Goal: Complete application form: Complete application form

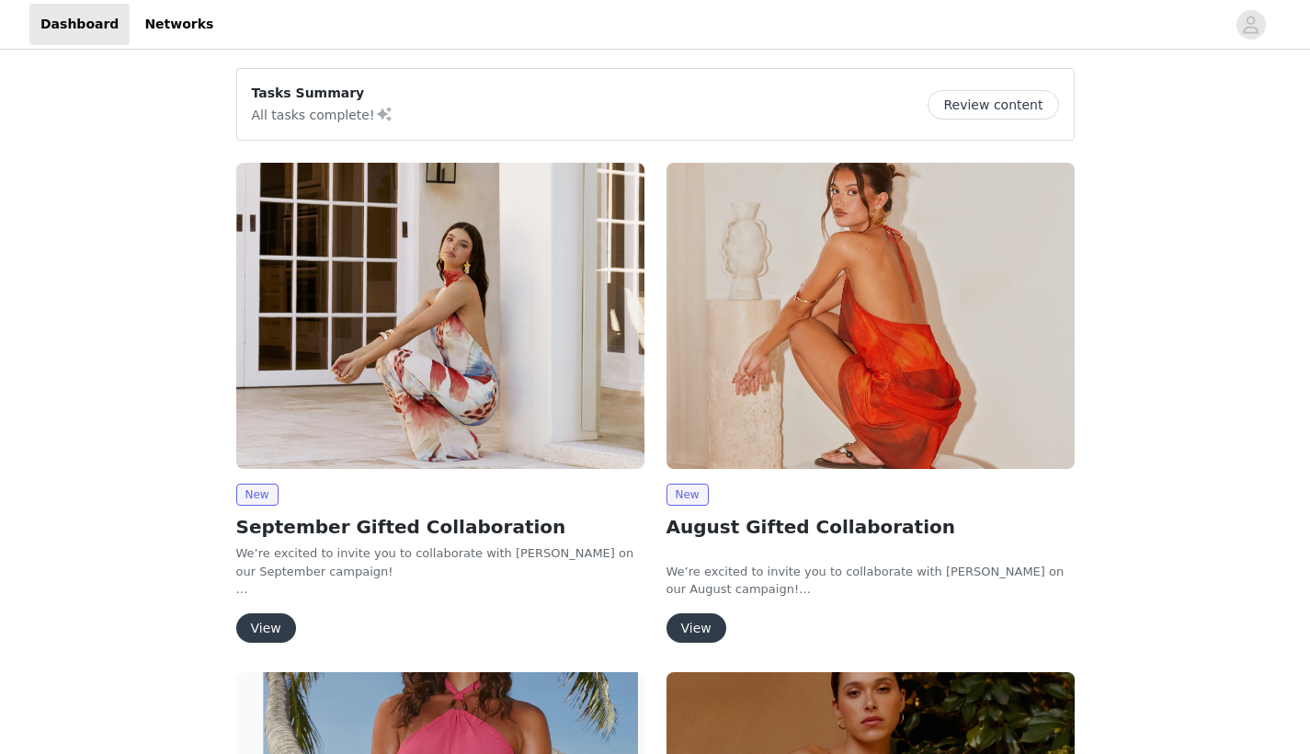
click at [258, 613] on button "View" at bounding box center [266, 627] width 60 height 29
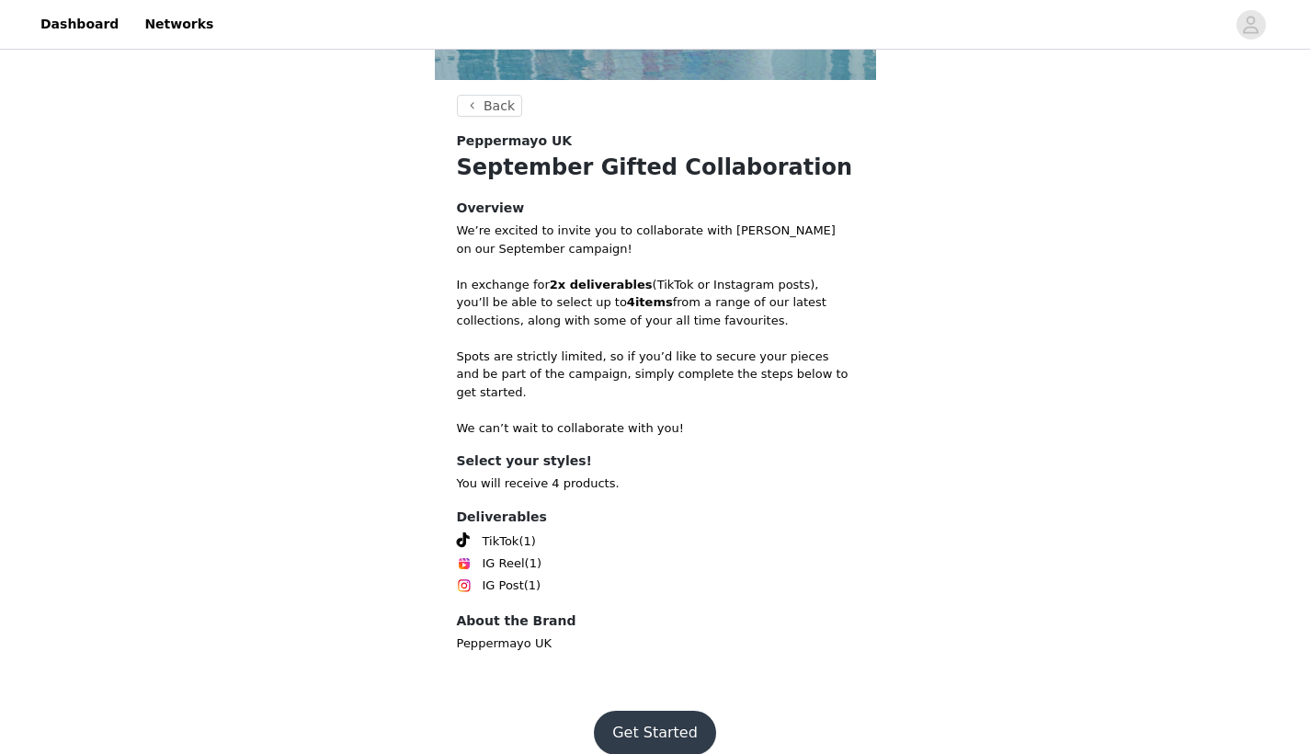
scroll to position [635, 0]
drag, startPoint x: 679, startPoint y: 704, endPoint x: 685, endPoint y: 682, distance: 23.0
click at [685, 690] on footer "Get Started" at bounding box center [655, 734] width 239 height 88
click at [680, 712] on button "Get Started" at bounding box center [655, 734] width 122 height 44
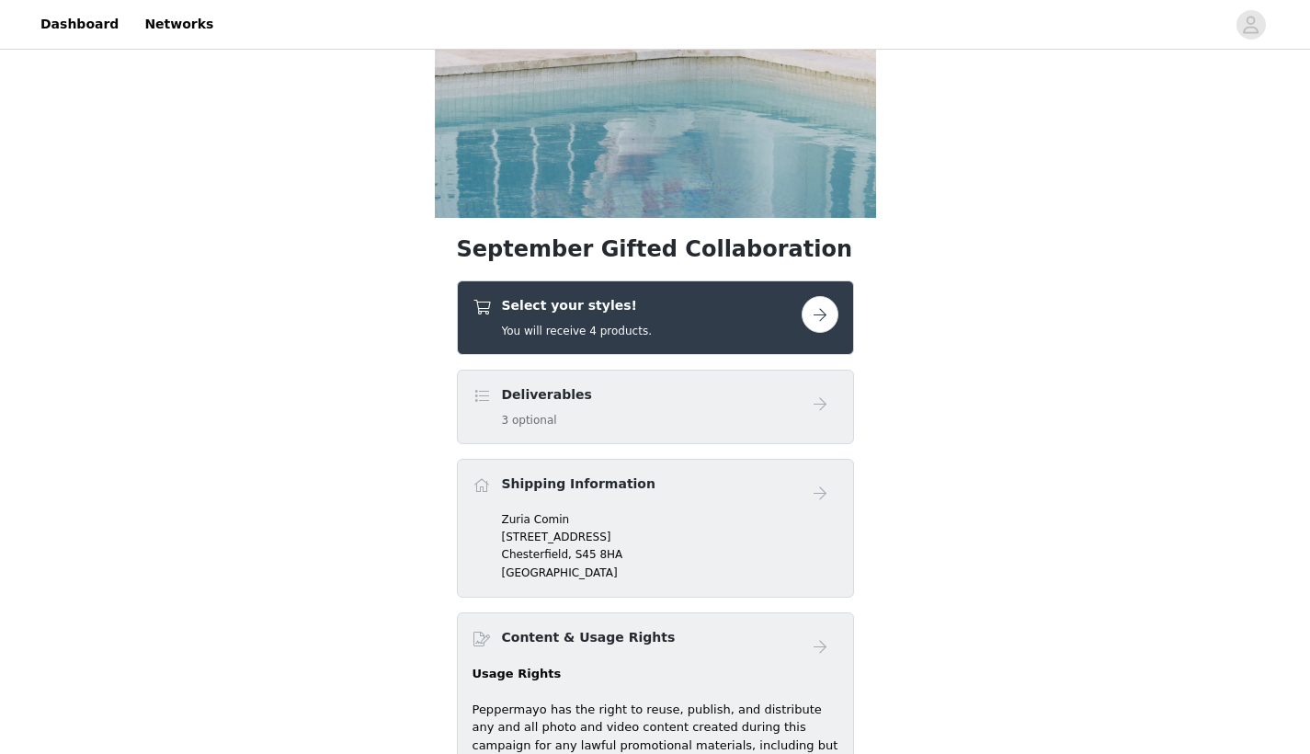
scroll to position [478, 0]
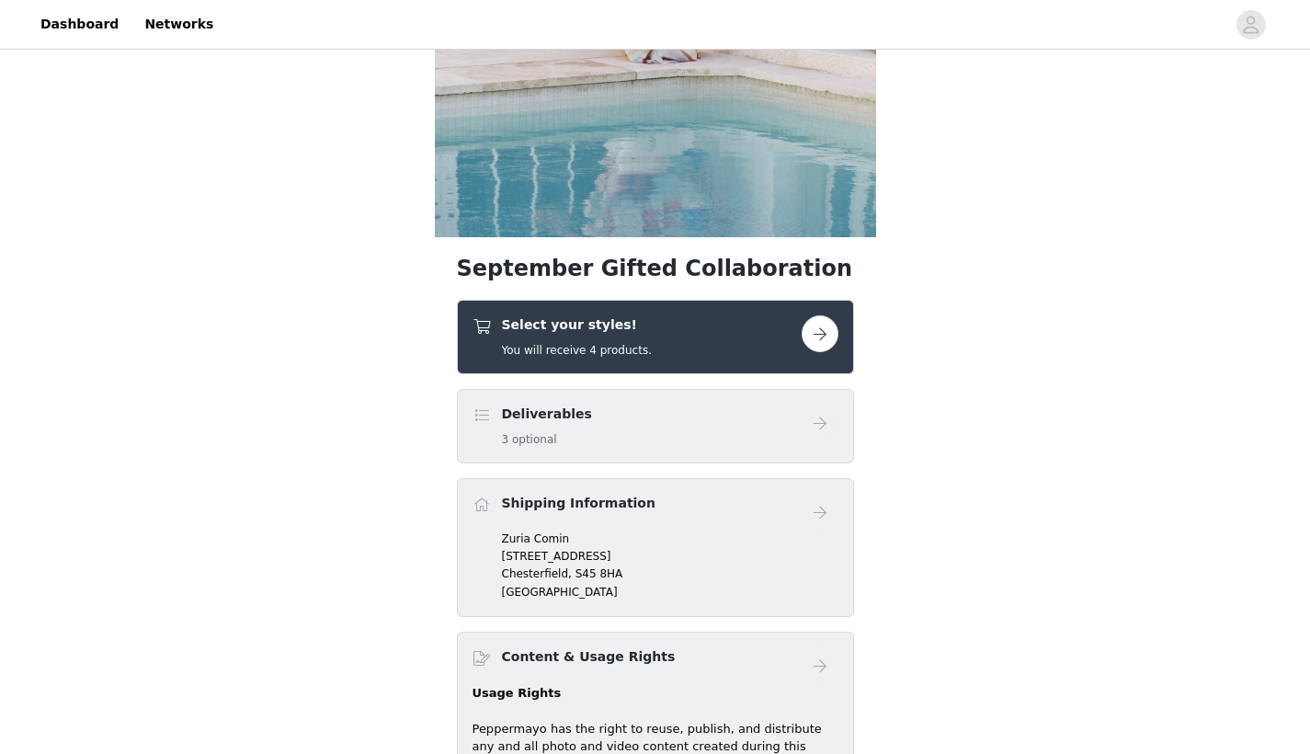
click at [734, 351] on div "Select your styles! You will receive 4 products." at bounding box center [637, 336] width 329 height 43
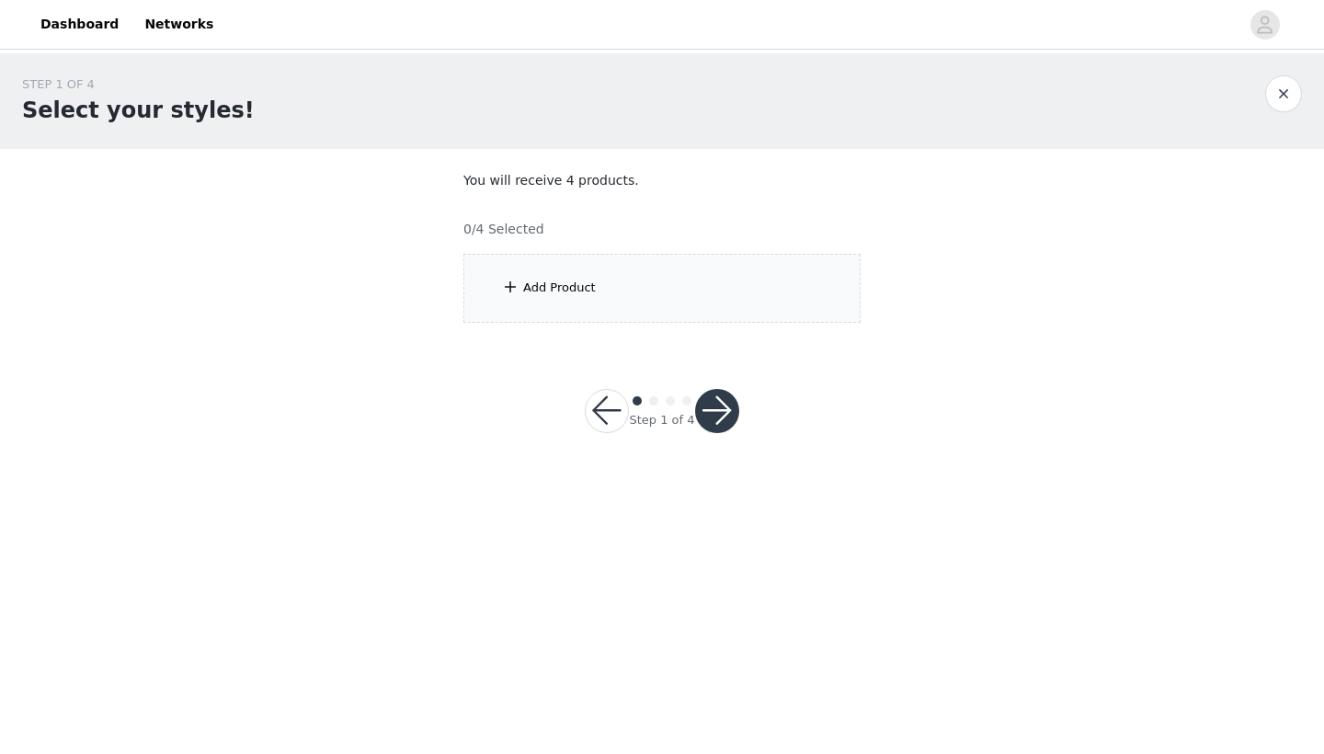
click at [655, 284] on div "Add Product" at bounding box center [661, 288] width 397 height 69
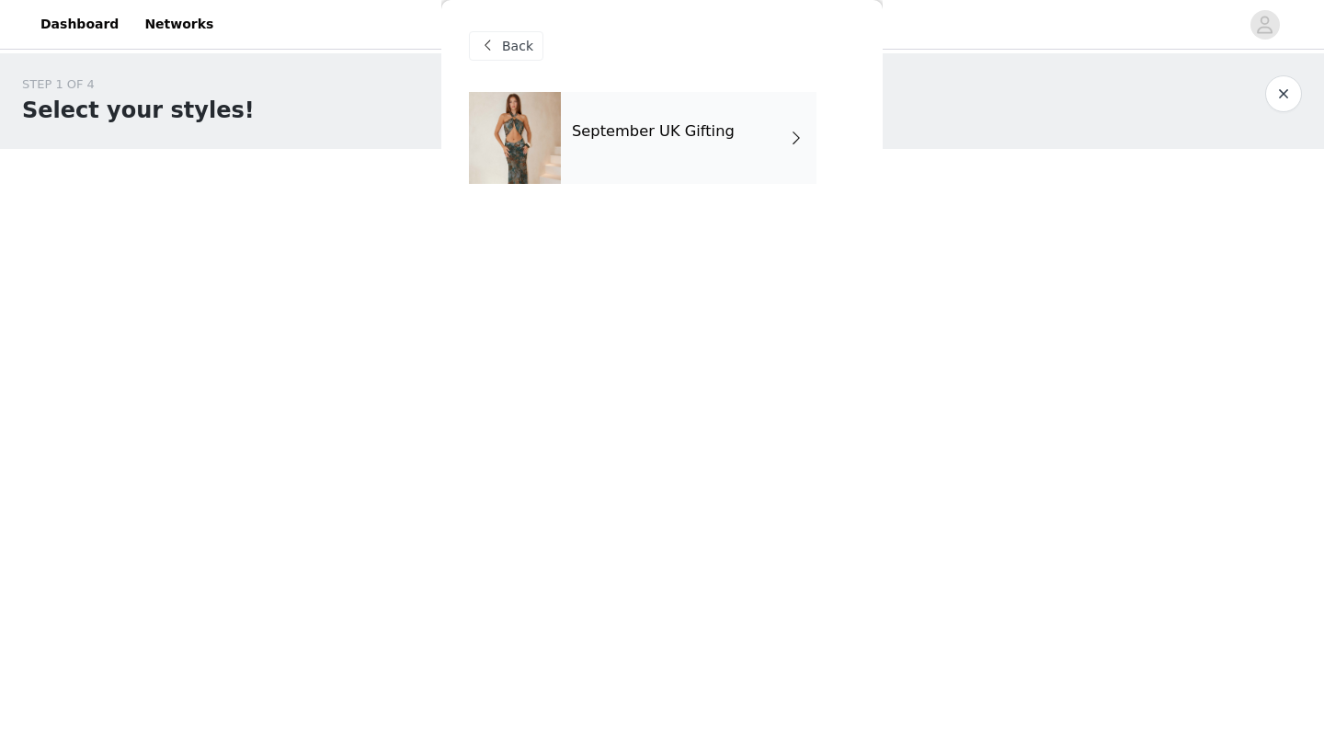
click at [637, 162] on div "September UK Gifting" at bounding box center [689, 138] width 256 height 92
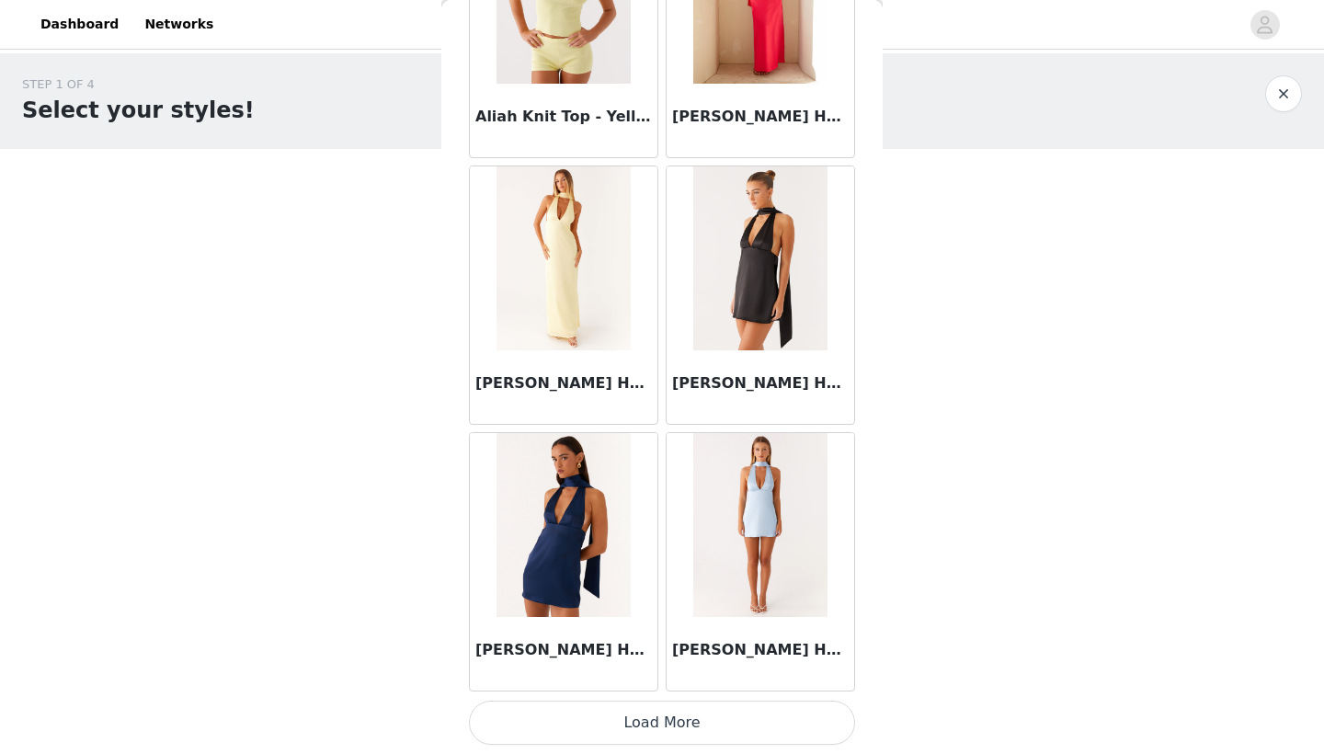
scroll to position [2060, 0]
click at [696, 709] on button "Load More" at bounding box center [662, 723] width 386 height 44
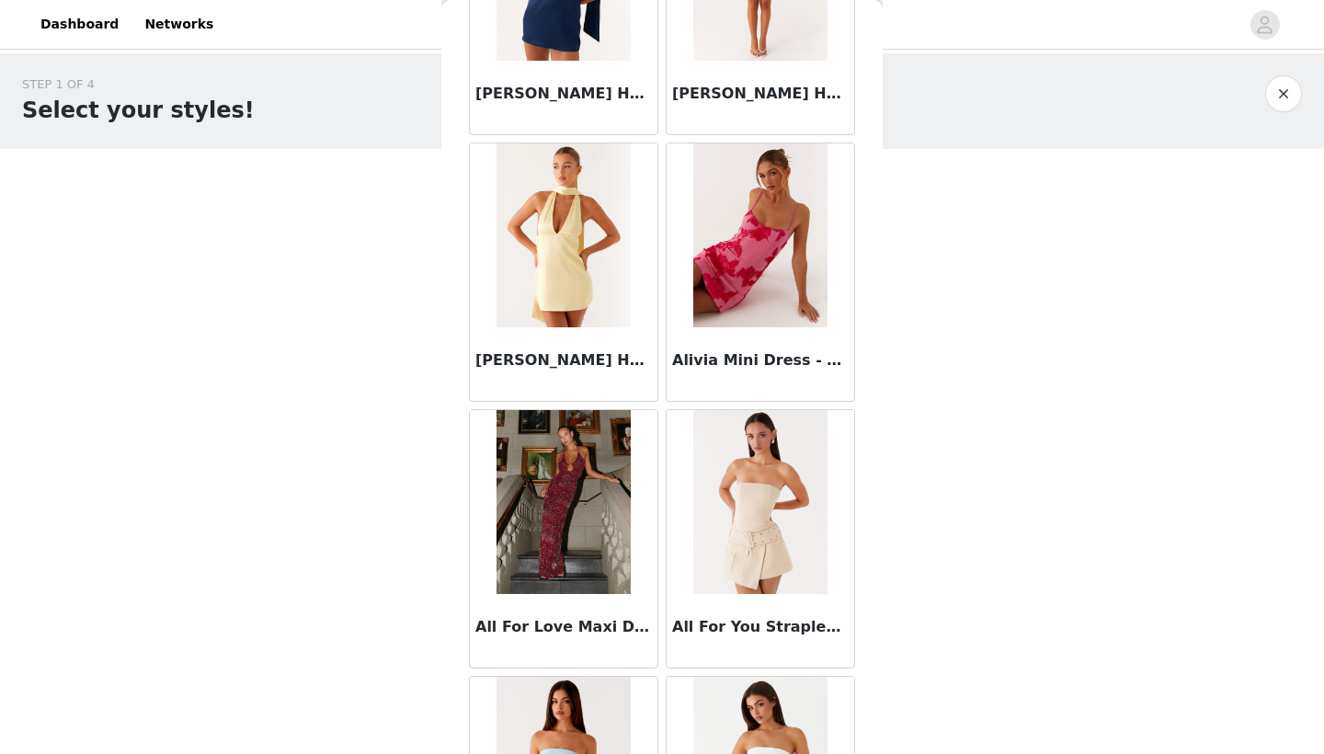
scroll to position [3629, 0]
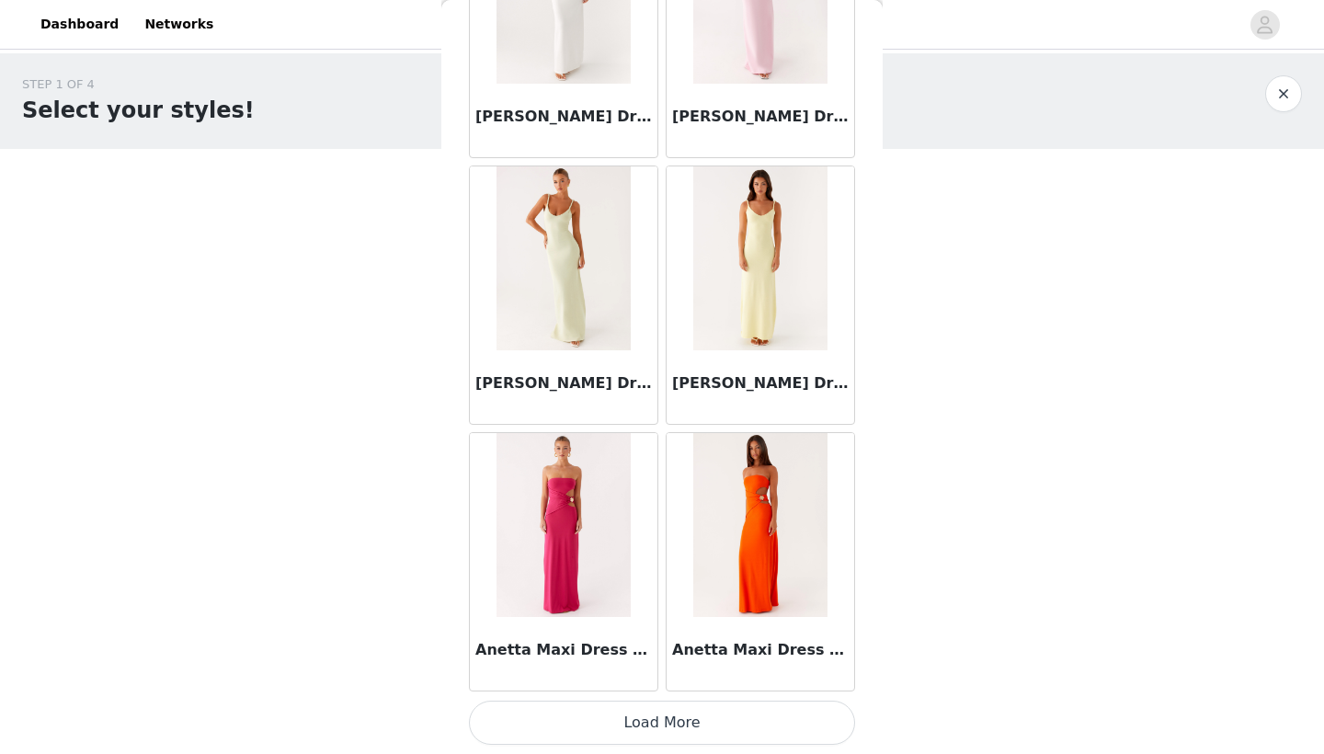
click at [646, 722] on button "Load More" at bounding box center [662, 723] width 386 height 44
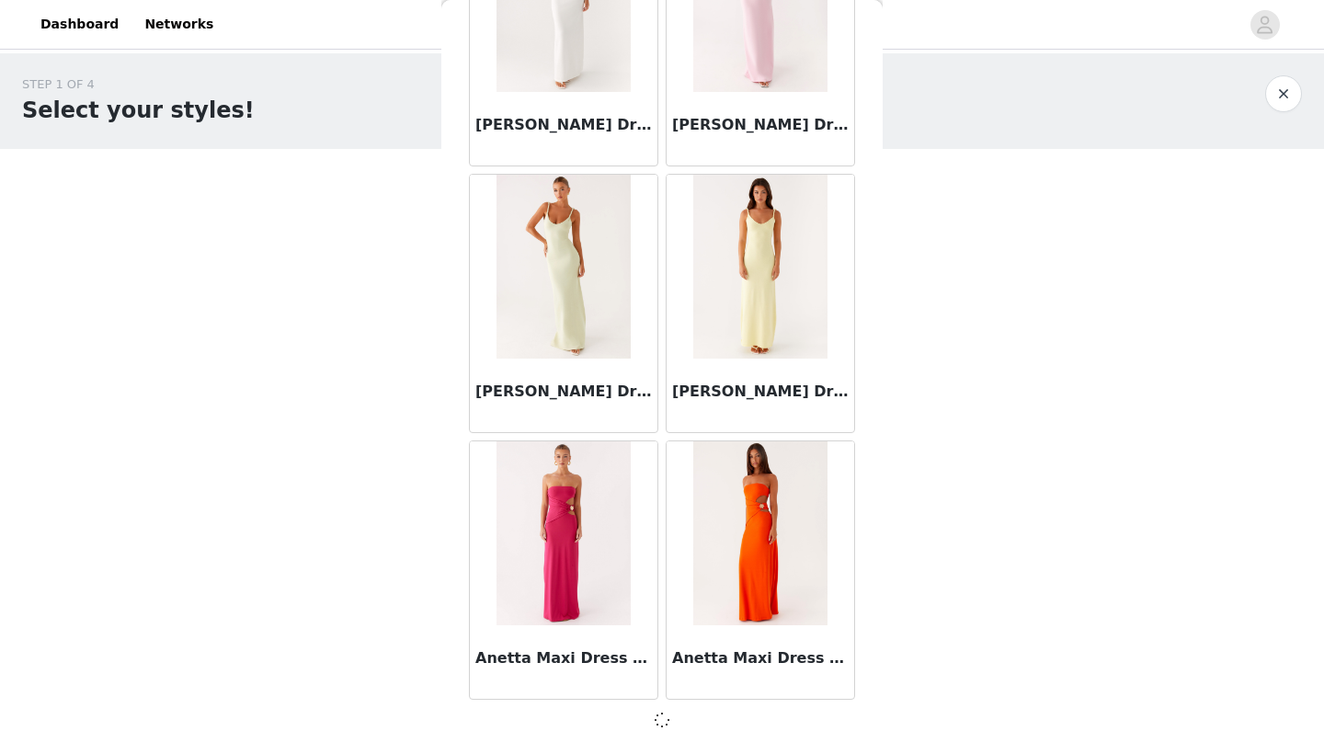
scroll to position [4718, 0]
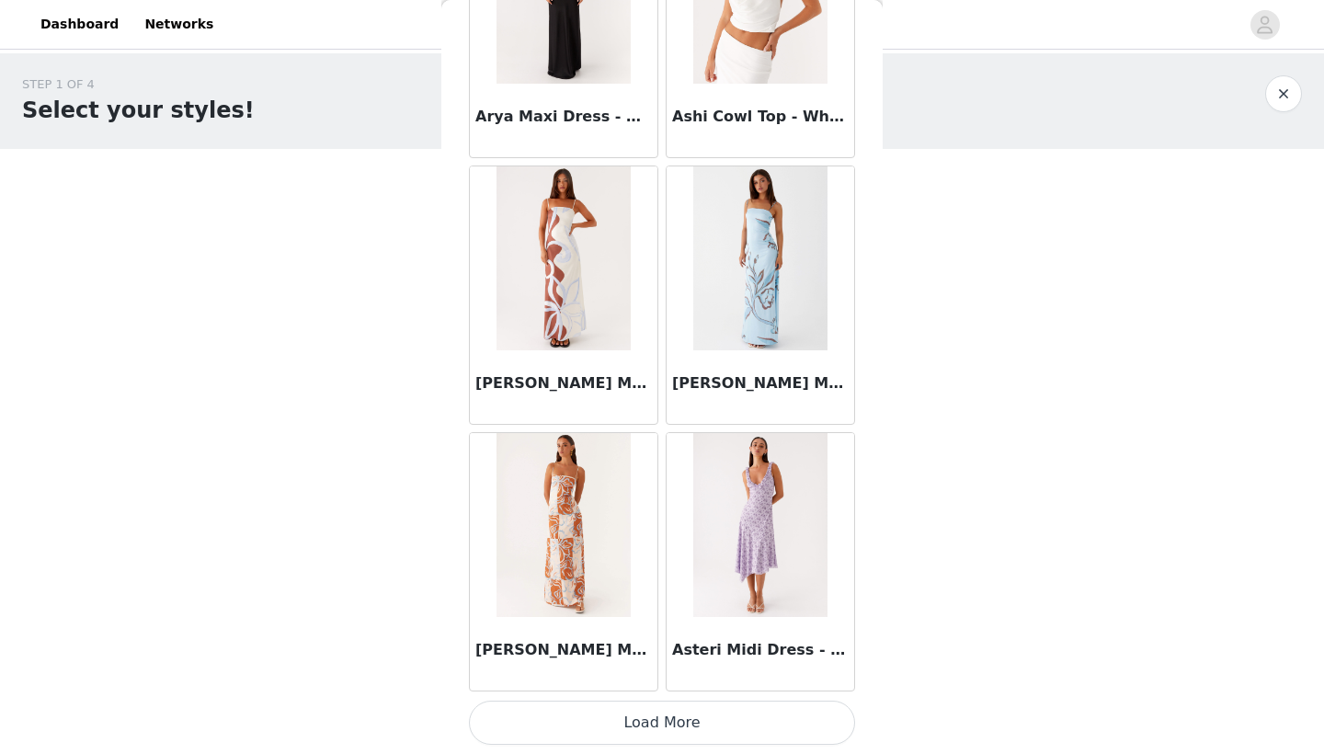
click at [582, 727] on button "Load More" at bounding box center [662, 723] width 386 height 44
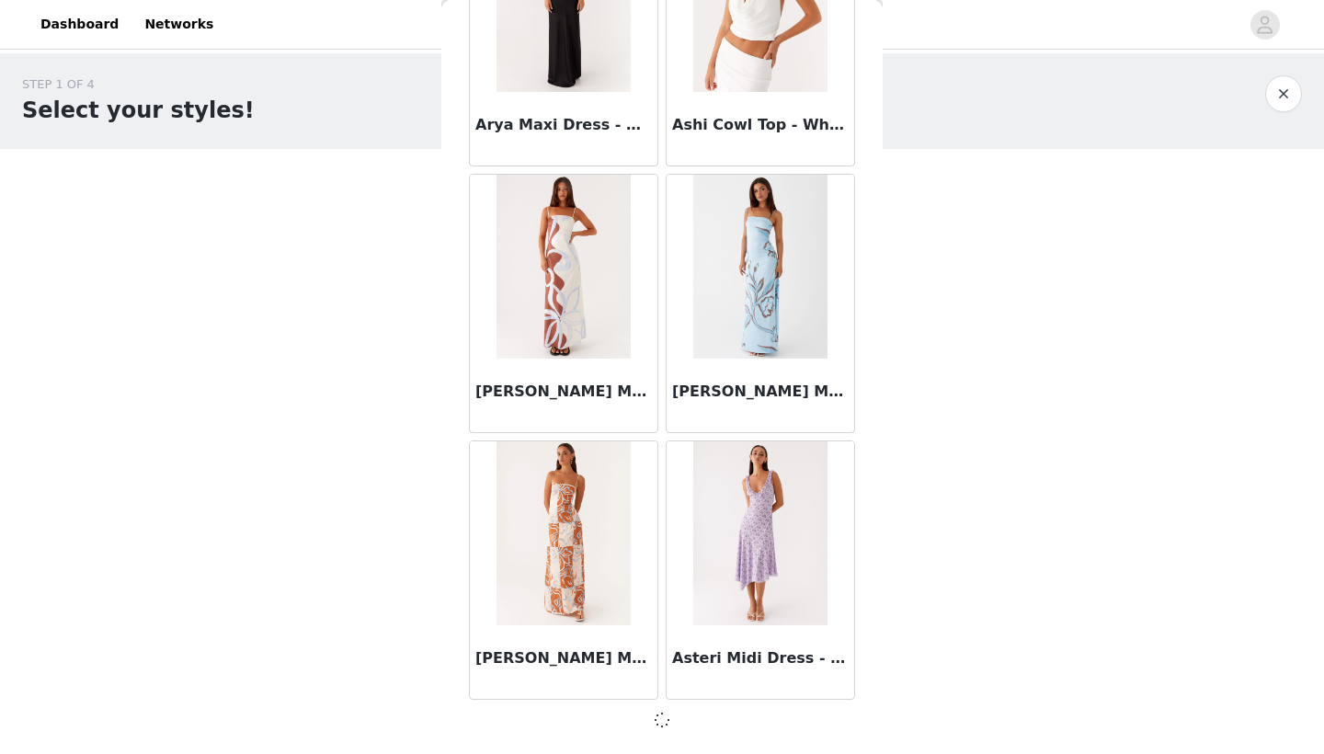
scroll to position [7385, 0]
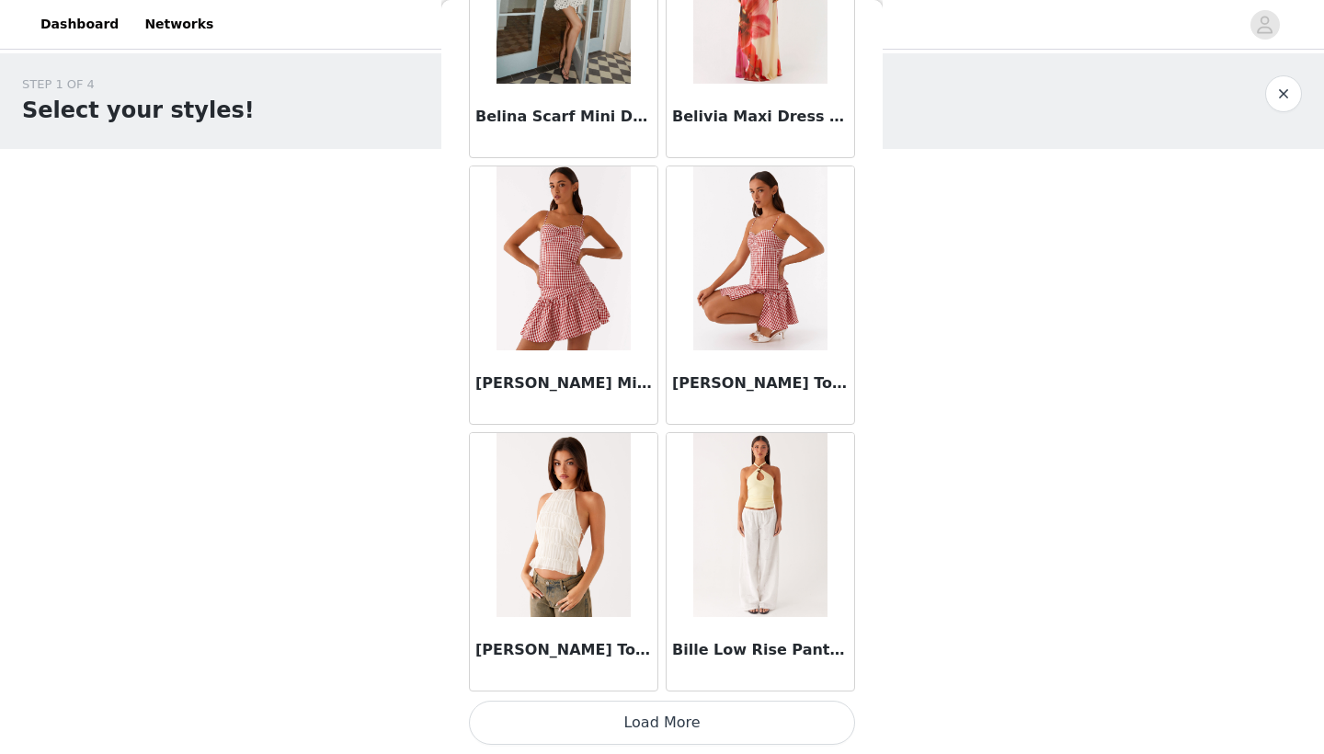
click at [698, 723] on button "Load More" at bounding box center [662, 723] width 386 height 44
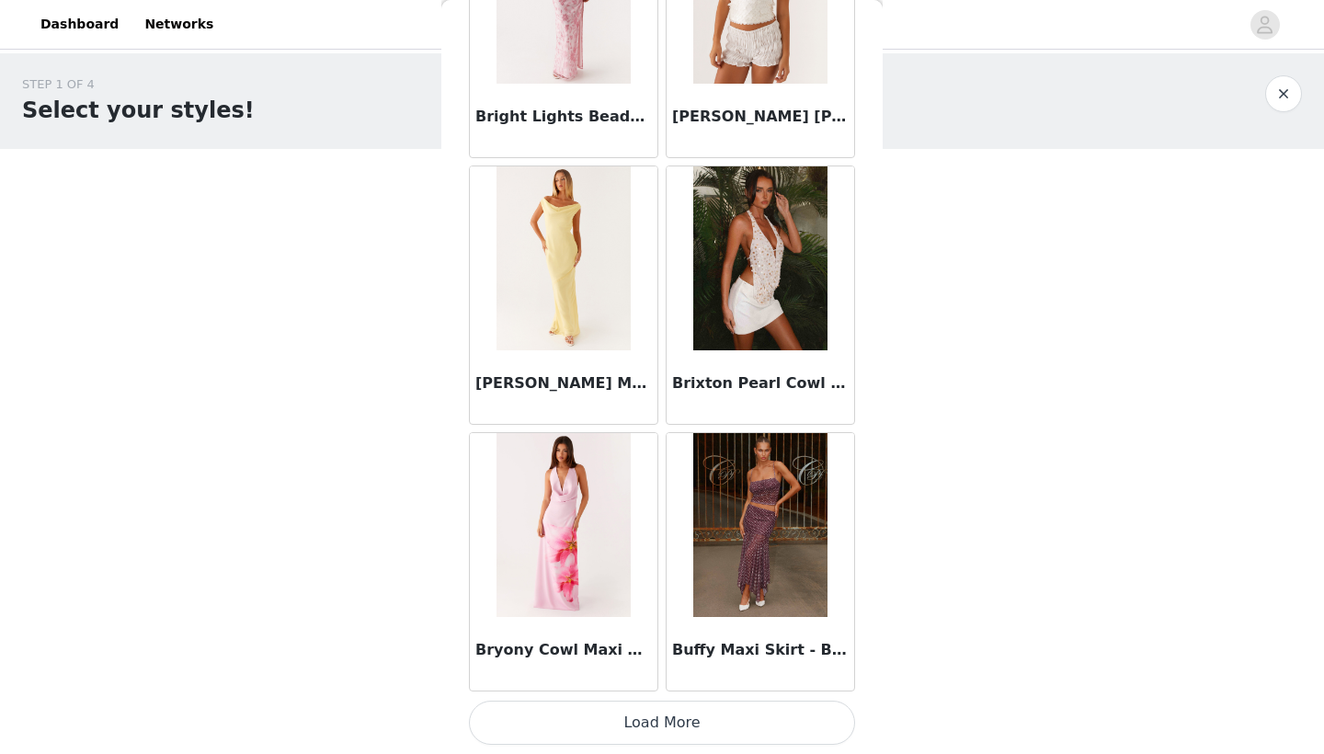
click at [660, 719] on button "Load More" at bounding box center [662, 723] width 386 height 44
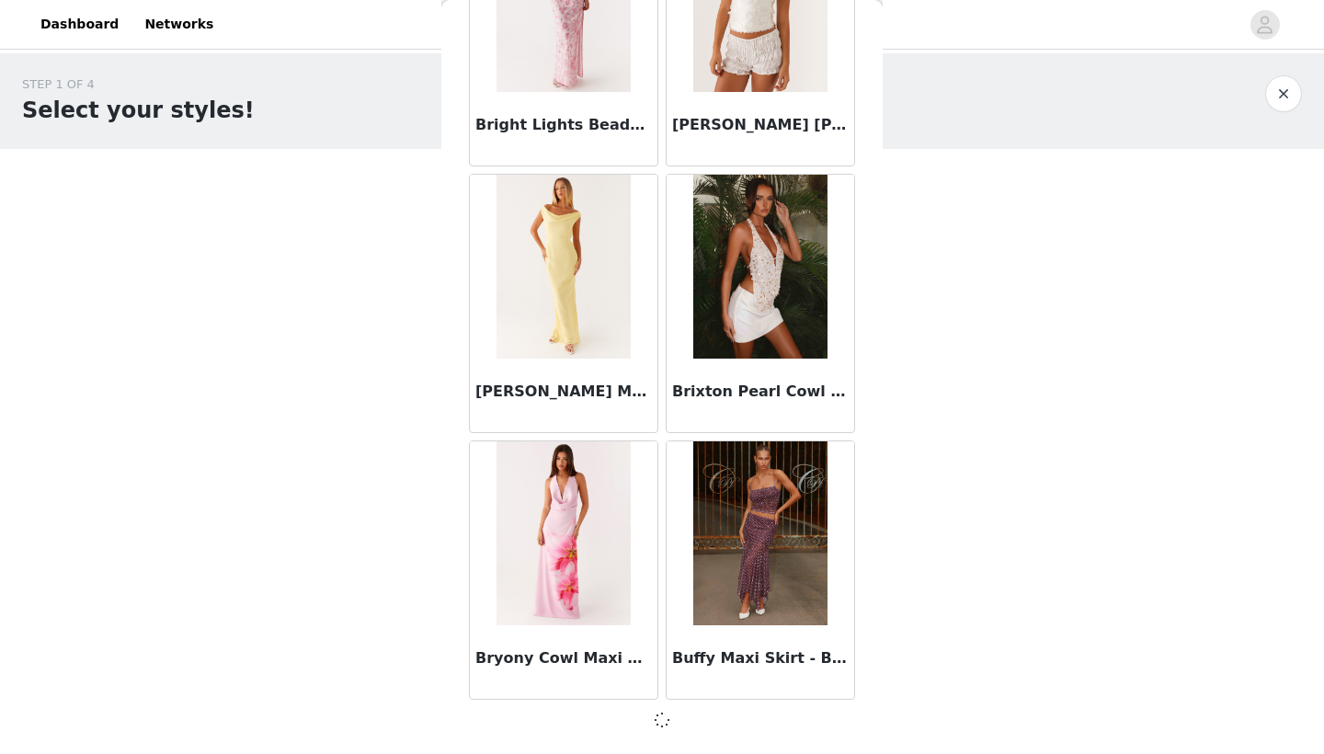
scroll to position [12719, 0]
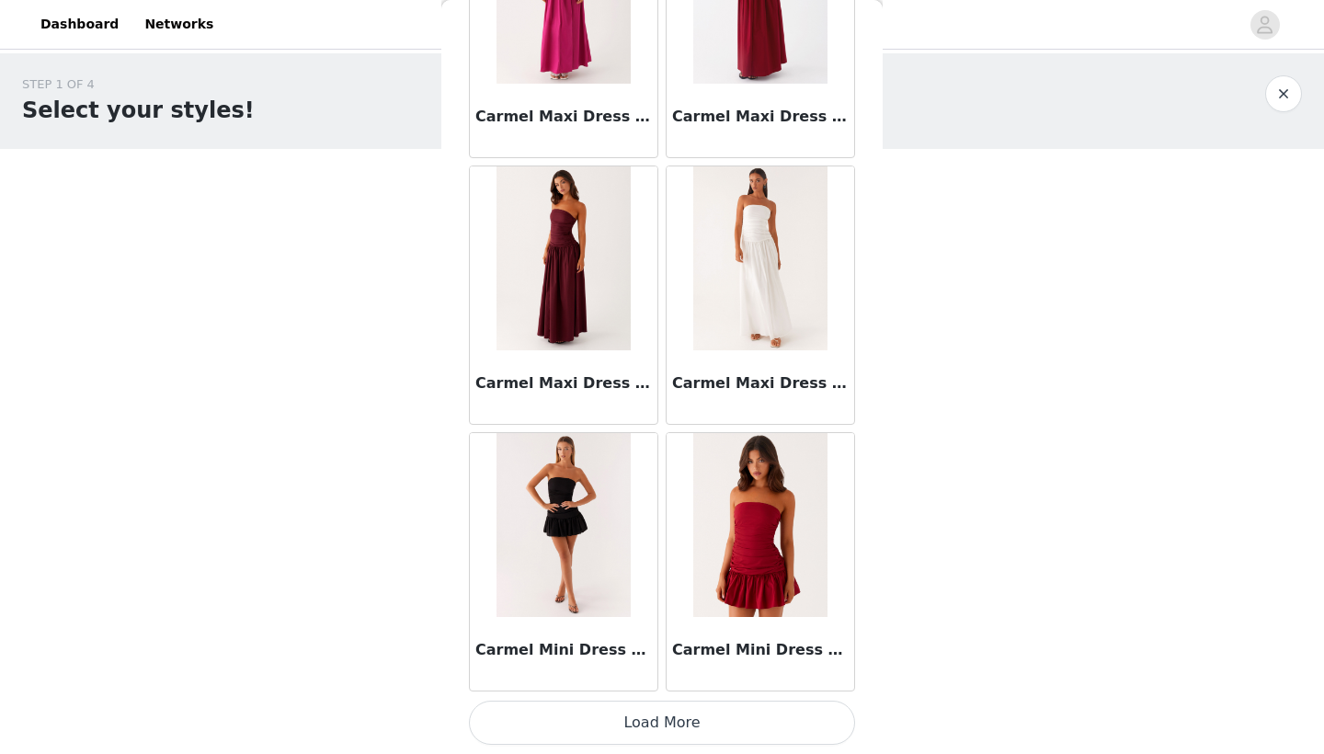
click at [663, 734] on button "Load More" at bounding box center [662, 723] width 386 height 44
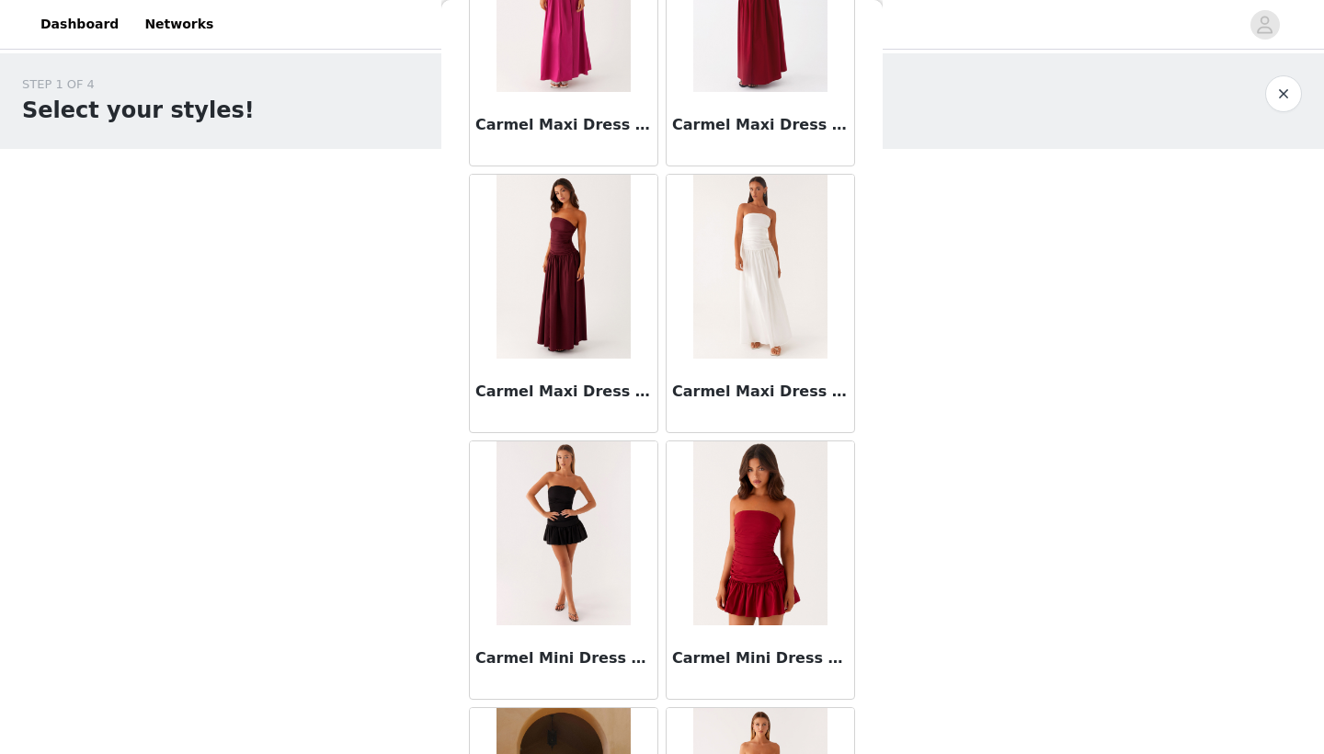
scroll to position [0, 0]
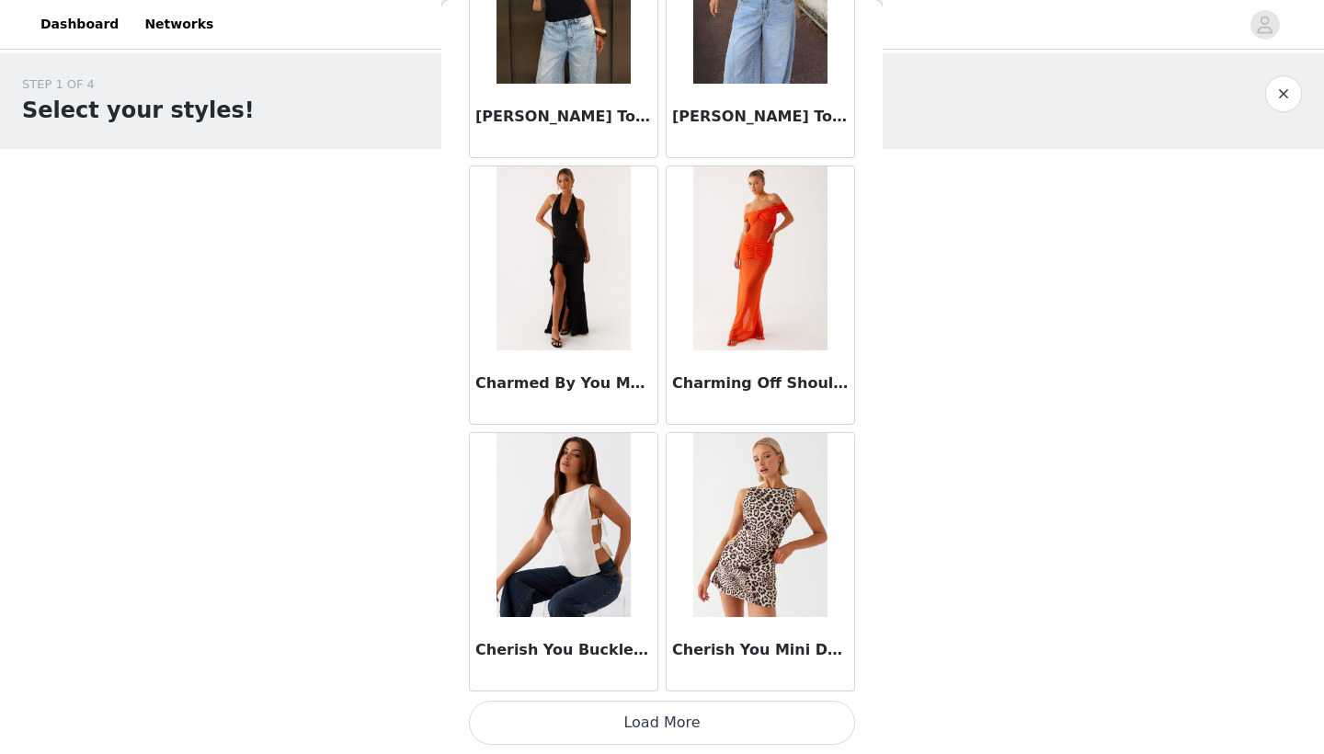
click at [635, 737] on button "Load More" at bounding box center [662, 723] width 386 height 44
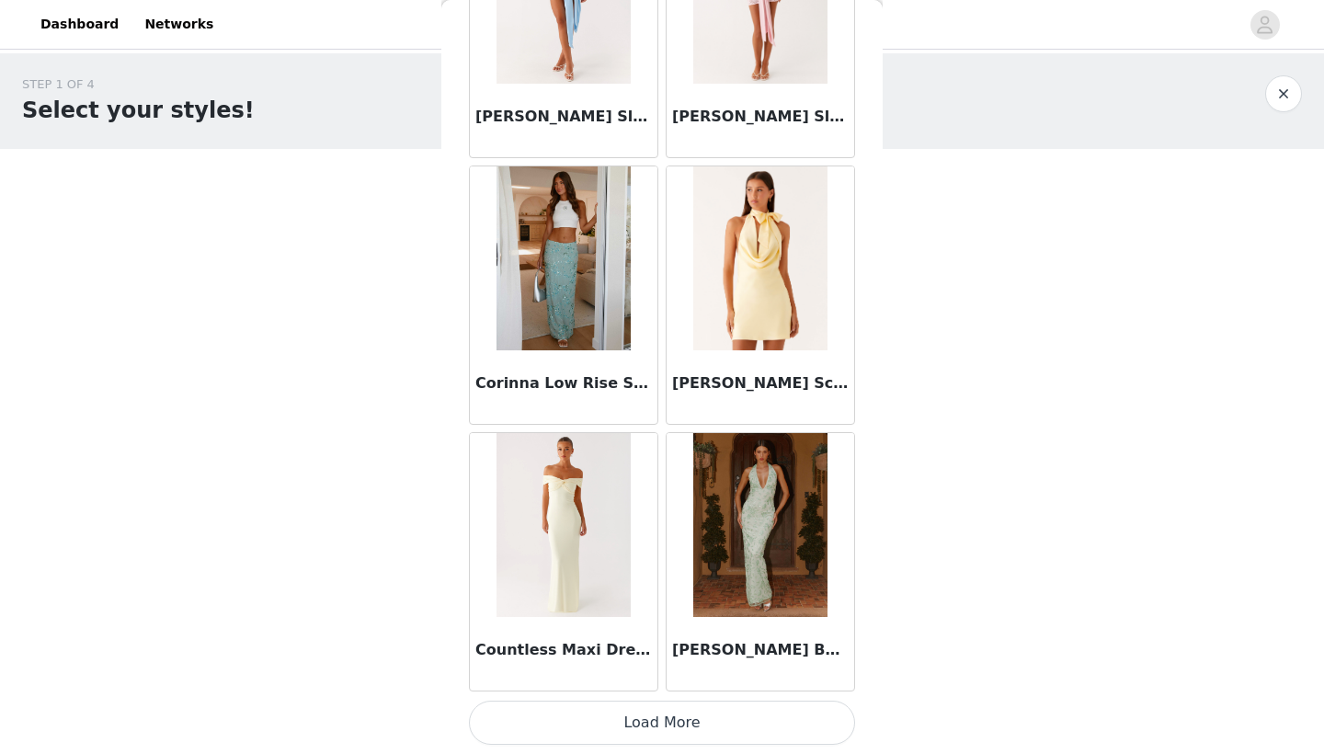
click at [612, 711] on button "Load More" at bounding box center [662, 723] width 386 height 44
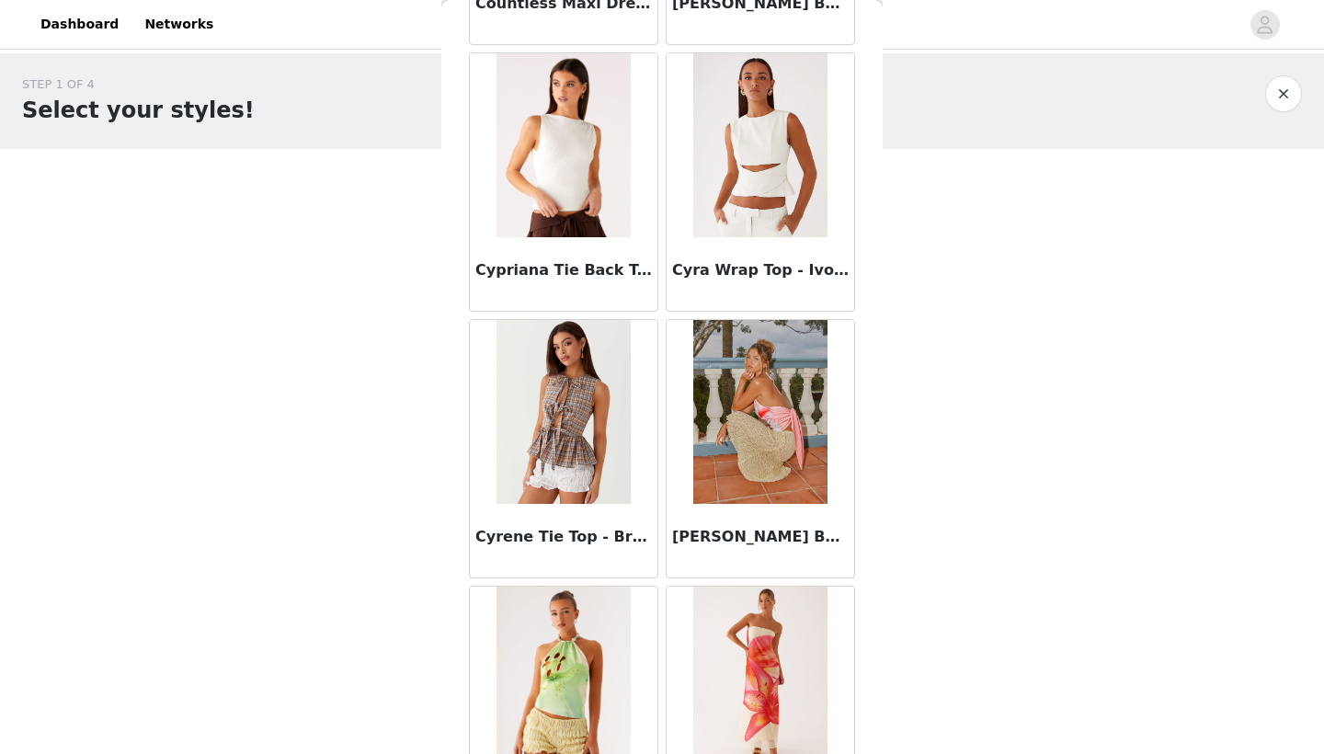
scroll to position [21346, 0]
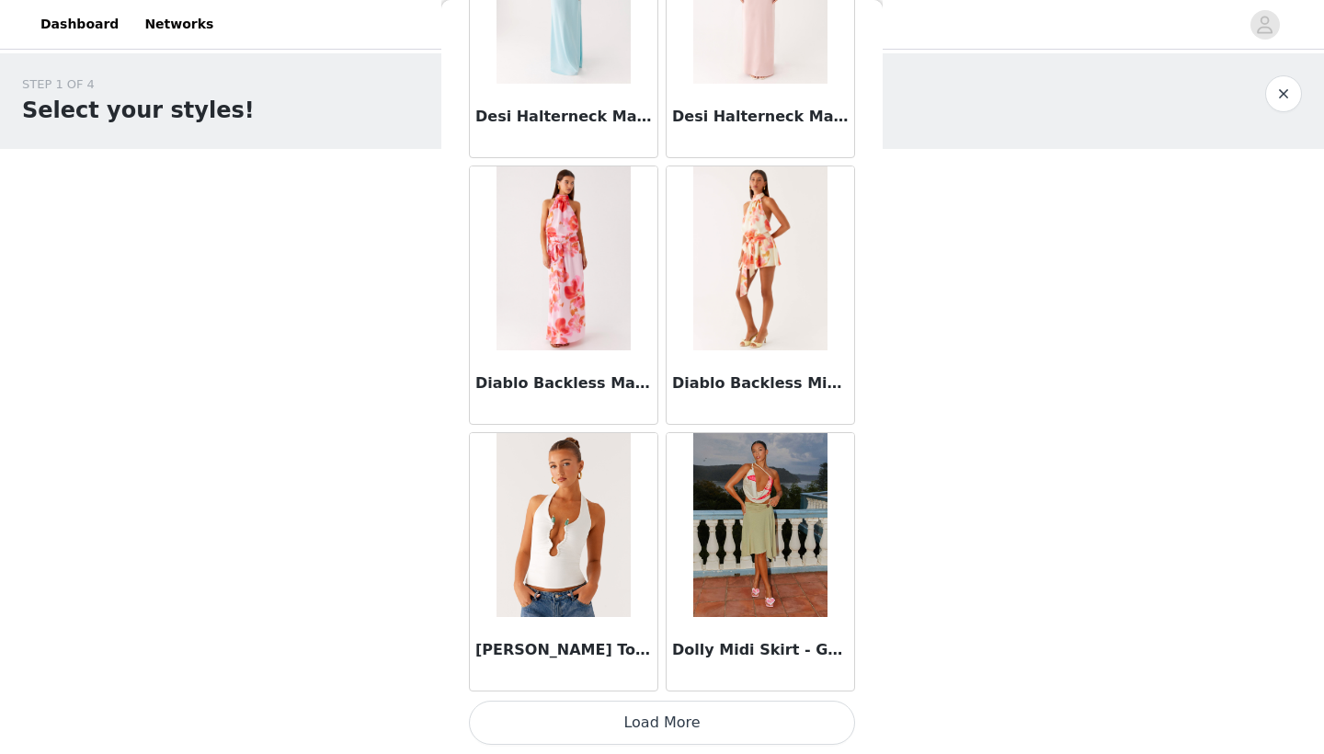
click at [558, 728] on button "Load More" at bounding box center [662, 723] width 386 height 44
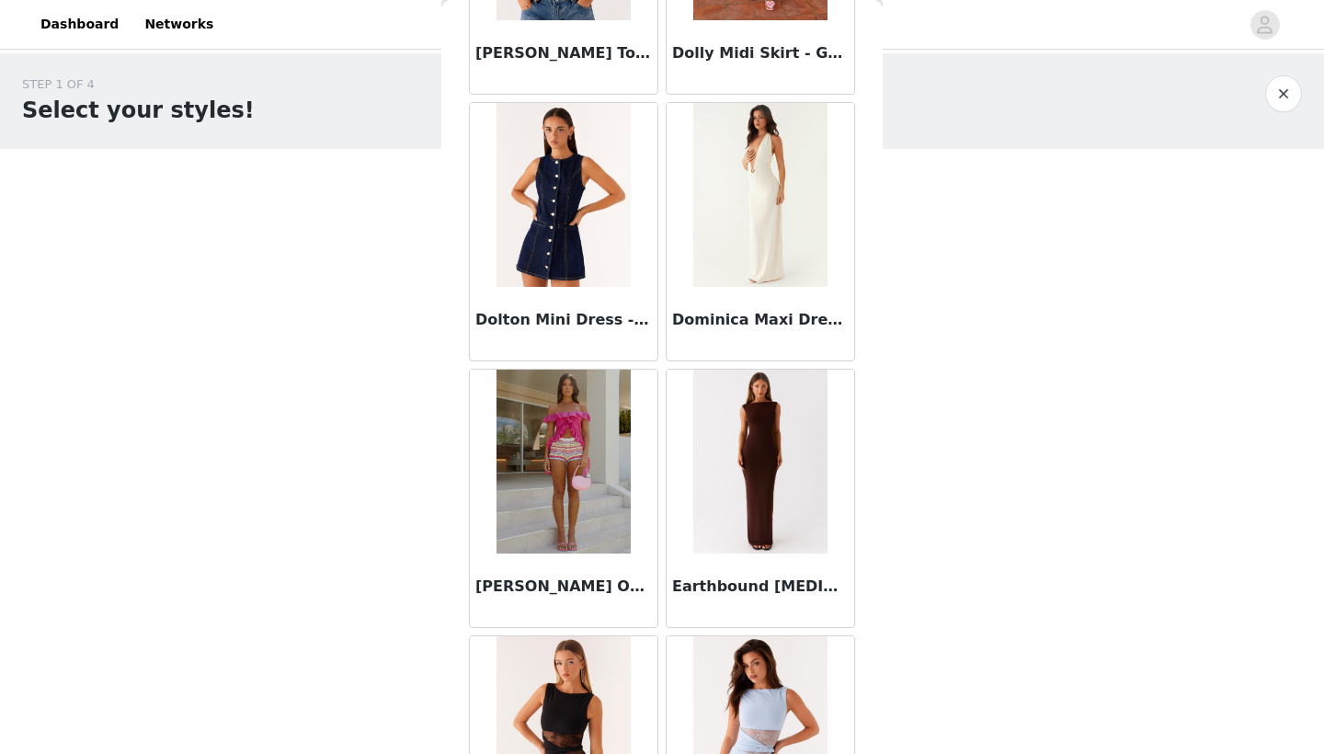
scroll to position [24098, 0]
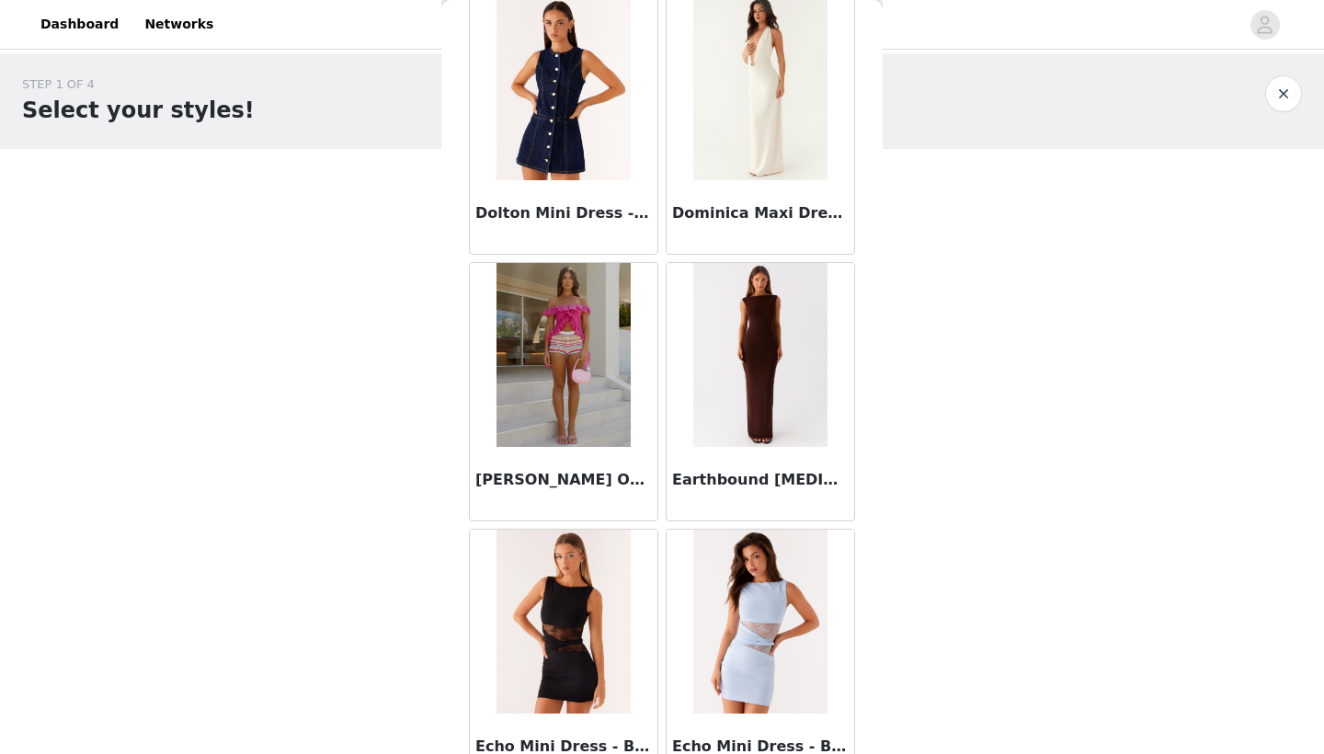
click at [729, 480] on h3 "Earthbound [MEDICAL_DATA] Maxi Dress - Chocolate" at bounding box center [760, 480] width 177 height 22
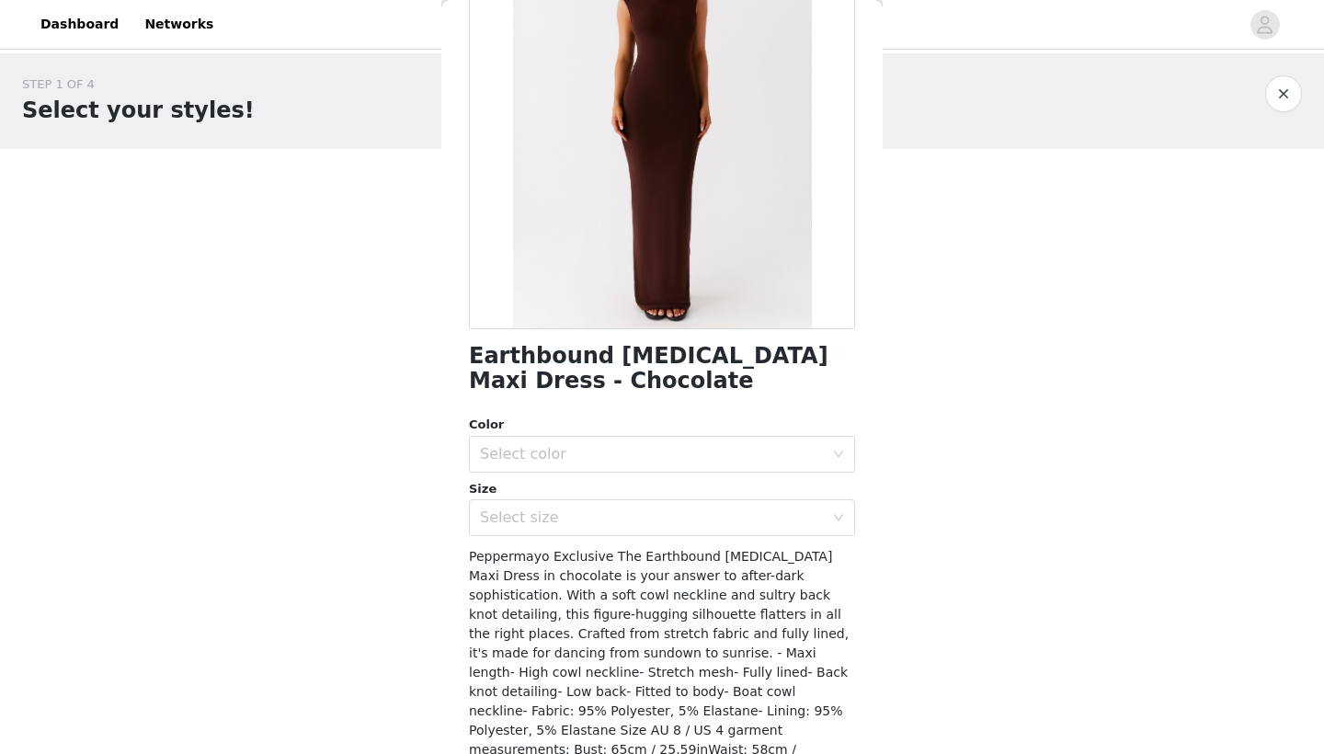
scroll to position [182, 0]
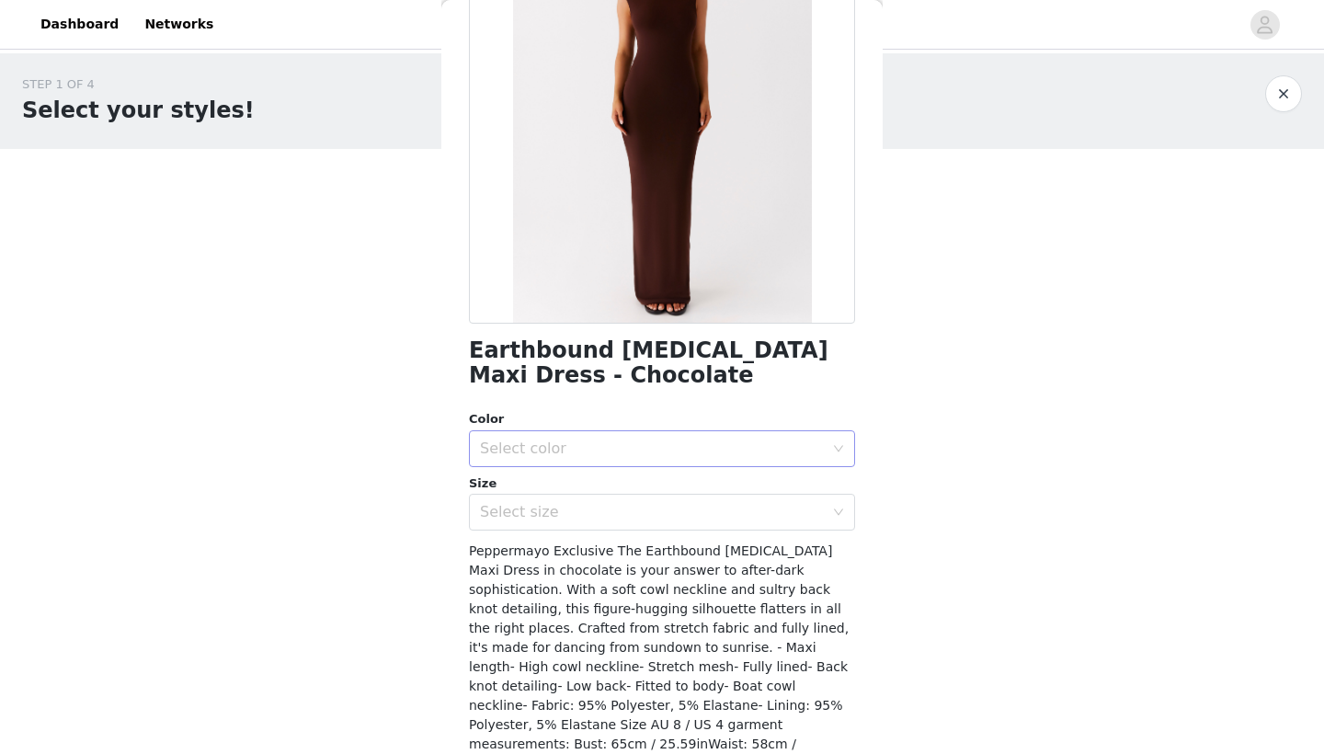
click at [579, 445] on div "Select color" at bounding box center [652, 449] width 344 height 18
click at [577, 488] on li "Chocolate" at bounding box center [655, 488] width 372 height 29
click at [569, 511] on div "Select size" at bounding box center [652, 512] width 344 height 18
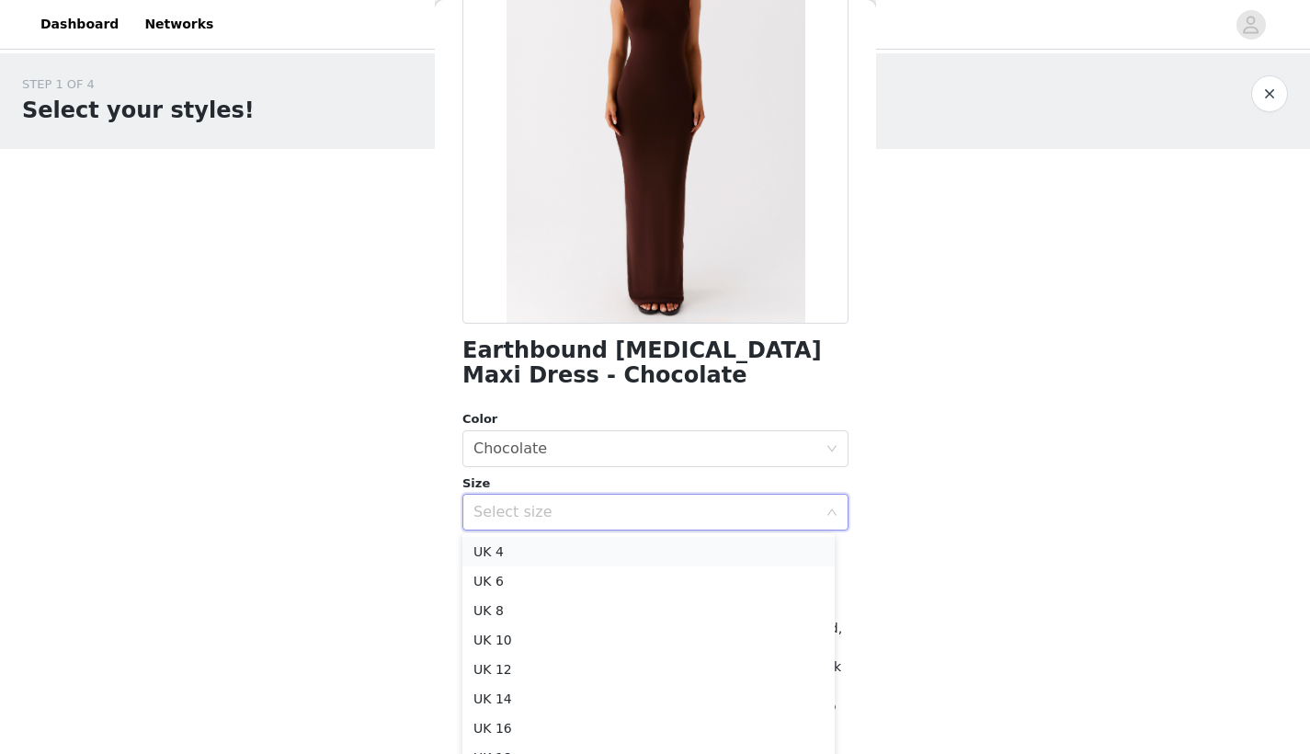
click at [544, 556] on li "UK 4" at bounding box center [649, 551] width 372 height 29
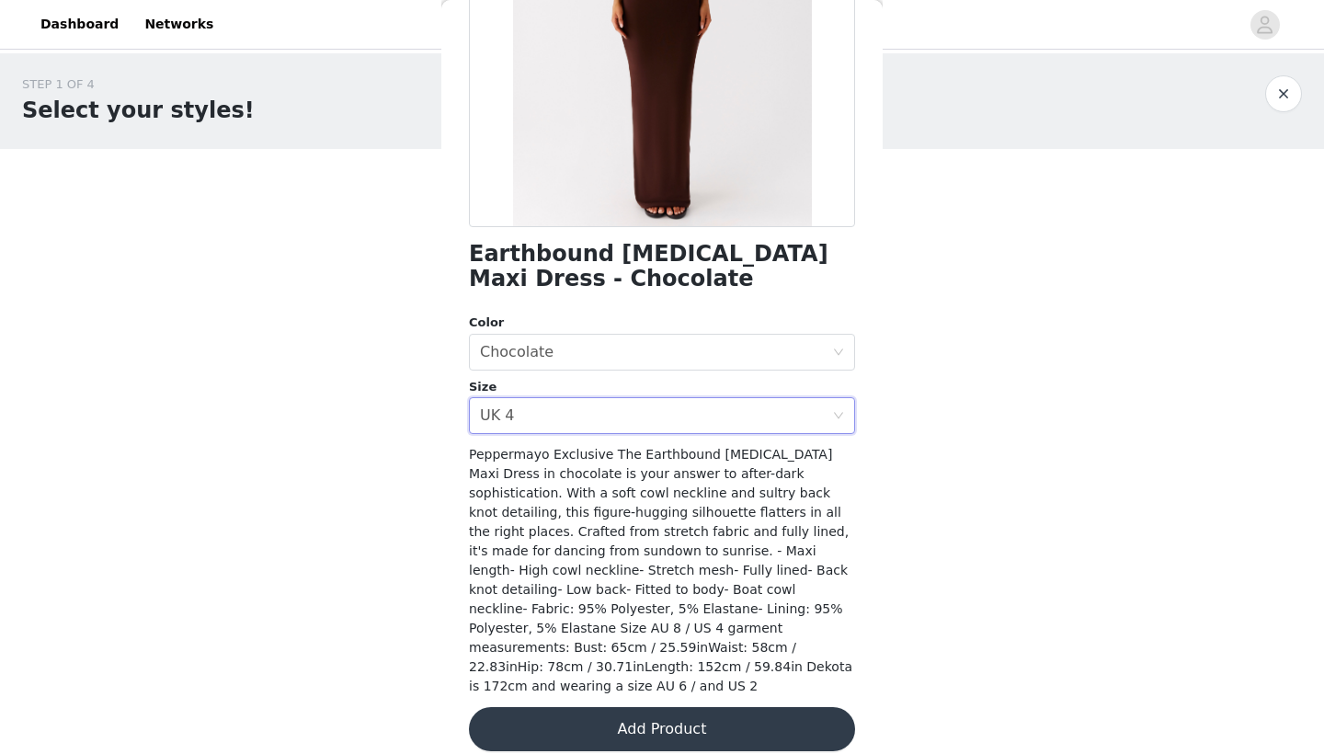
scroll to position [278, 0]
click at [600, 738] on div "Earthbound [MEDICAL_DATA] Maxi Dress - Chocolate Color Select color Chocolate S…" at bounding box center [662, 294] width 386 height 960
click at [600, 727] on button "Add Product" at bounding box center [662, 730] width 386 height 44
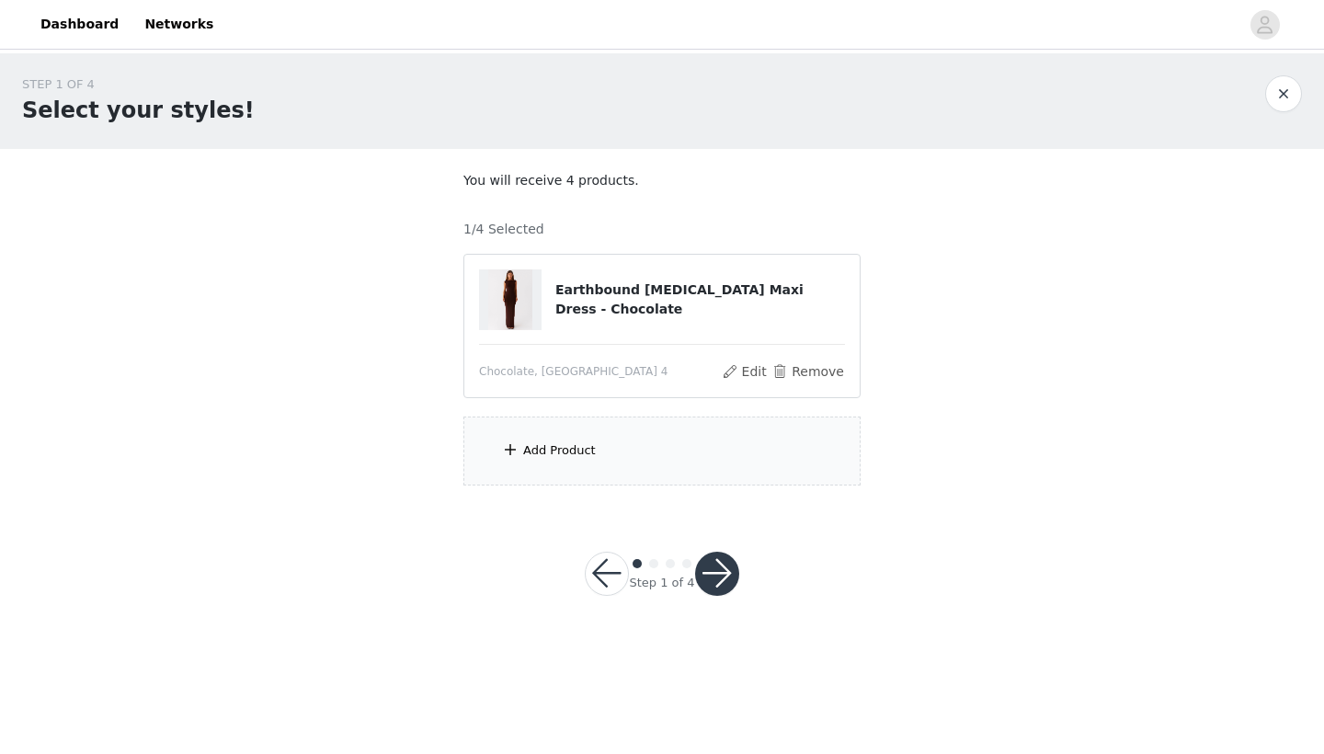
click at [639, 463] on div "Add Product" at bounding box center [661, 451] width 397 height 69
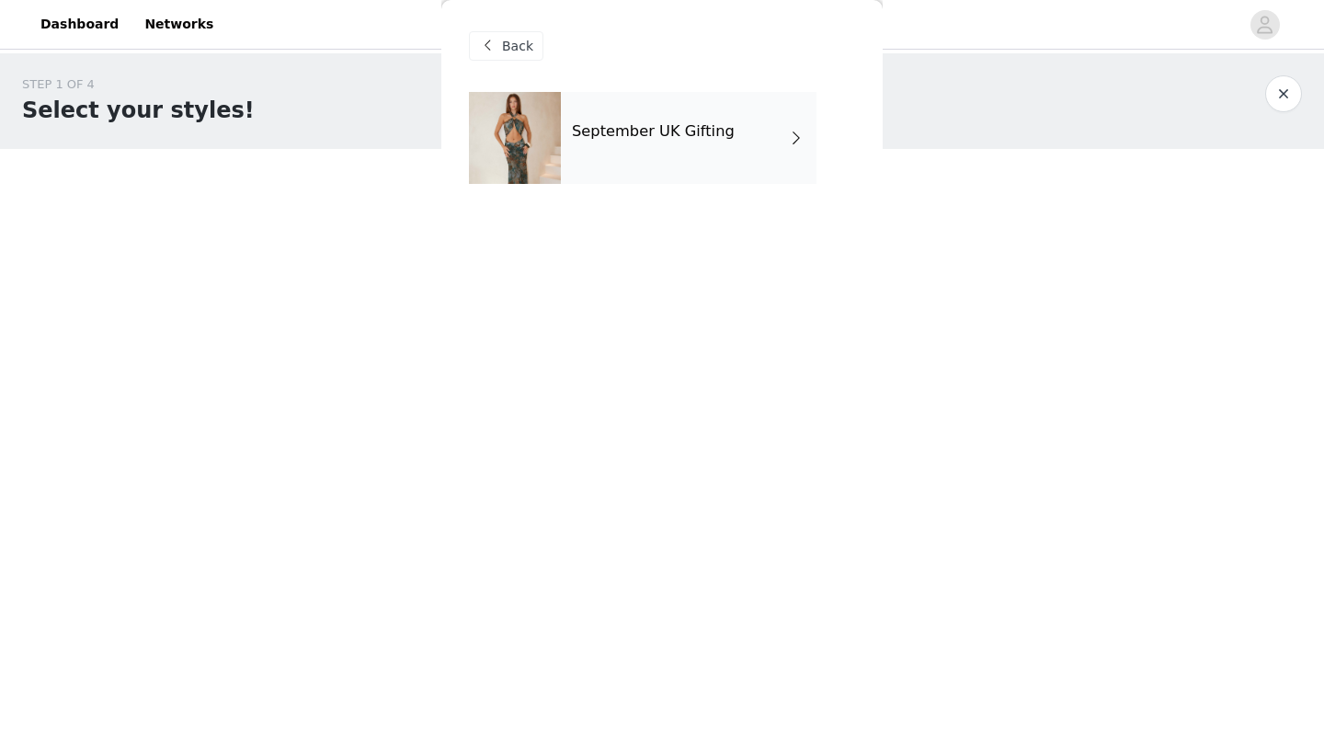
click at [640, 154] on div "September UK Gifting" at bounding box center [689, 138] width 256 height 92
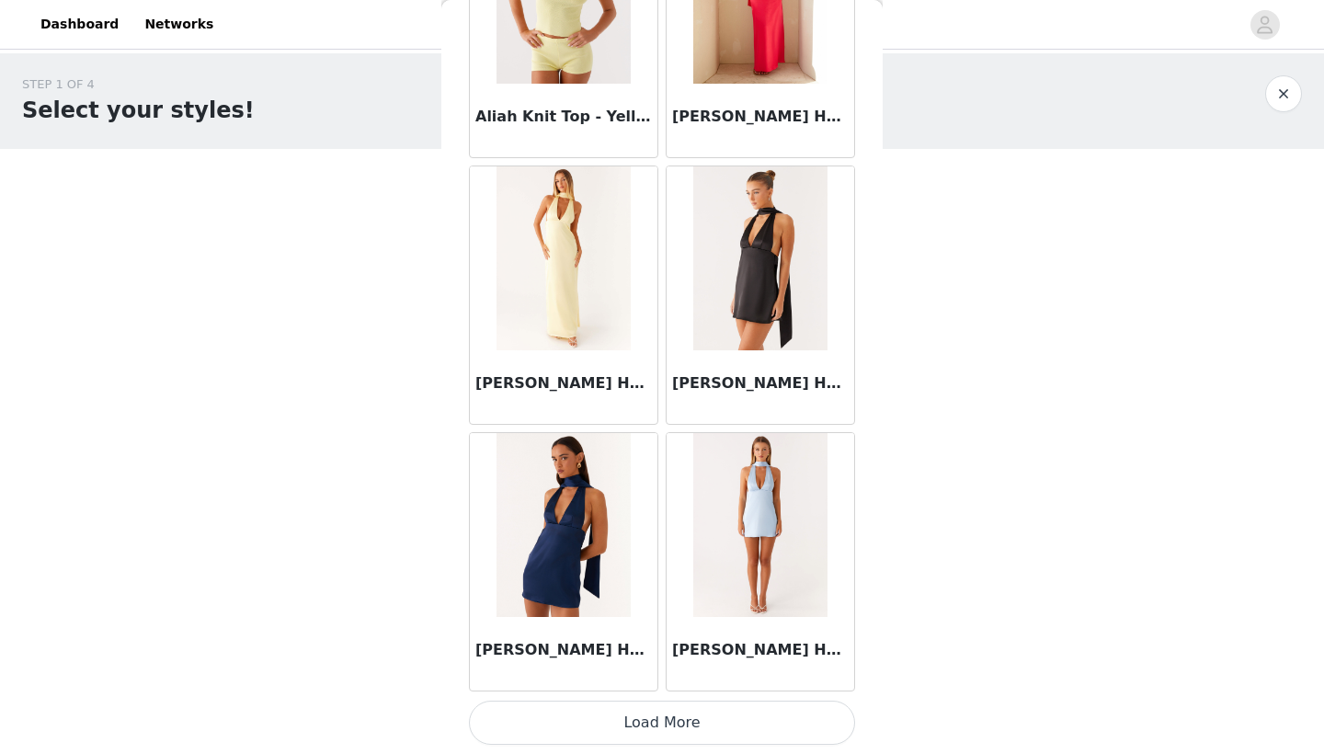
click at [605, 726] on button "Load More" at bounding box center [662, 723] width 386 height 44
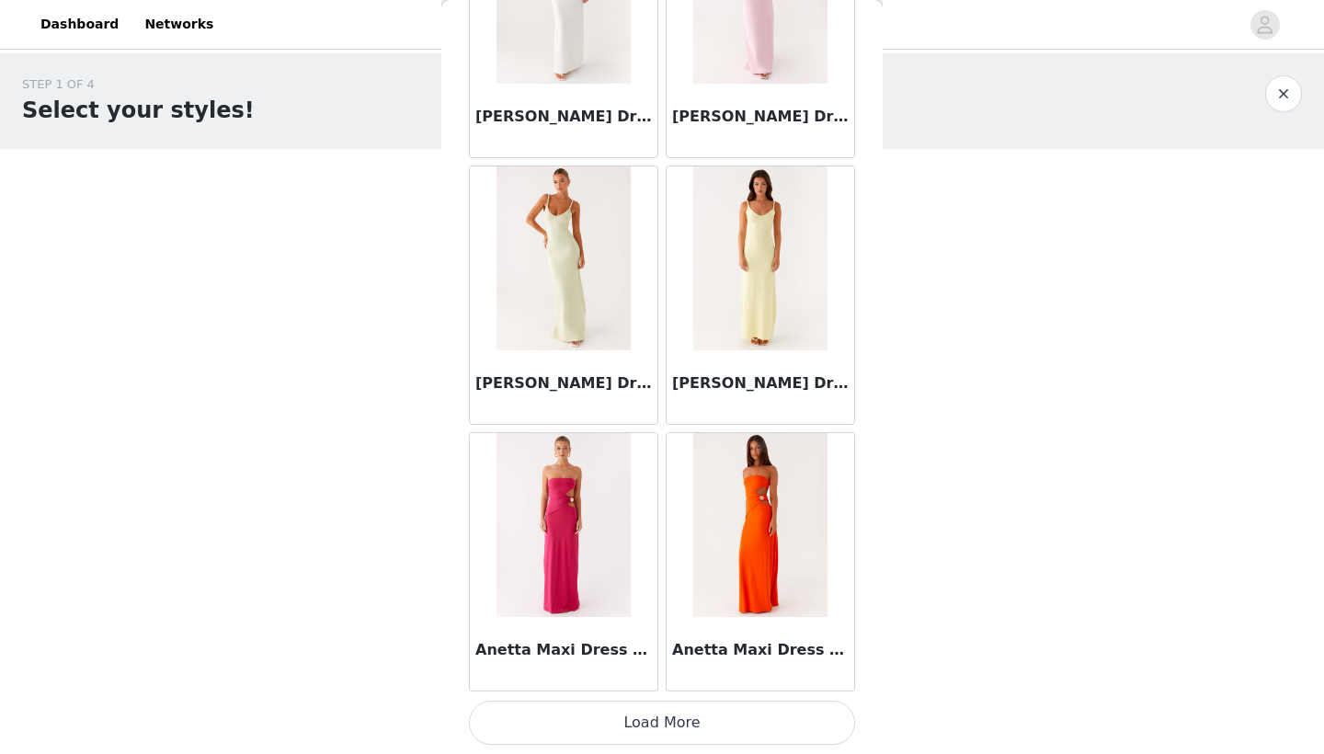
click at [675, 702] on button "Load More" at bounding box center [662, 723] width 386 height 44
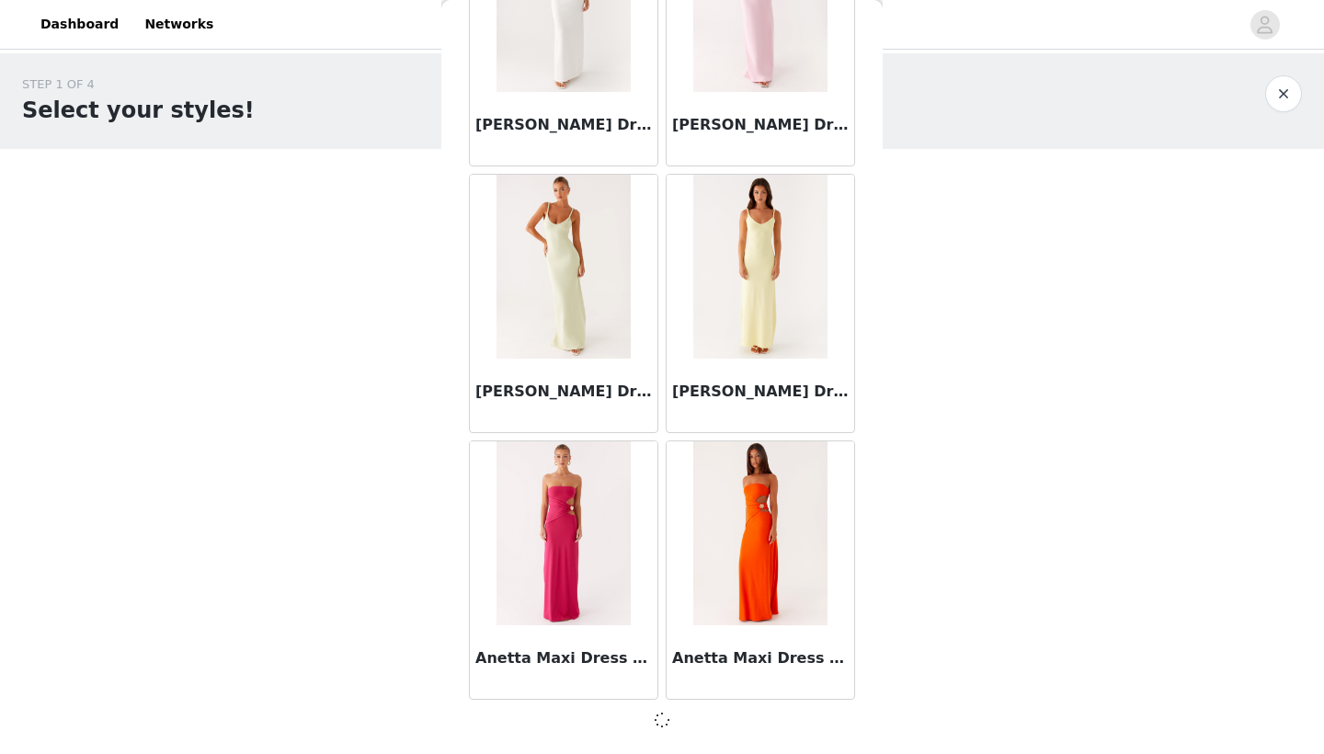
scroll to position [4718, 0]
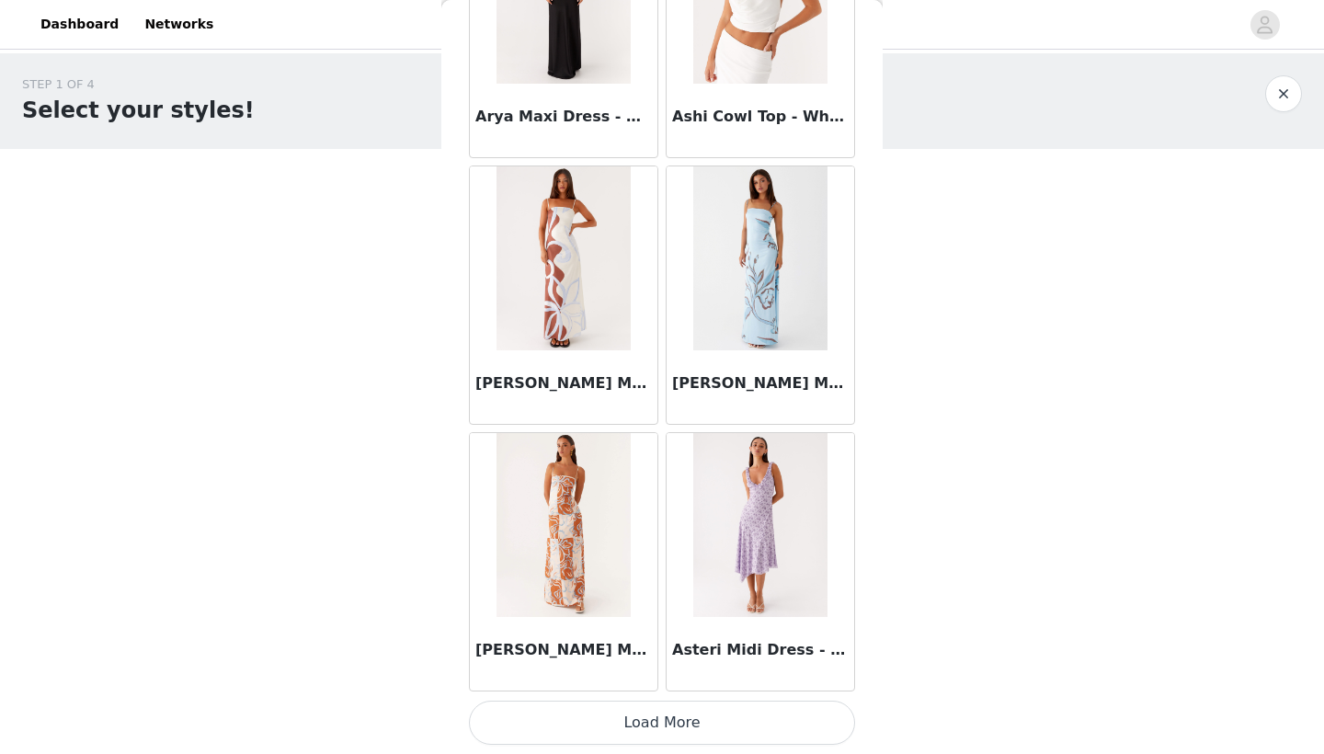
click at [613, 725] on button "Load More" at bounding box center [662, 723] width 386 height 44
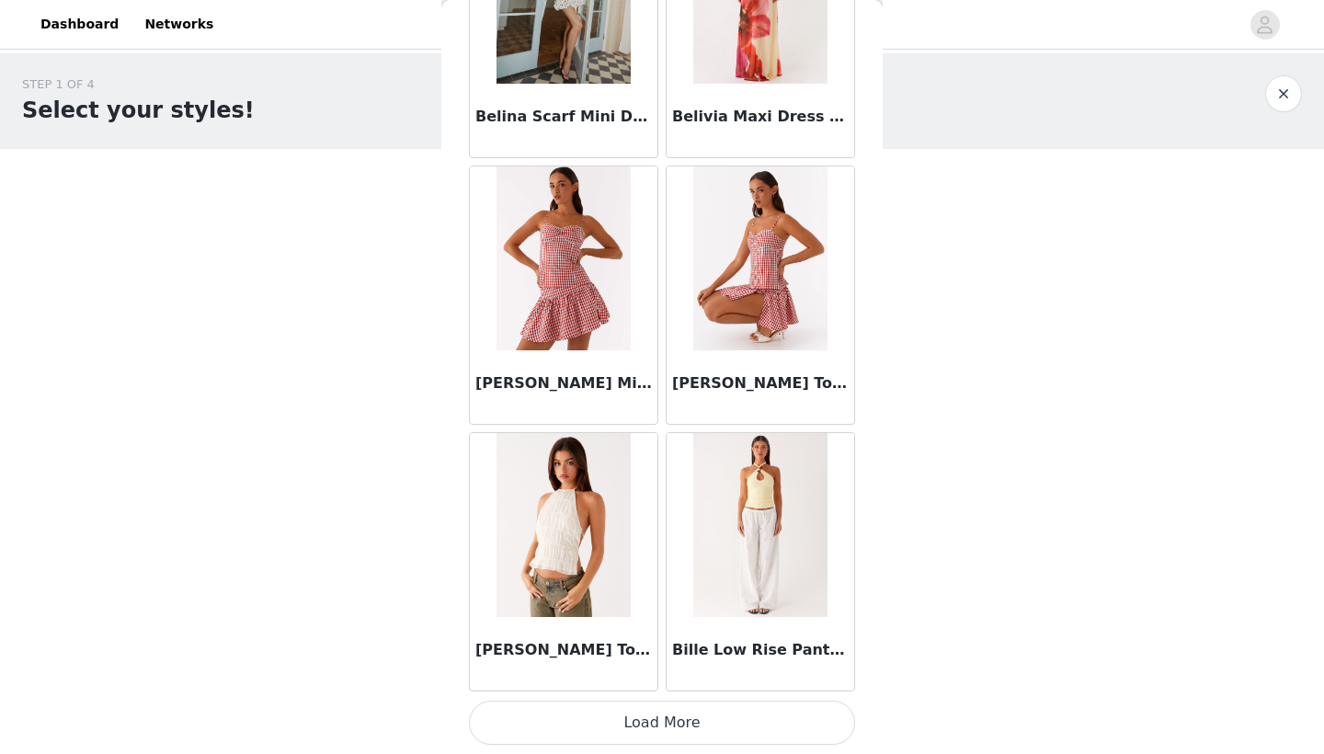
click at [674, 732] on button "Load More" at bounding box center [662, 723] width 386 height 44
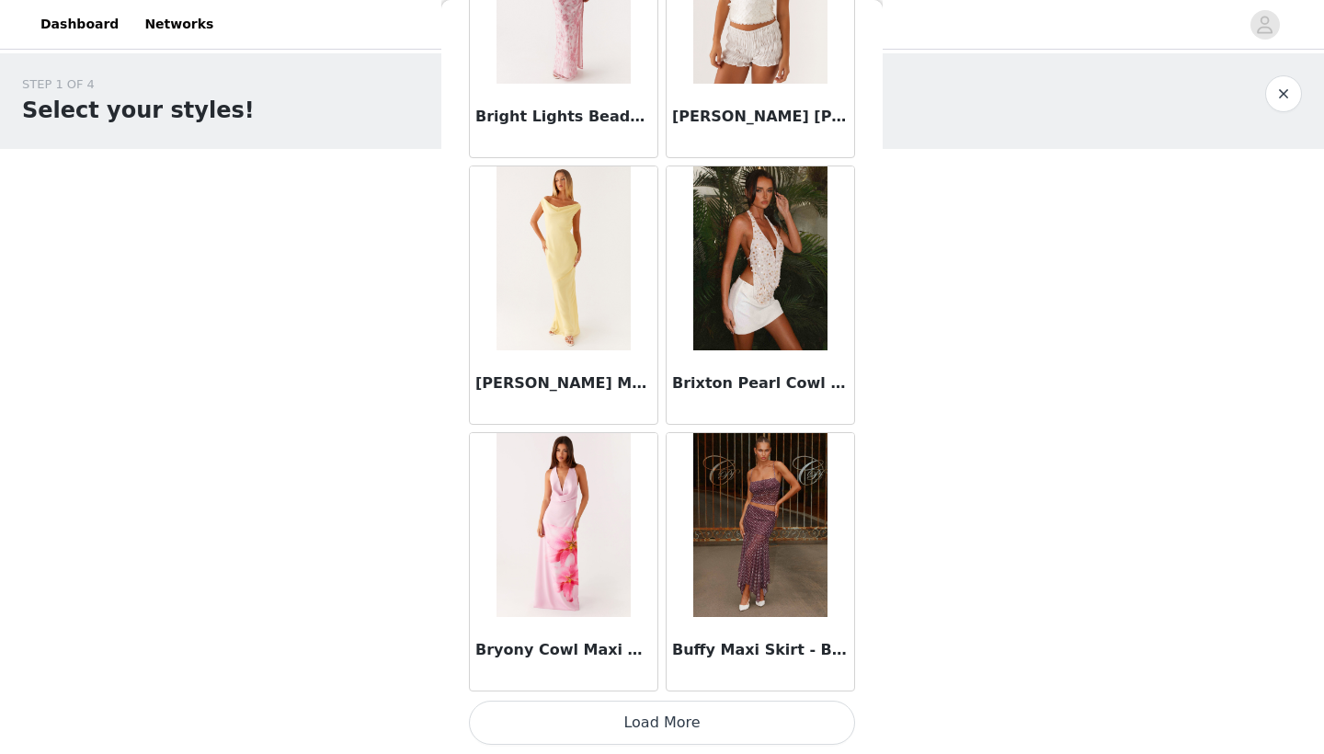
scroll to position [12727, 0]
click at [687, 722] on button "Load More" at bounding box center [662, 723] width 386 height 44
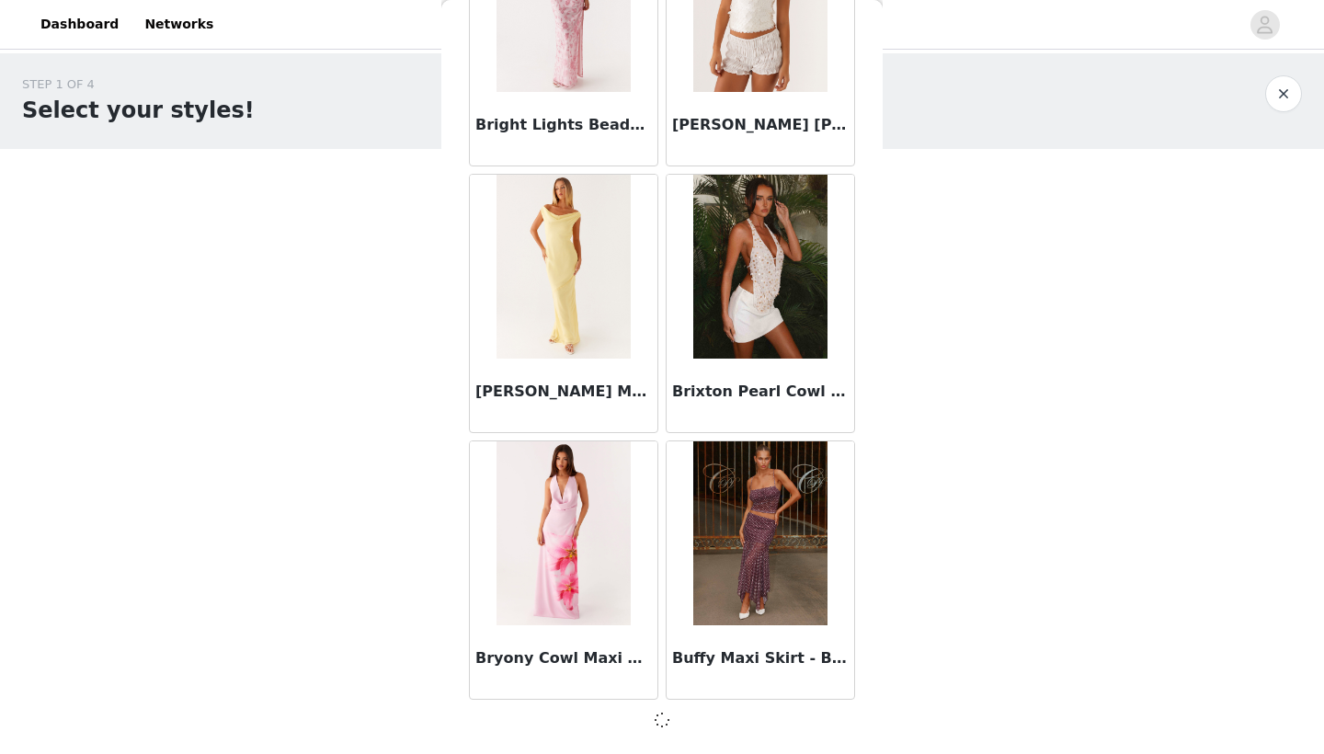
scroll to position [12719, 0]
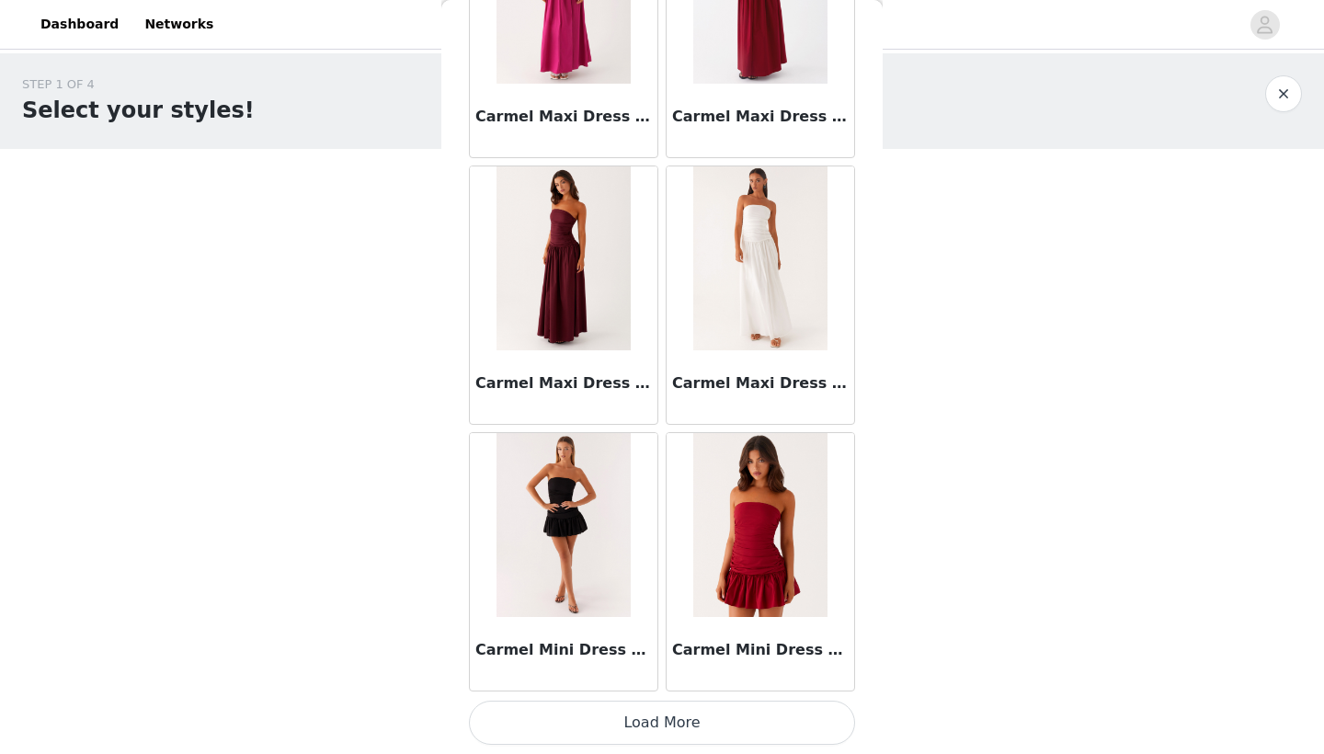
click at [674, 730] on button "Load More" at bounding box center [662, 723] width 386 height 44
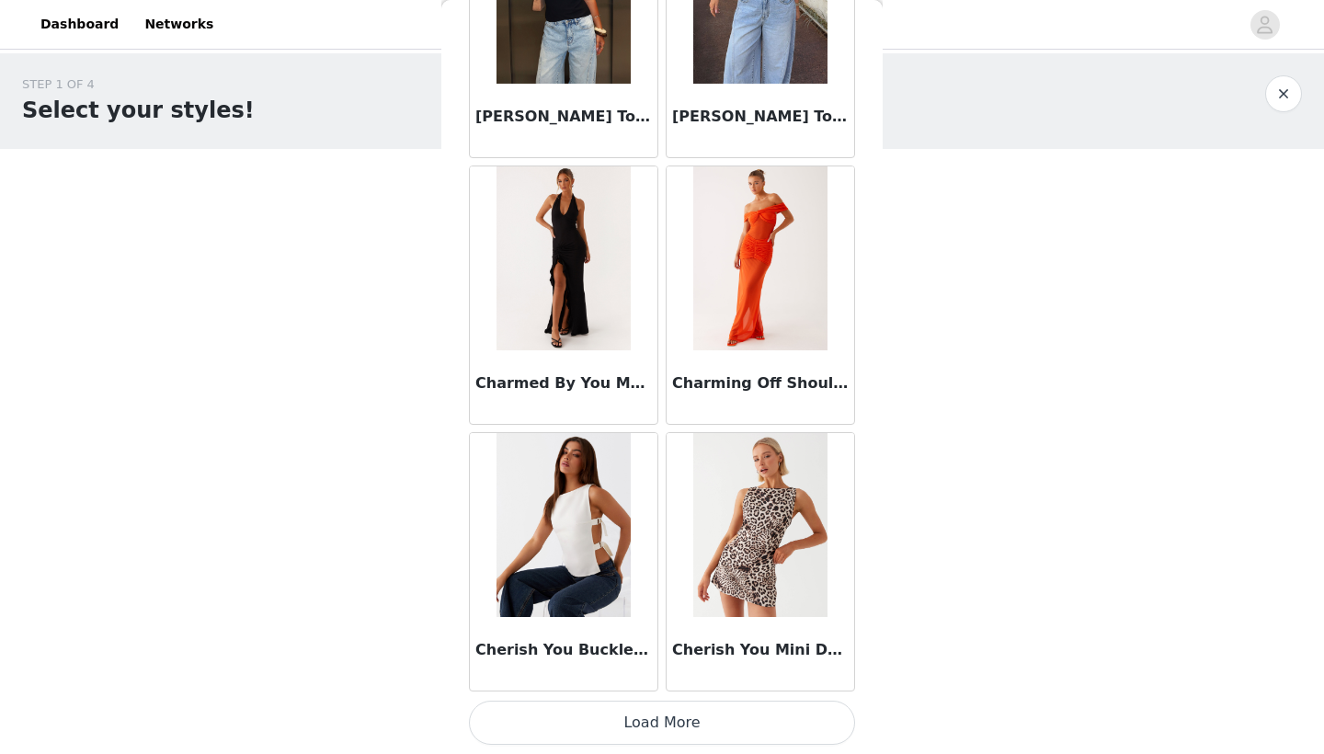
click at [677, 702] on button "Load More" at bounding box center [662, 723] width 386 height 44
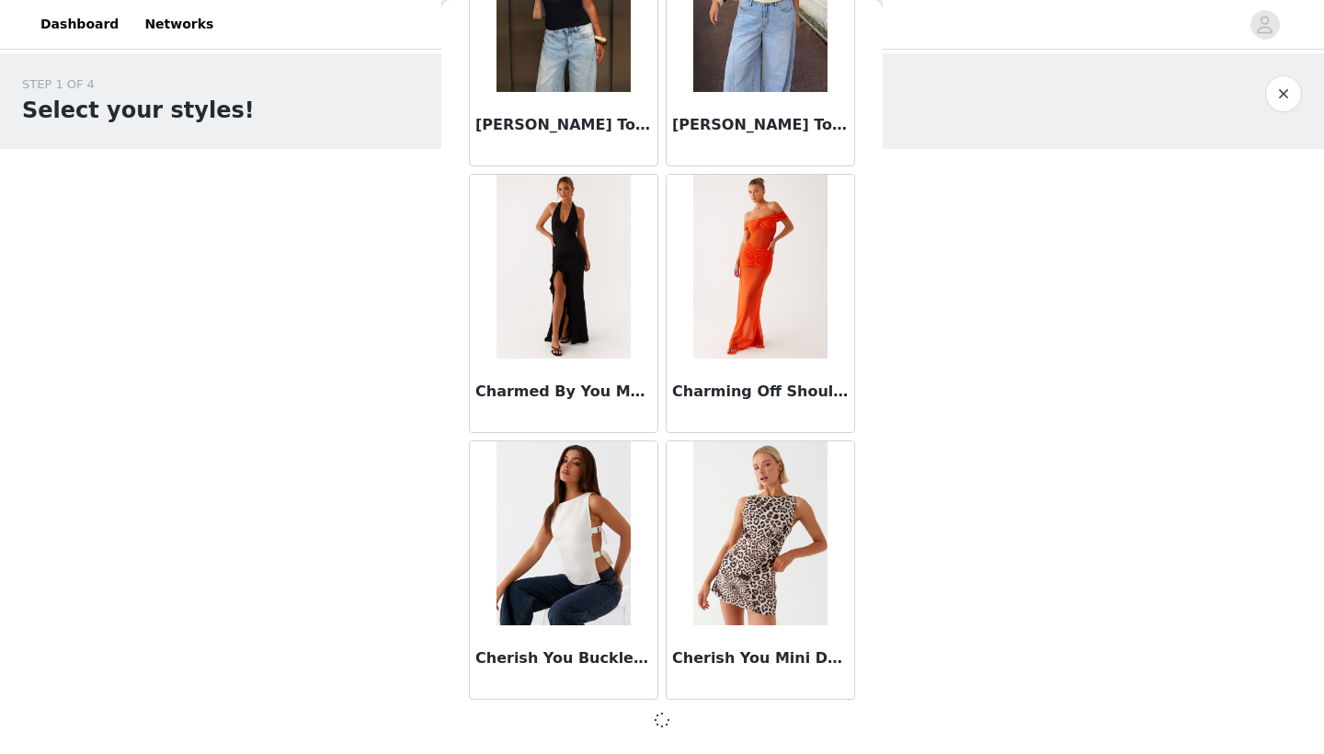
scroll to position [18052, 0]
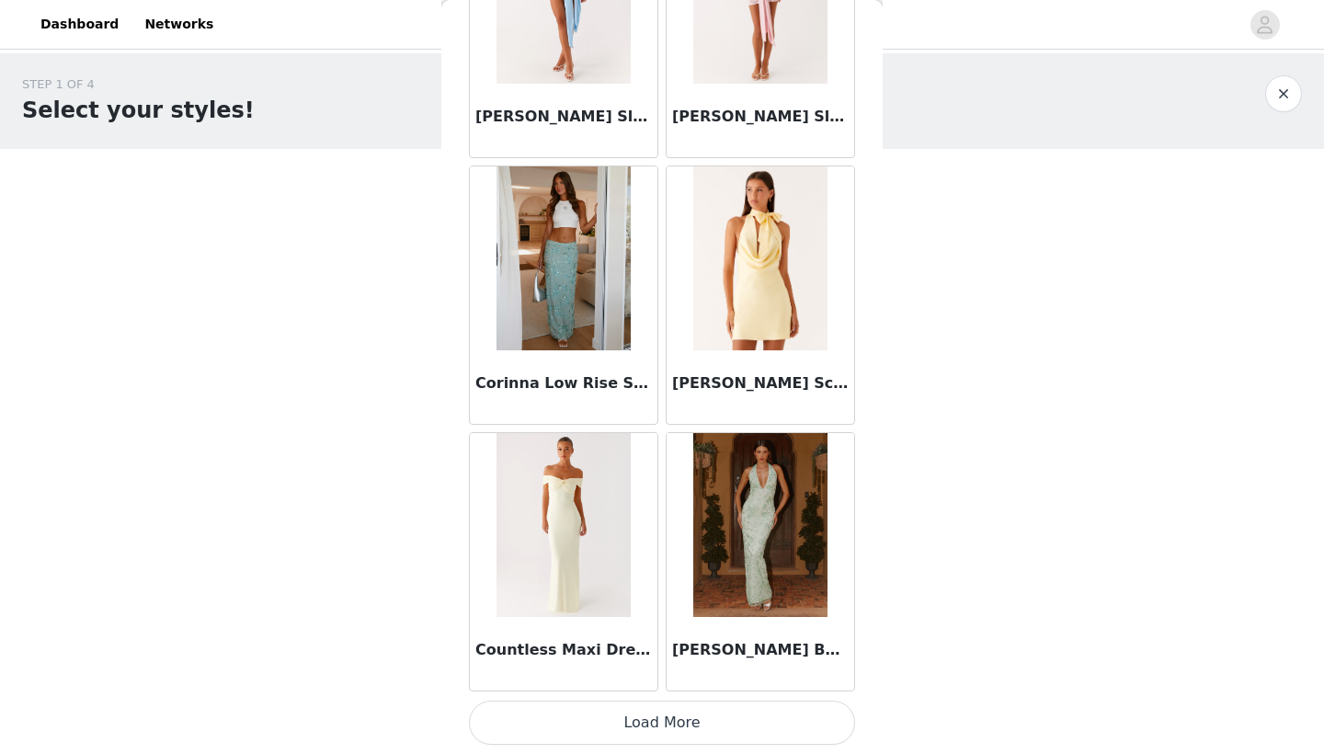
click at [669, 720] on button "Load More" at bounding box center [662, 723] width 386 height 44
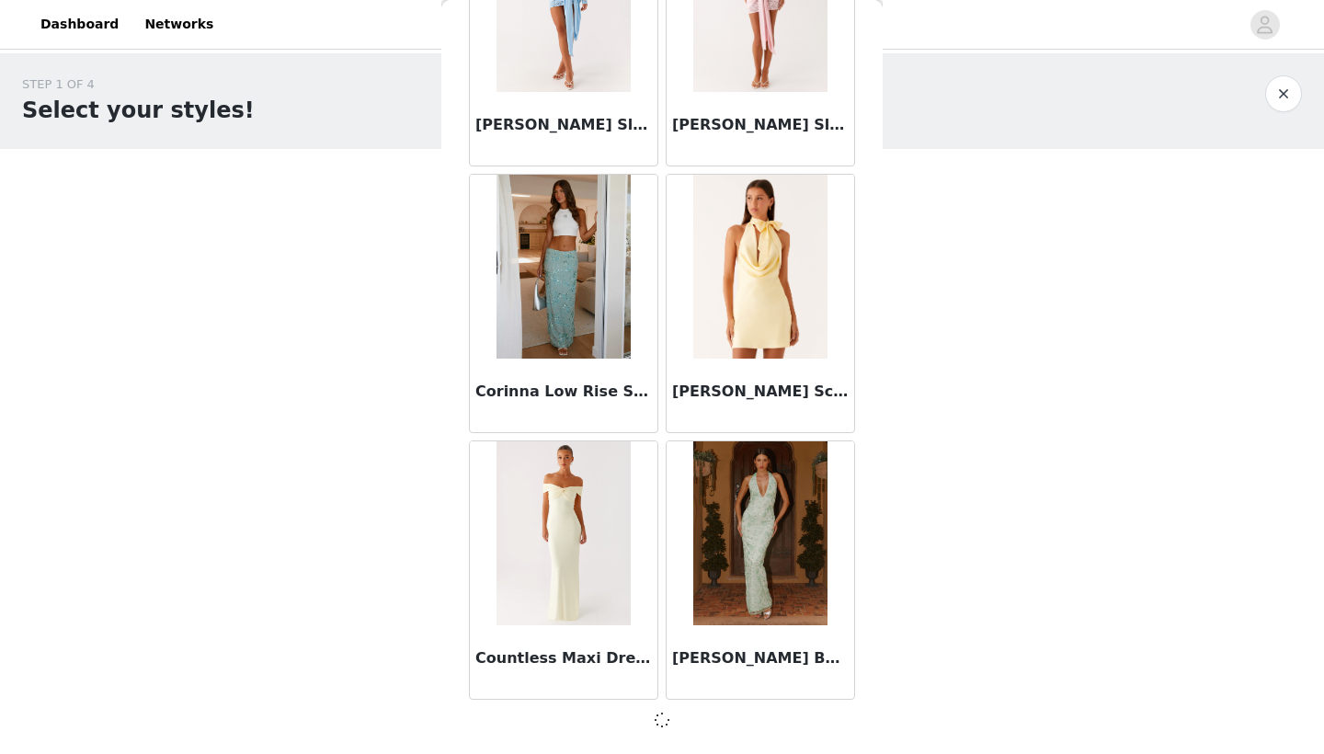
scroll to position [20719, 0]
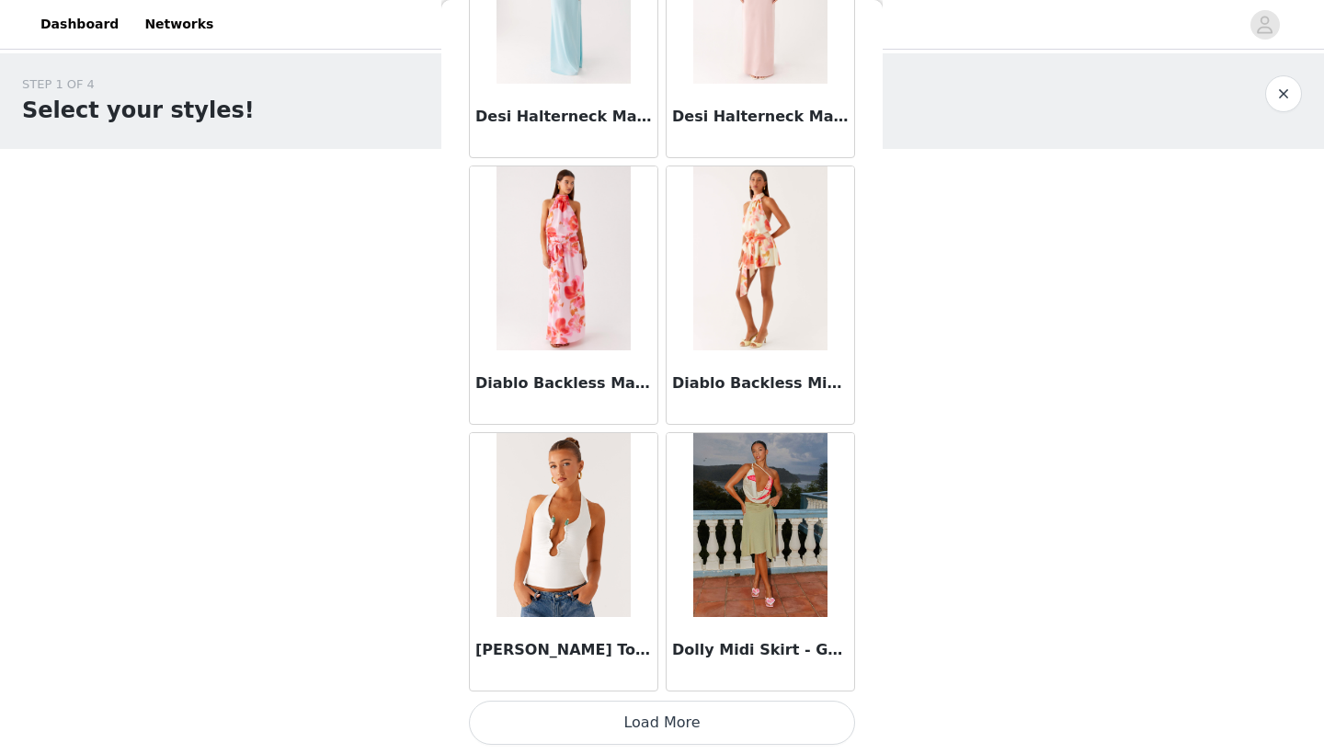
click at [660, 727] on button "Load More" at bounding box center [662, 723] width 386 height 44
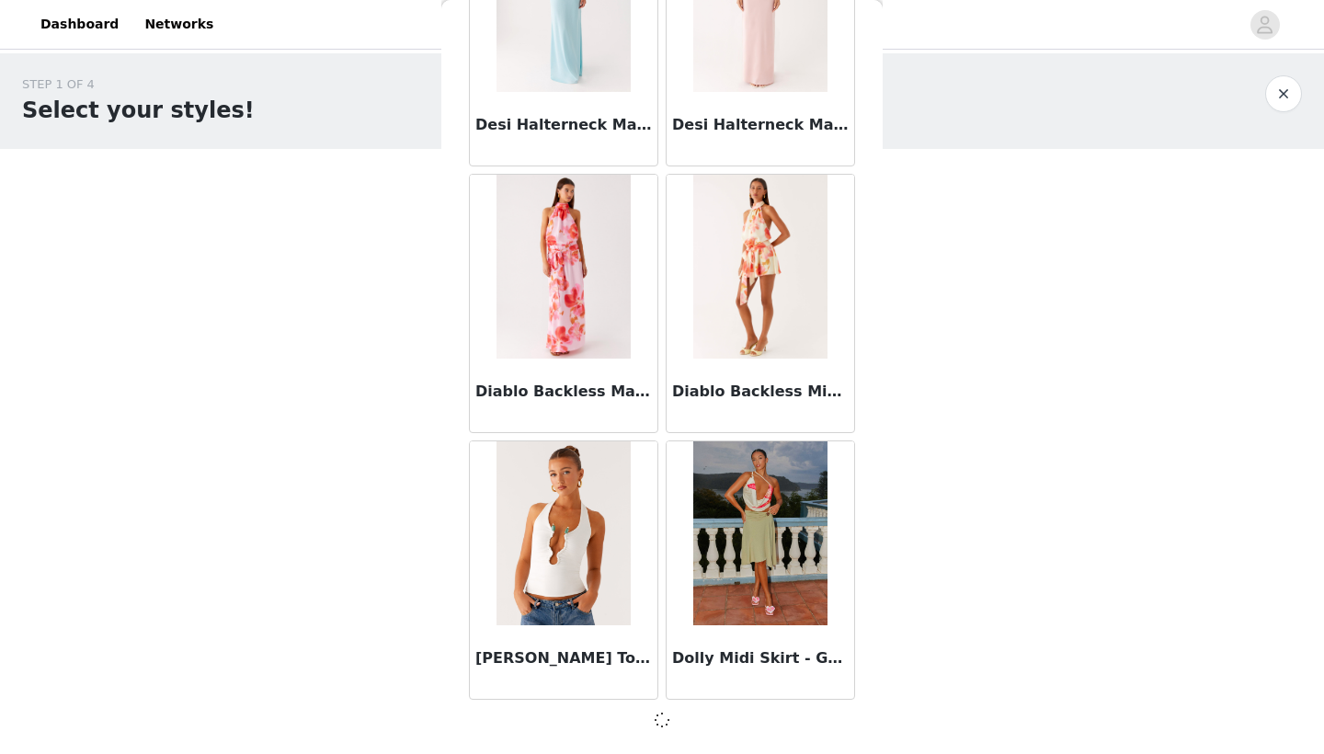
scroll to position [23386, 0]
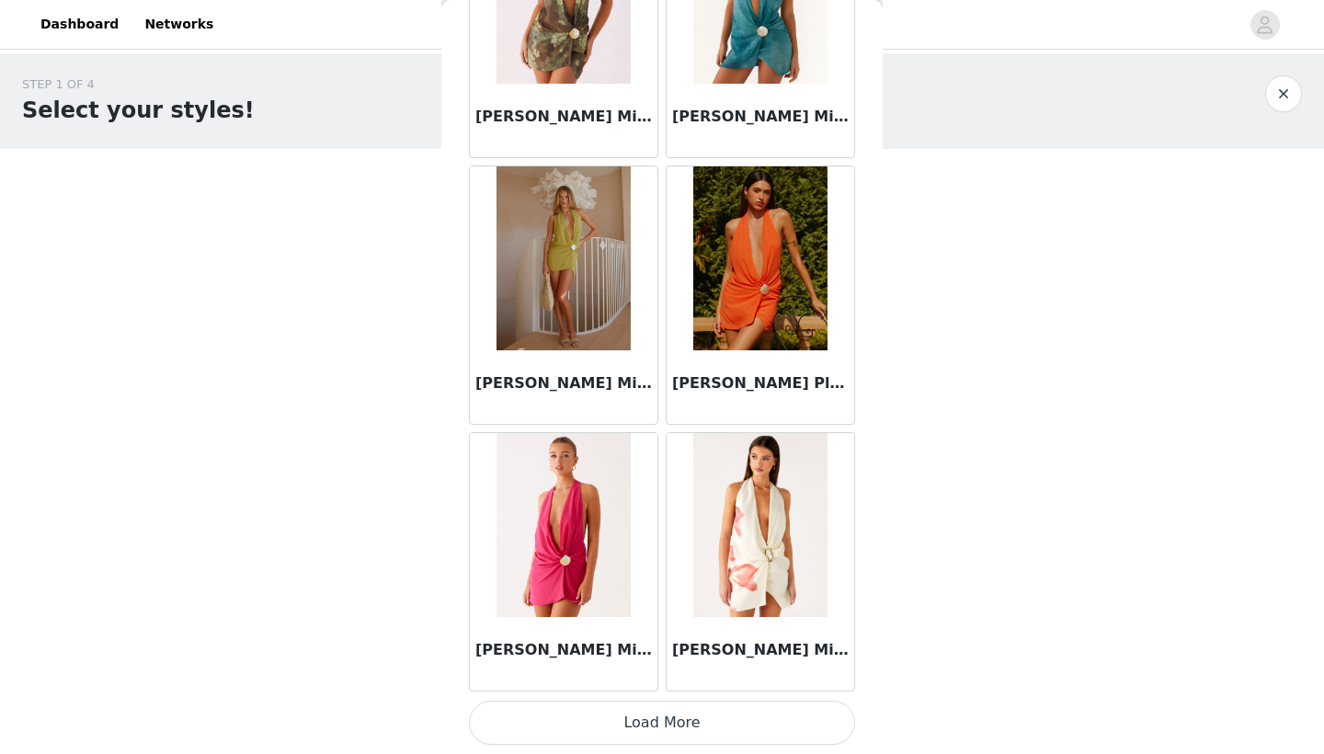
click at [690, 720] on button "Load More" at bounding box center [662, 723] width 386 height 44
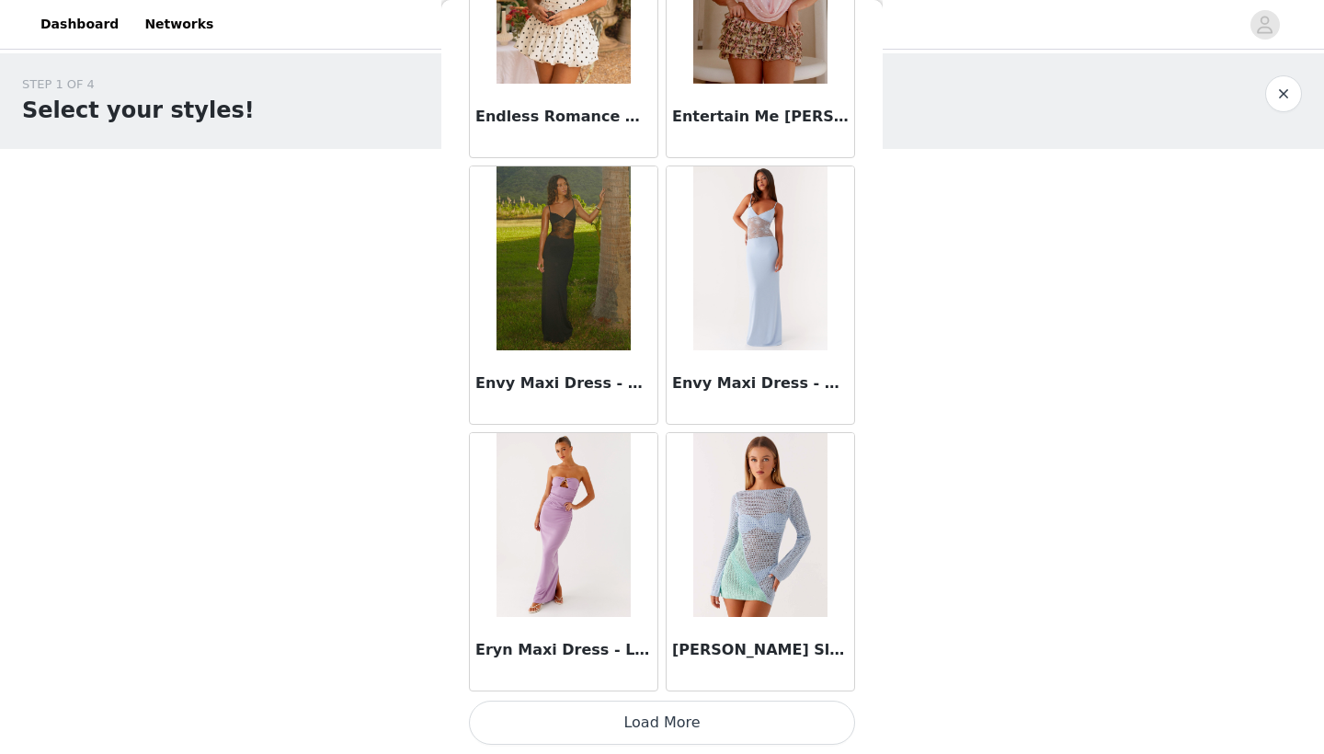
scroll to position [28728, 0]
click at [578, 366] on div "Envy Maxi Dress - Black" at bounding box center [564, 387] width 188 height 74
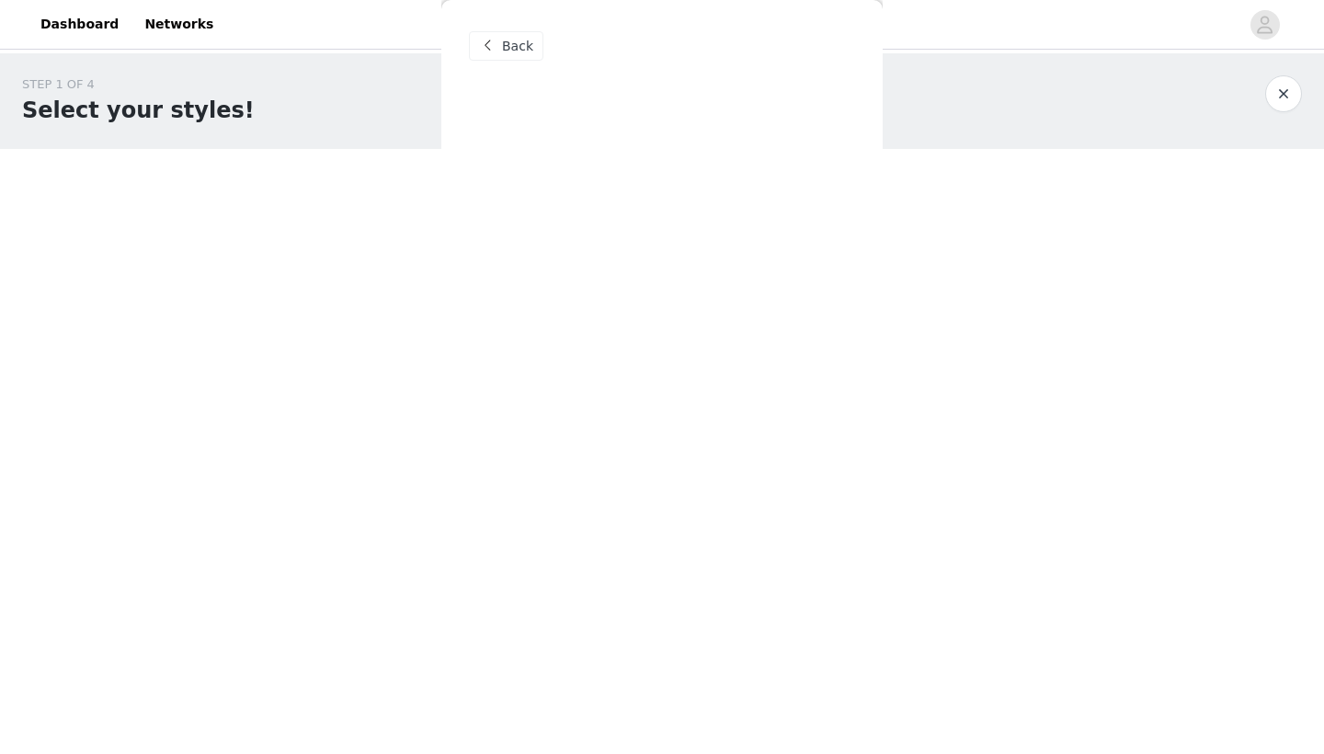
scroll to position [0, 0]
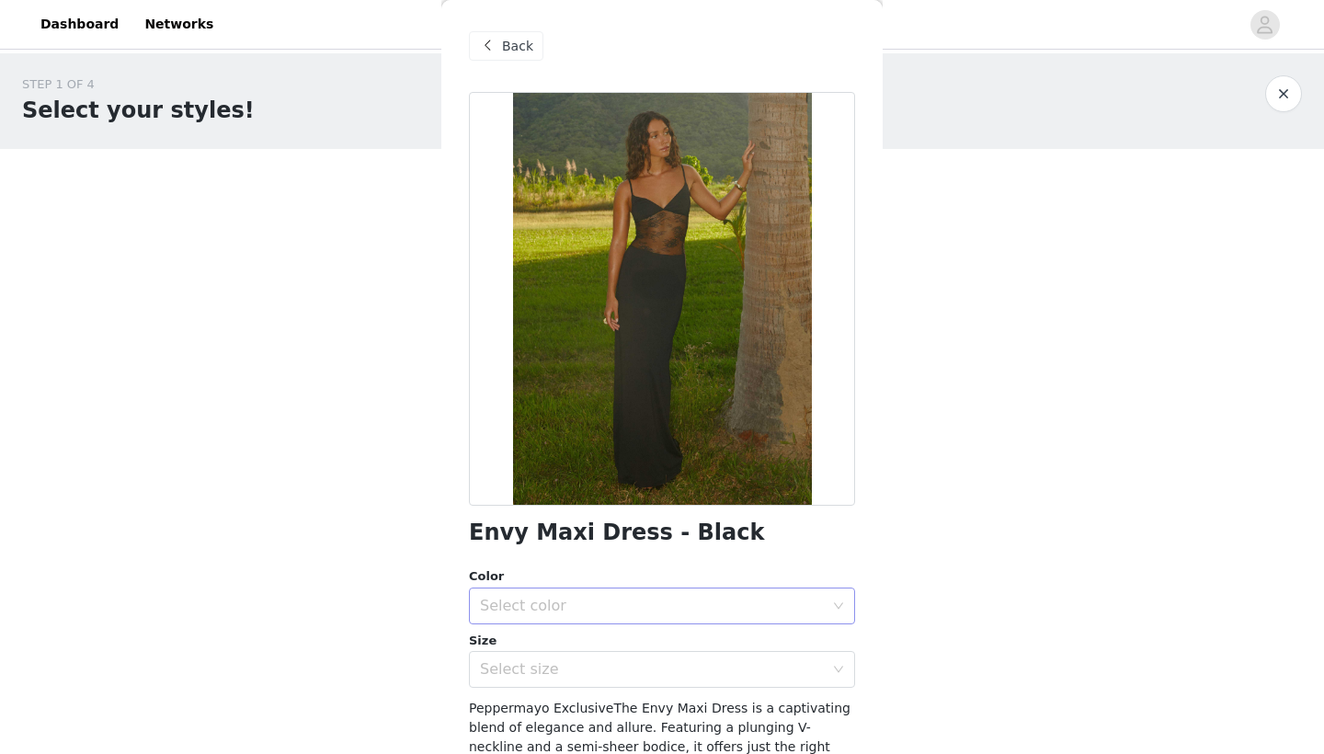
click at [642, 600] on div "Select color" at bounding box center [652, 606] width 344 height 18
click at [638, 635] on li "Black" at bounding box center [655, 645] width 372 height 29
click at [644, 687] on div "Envy Maxi Dress - Black Color Select color Black Size Select size Peppermayo Ex…" at bounding box center [662, 540] width 386 height 897
click at [634, 679] on div "Select size" at bounding box center [656, 669] width 352 height 35
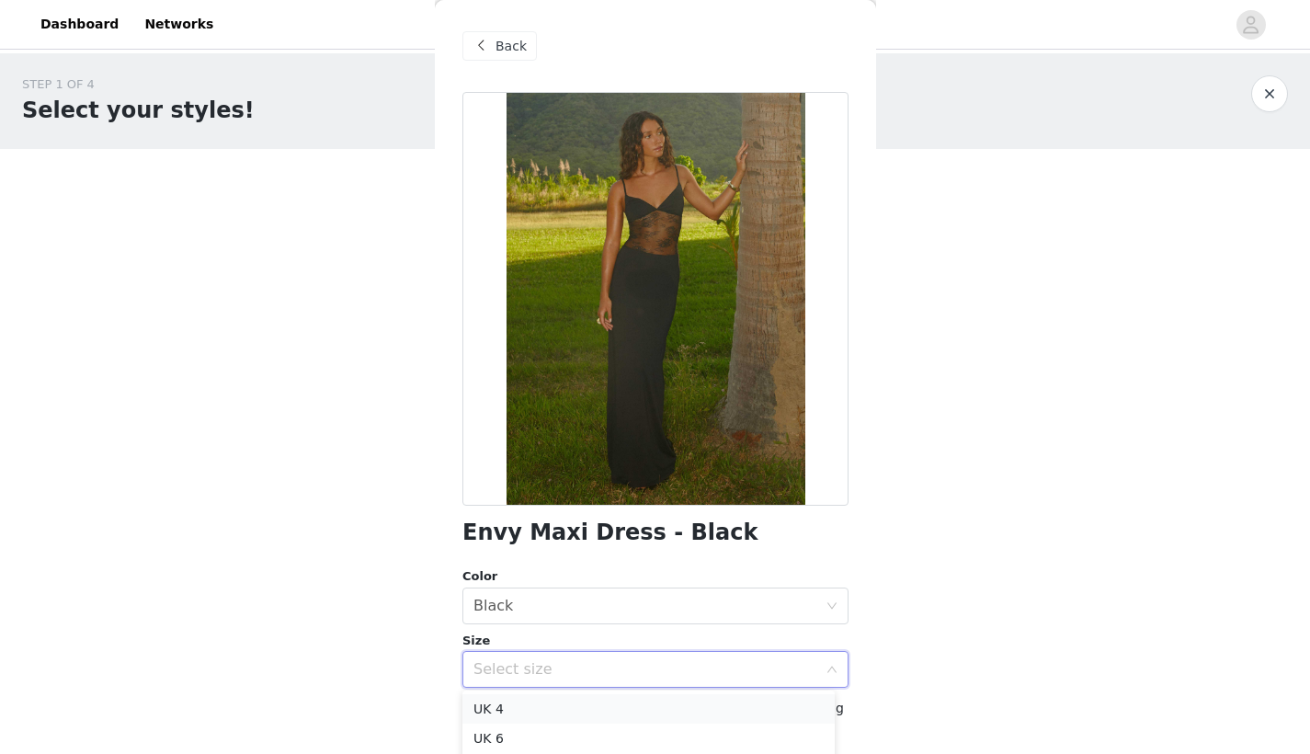
click at [623, 713] on li "UK 4" at bounding box center [649, 708] width 372 height 29
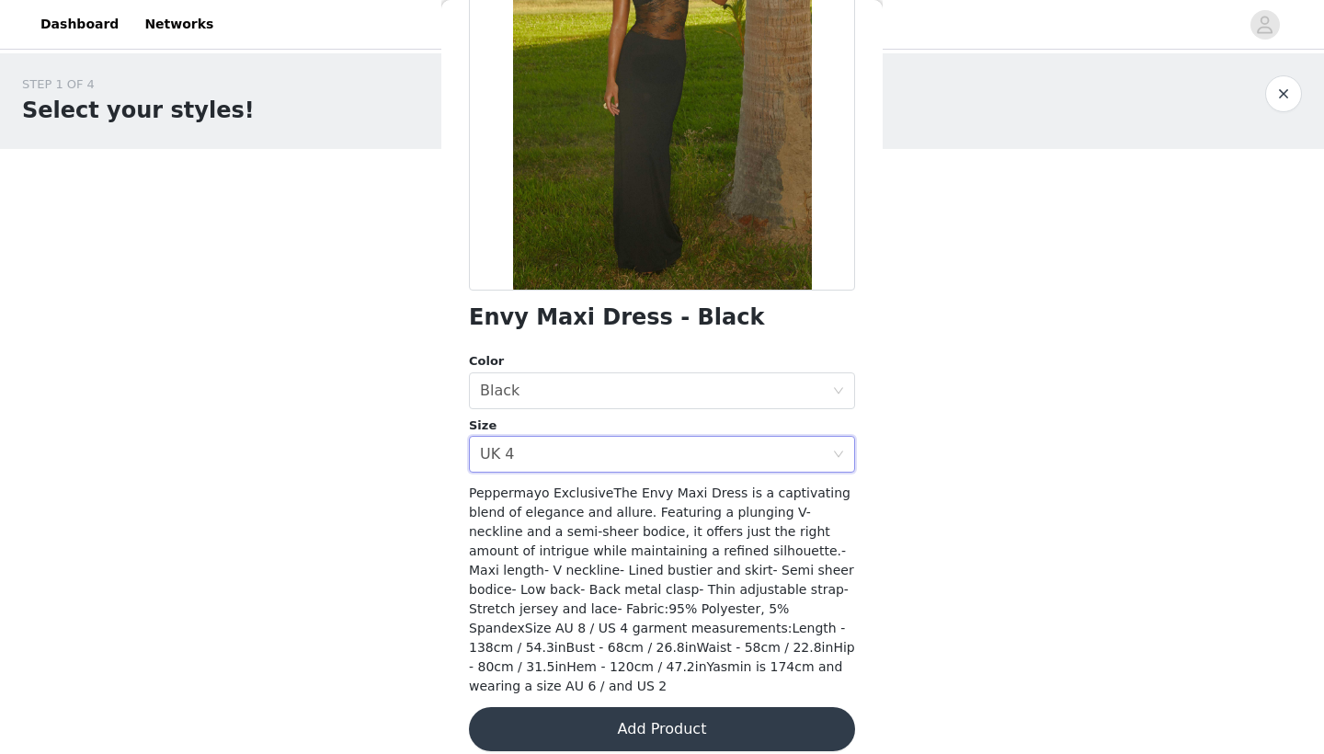
click at [659, 713] on button "Add Product" at bounding box center [662, 729] width 386 height 44
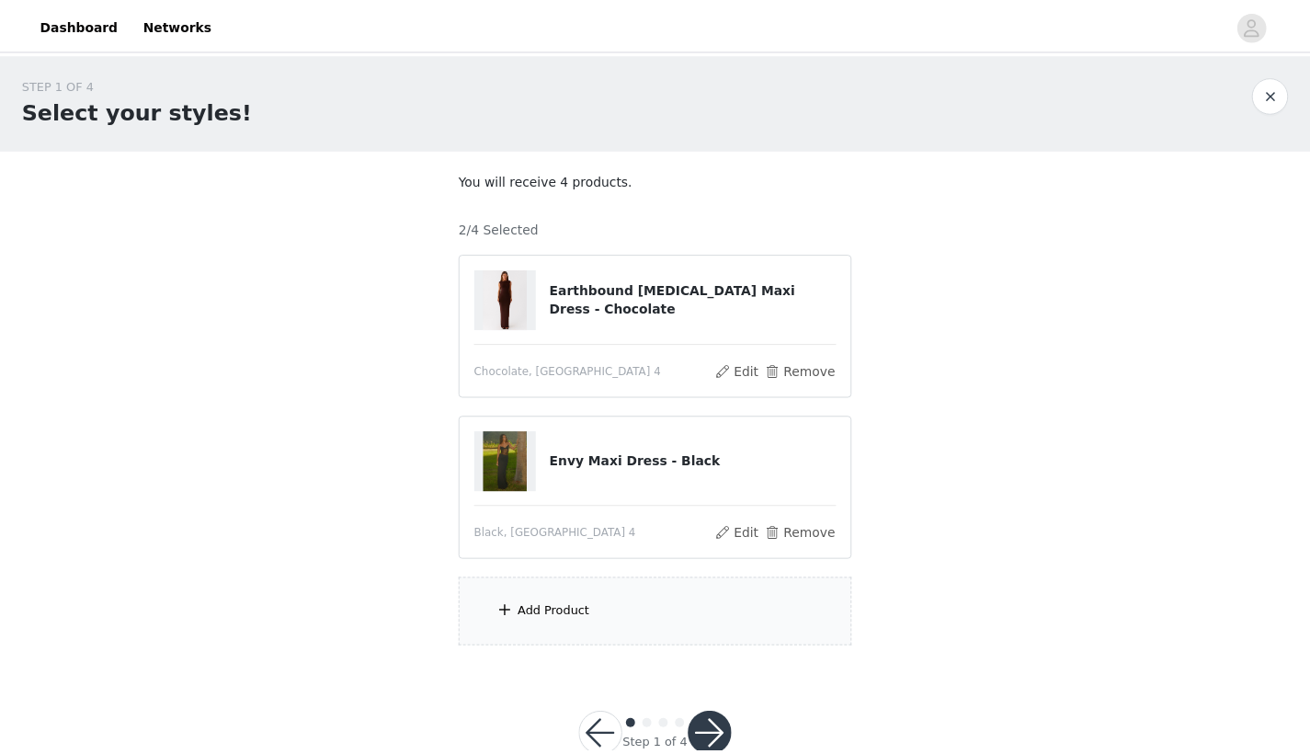
scroll to position [214, 0]
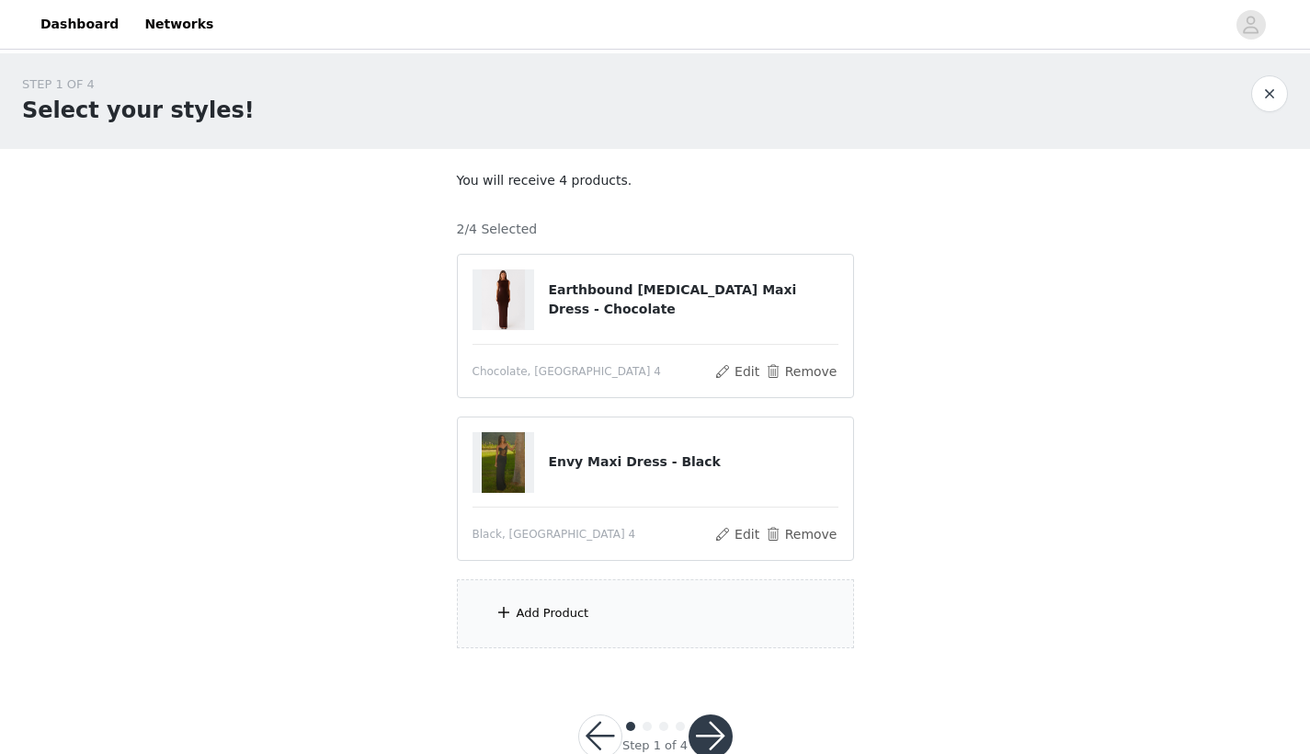
click at [670, 612] on div "Add Product" at bounding box center [655, 613] width 397 height 69
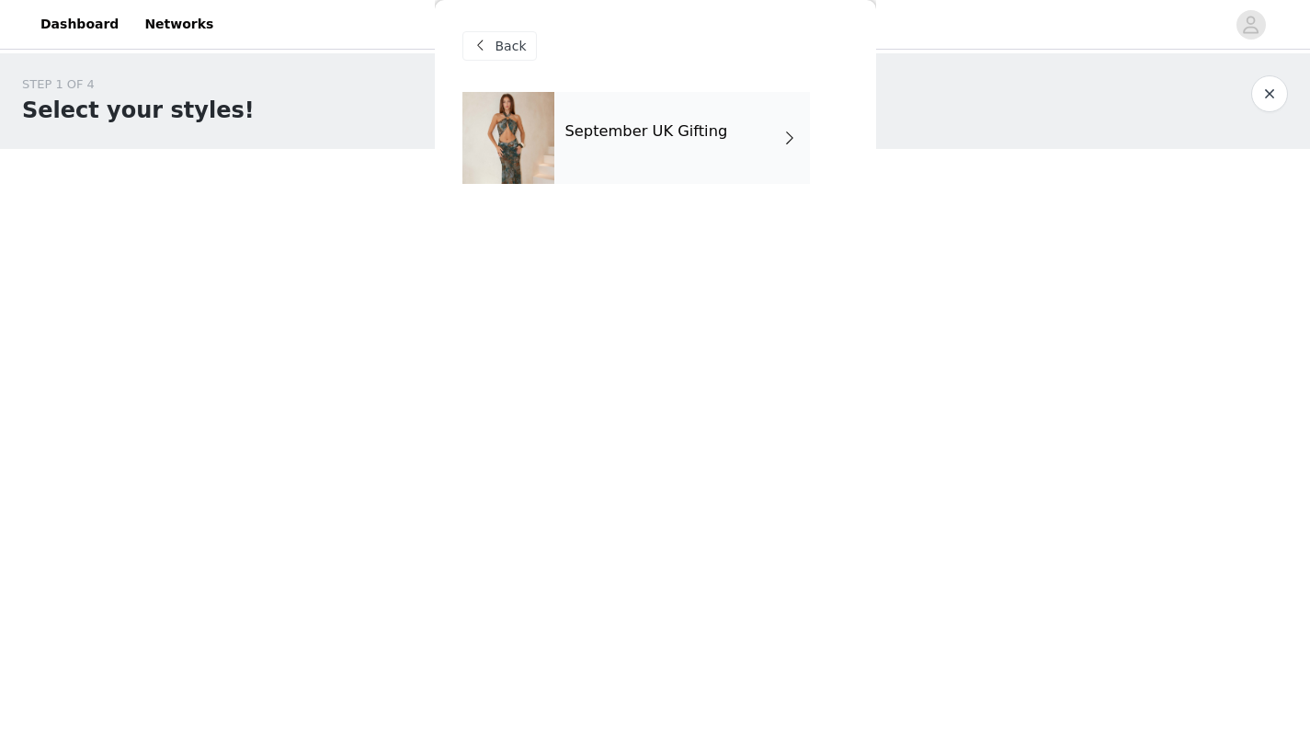
click at [741, 100] on div "September UK Gifting" at bounding box center [683, 138] width 256 height 92
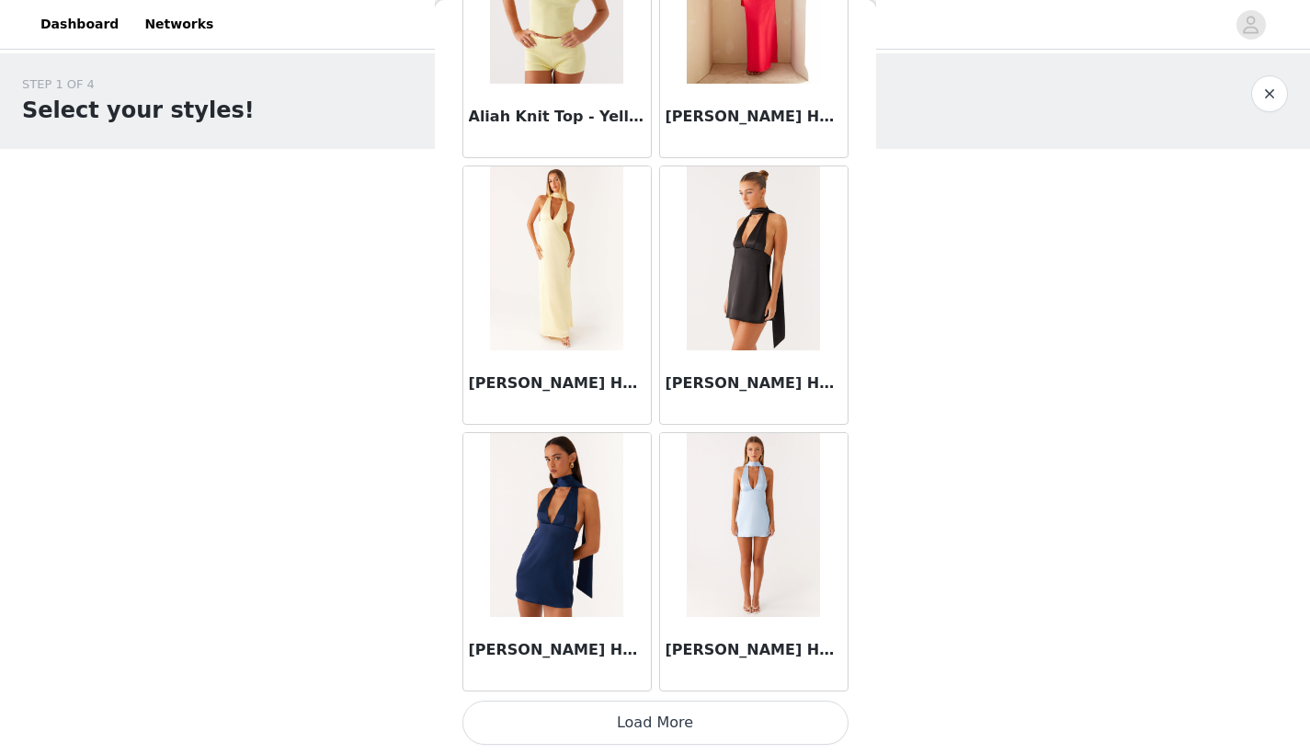
click at [530, 710] on button "Load More" at bounding box center [656, 723] width 386 height 44
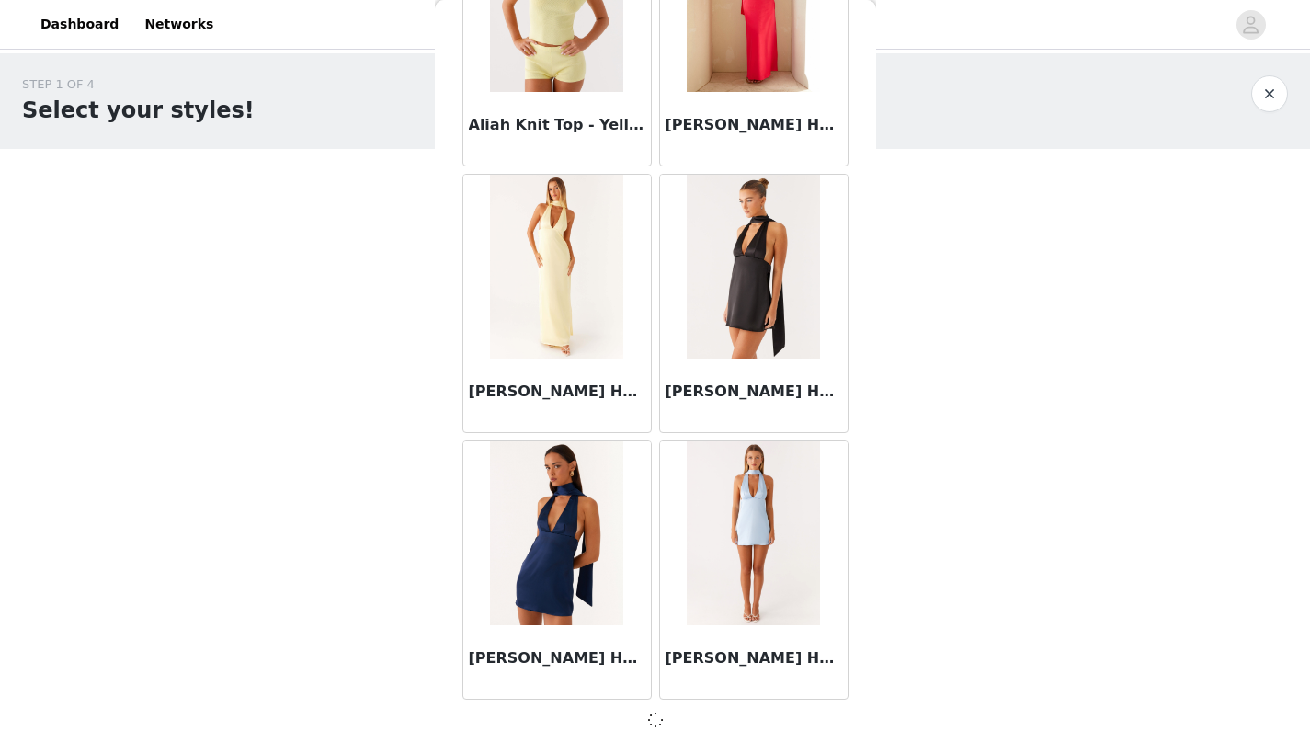
scroll to position [2052, 0]
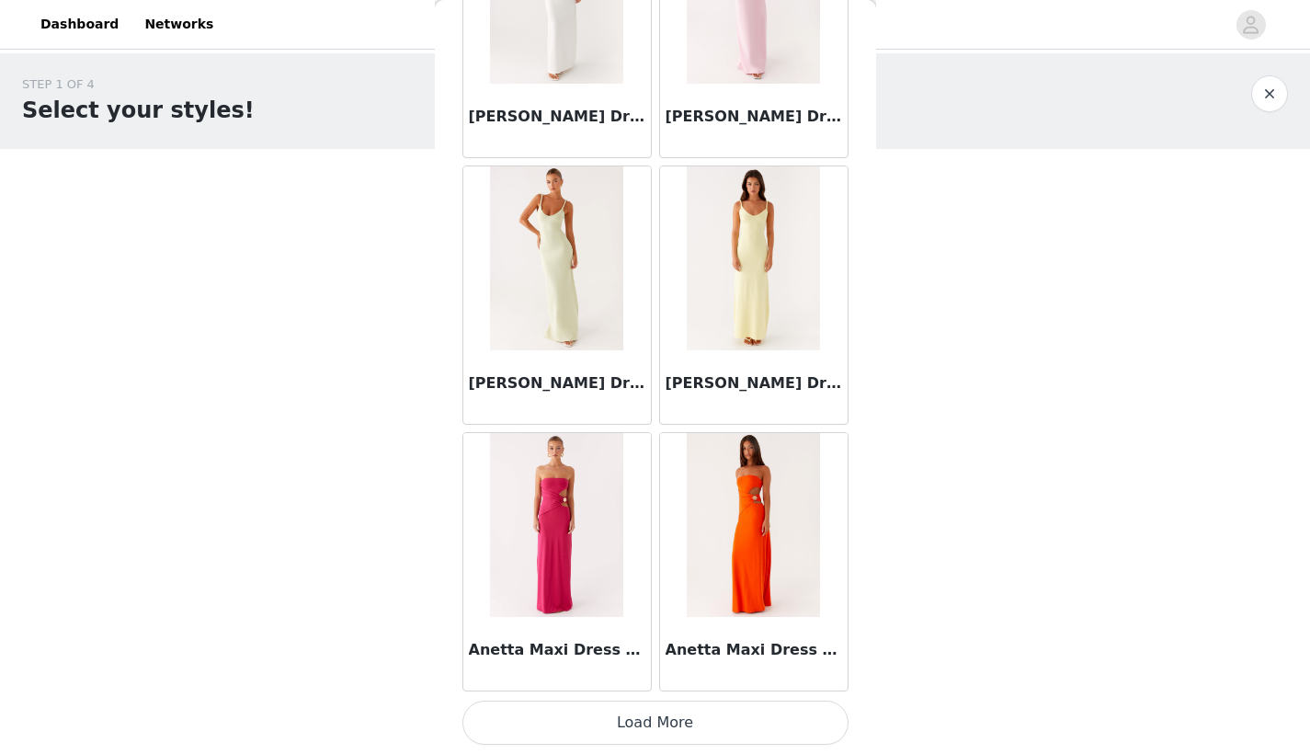
click at [562, 734] on button "Load More" at bounding box center [656, 723] width 386 height 44
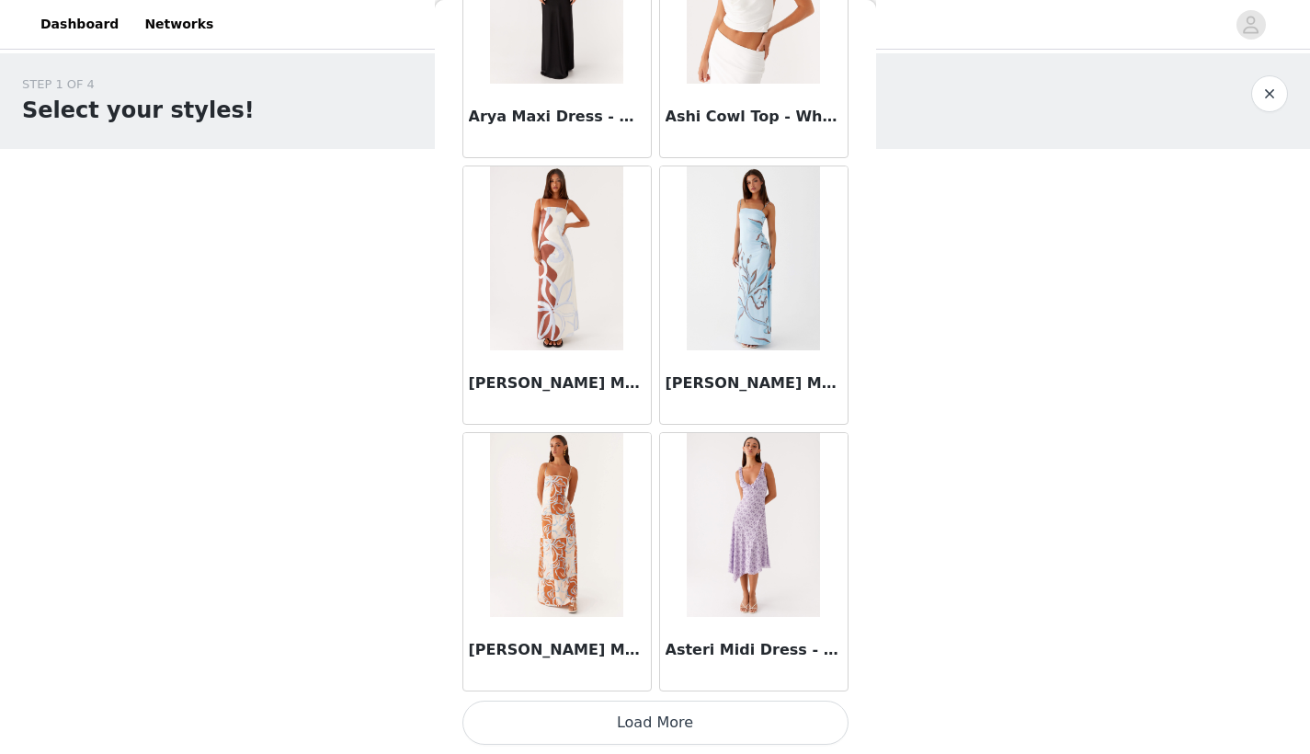
click at [619, 730] on button "Load More" at bounding box center [656, 723] width 386 height 44
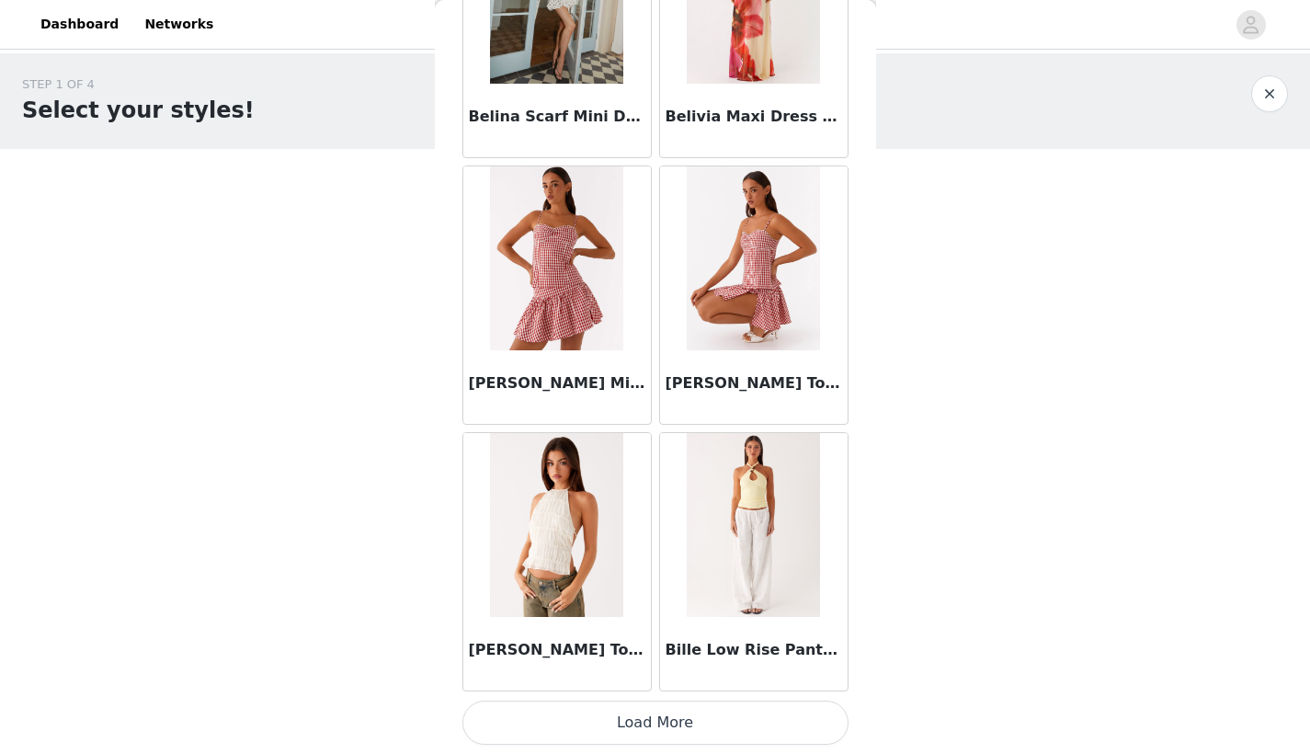
click at [561, 722] on button "Load More" at bounding box center [656, 723] width 386 height 44
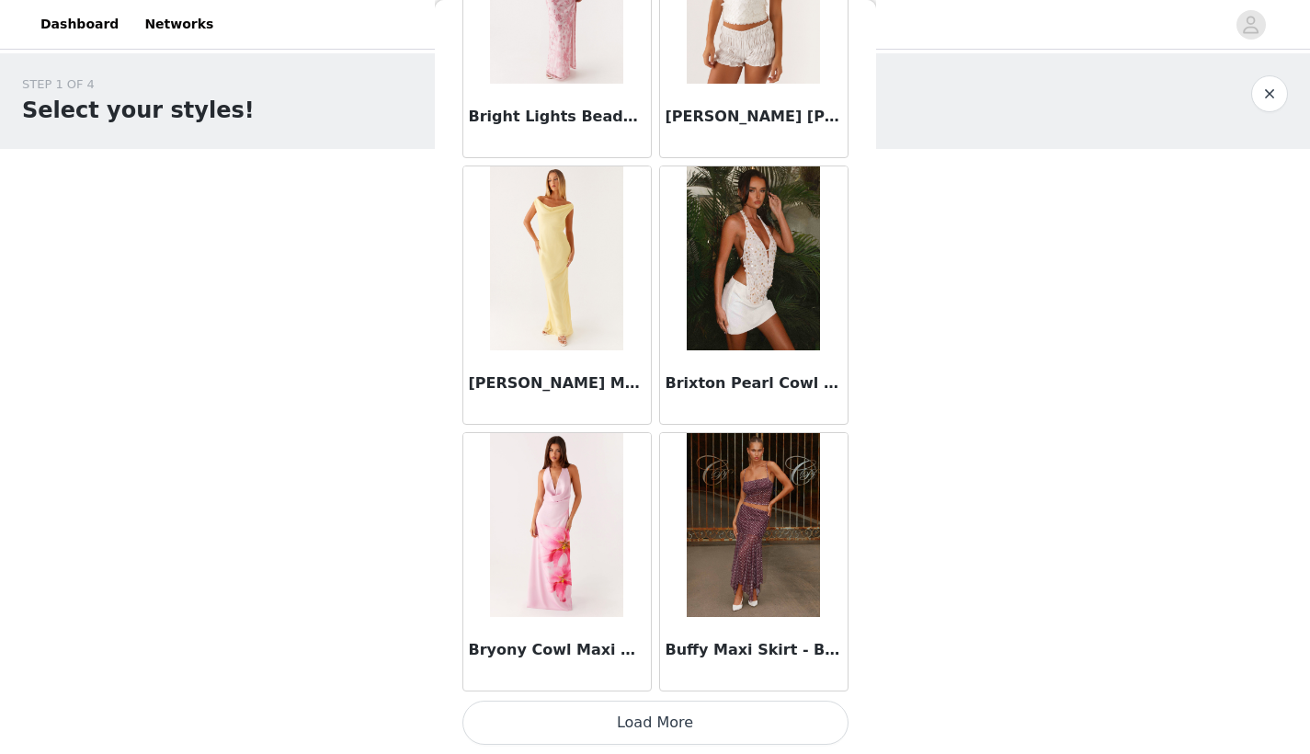
click at [613, 728] on button "Load More" at bounding box center [656, 723] width 386 height 44
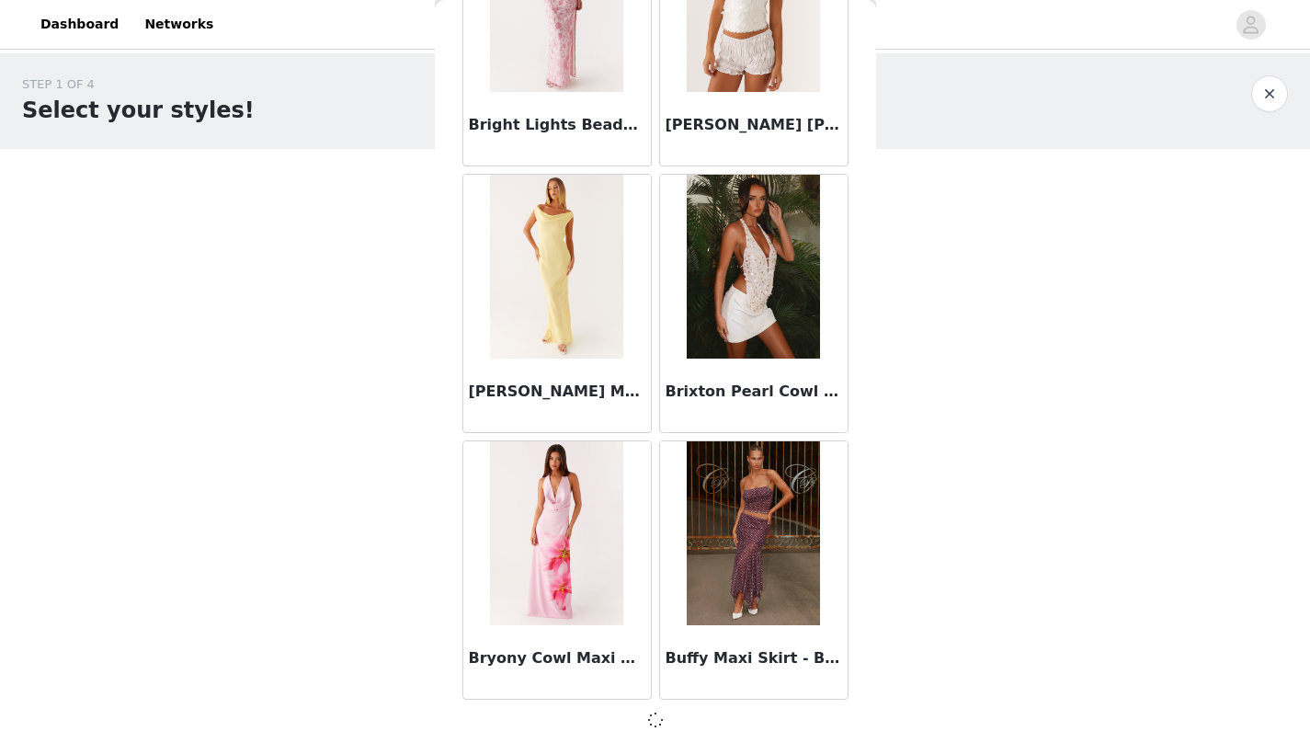
scroll to position [12719, 0]
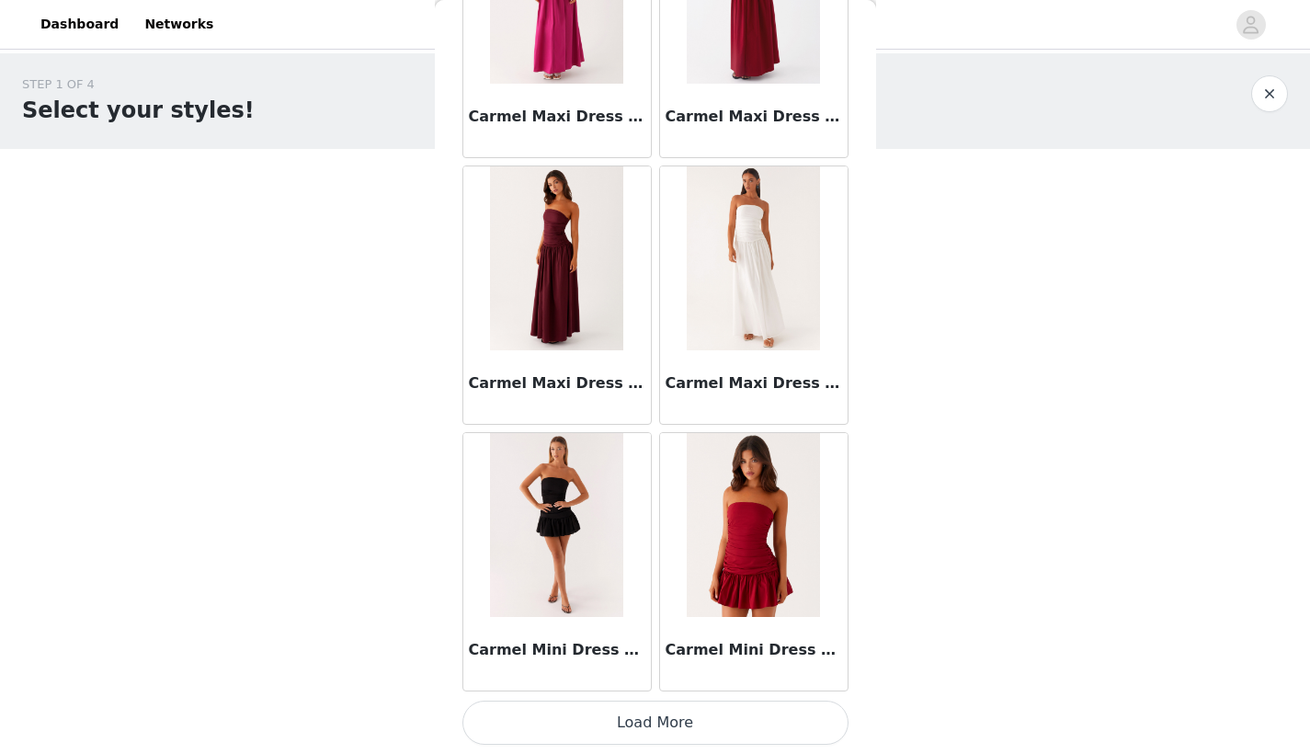
click at [564, 710] on button "Load More" at bounding box center [656, 723] width 386 height 44
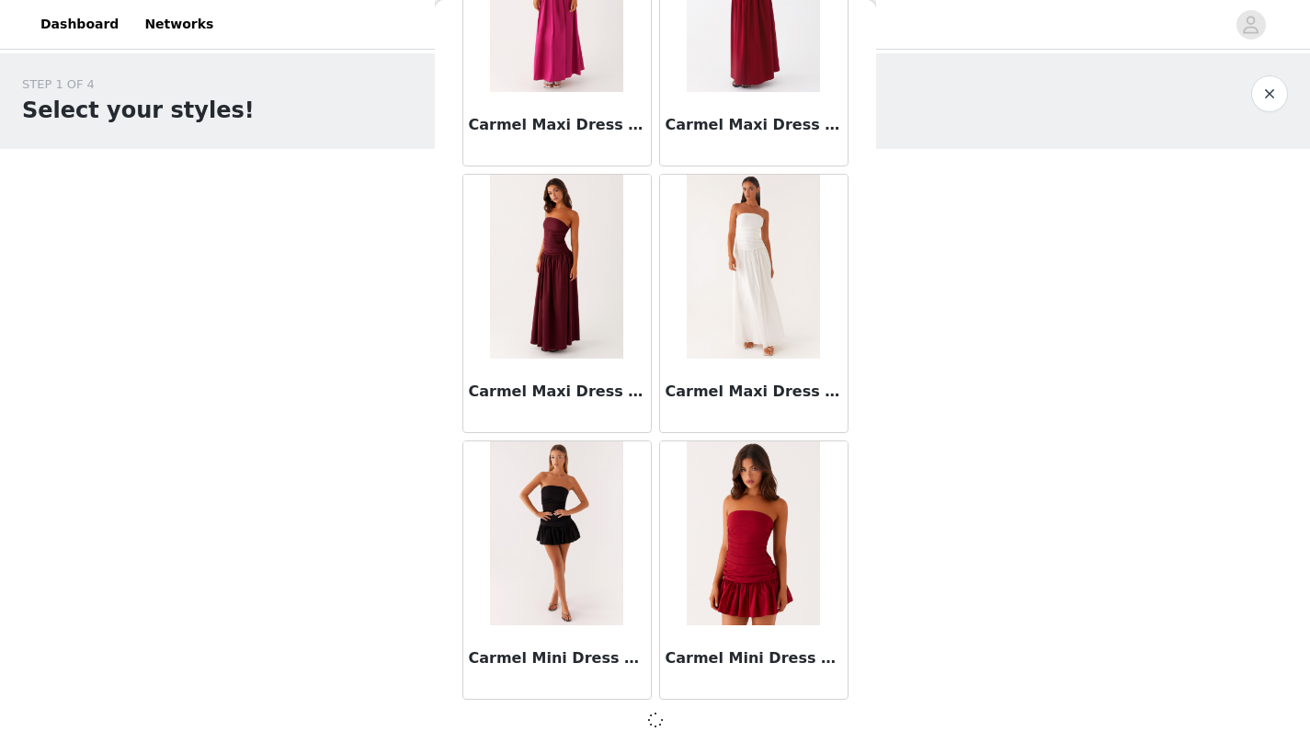
scroll to position [15385, 0]
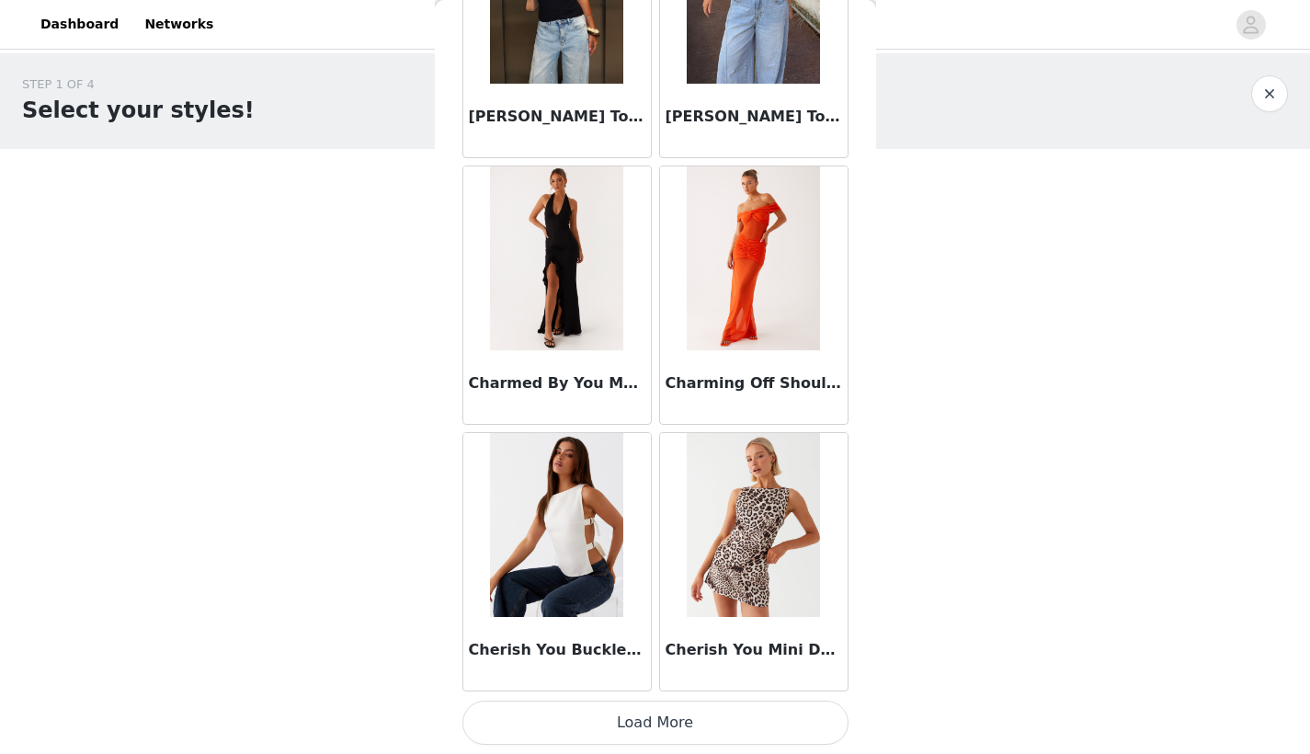
click at [641, 741] on button "Load More" at bounding box center [656, 723] width 386 height 44
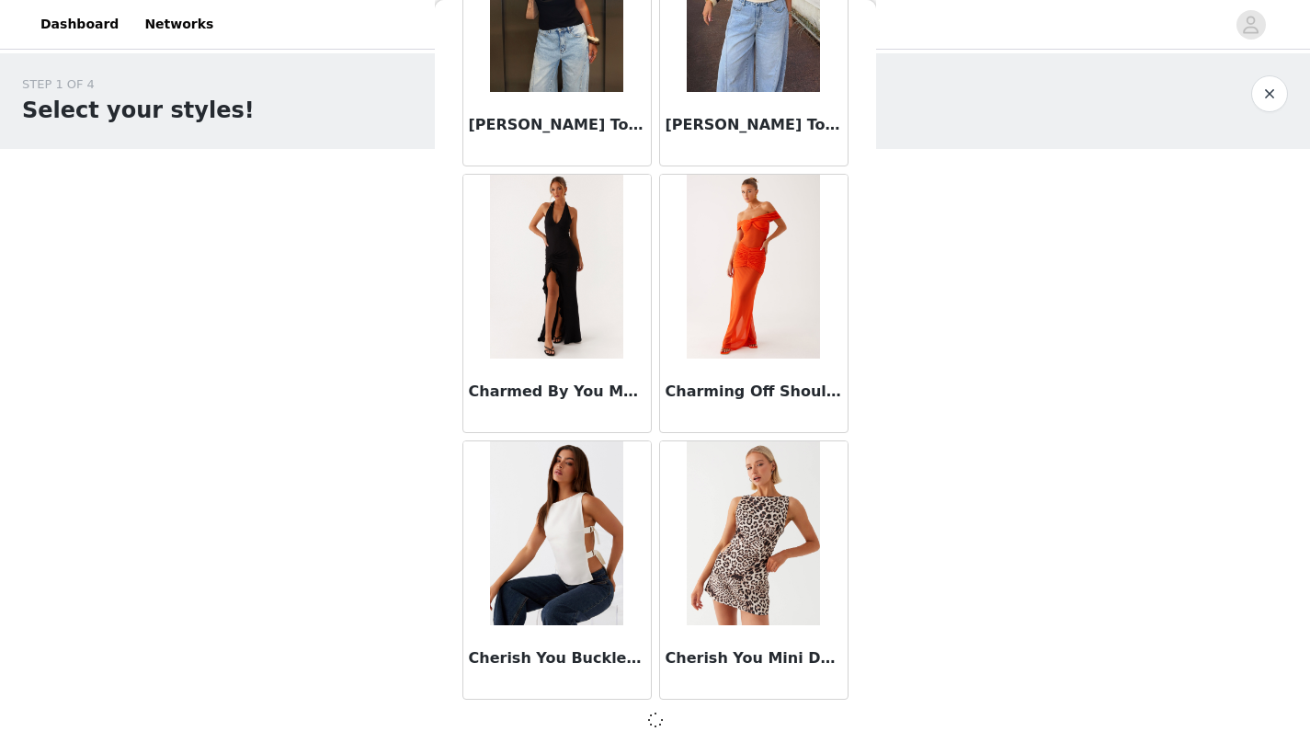
scroll to position [18052, 0]
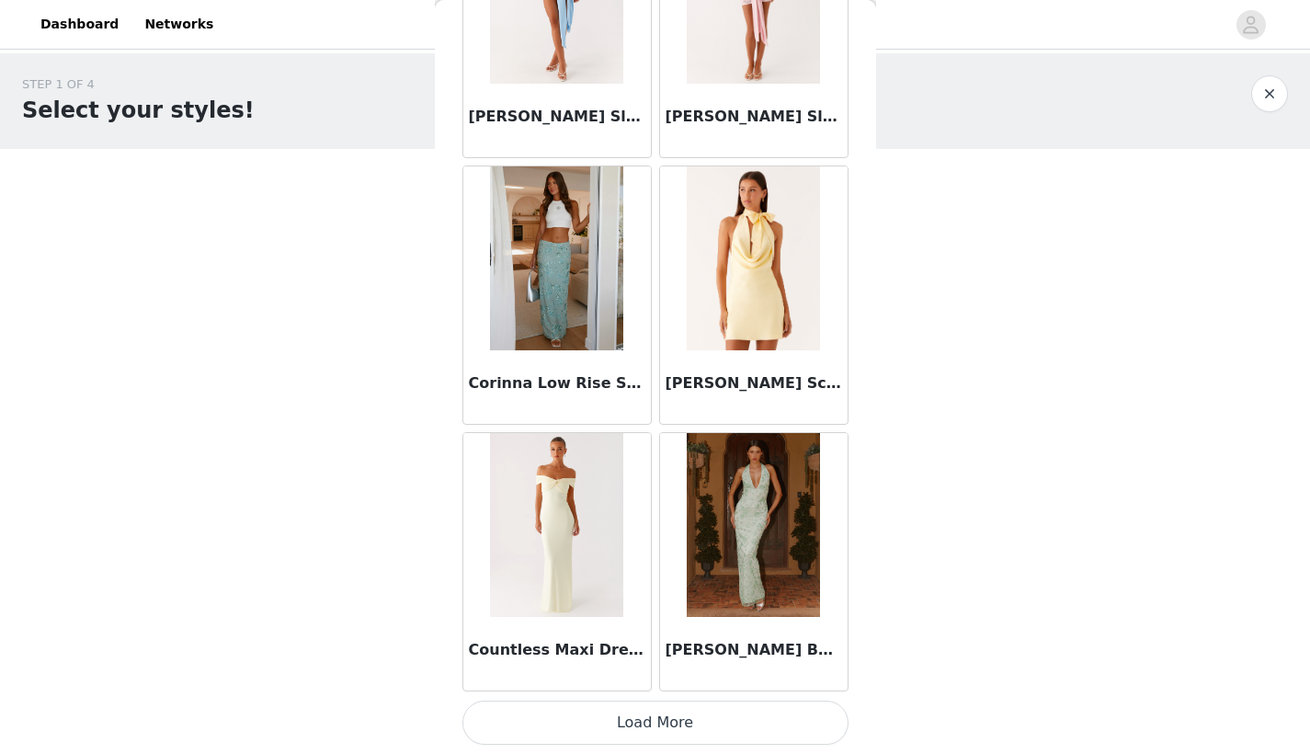
click at [646, 736] on button "Load More" at bounding box center [656, 723] width 386 height 44
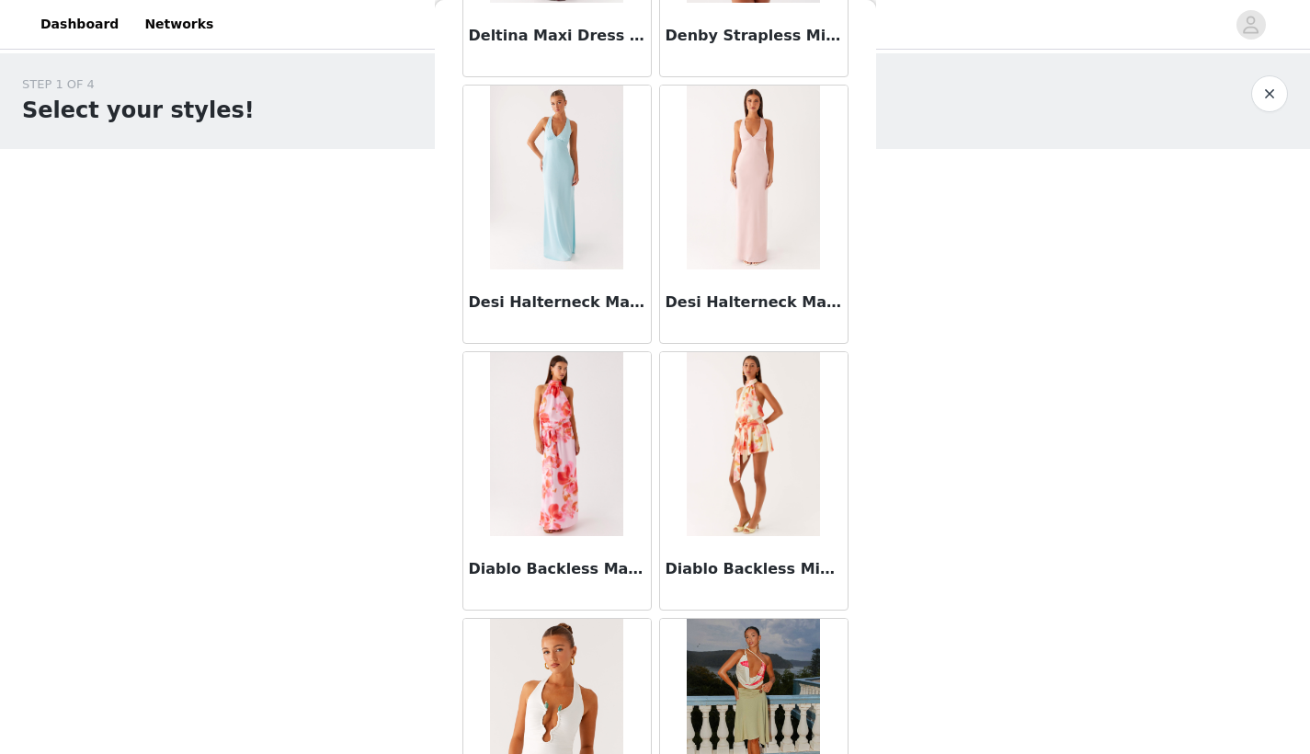
scroll to position [23382, 0]
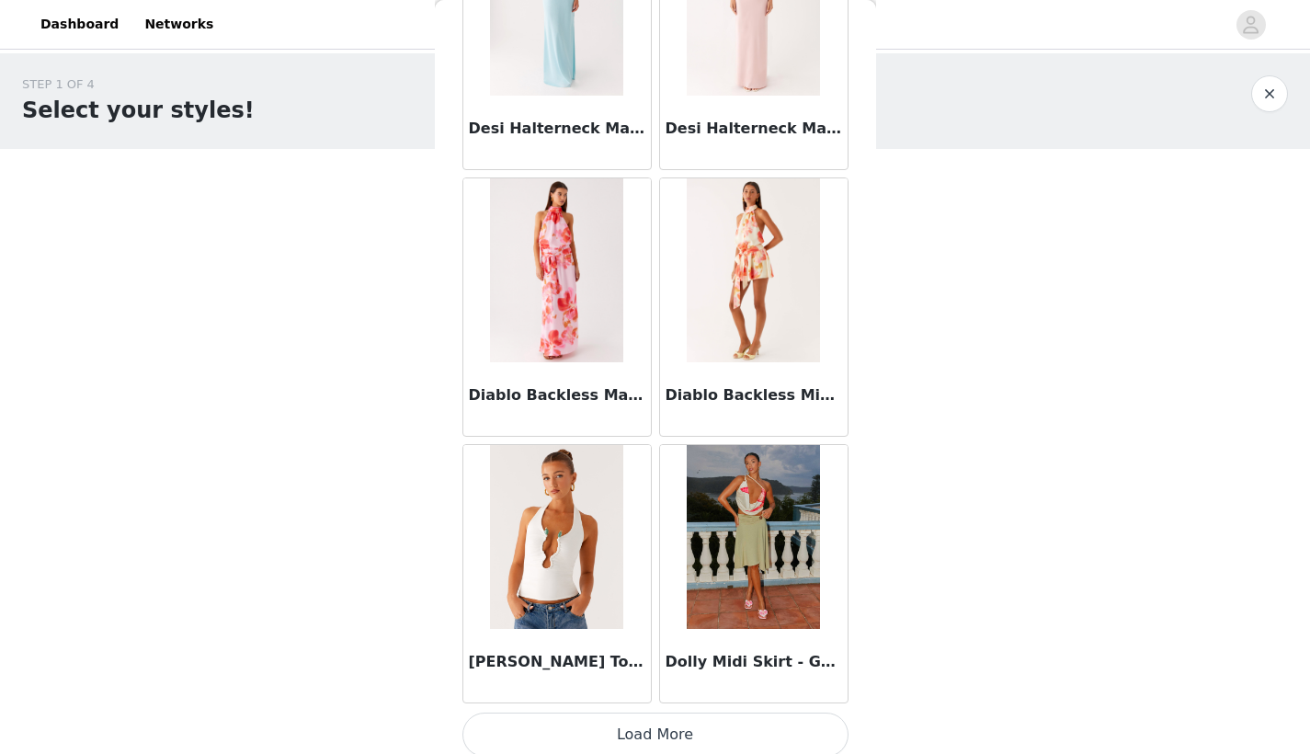
click at [587, 737] on button "Load More" at bounding box center [656, 735] width 386 height 44
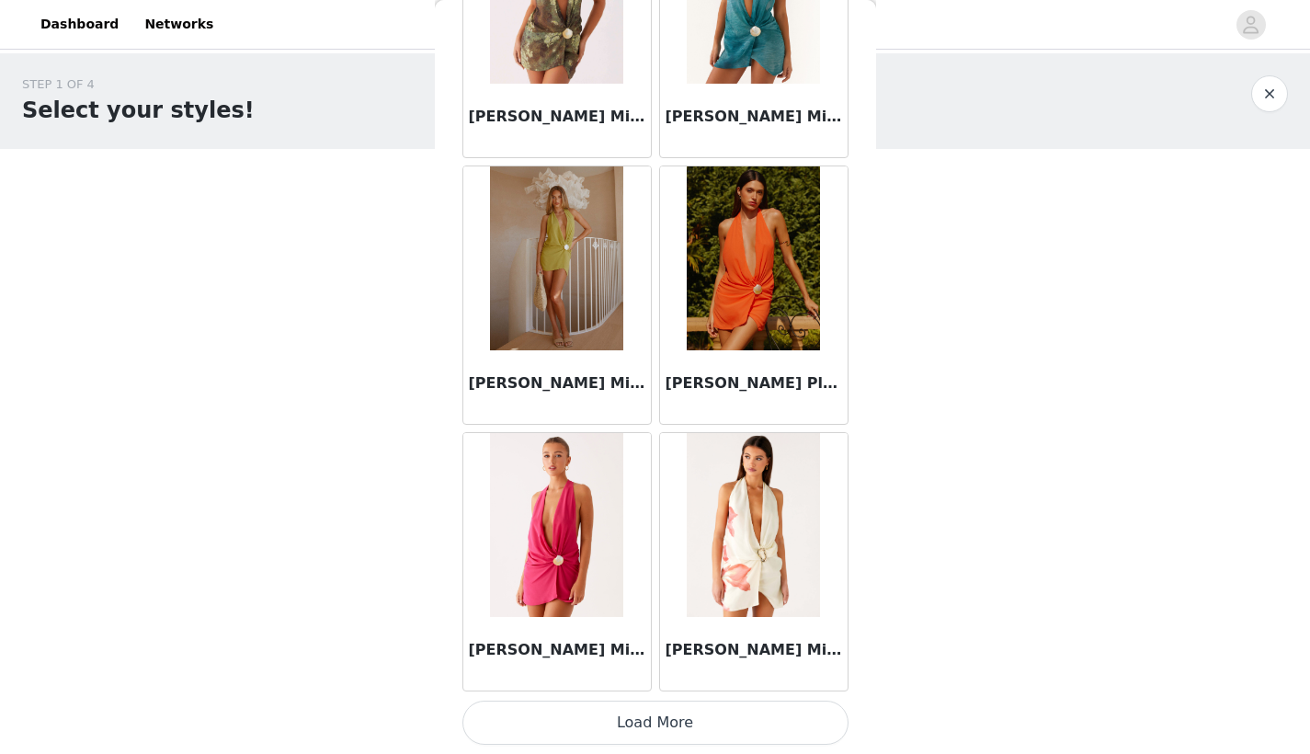
click at [624, 722] on button "Load More" at bounding box center [656, 723] width 386 height 44
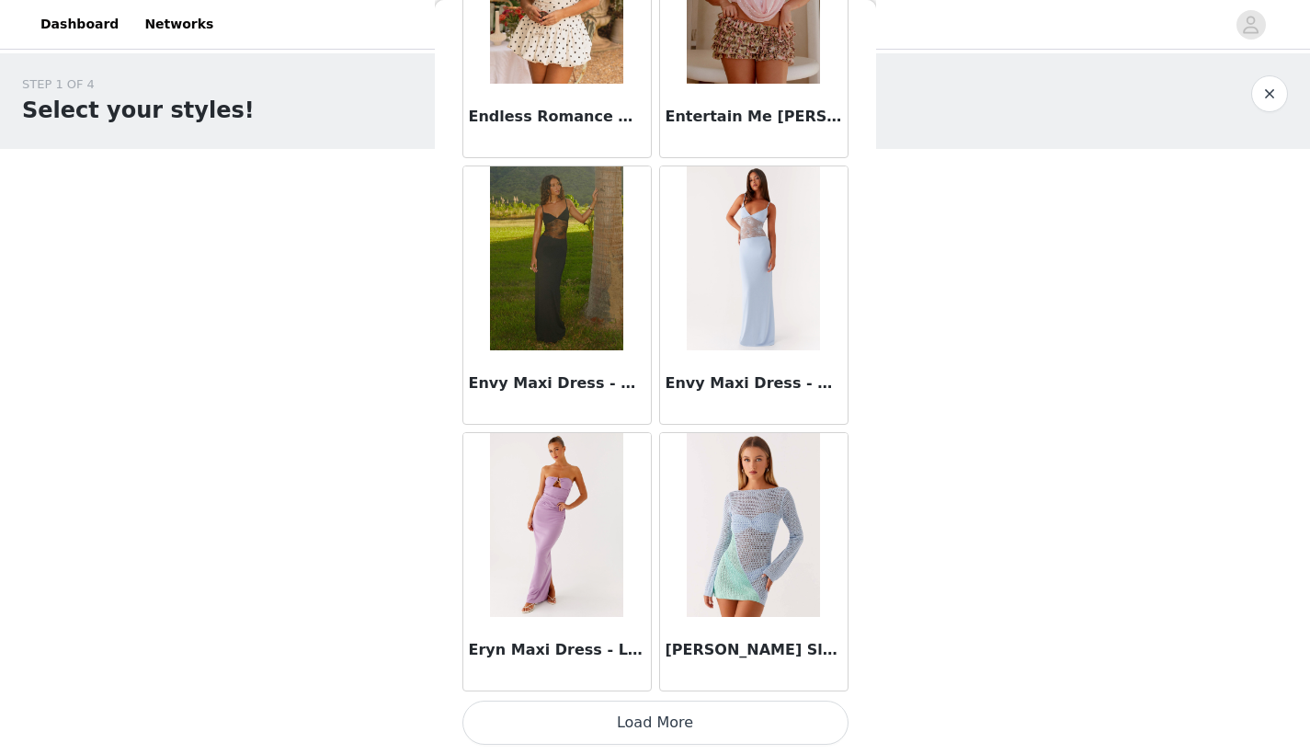
click at [633, 721] on button "Load More" at bounding box center [656, 723] width 386 height 44
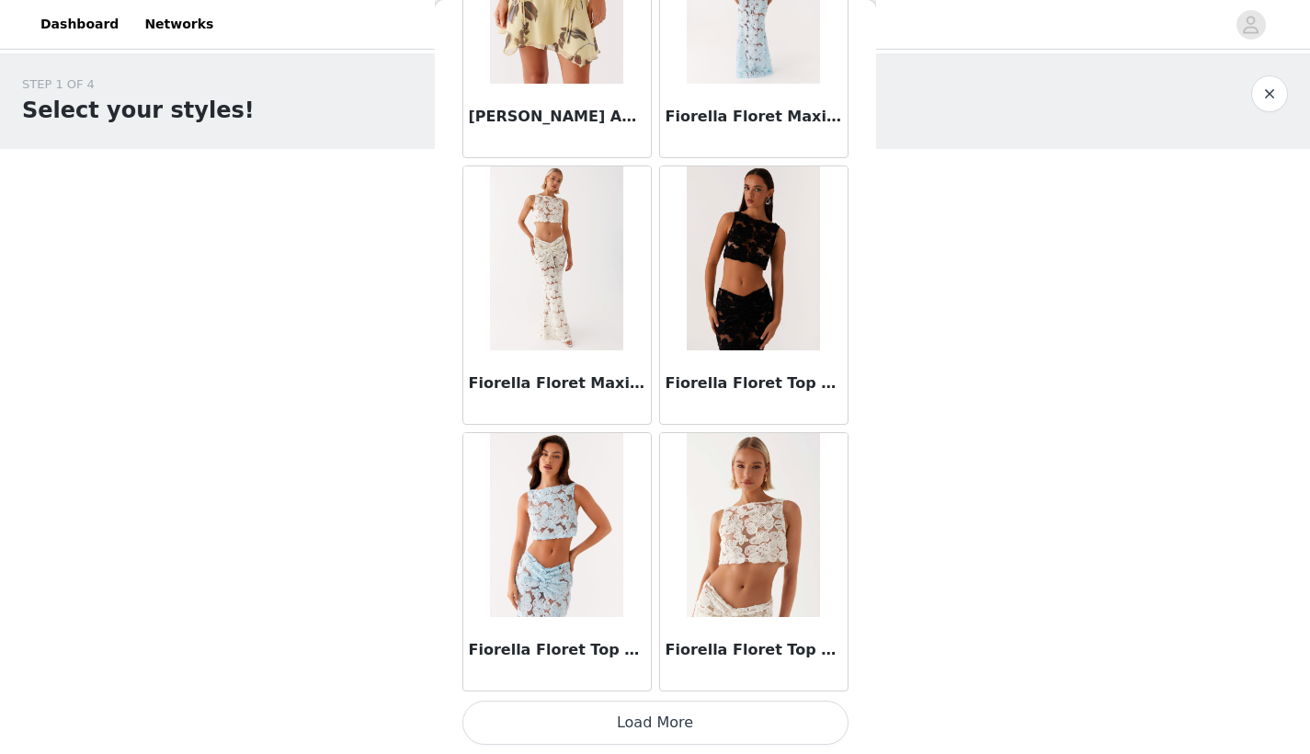
click at [632, 715] on button "Load More" at bounding box center [656, 723] width 386 height 44
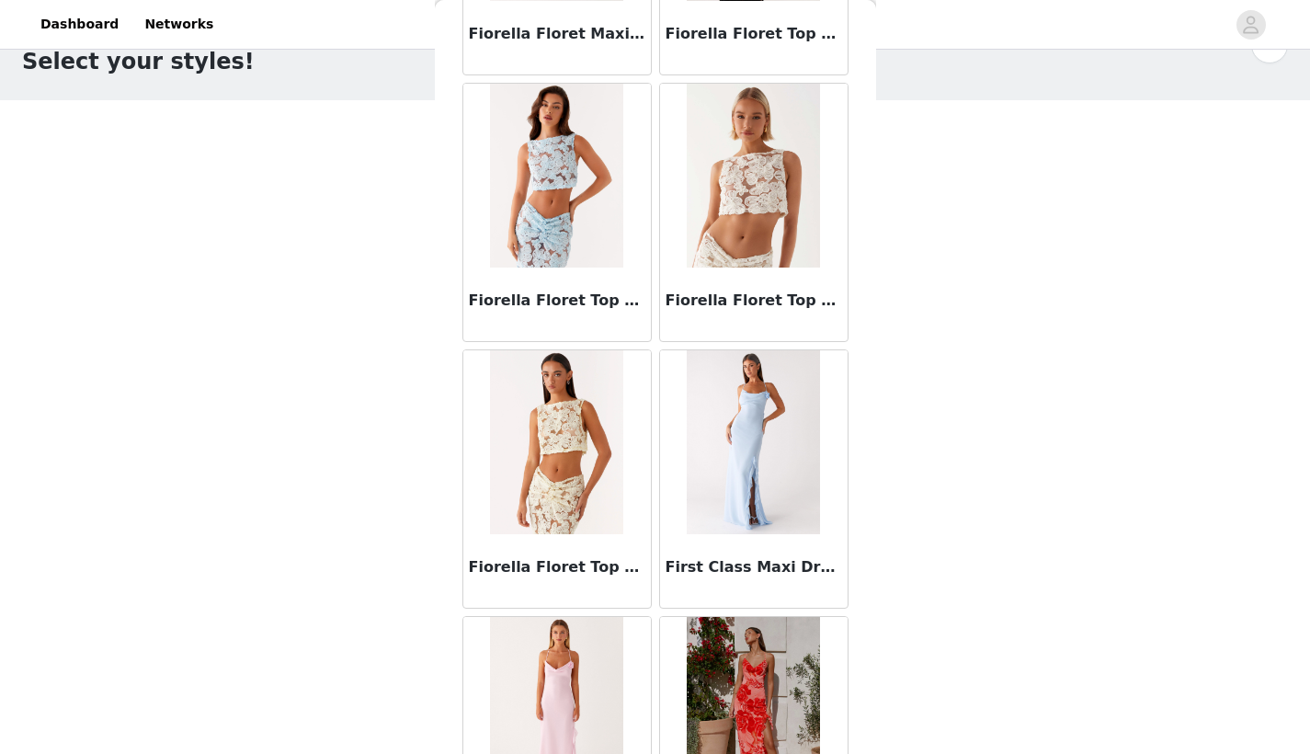
scroll to position [48, 0]
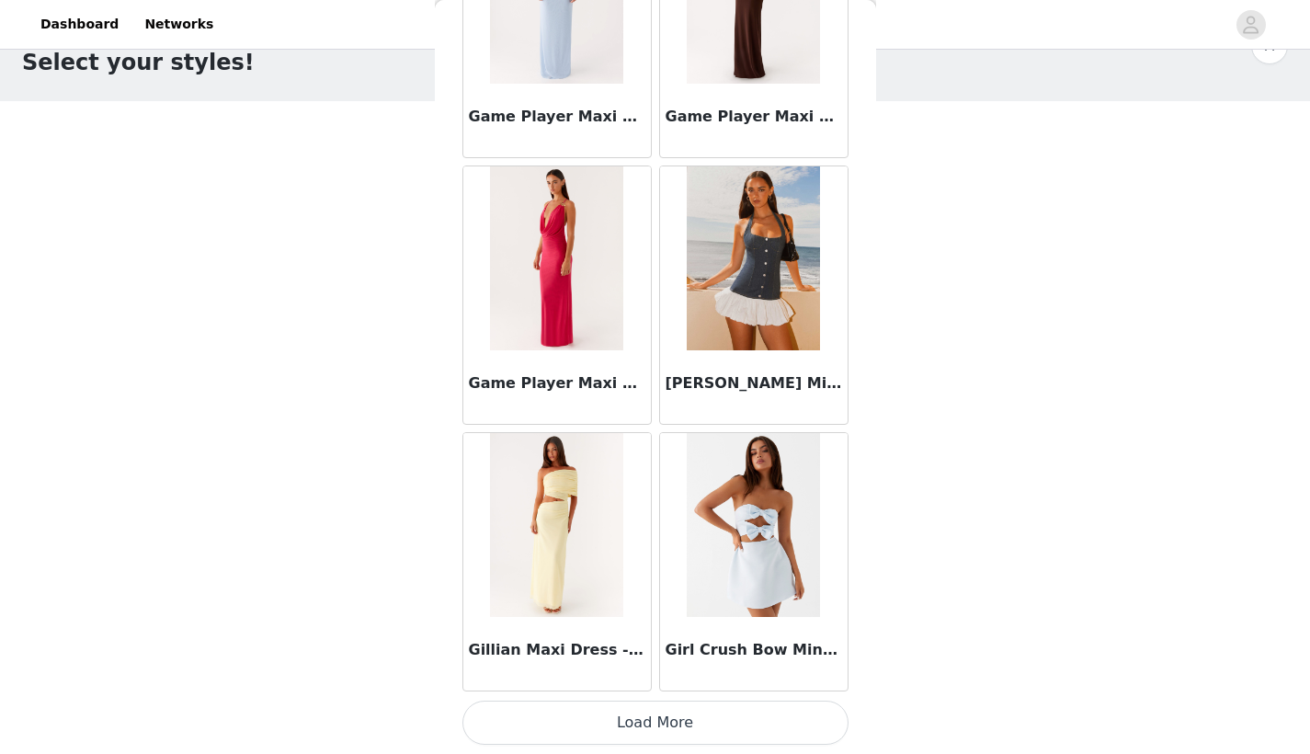
click at [629, 726] on button "Load More" at bounding box center [656, 723] width 386 height 44
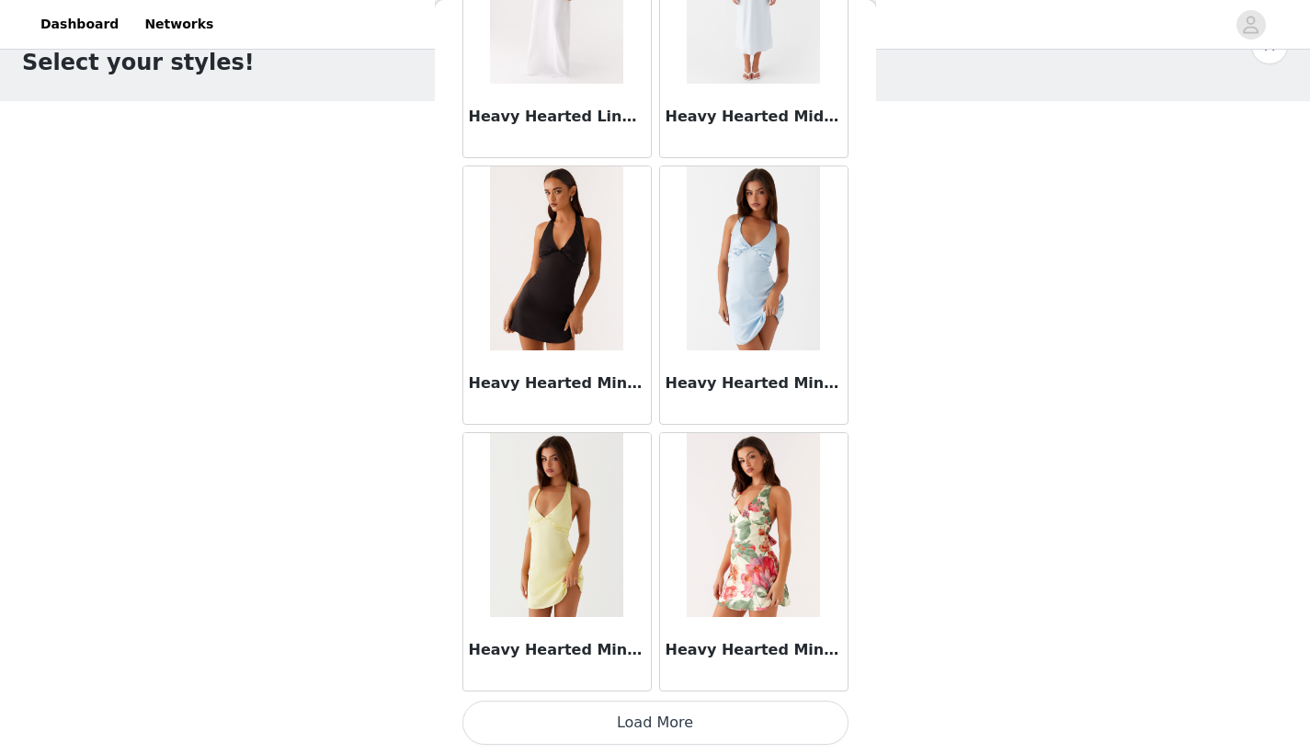
click at [604, 721] on button "Load More" at bounding box center [656, 723] width 386 height 44
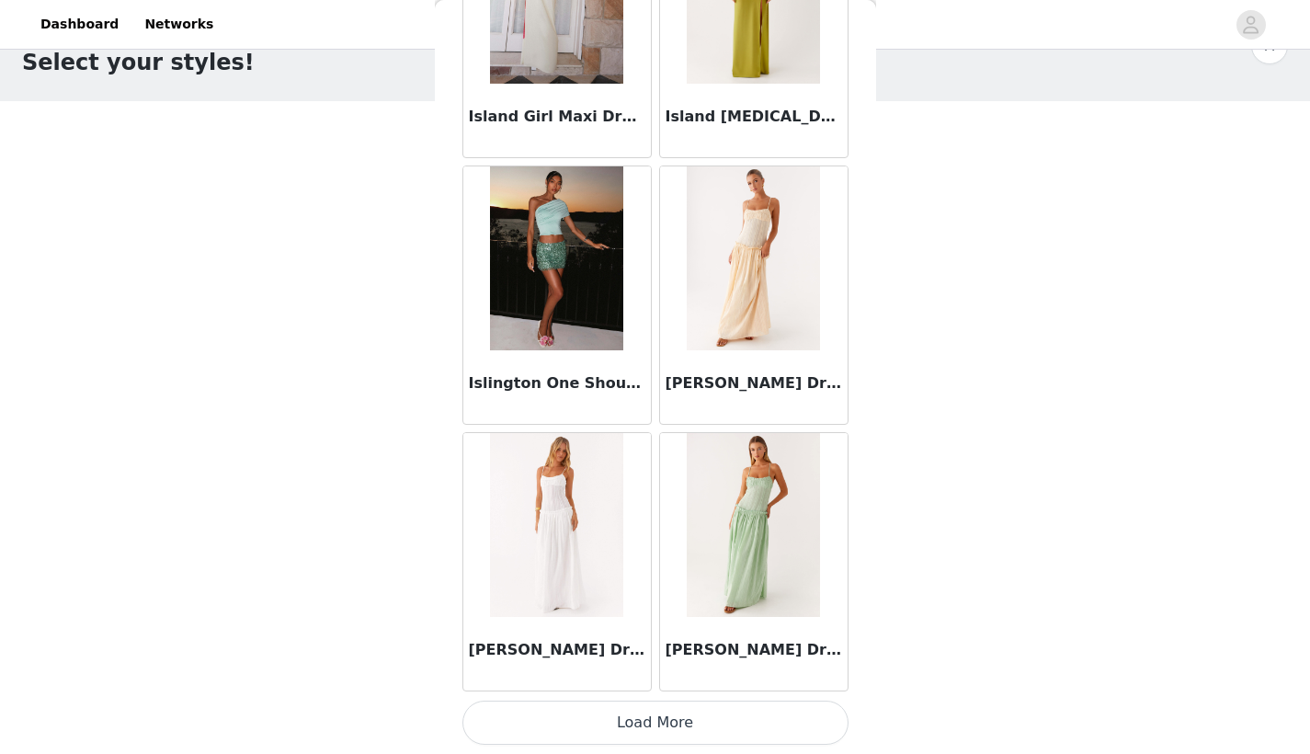
click at [624, 734] on button "Load More" at bounding box center [656, 723] width 386 height 44
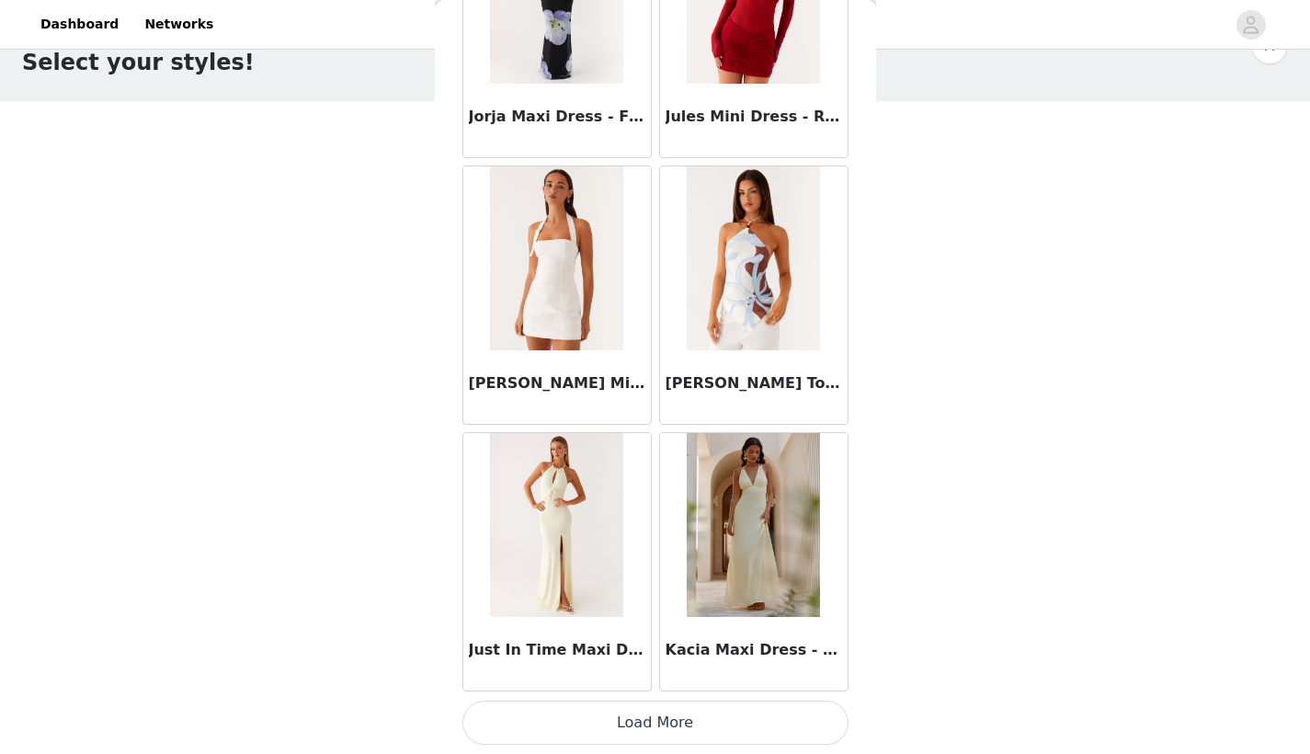
click at [605, 715] on button "Load More" at bounding box center [656, 723] width 386 height 44
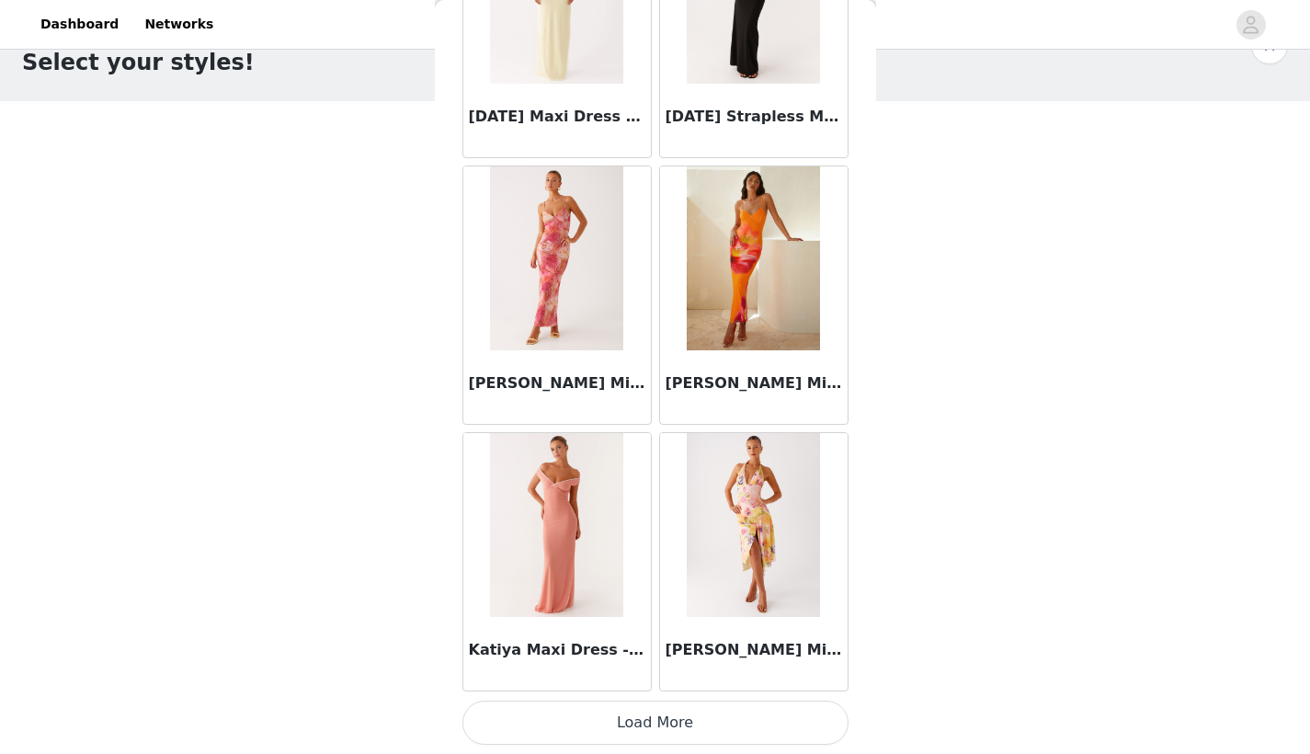
click at [581, 726] on button "Load More" at bounding box center [656, 723] width 386 height 44
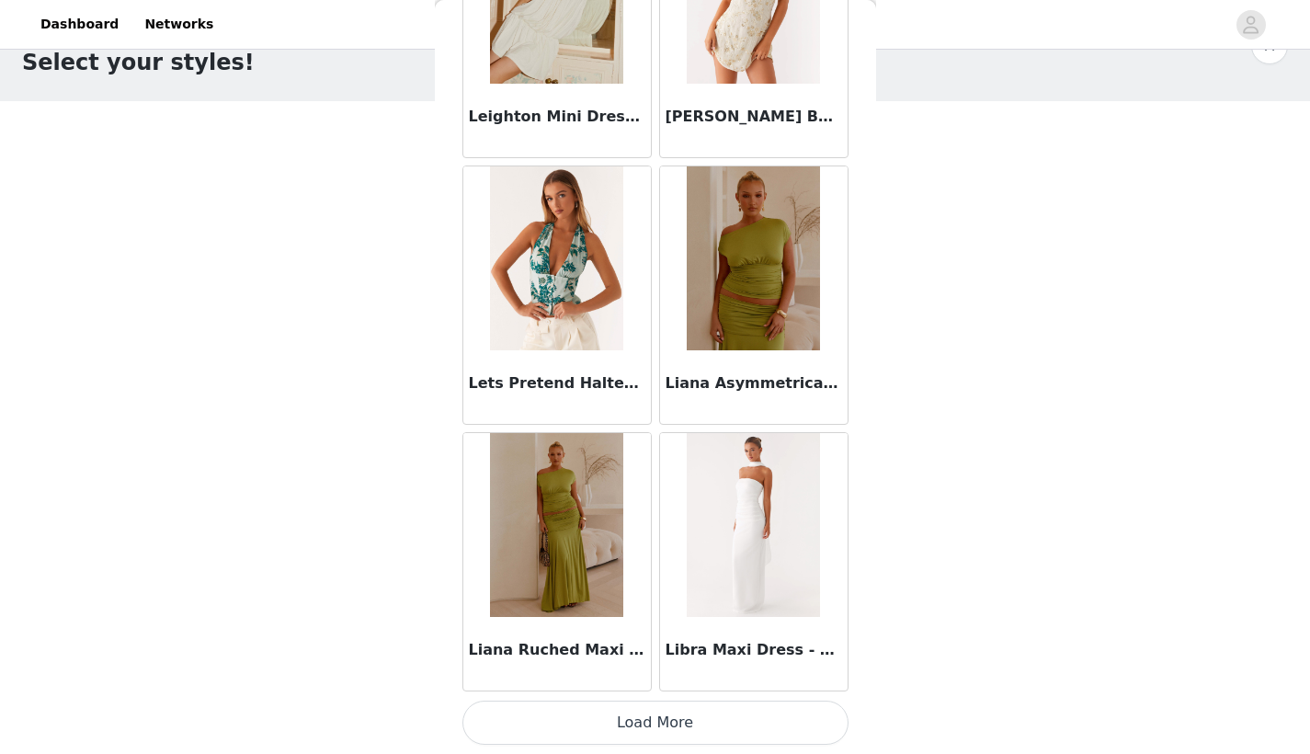
click at [587, 728] on button "Load More" at bounding box center [656, 723] width 386 height 44
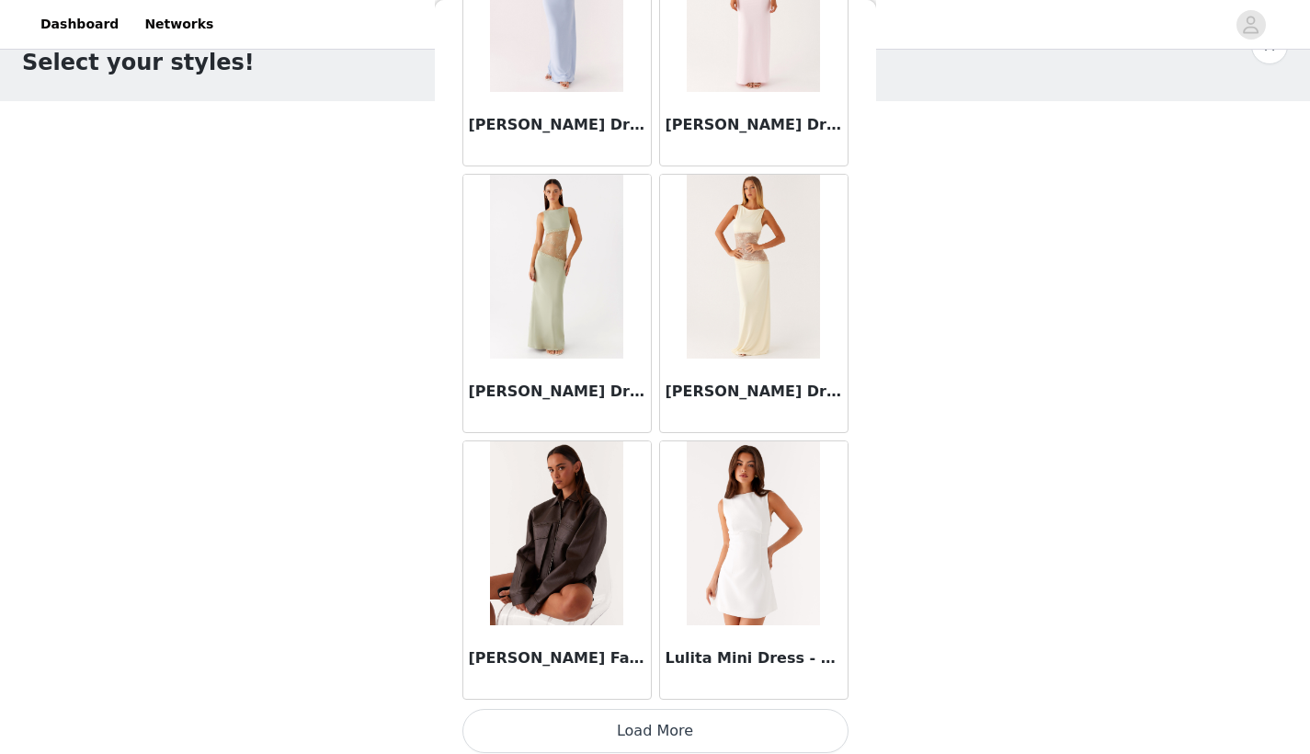
scroll to position [50055, 0]
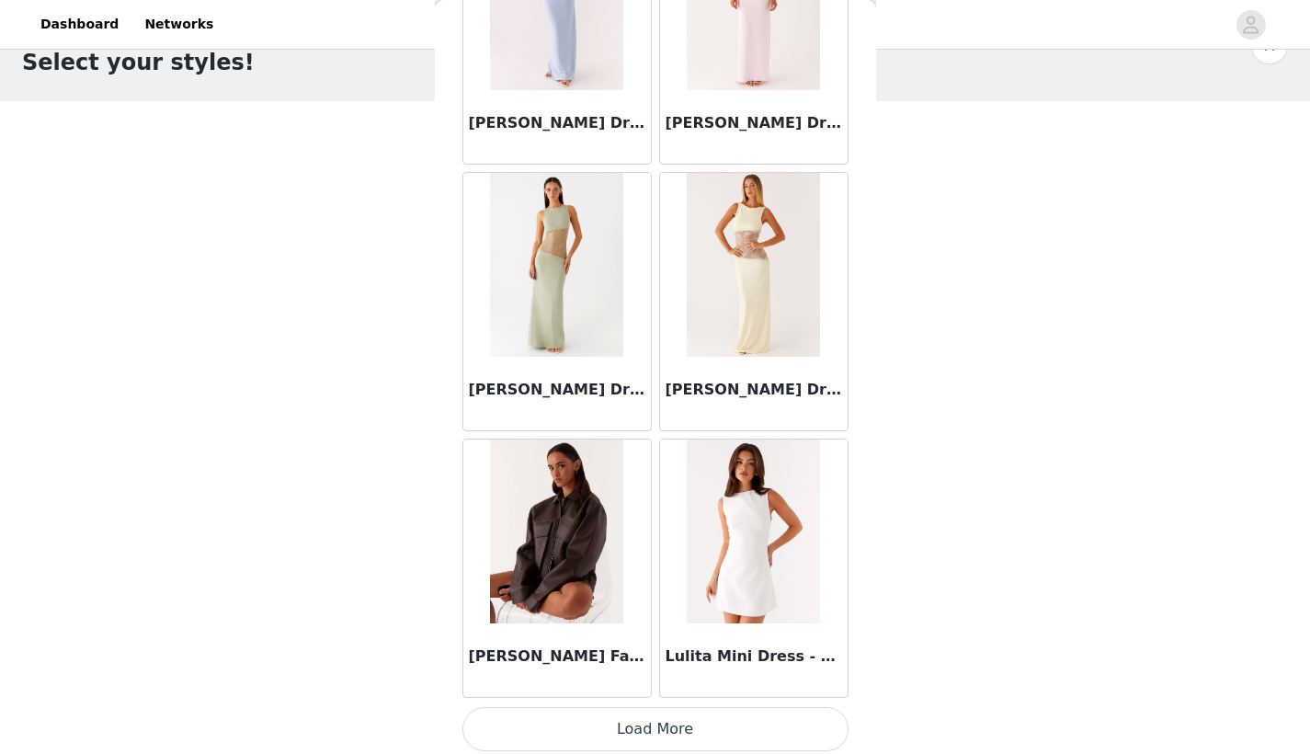
click at [578, 561] on img at bounding box center [556, 532] width 133 height 184
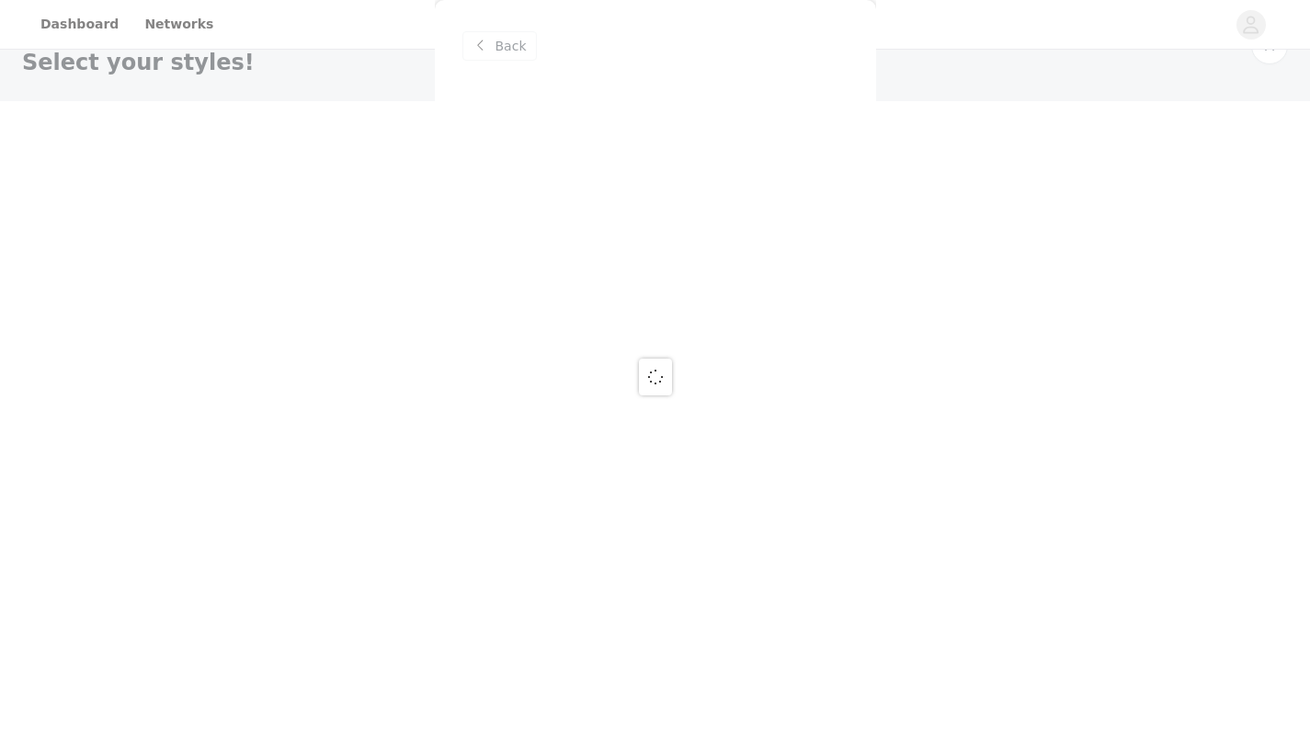
scroll to position [0, 0]
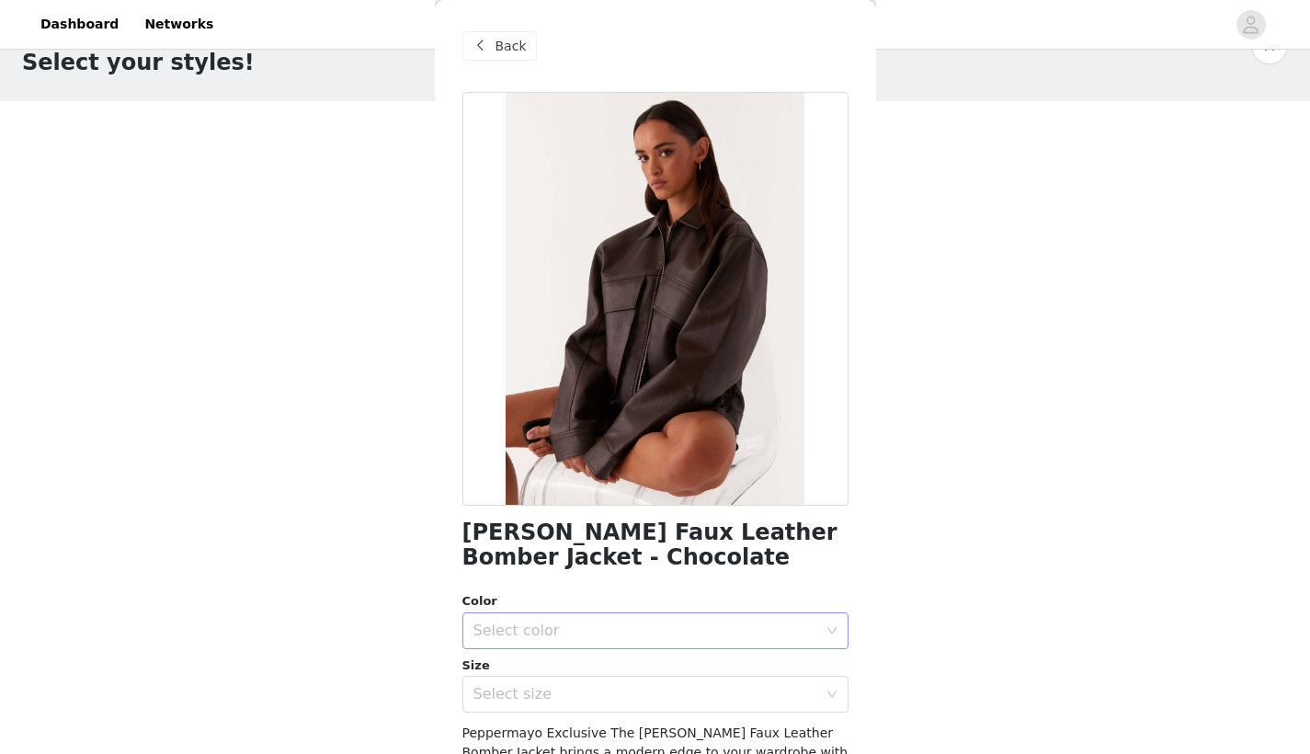
click at [572, 632] on div "Select color" at bounding box center [646, 631] width 344 height 18
click at [573, 663] on li "Chocolate" at bounding box center [649, 670] width 372 height 29
click at [561, 707] on div "Select size" at bounding box center [650, 694] width 352 height 35
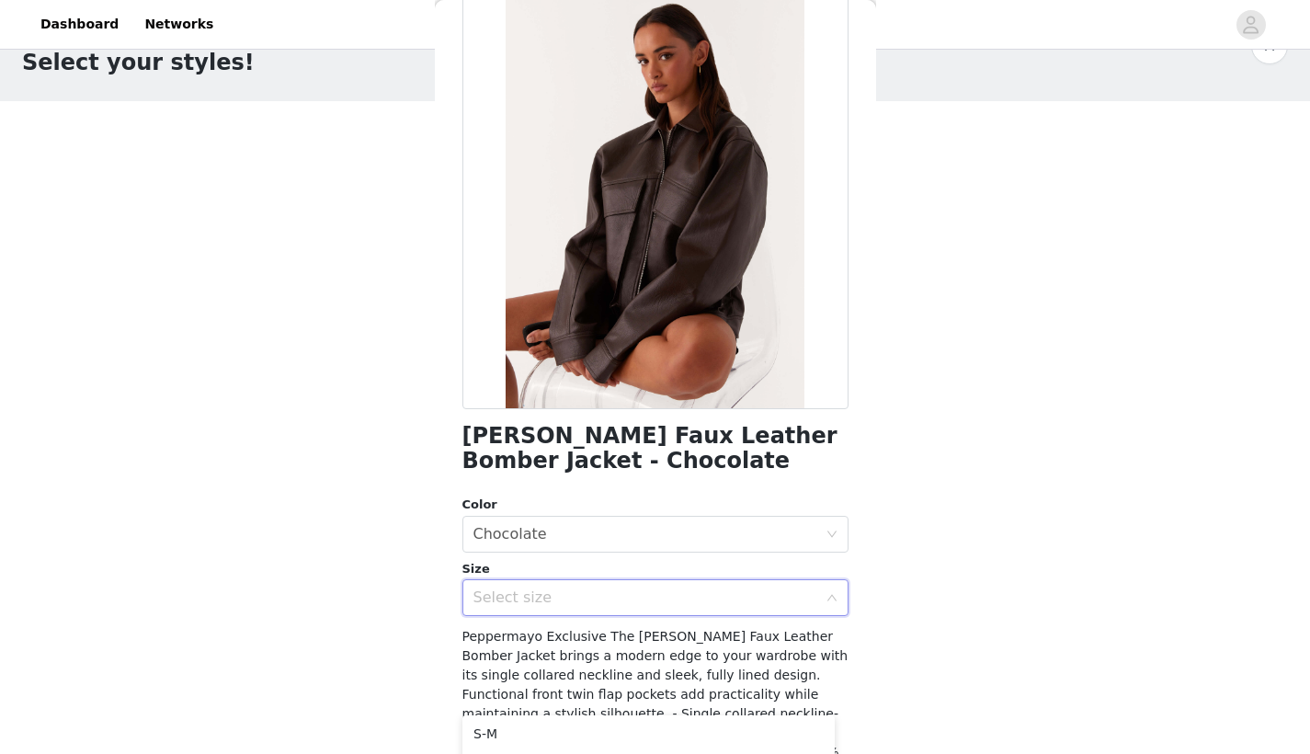
scroll to position [258, 0]
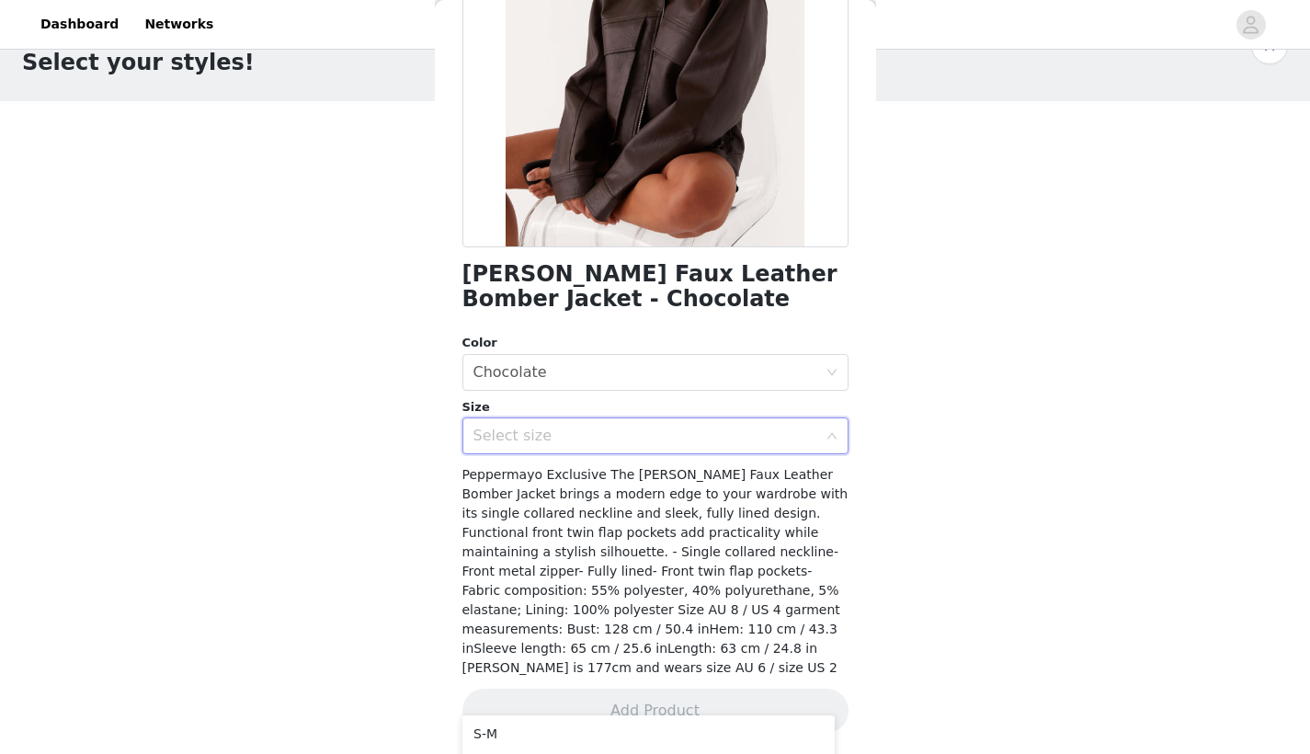
click at [700, 427] on div "Select size" at bounding box center [646, 436] width 344 height 18
click at [701, 428] on div "Select size" at bounding box center [646, 436] width 344 height 18
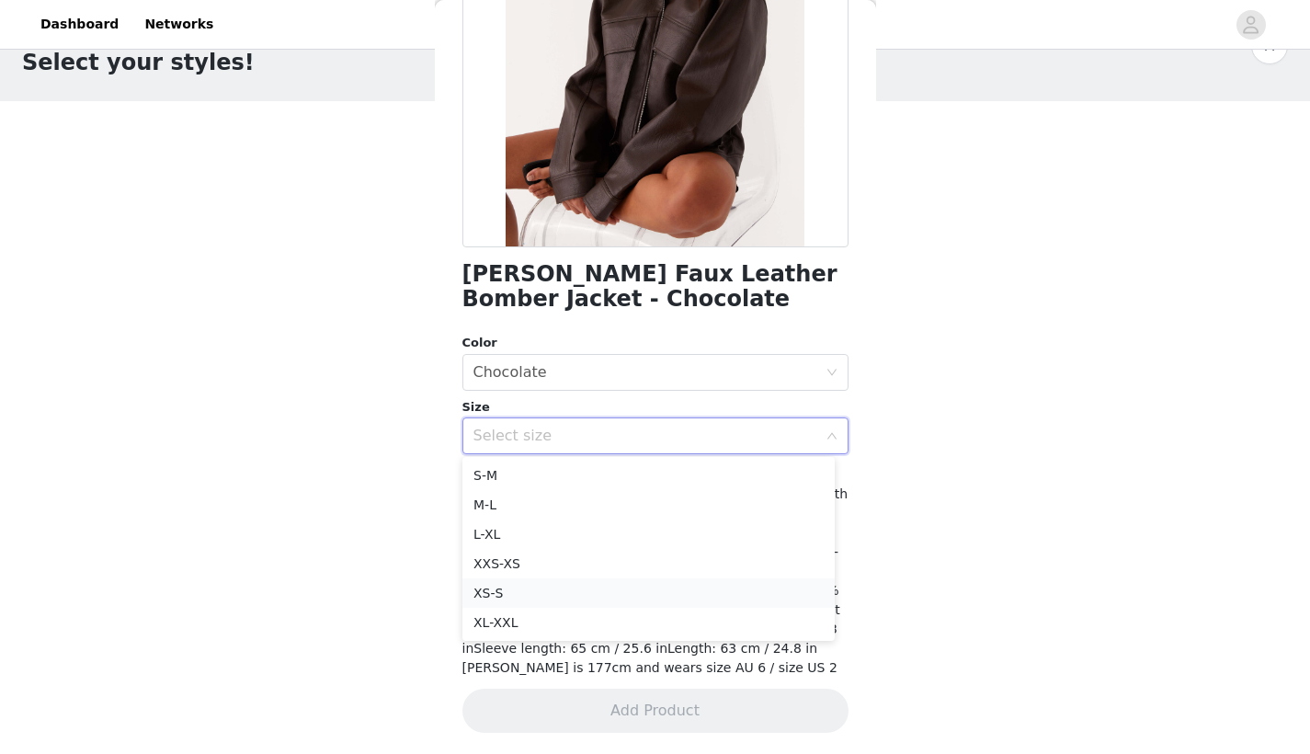
click at [608, 588] on li "XS-S" at bounding box center [649, 592] width 372 height 29
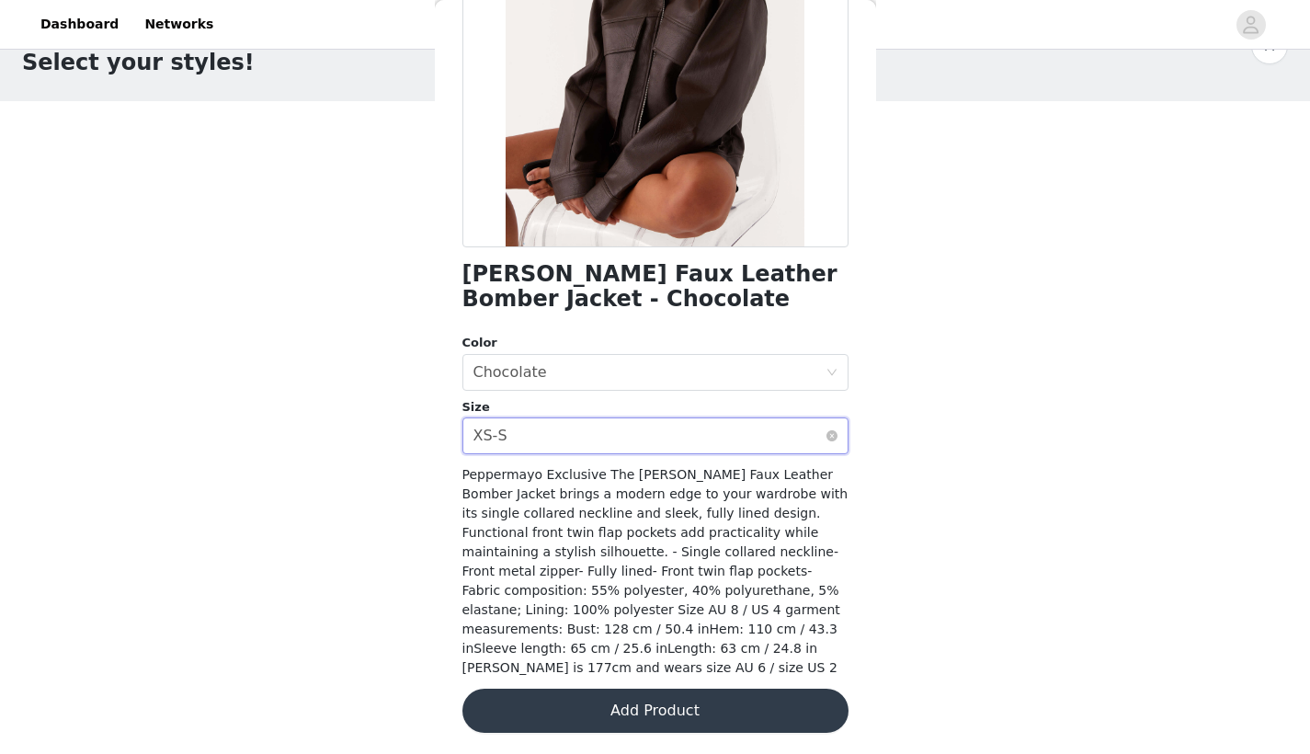
click at [665, 420] on div "Select size XS-S" at bounding box center [650, 435] width 352 height 35
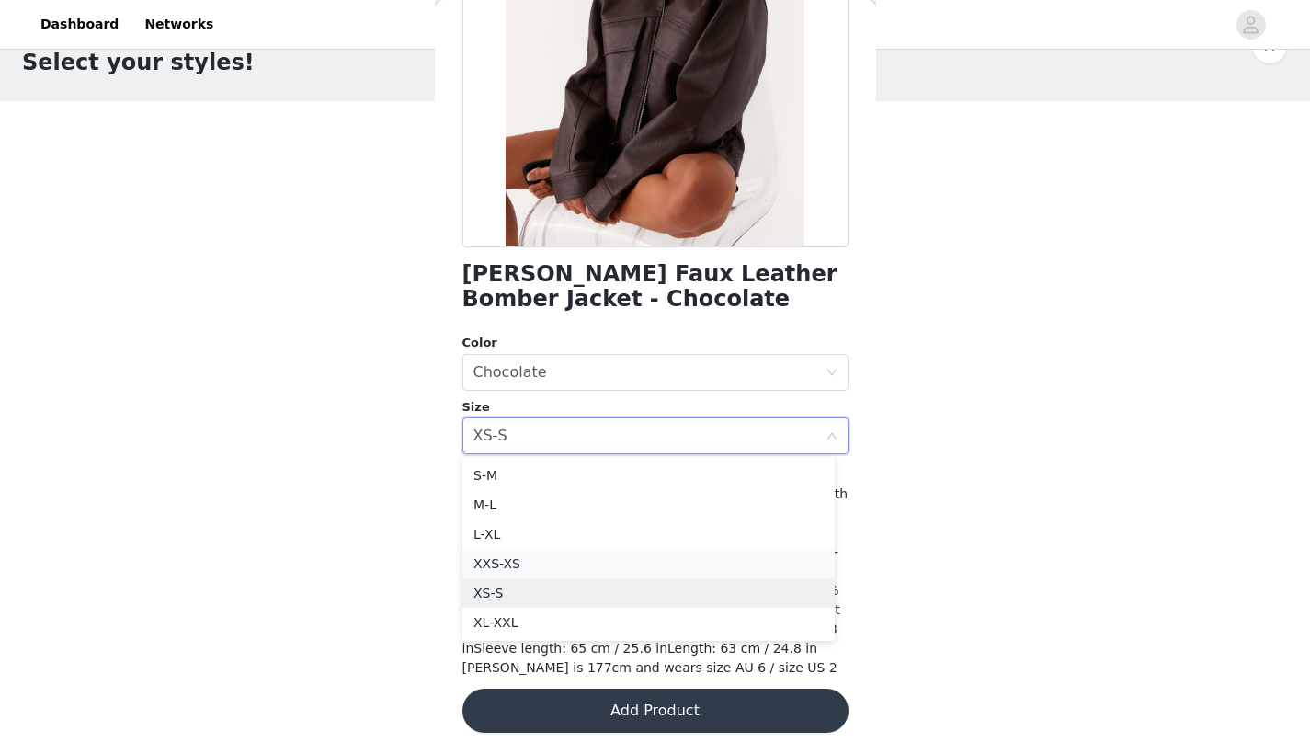
click at [635, 560] on li "XXS-XS" at bounding box center [649, 563] width 372 height 29
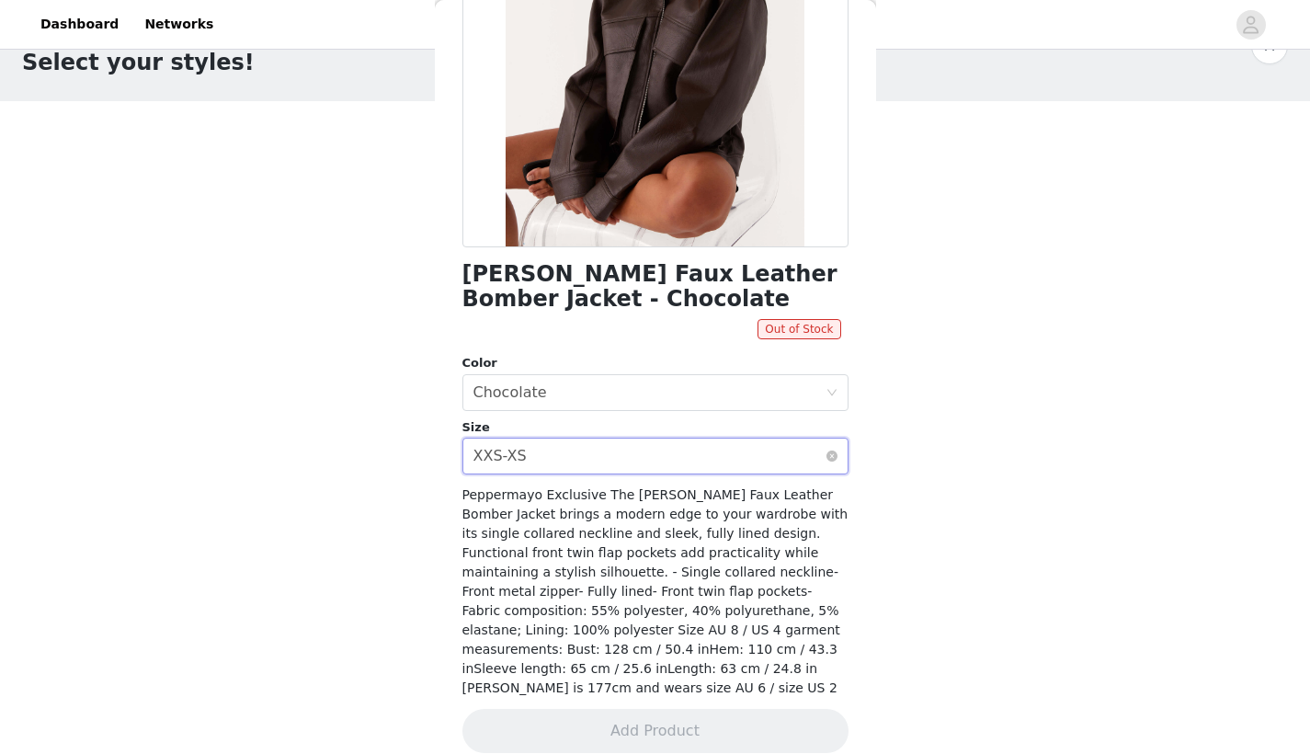
click at [667, 452] on div "Select size XXS-XS" at bounding box center [650, 456] width 352 height 35
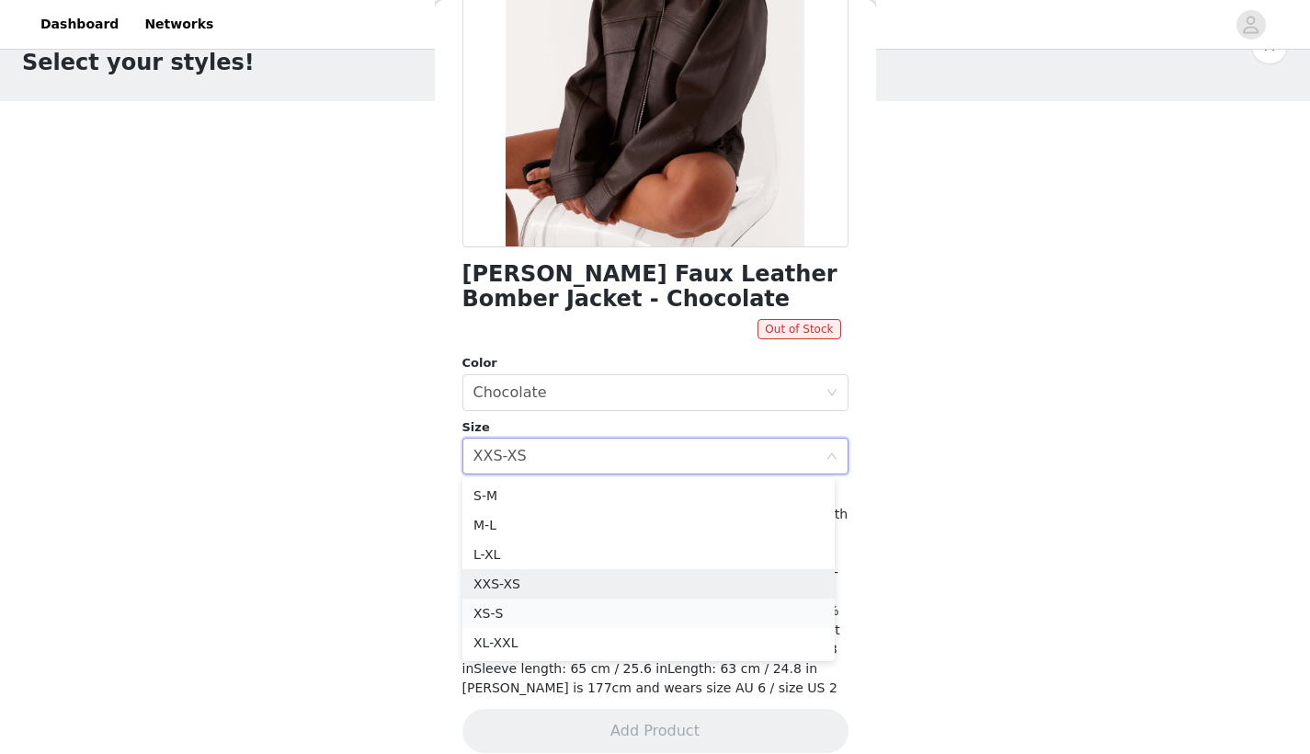
click at [617, 622] on li "XS-S" at bounding box center [649, 613] width 372 height 29
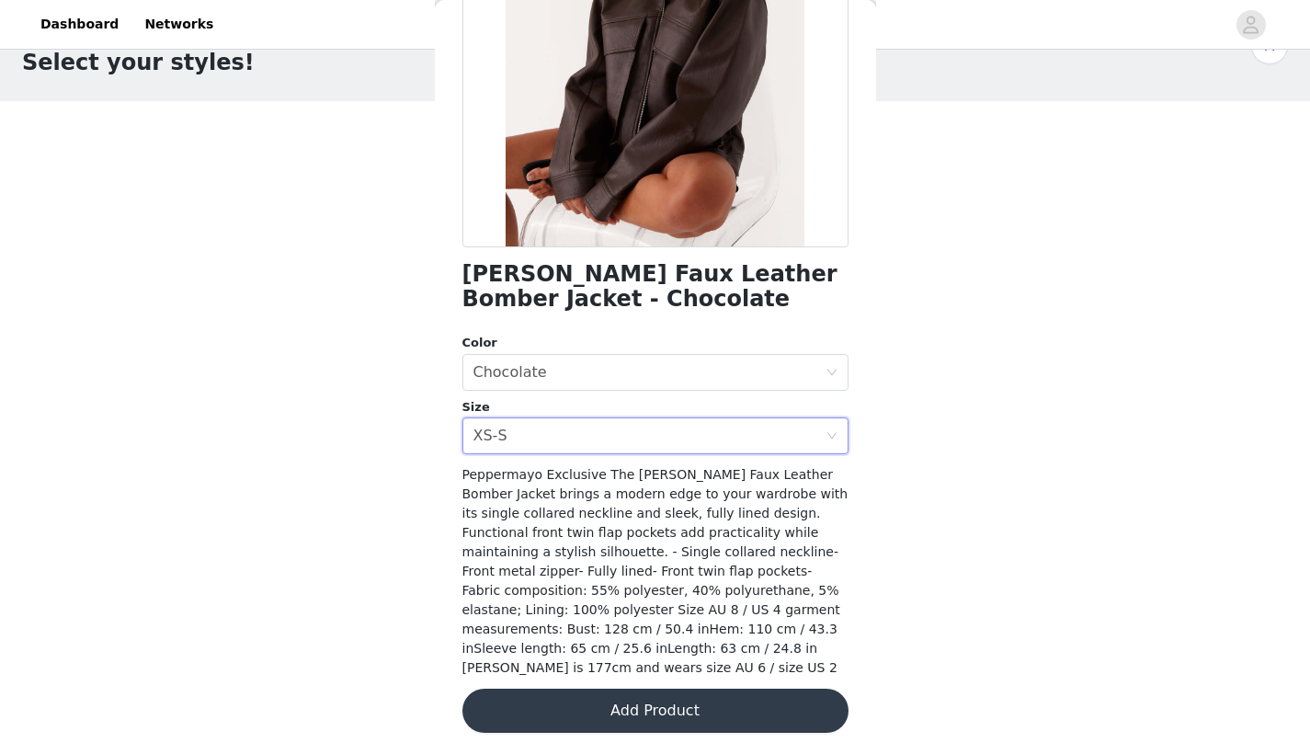
click at [628, 717] on button "Add Product" at bounding box center [656, 711] width 386 height 44
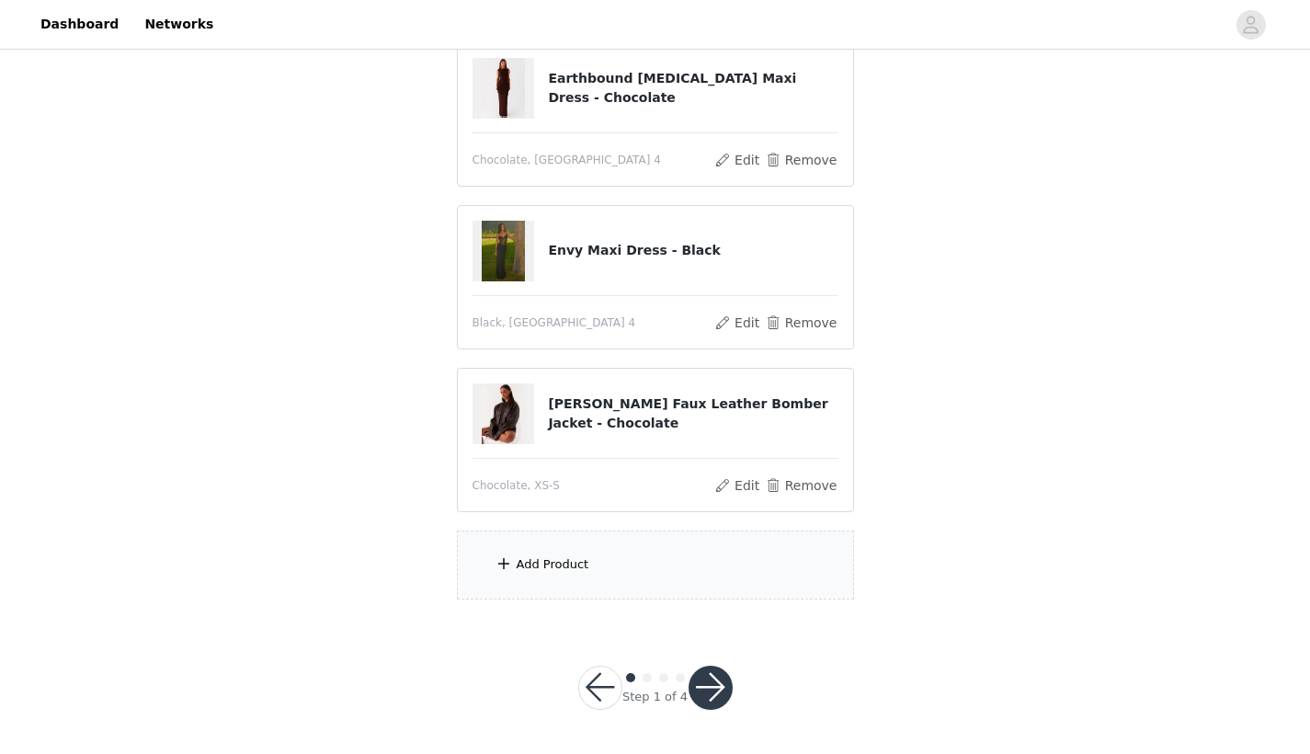
click at [613, 582] on div "Add Product" at bounding box center [655, 565] width 397 height 69
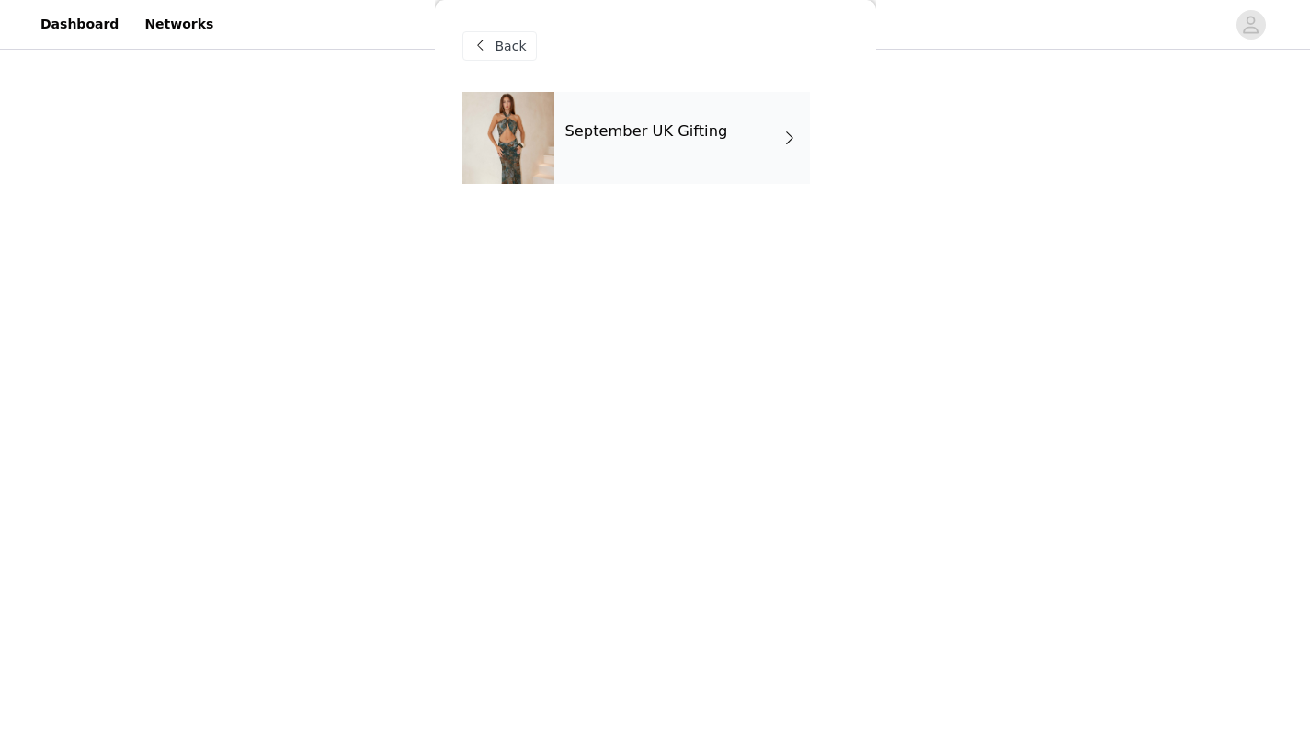
click at [694, 126] on h4 "September UK Gifting" at bounding box center [647, 131] width 163 height 17
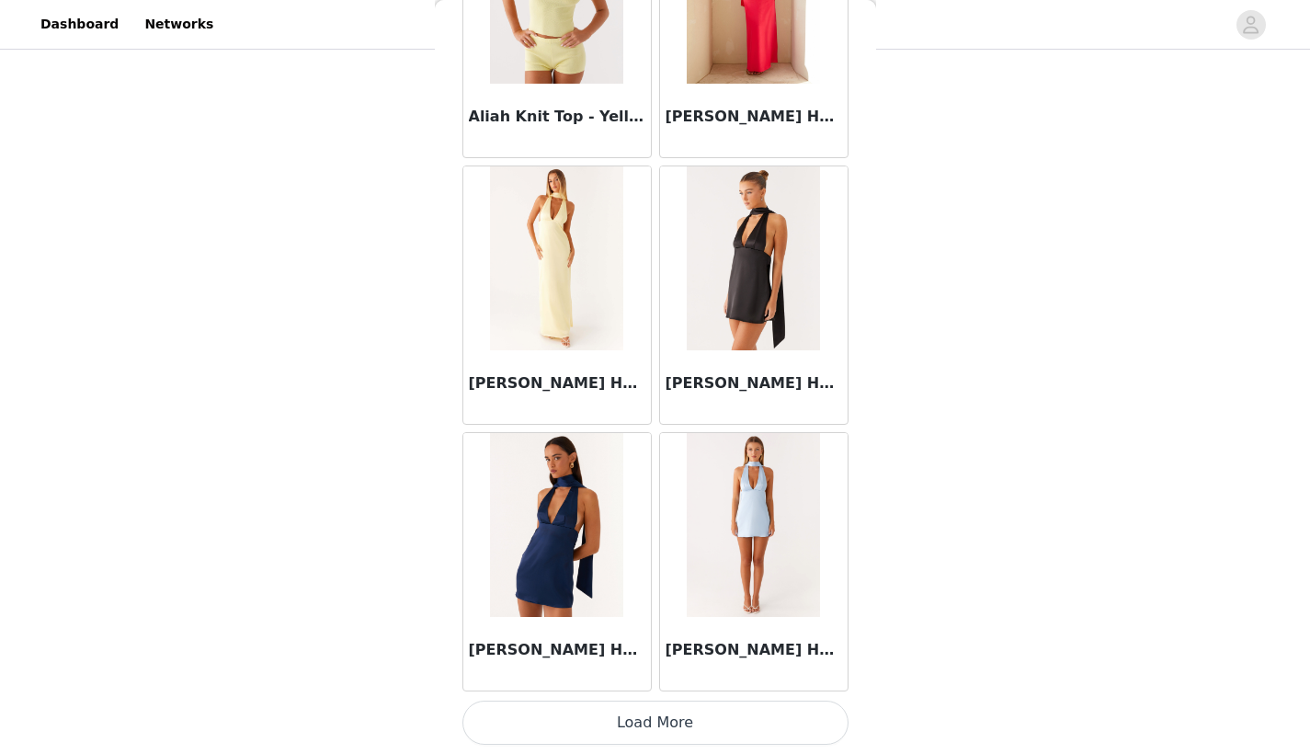
click at [626, 723] on button "Load More" at bounding box center [656, 723] width 386 height 44
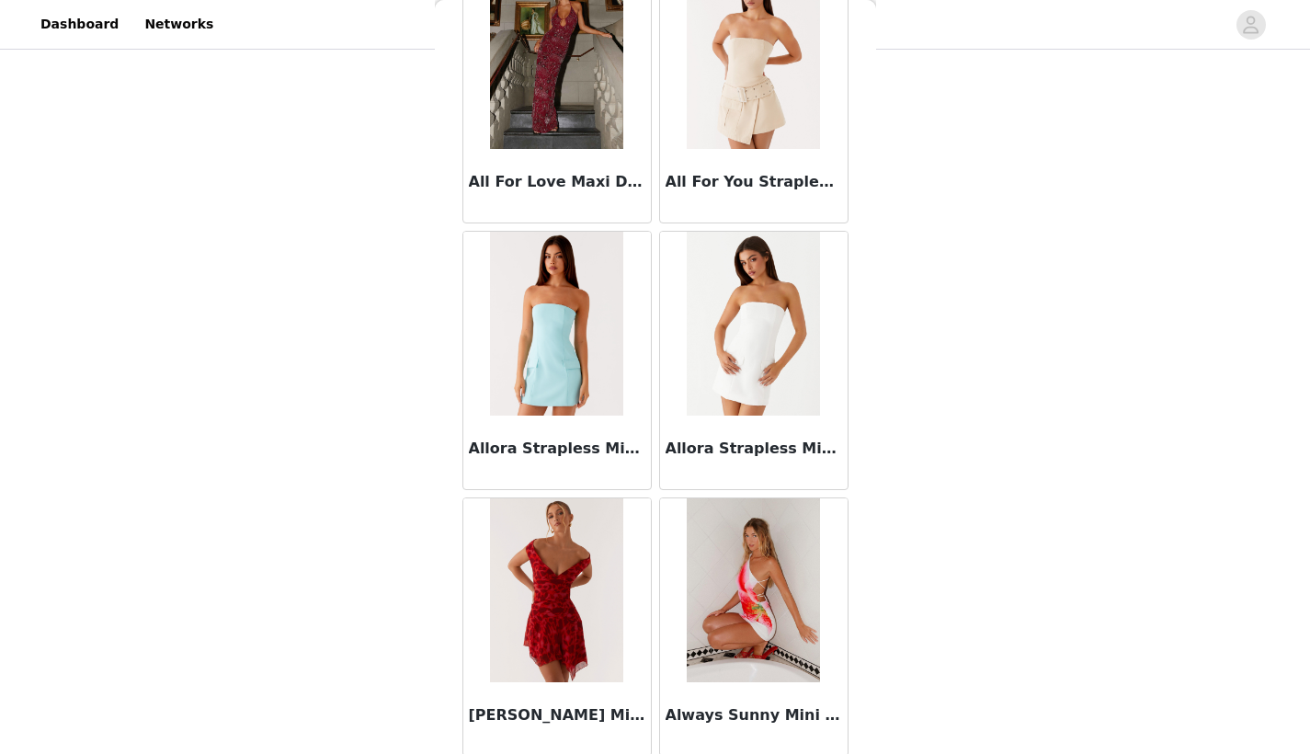
scroll to position [3320, 0]
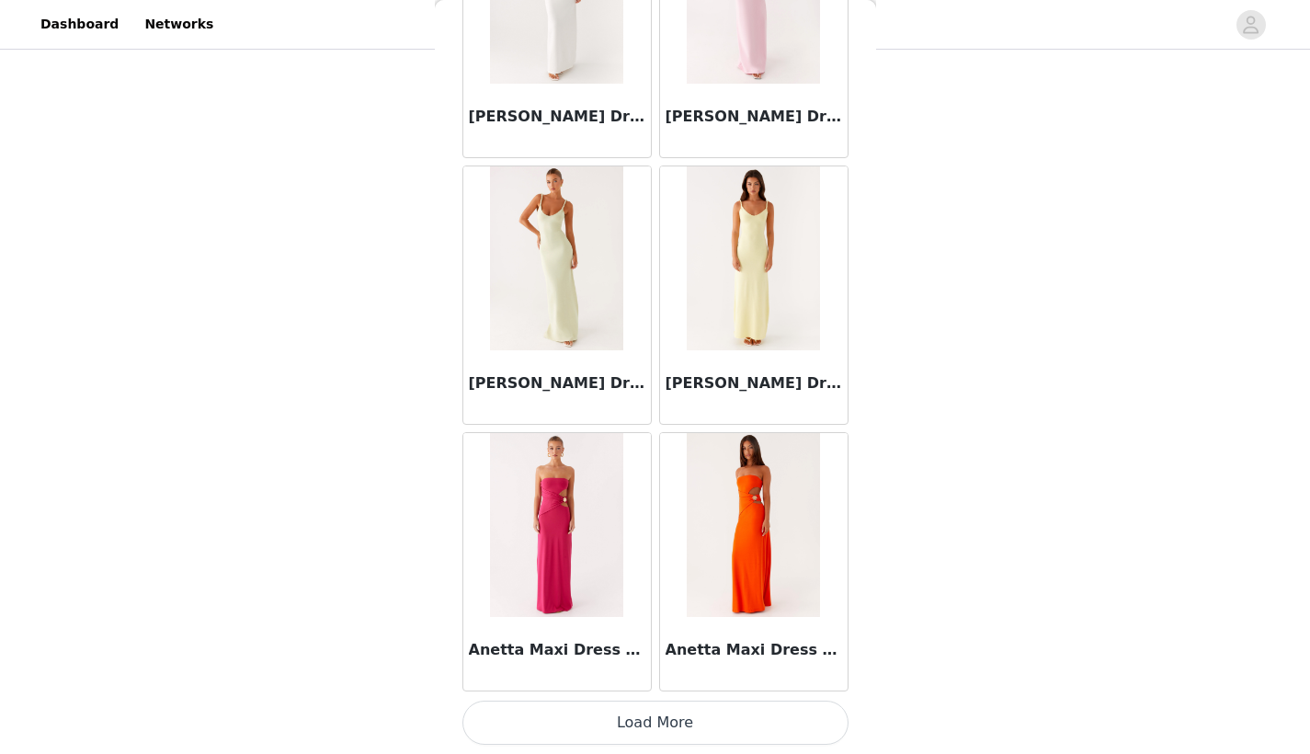
click at [550, 713] on button "Load More" at bounding box center [656, 723] width 386 height 44
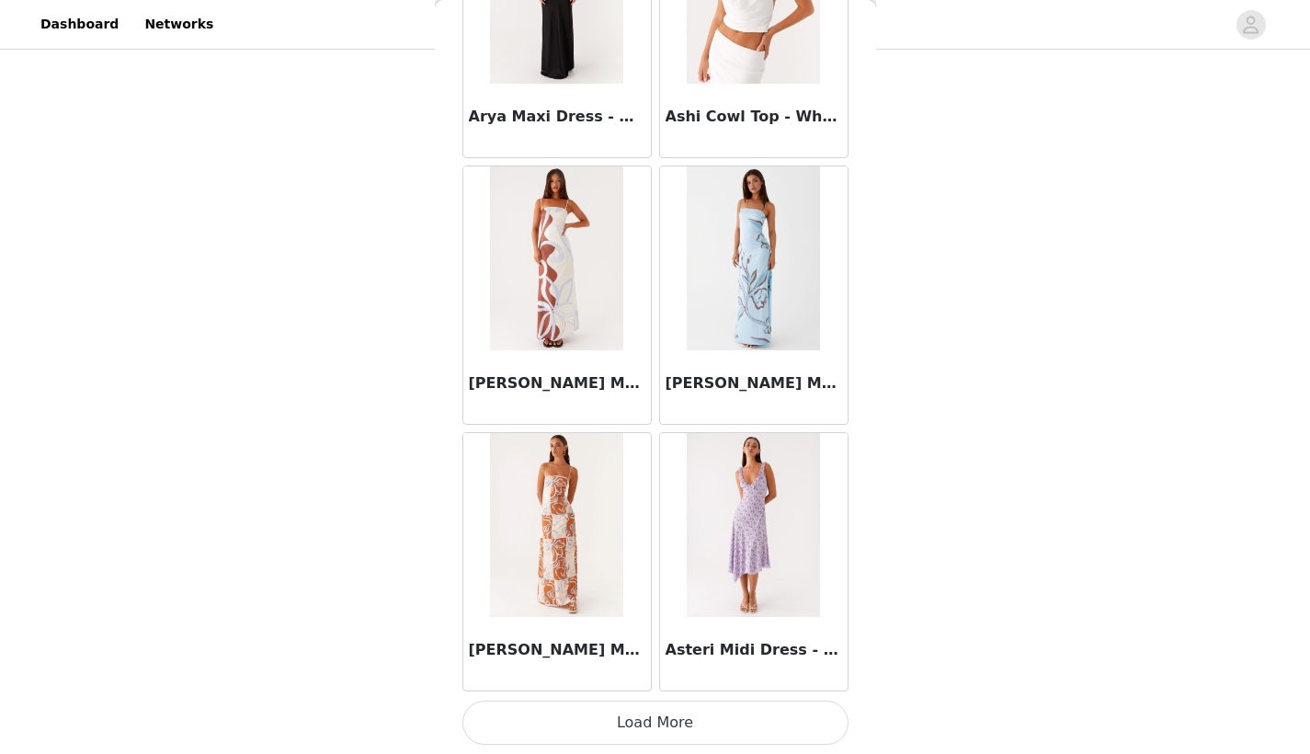
scroll to position [211, 0]
click at [656, 730] on button "Load More" at bounding box center [656, 723] width 386 height 44
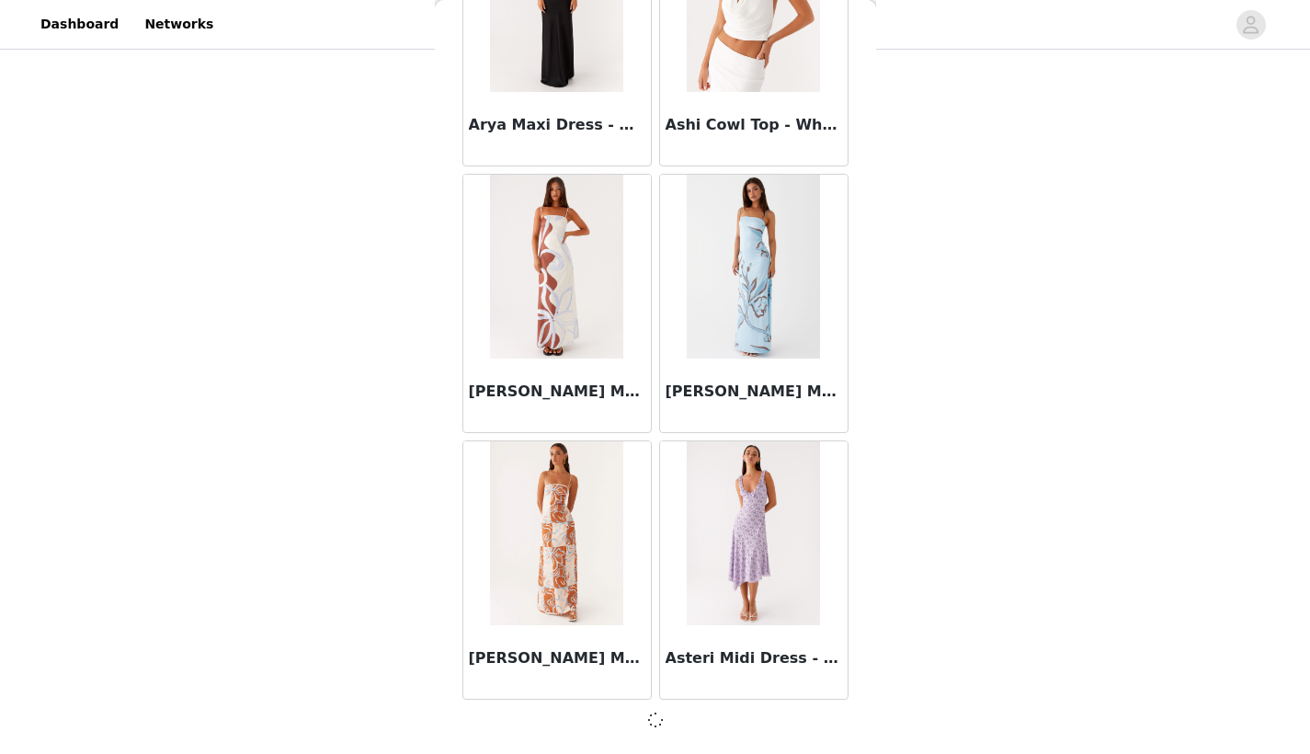
scroll to position [7385, 0]
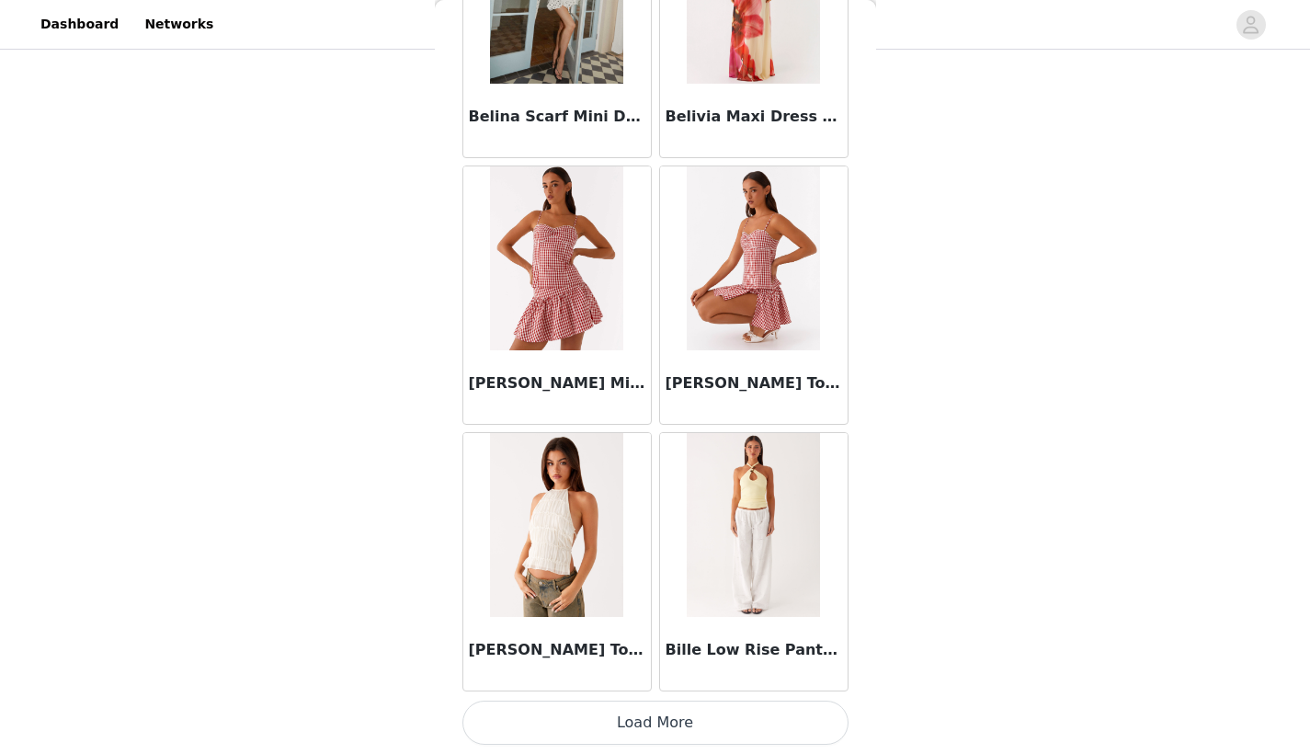
click at [644, 726] on button "Load More" at bounding box center [656, 723] width 386 height 44
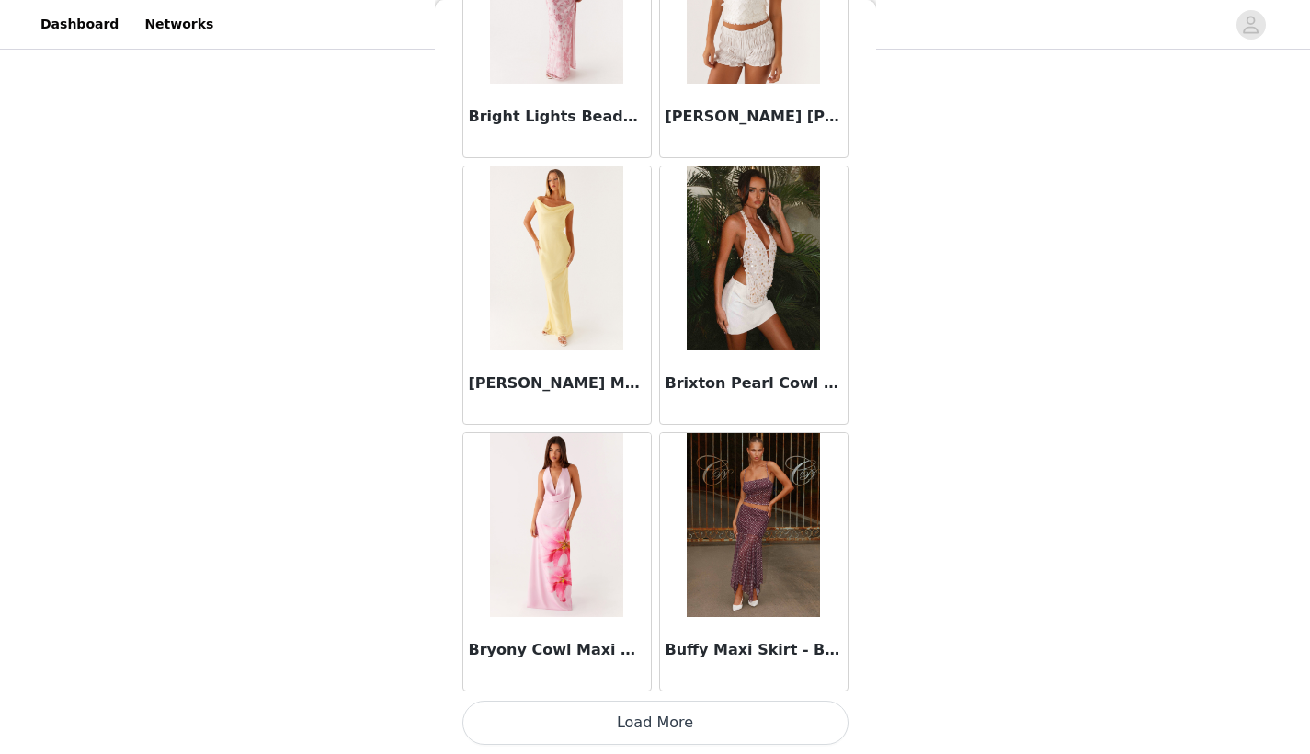
scroll to position [211, 0]
click at [640, 719] on button "Load More" at bounding box center [656, 723] width 386 height 44
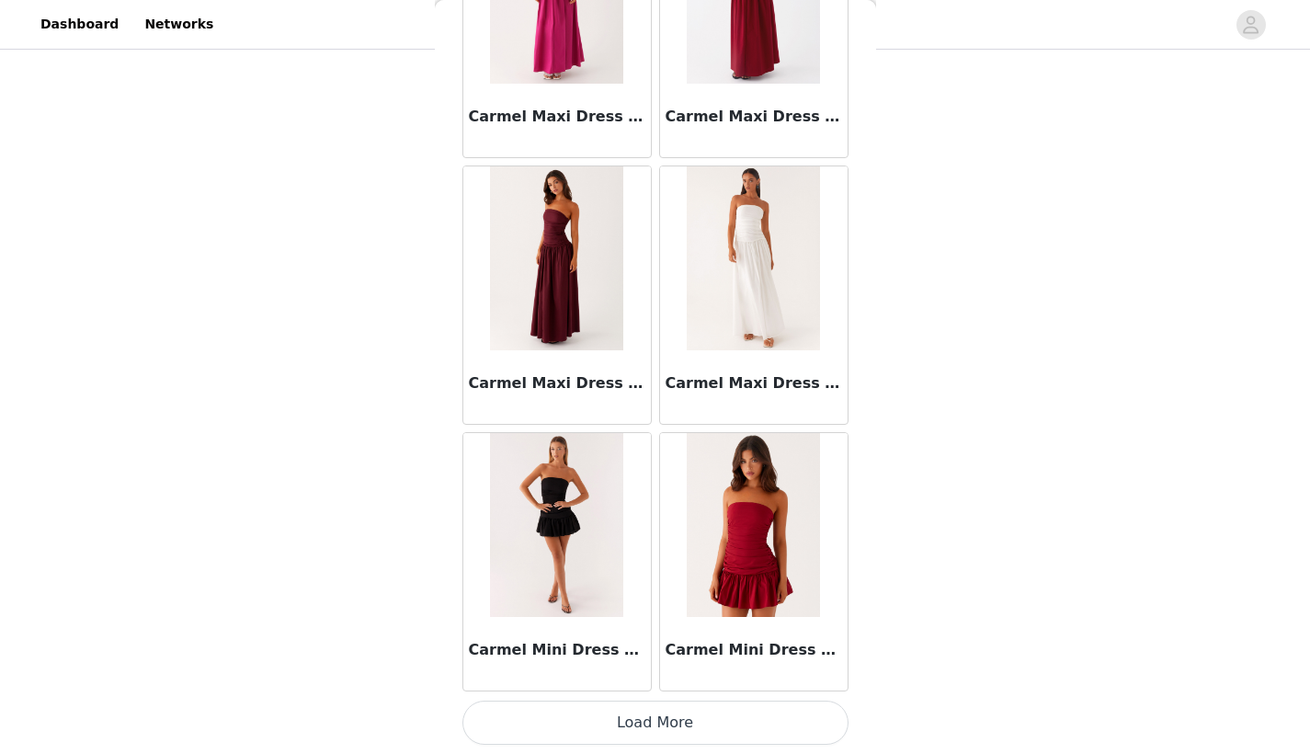
click at [704, 733] on button "Load More" at bounding box center [656, 723] width 386 height 44
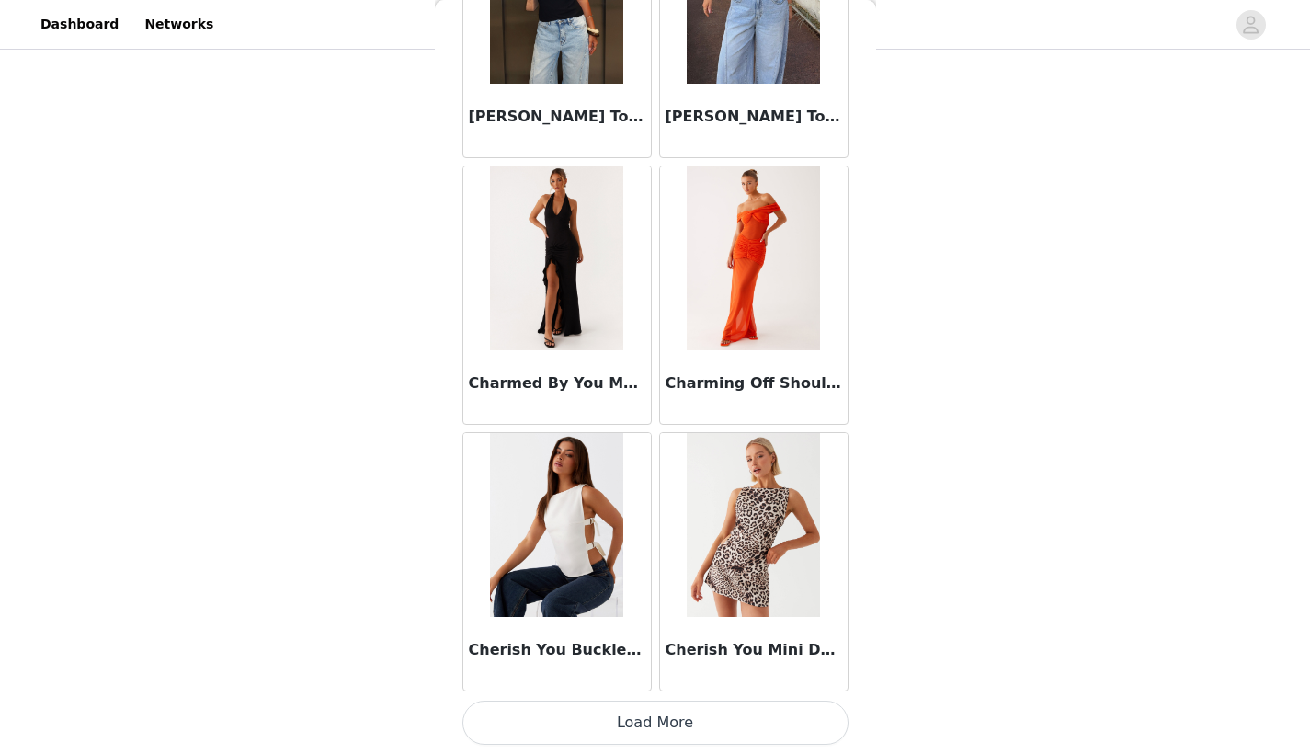
click at [659, 733] on button "Load More" at bounding box center [656, 723] width 386 height 44
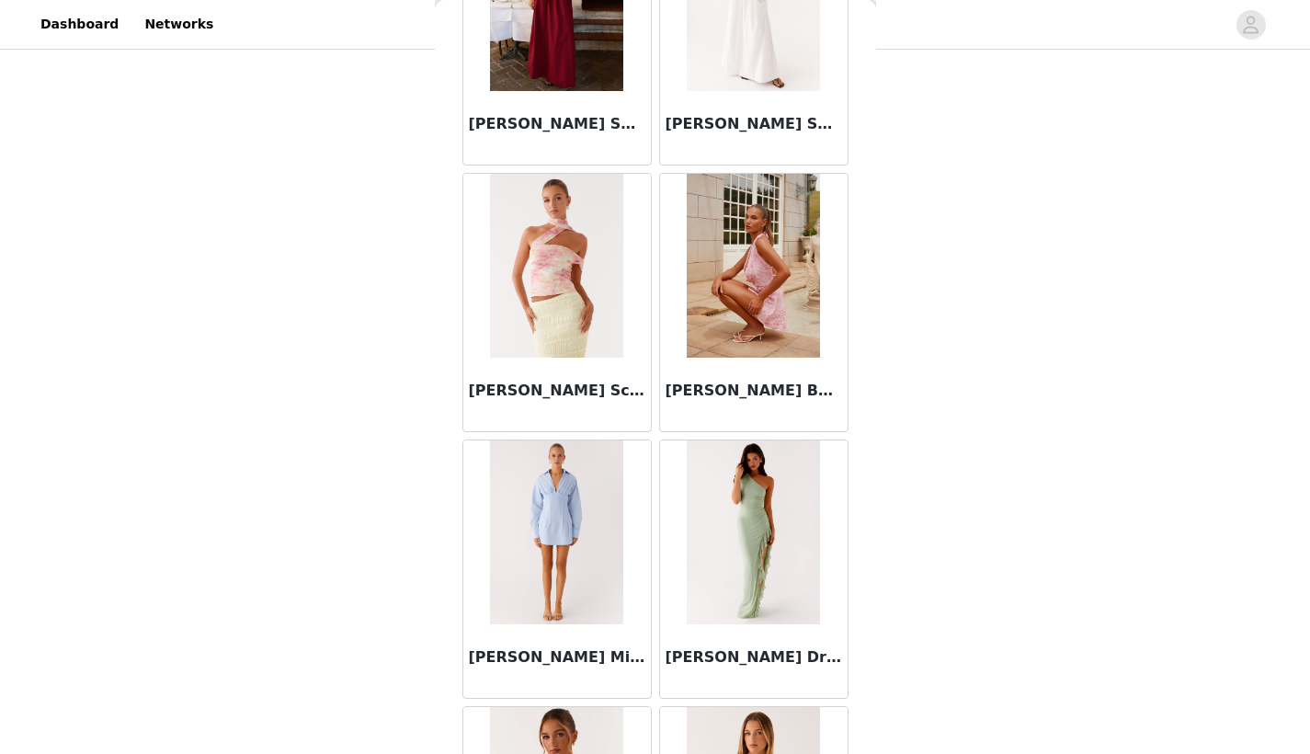
scroll to position [19583, 0]
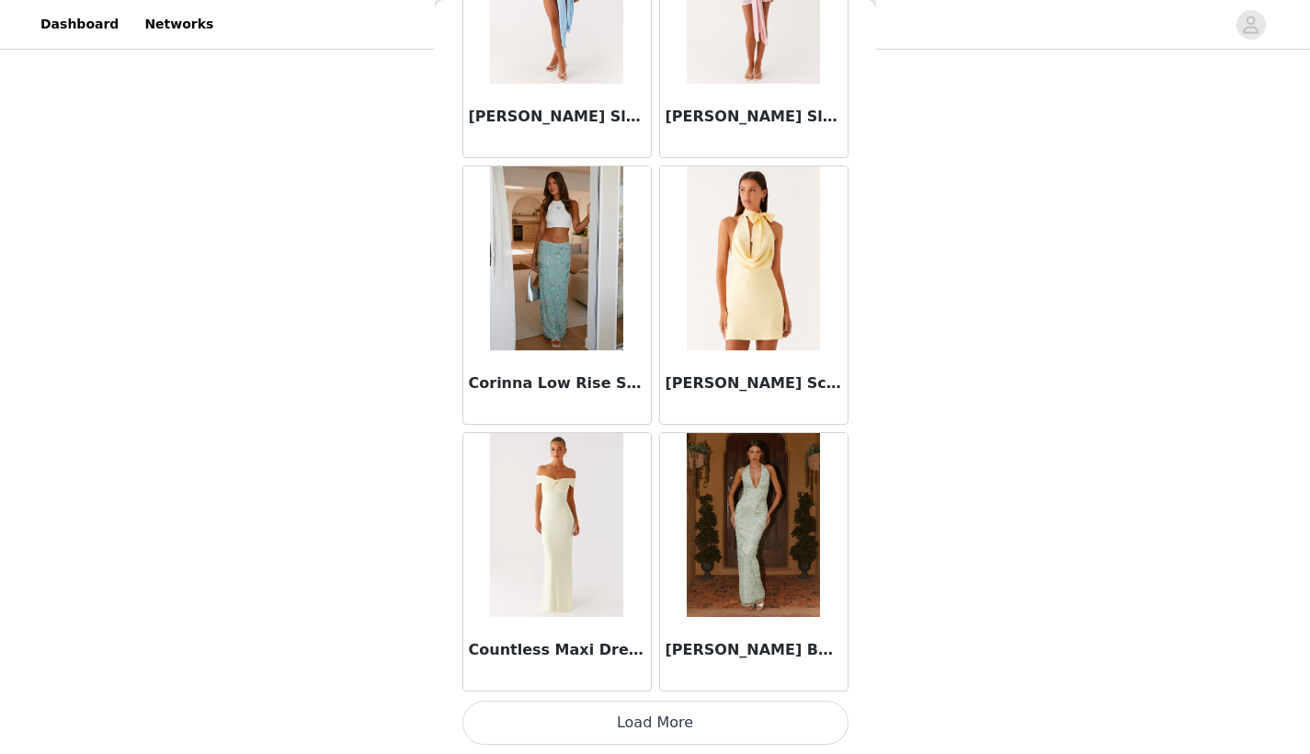
click at [644, 731] on button "Load More" at bounding box center [656, 723] width 386 height 44
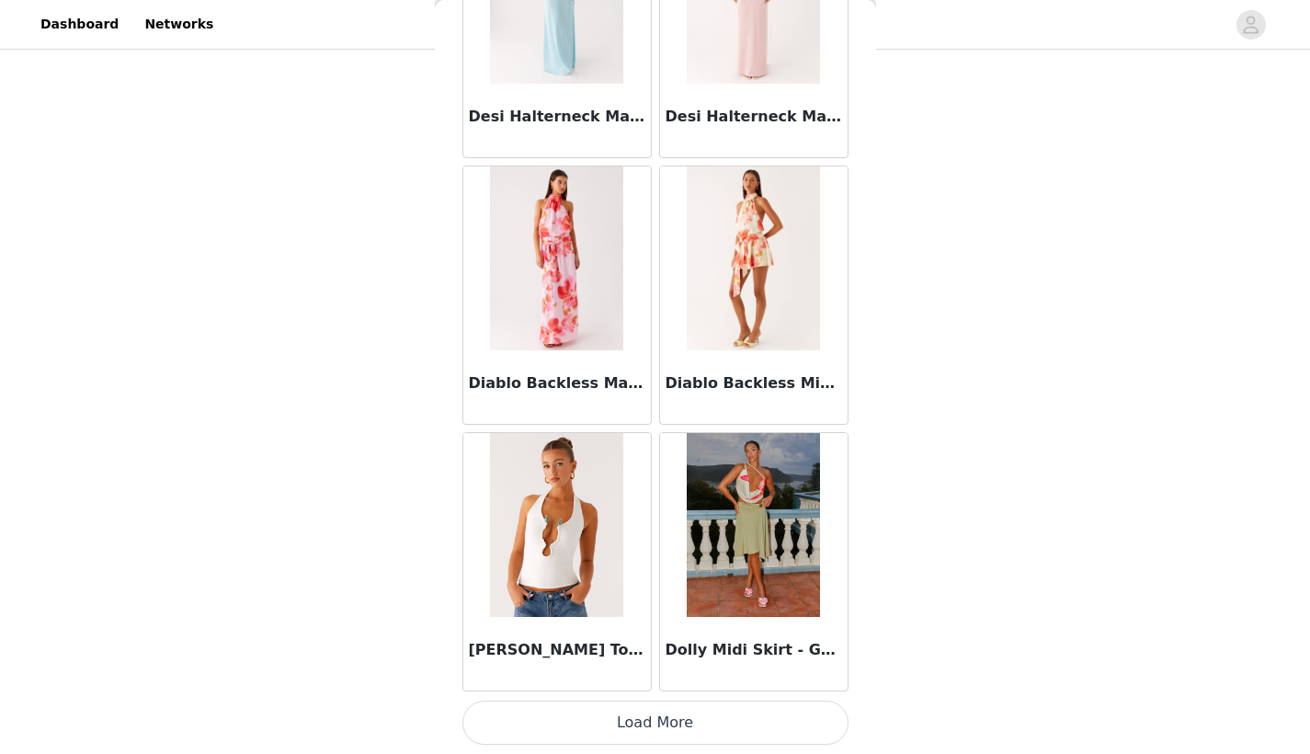
scroll to position [211, 0]
click at [690, 715] on button "Load More" at bounding box center [656, 723] width 386 height 44
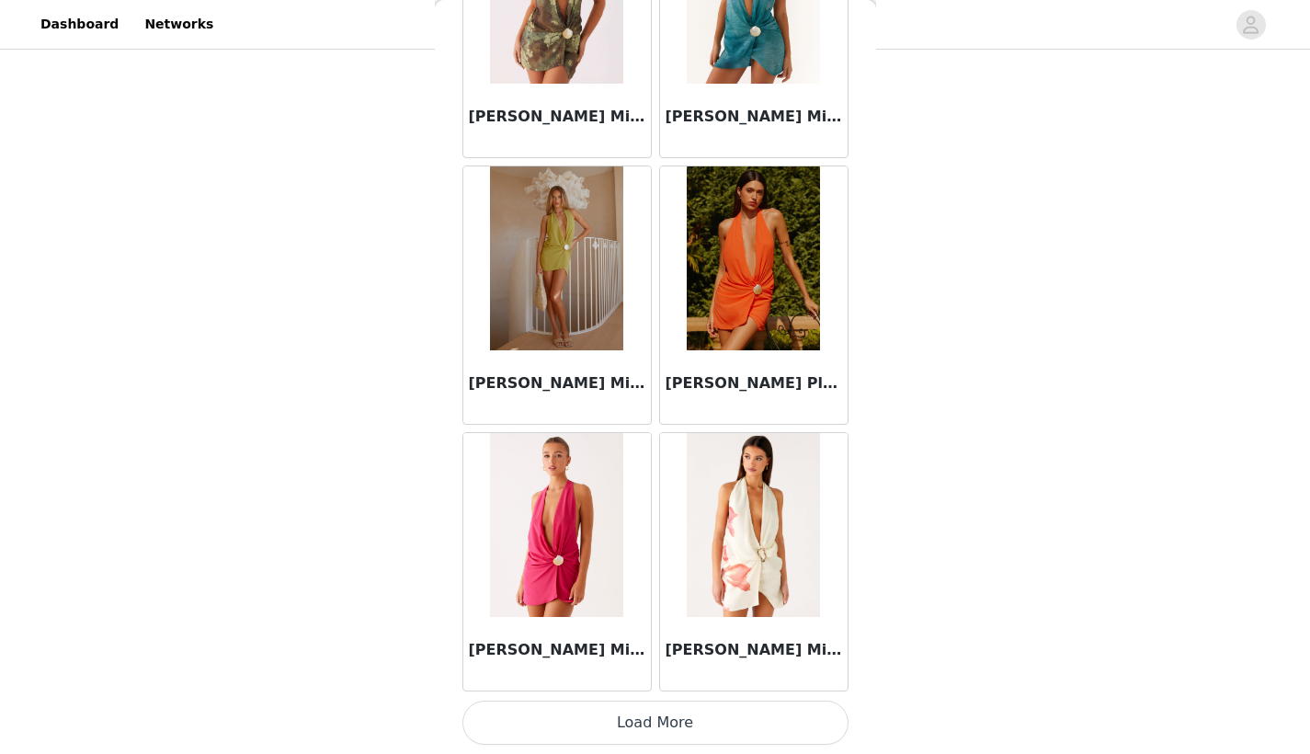
click at [683, 719] on button "Load More" at bounding box center [656, 723] width 386 height 44
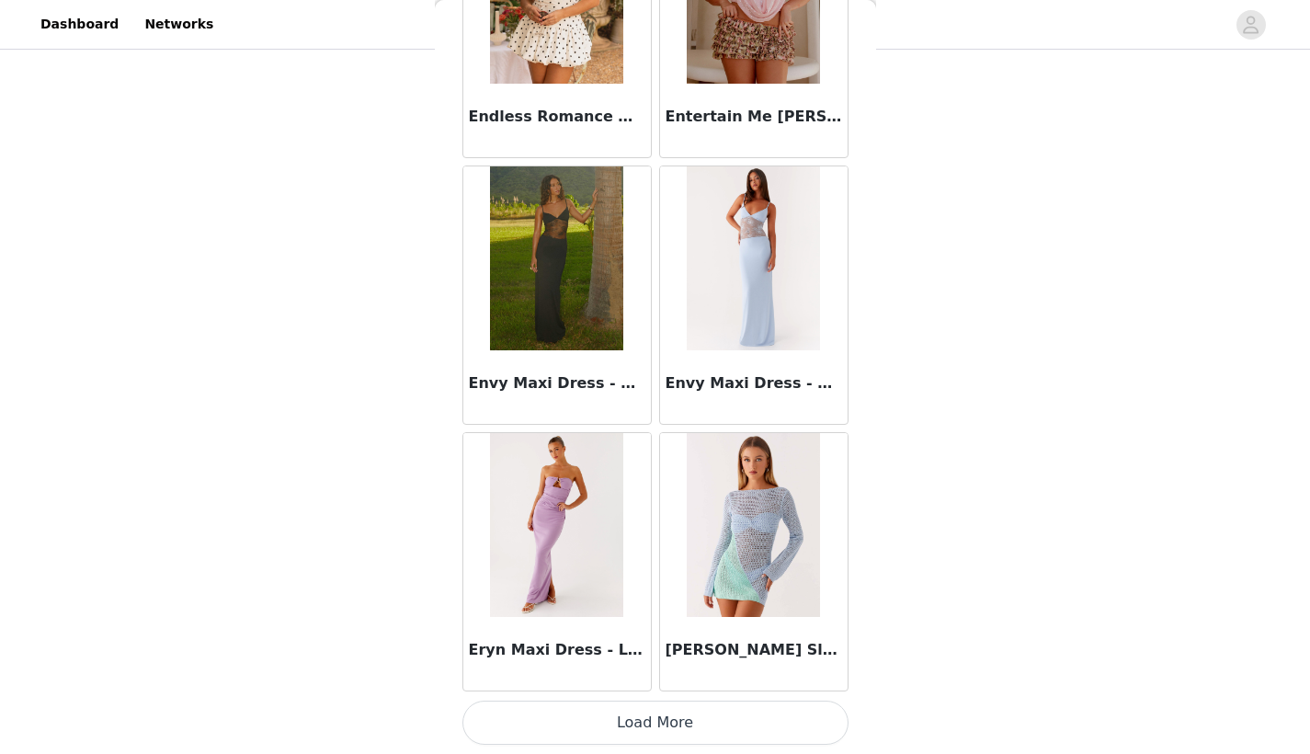
click at [647, 734] on button "Load More" at bounding box center [656, 723] width 386 height 44
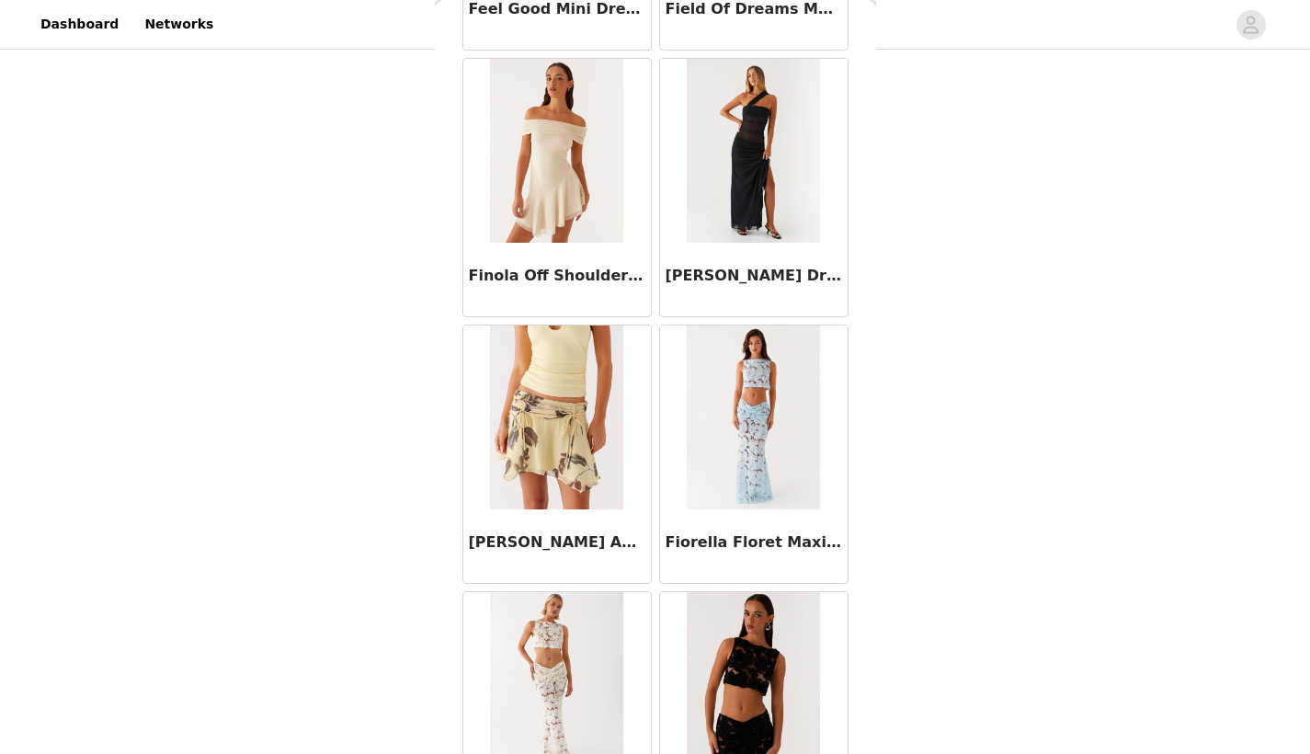
scroll to position [31013, 0]
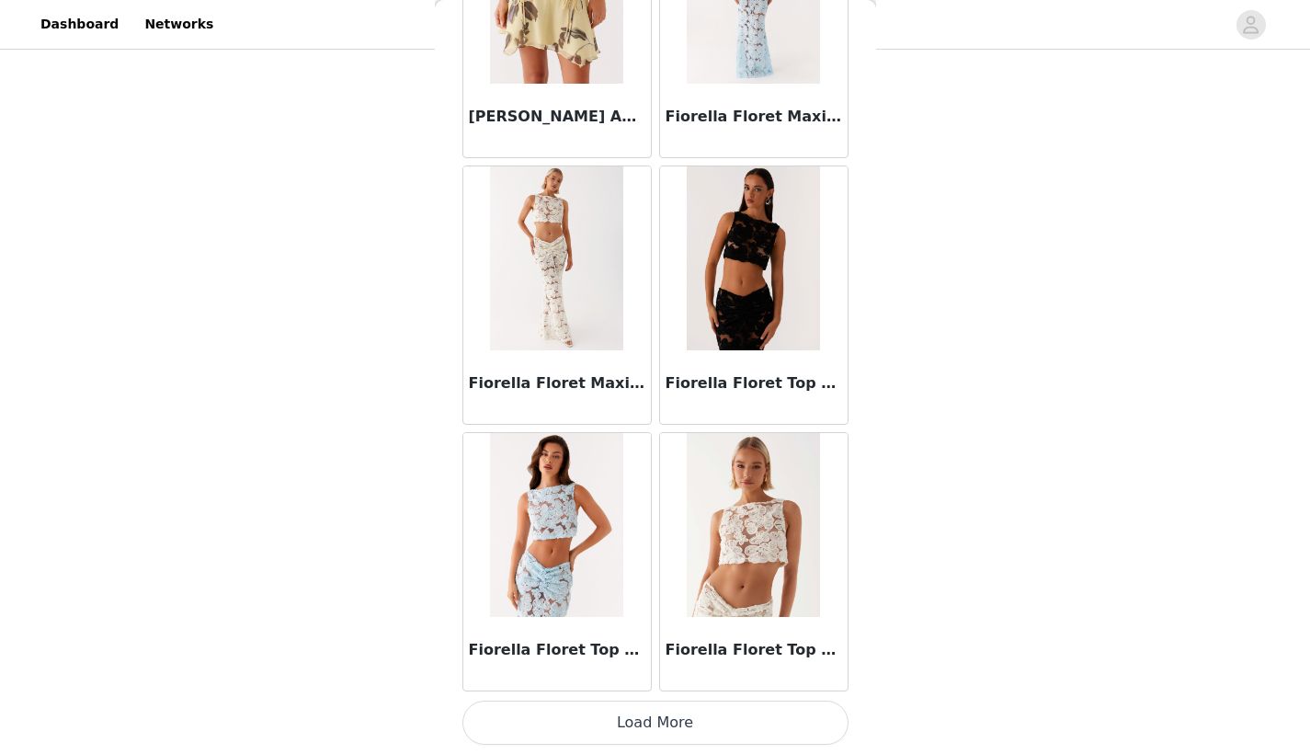
click at [642, 731] on button "Load More" at bounding box center [656, 723] width 386 height 44
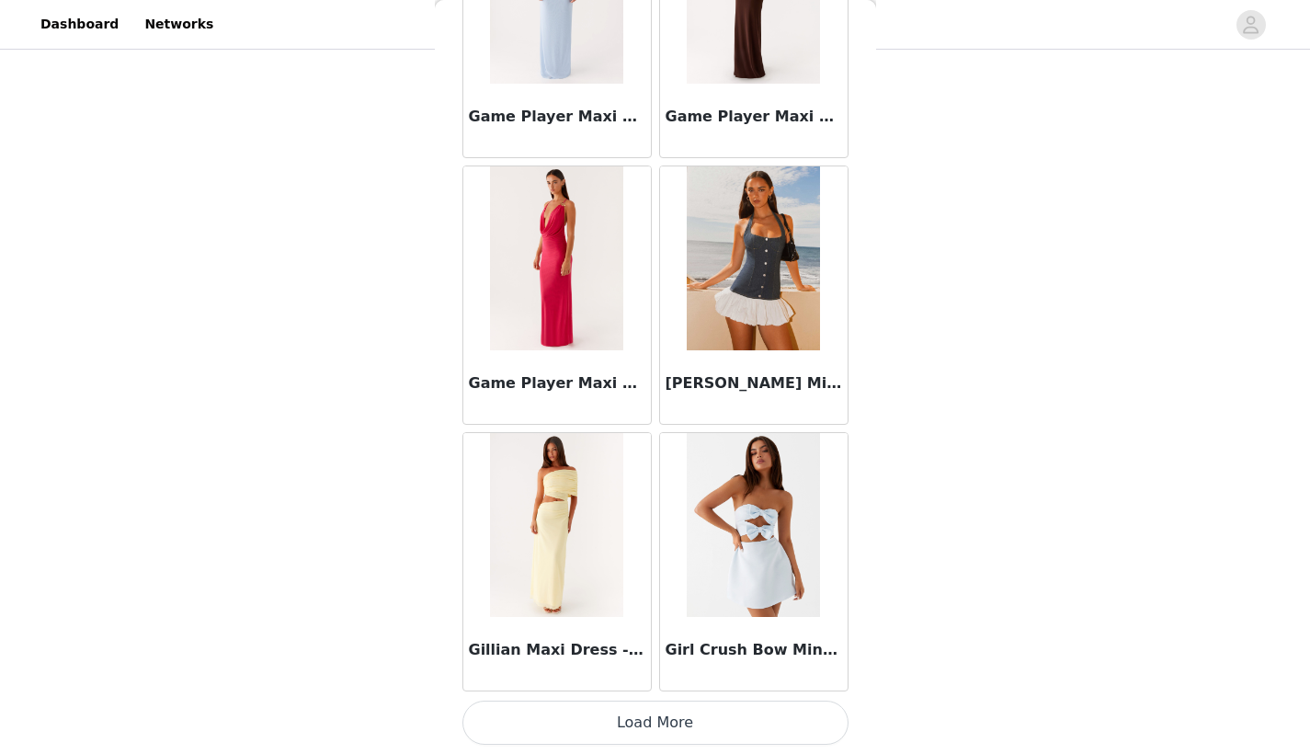
scroll to position [211, 0]
click at [601, 701] on button "Load More" at bounding box center [656, 723] width 386 height 44
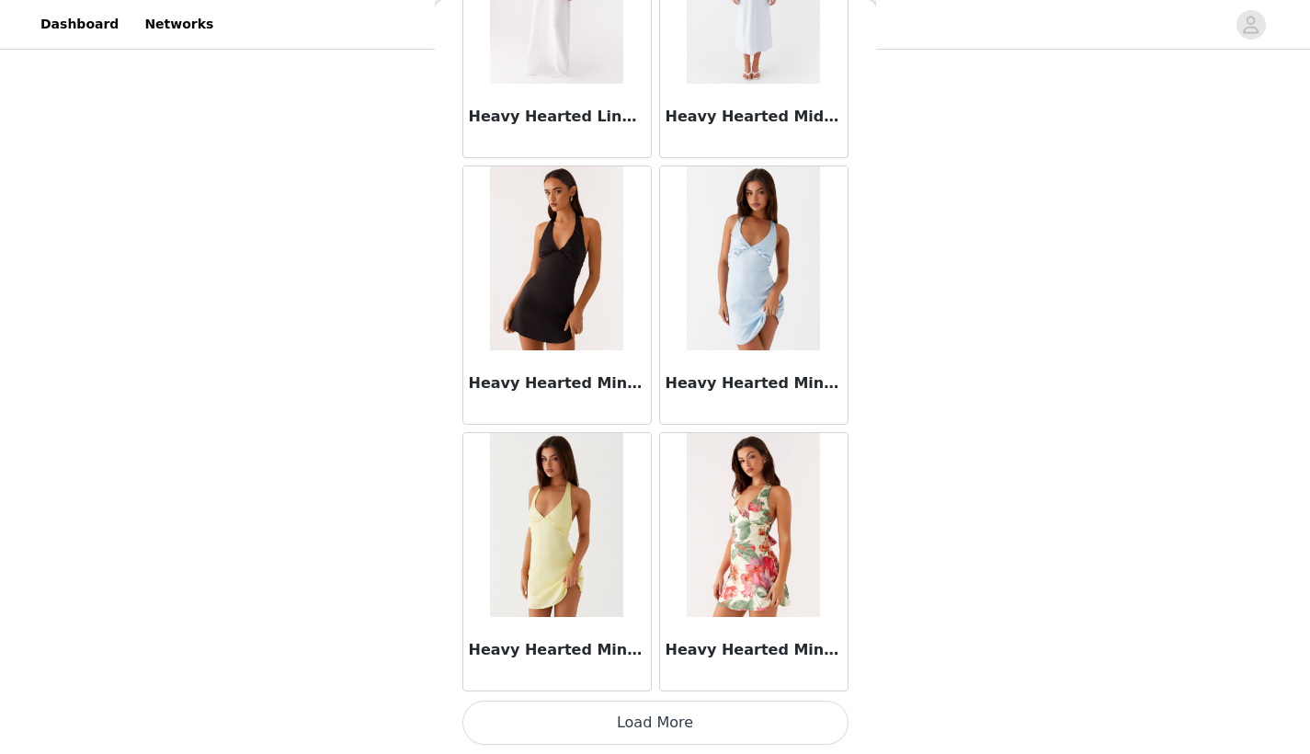
click at [721, 716] on button "Load More" at bounding box center [656, 723] width 386 height 44
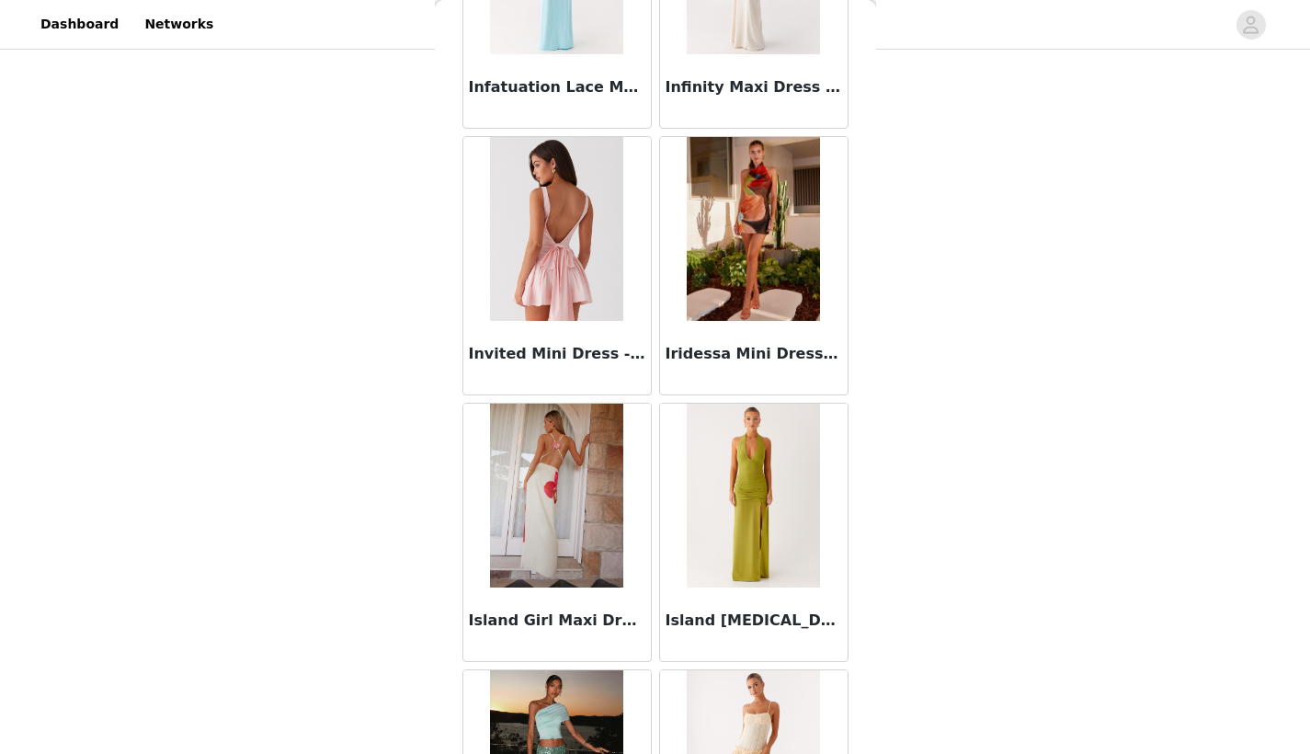
scroll to position [38893, 0]
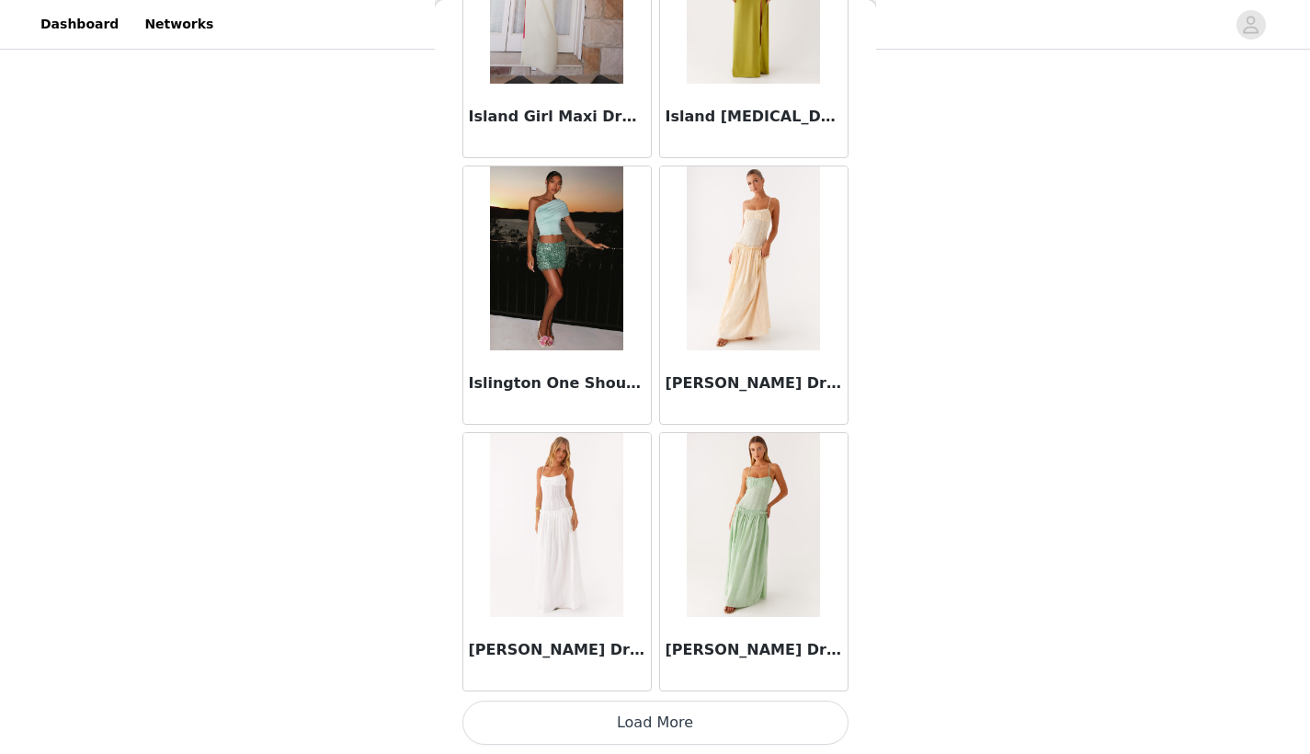
click at [651, 726] on button "Load More" at bounding box center [656, 723] width 386 height 44
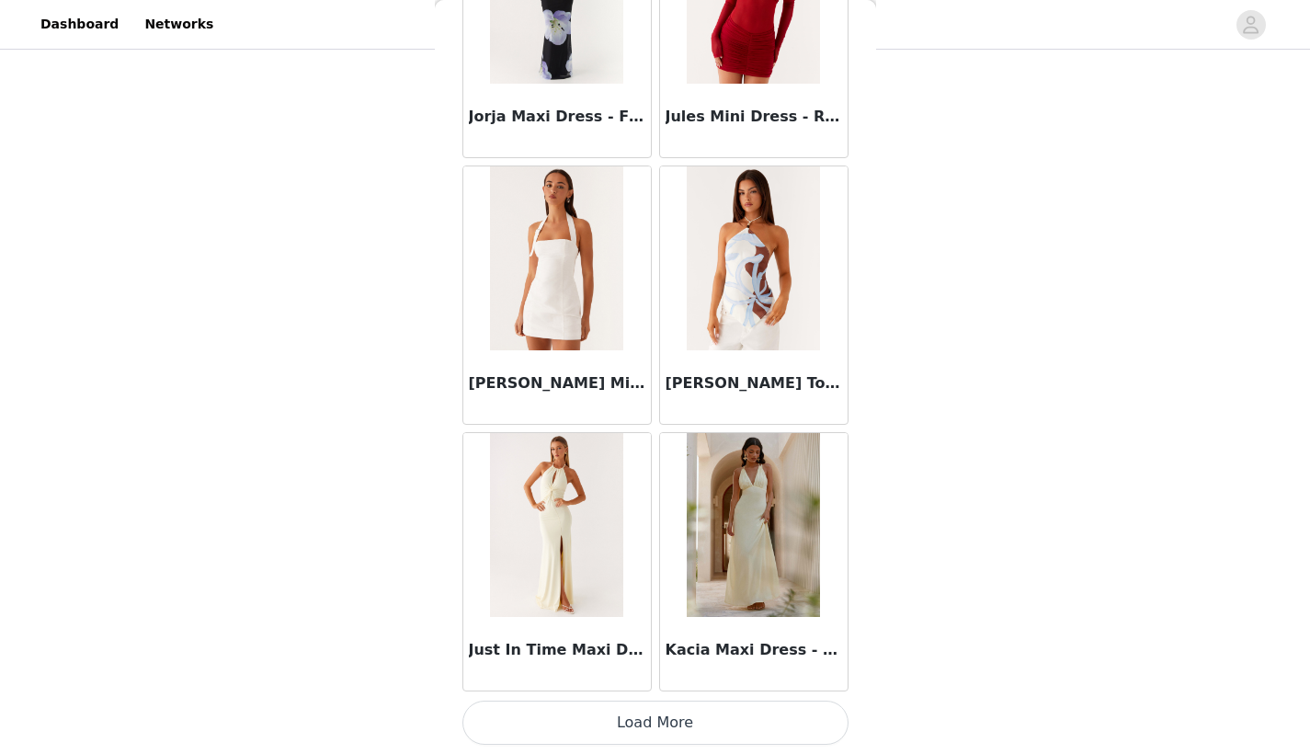
scroll to position [211, 0]
click at [669, 723] on button "Load More" at bounding box center [656, 723] width 386 height 44
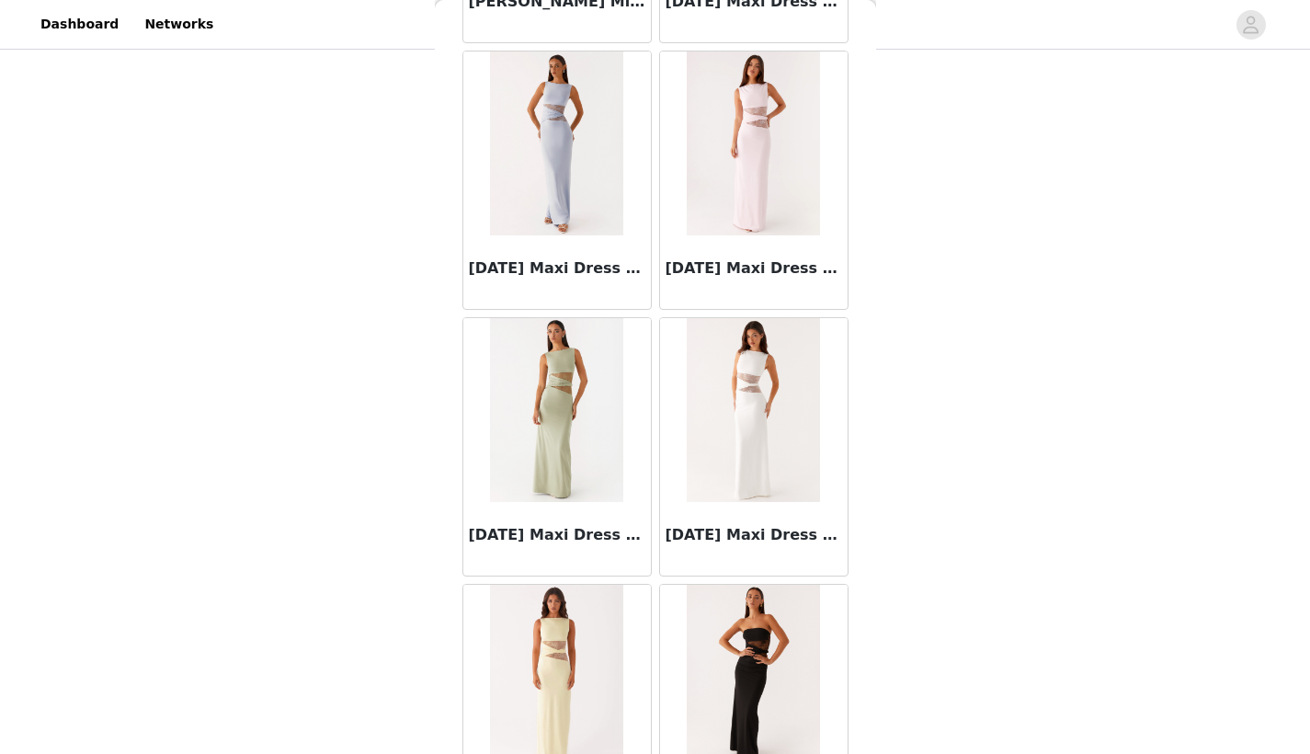
scroll to position [44047, 0]
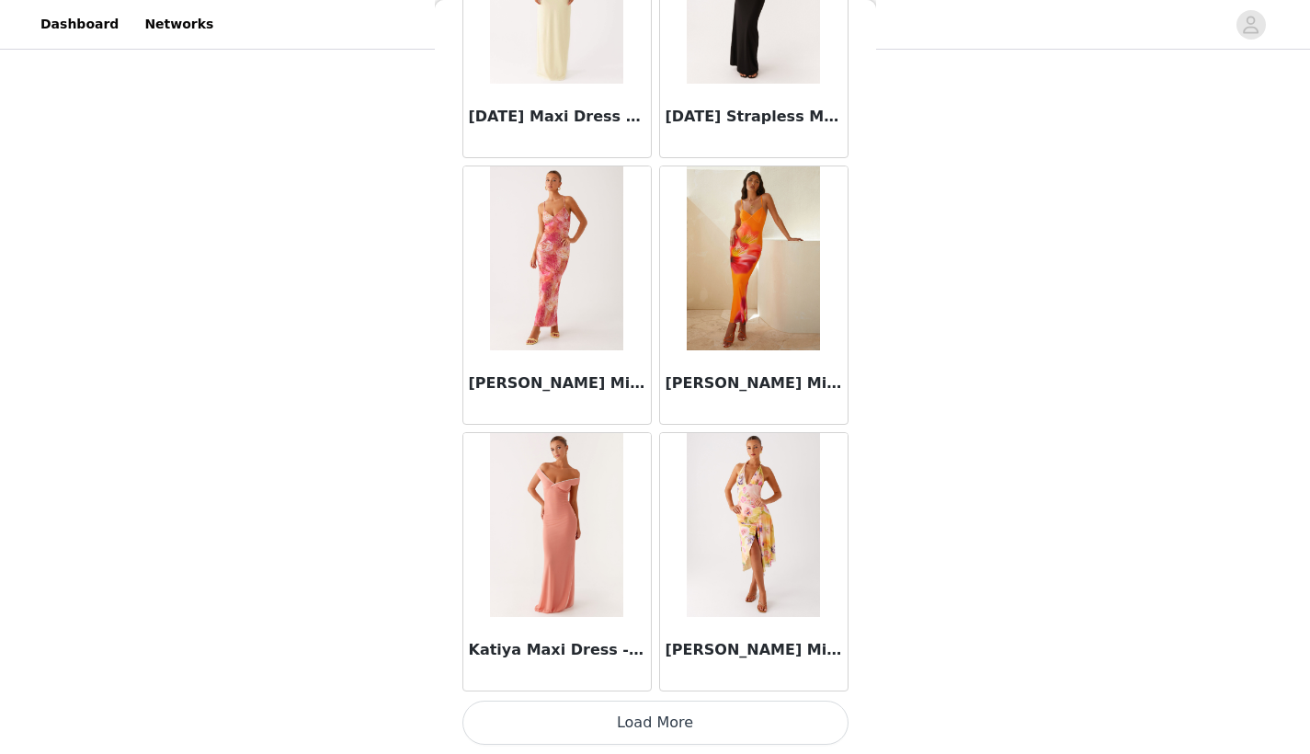
click at [662, 720] on button "Load More" at bounding box center [656, 723] width 386 height 44
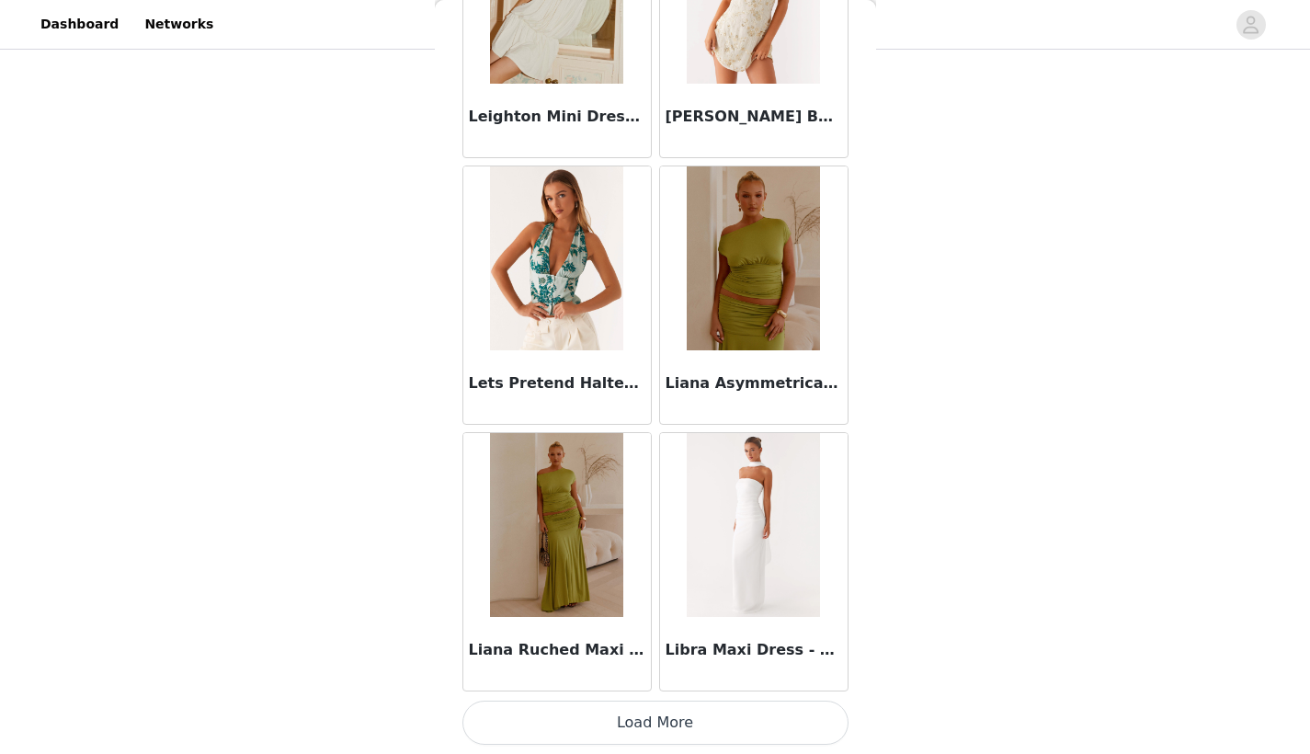
scroll to position [211, 0]
click at [647, 692] on div "Liana Ruched Maxi Skirt - Green" at bounding box center [557, 562] width 197 height 267
click at [648, 712] on button "Load More" at bounding box center [656, 723] width 386 height 44
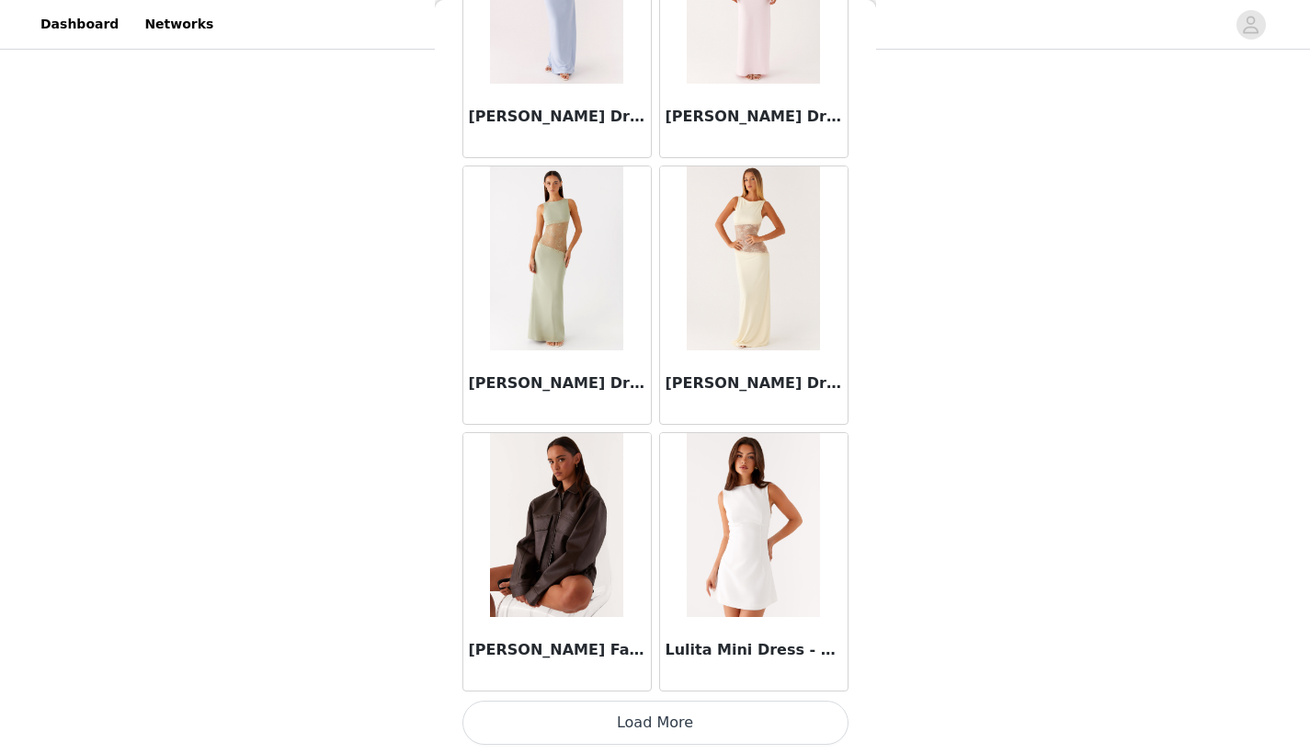
click at [644, 729] on button "Load More" at bounding box center [656, 723] width 386 height 44
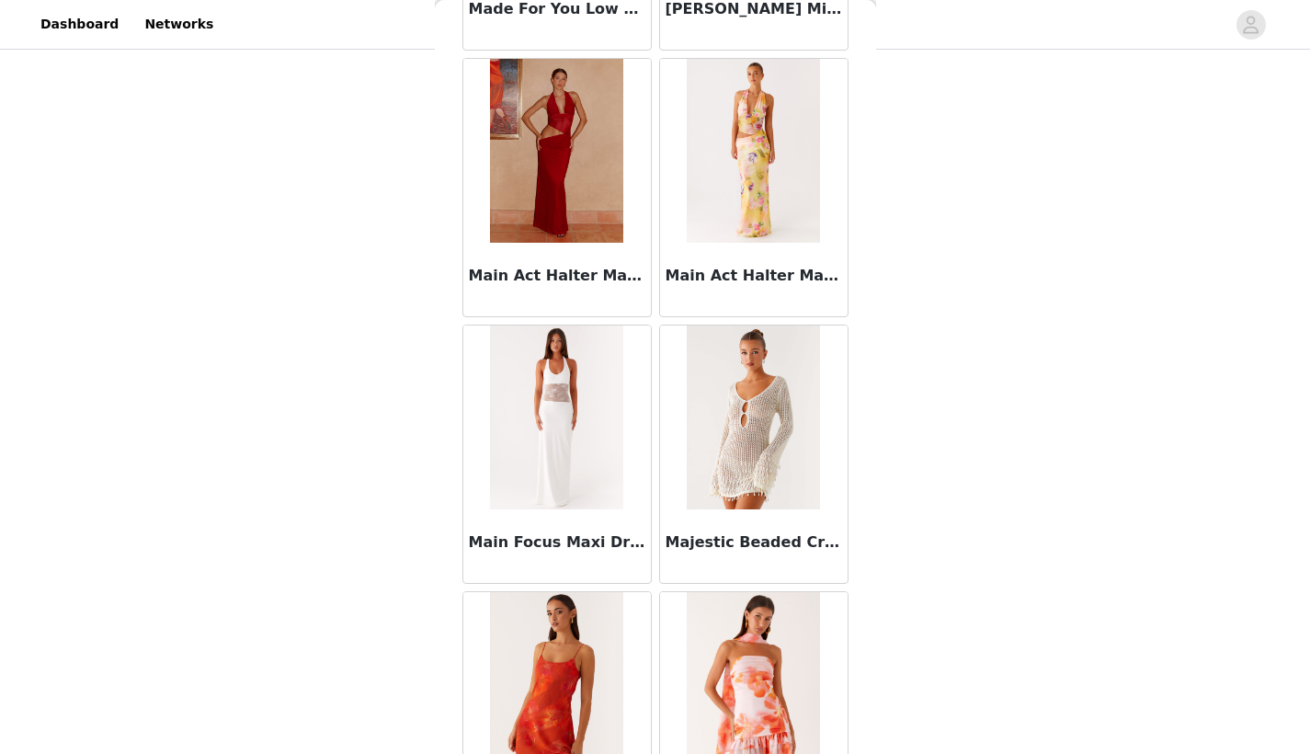
scroll to position [51772, 0]
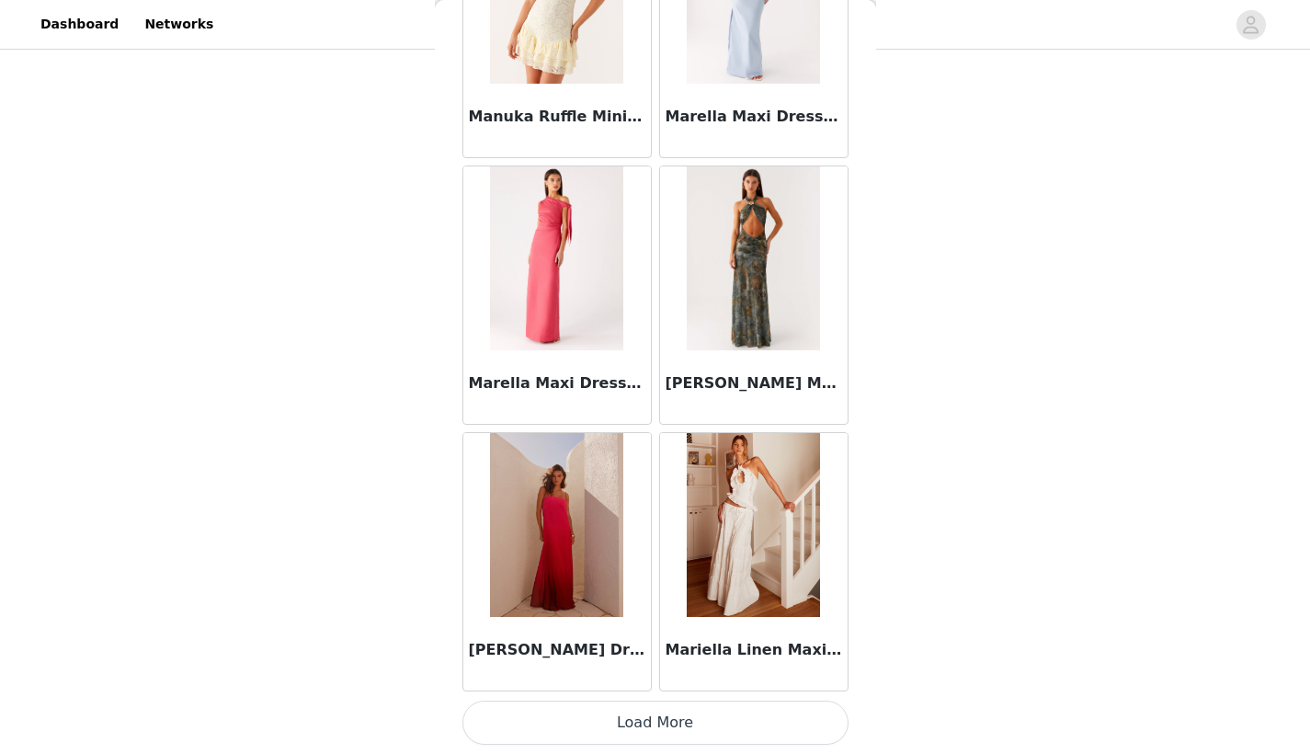
click at [628, 709] on button "Load More" at bounding box center [656, 723] width 386 height 44
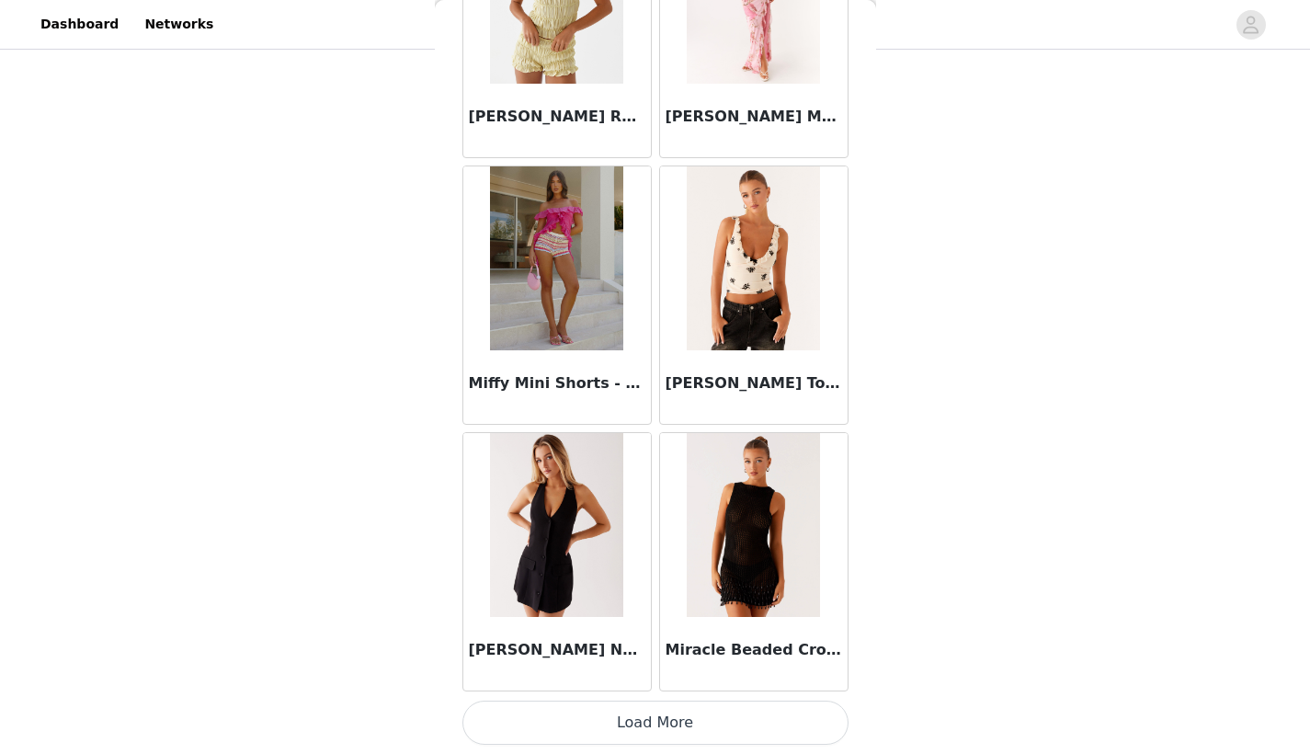
scroll to position [211, 0]
click at [631, 731] on button "Load More" at bounding box center [656, 723] width 386 height 44
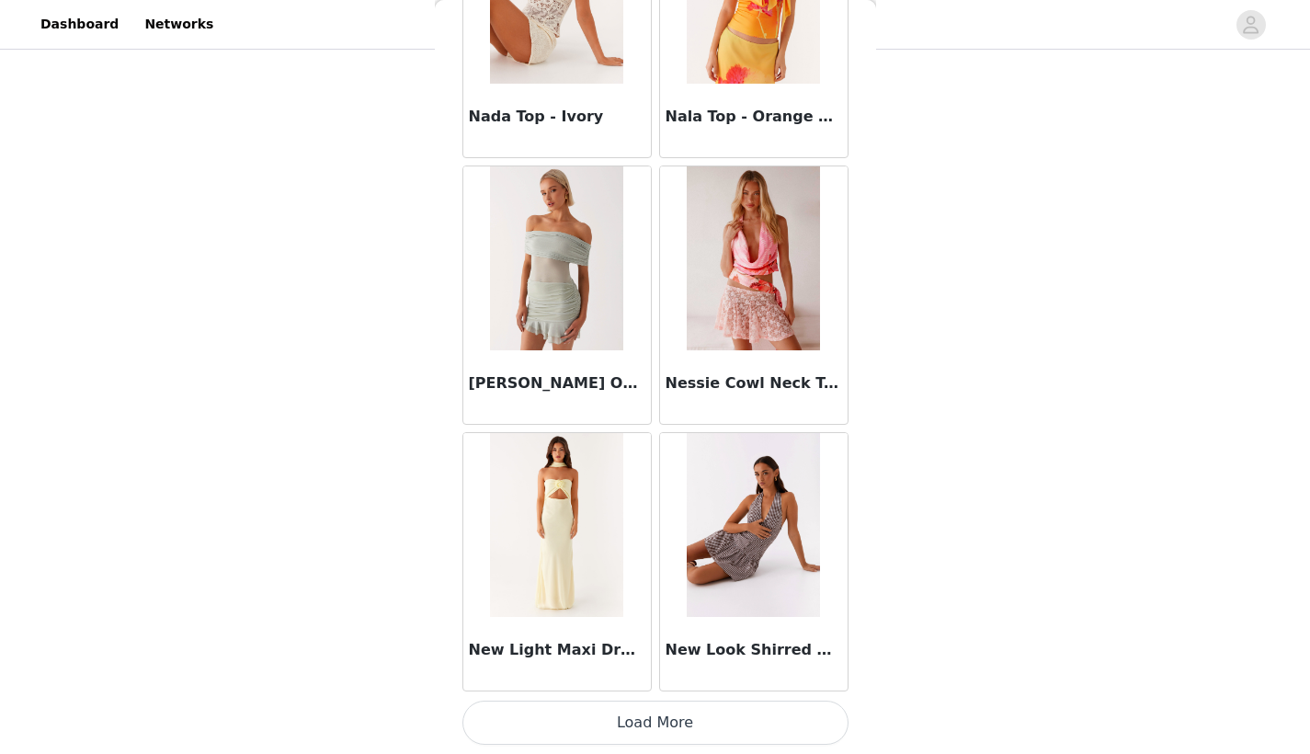
click at [659, 725] on button "Load More" at bounding box center [656, 723] width 386 height 44
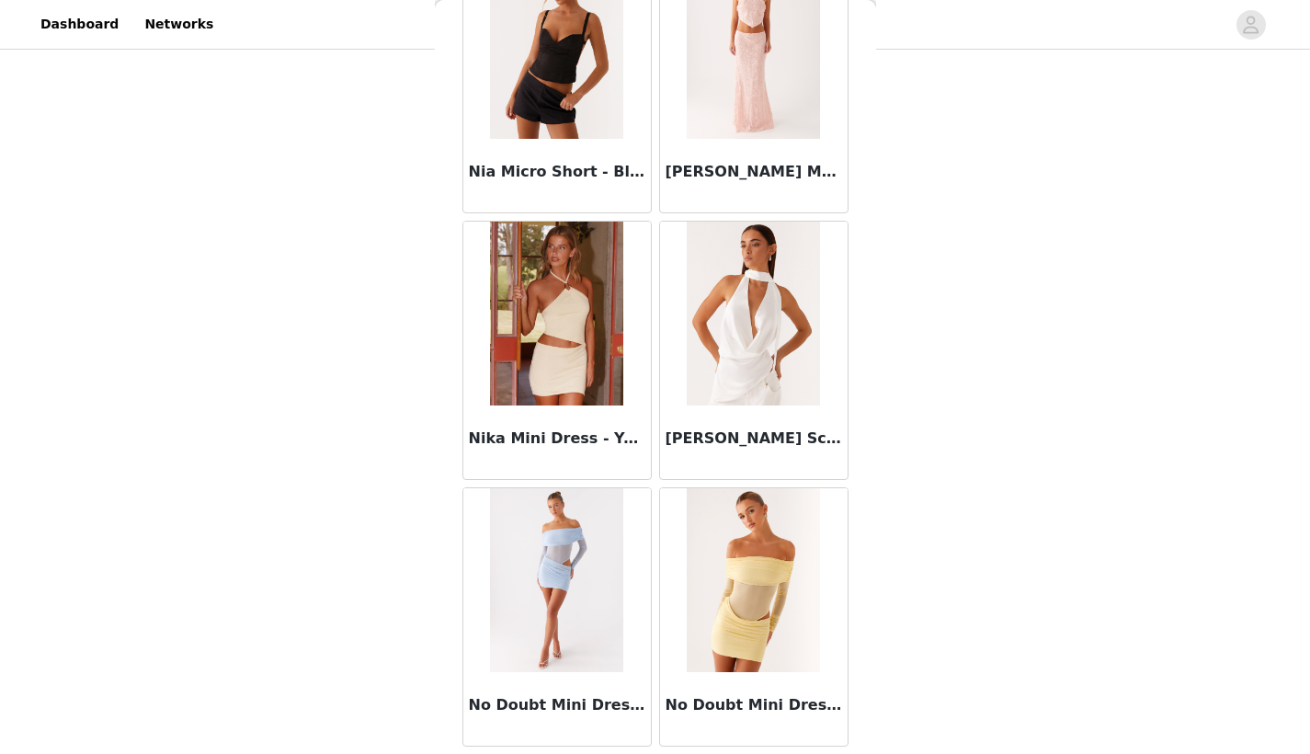
scroll to position [58836, 0]
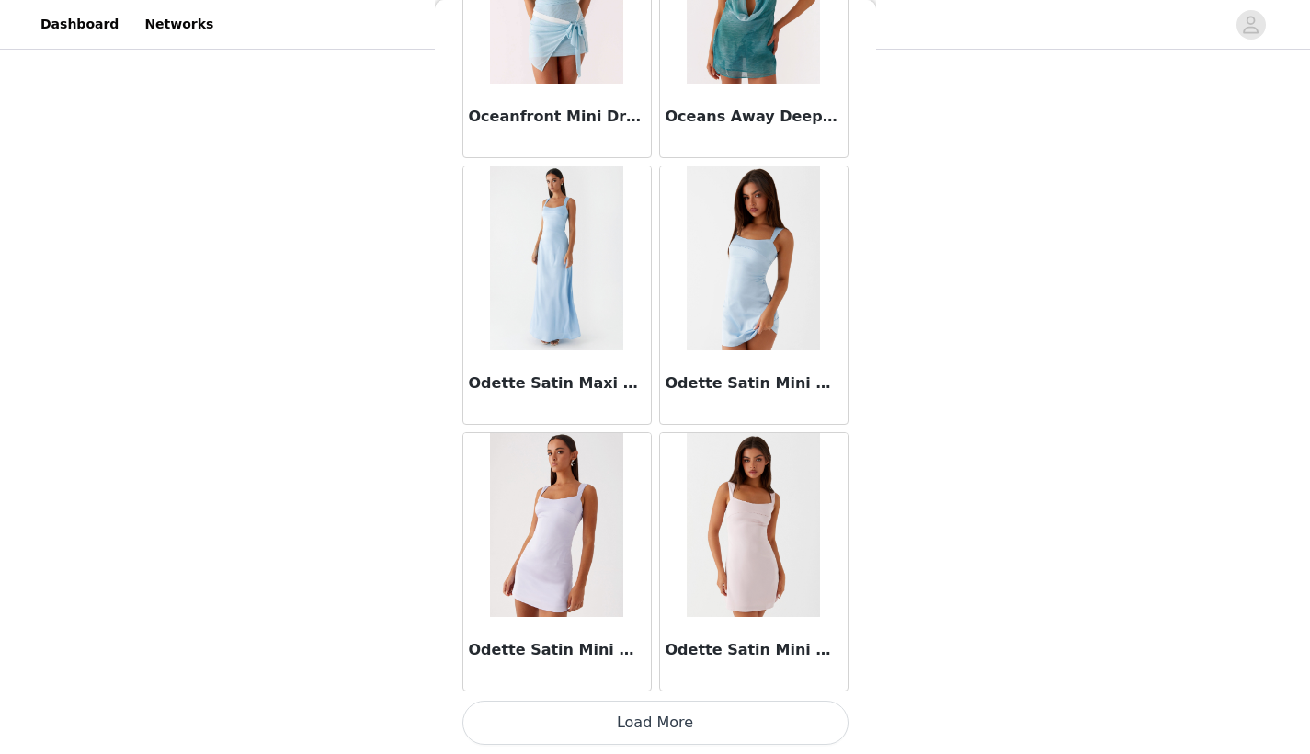
click at [623, 715] on button "Load More" at bounding box center [656, 723] width 386 height 44
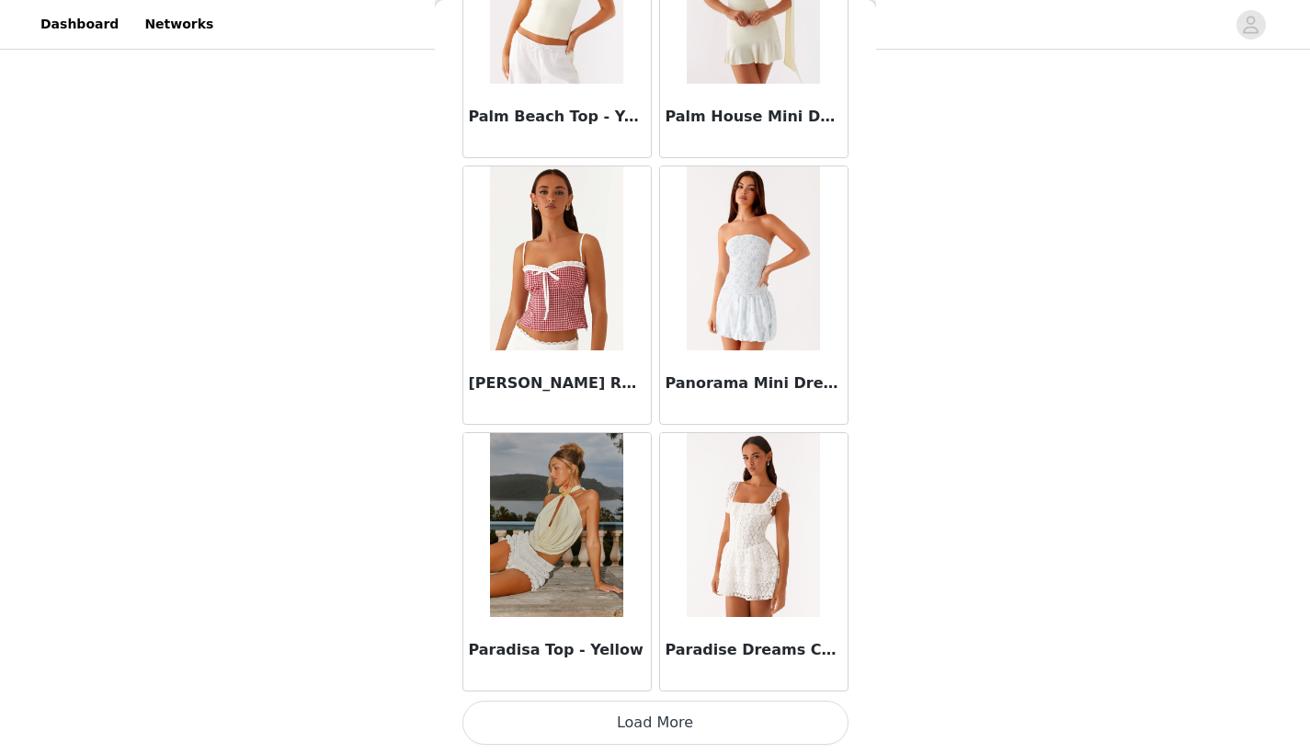
scroll to position [63396, 0]
click at [575, 707] on button "Load More" at bounding box center [656, 723] width 386 height 44
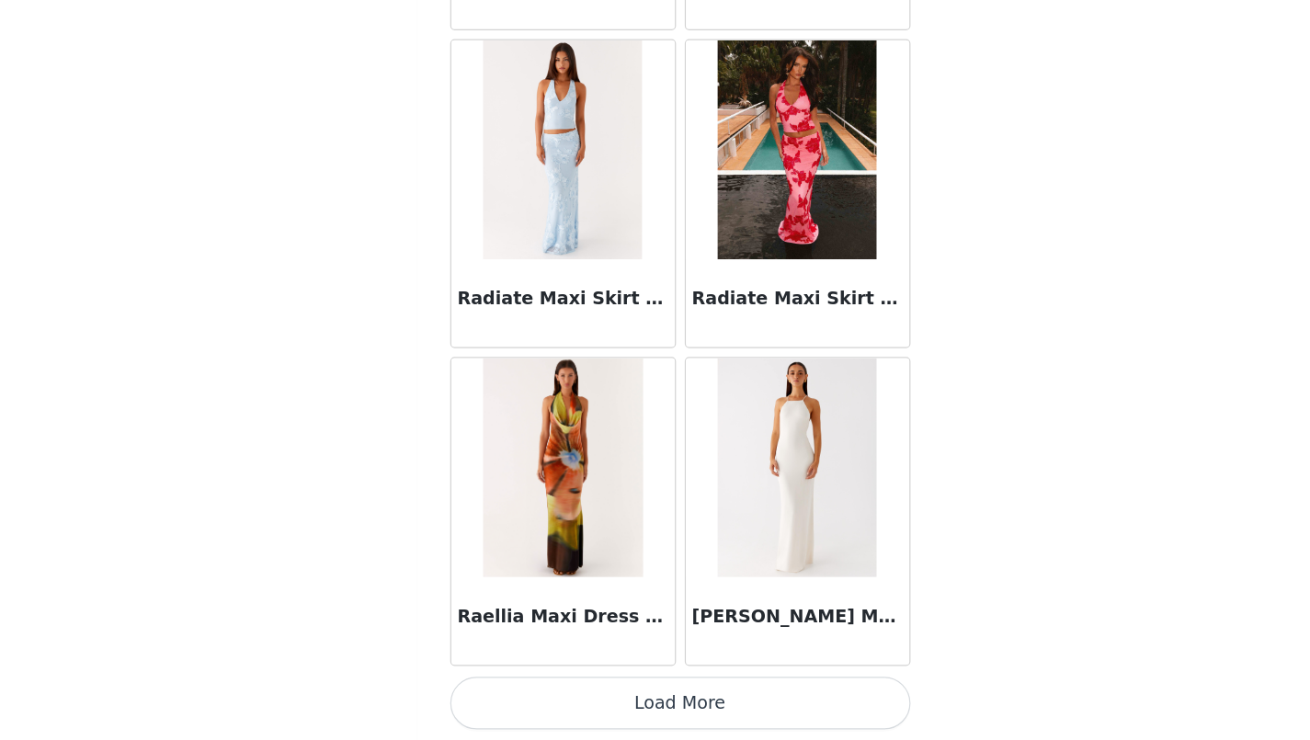
scroll to position [224, 0]
click at [500, 687] on button "Load More" at bounding box center [656, 709] width 386 height 44
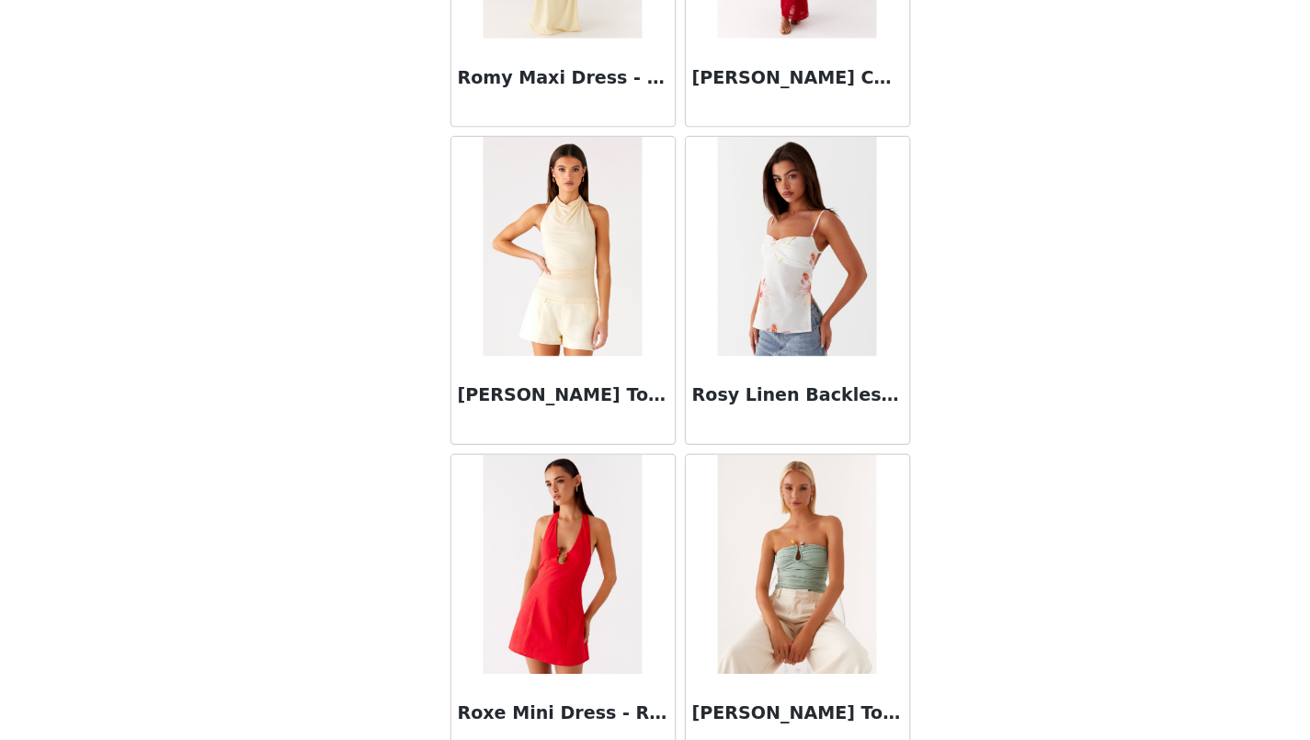
scroll to position [68399, 0]
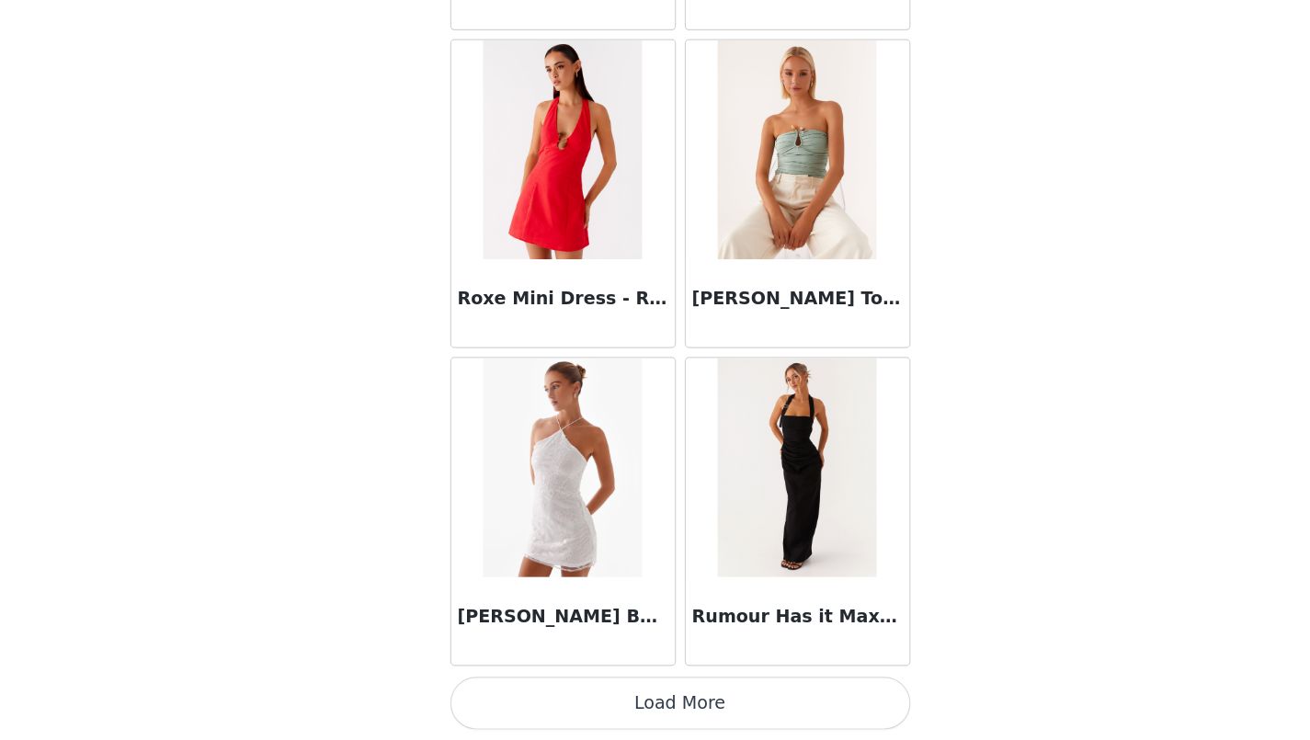
click at [578, 687] on button "Load More" at bounding box center [656, 709] width 386 height 44
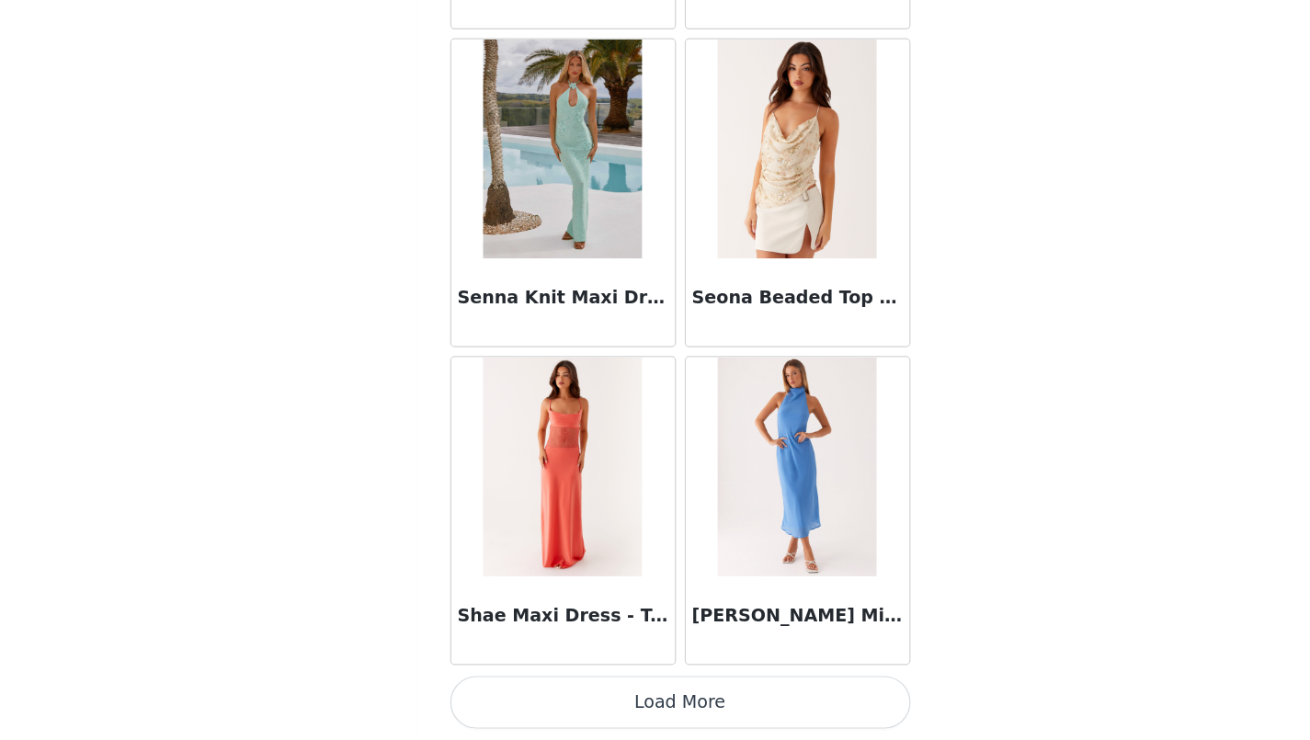
scroll to position [224, 0]
click at [545, 687] on button "Load More" at bounding box center [656, 709] width 386 height 44
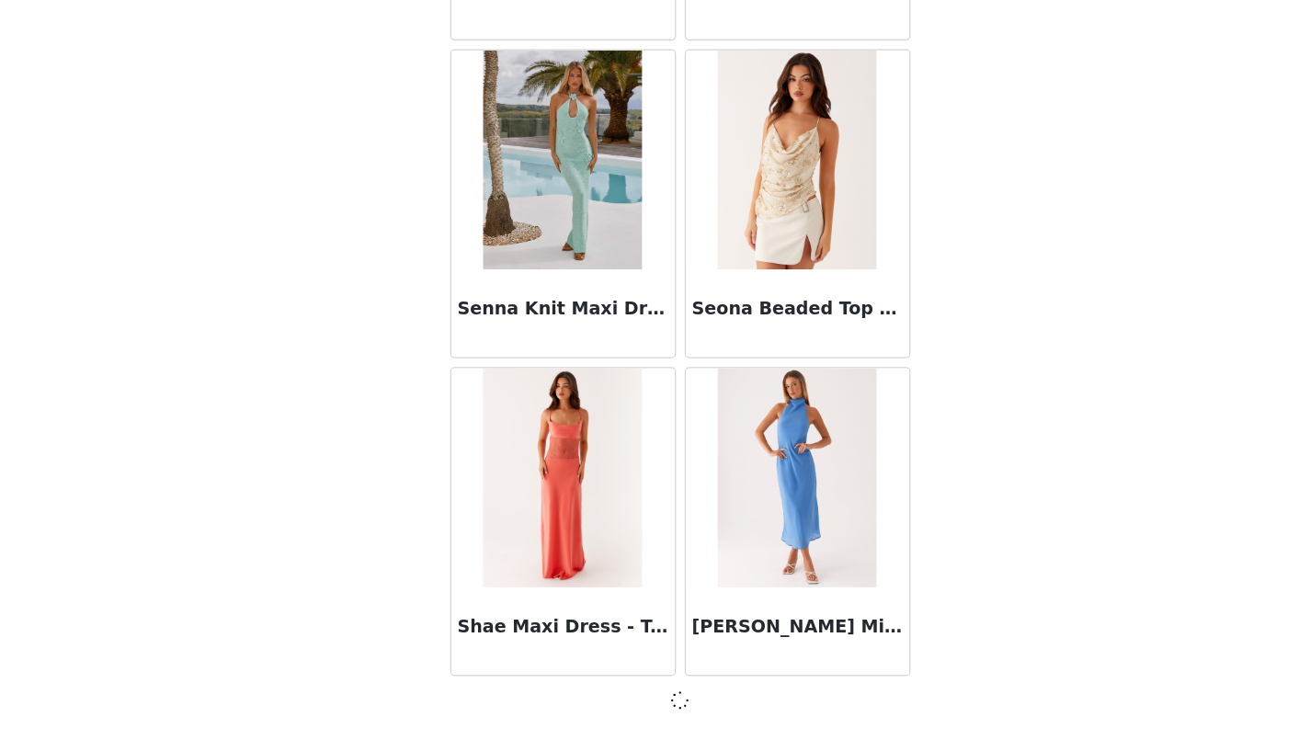
scroll to position [71401, 0]
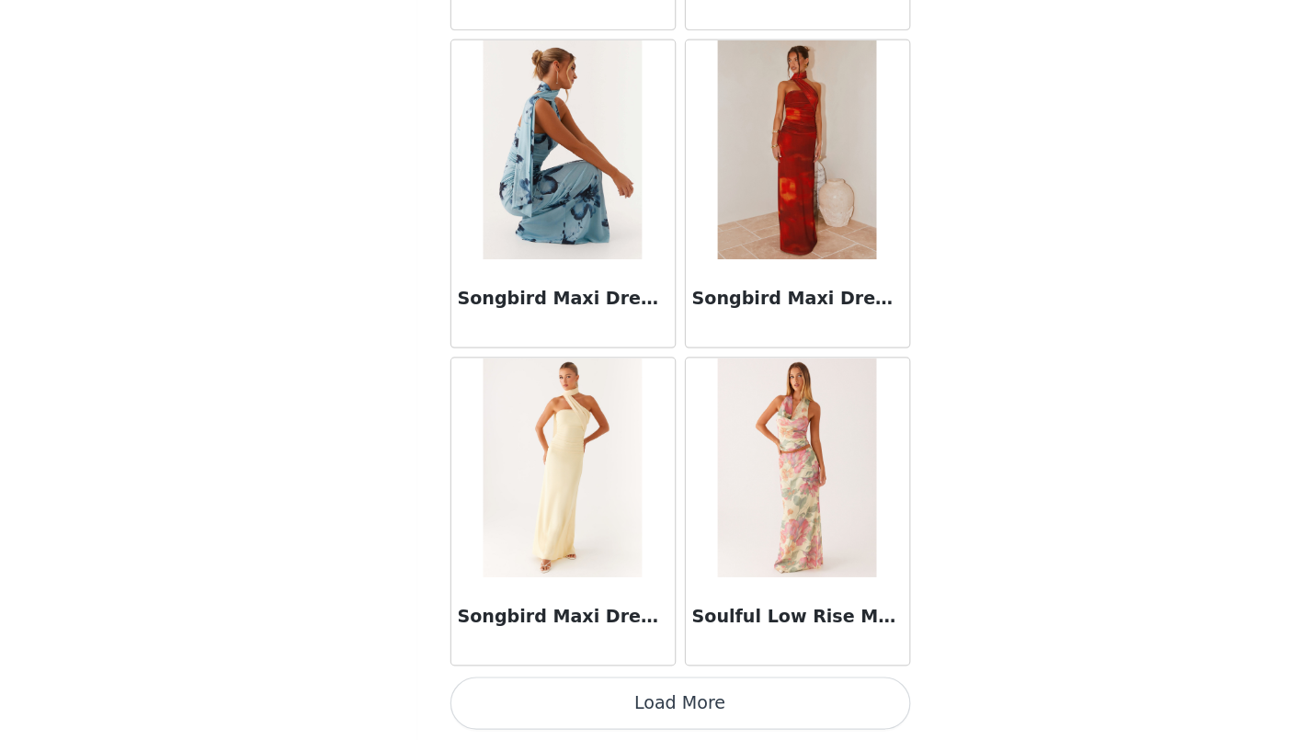
click at [541, 687] on button "Load More" at bounding box center [656, 709] width 386 height 44
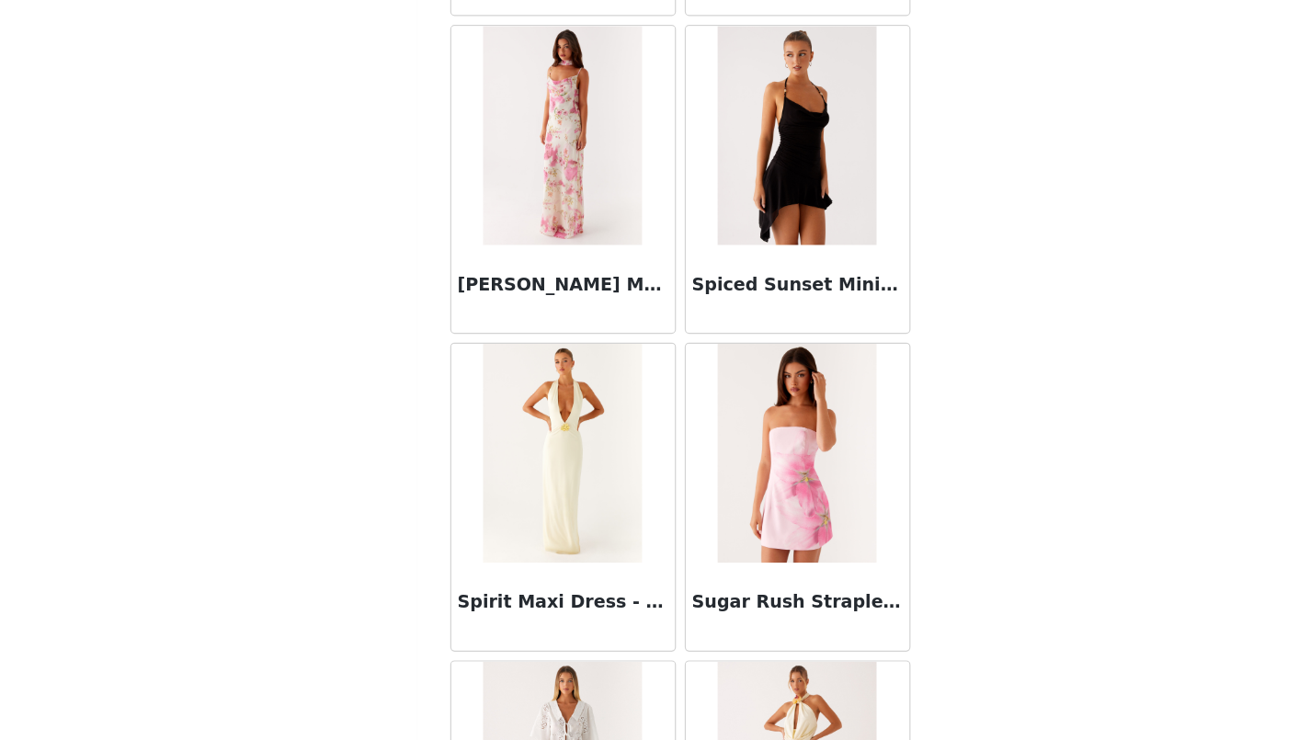
scroll to position [74619, 0]
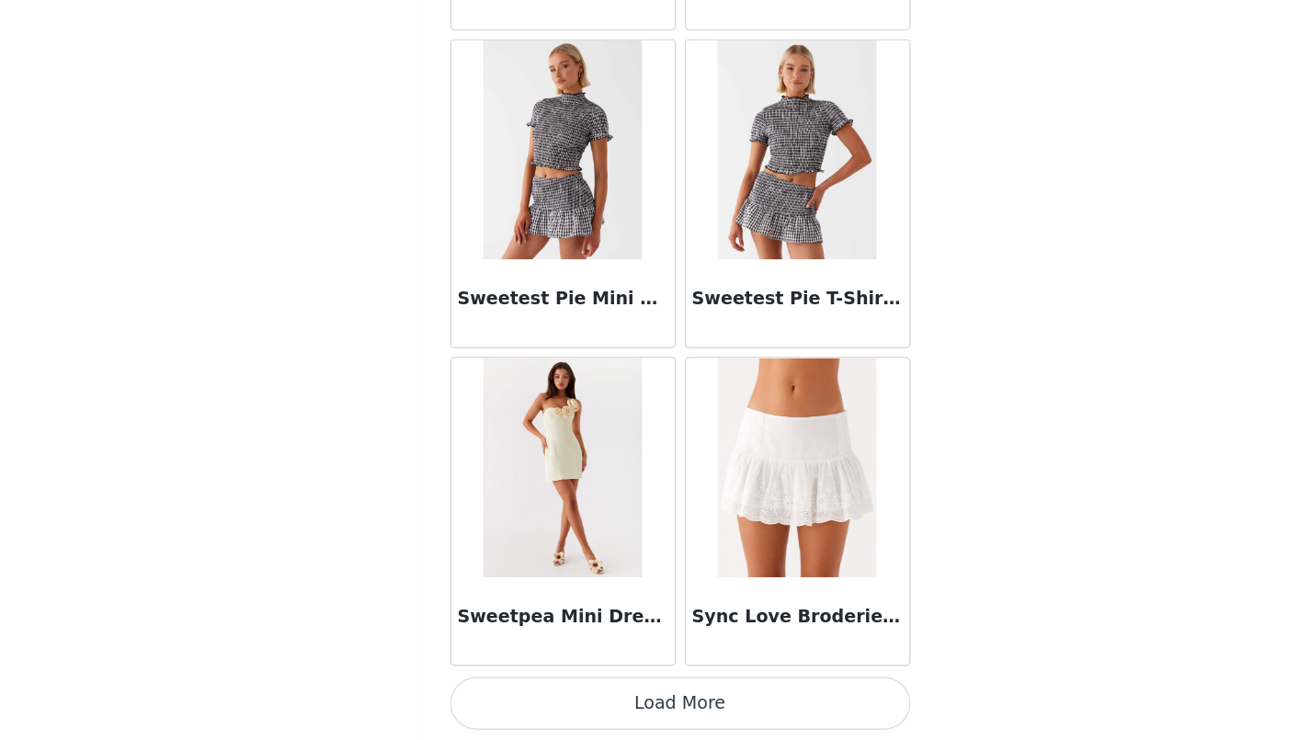
click at [565, 687] on button "Load More" at bounding box center [656, 709] width 386 height 44
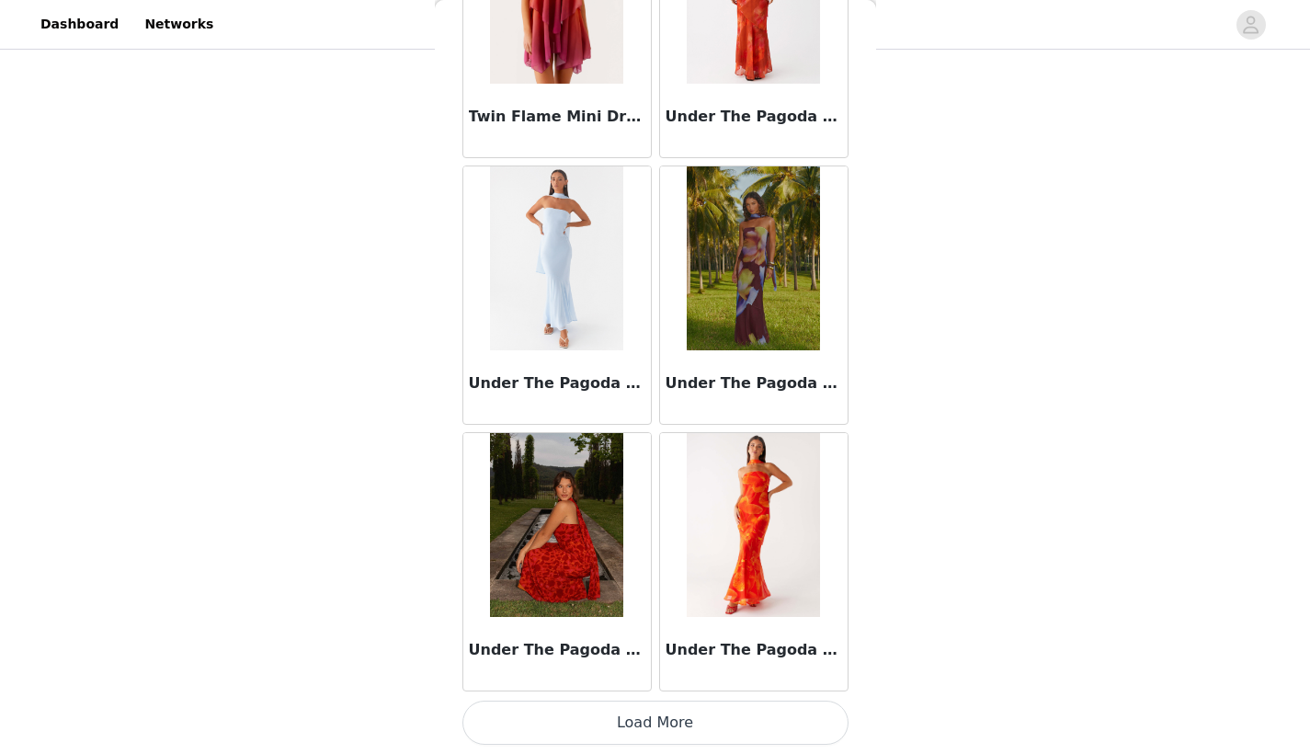
scroll to position [211, 0]
click at [703, 734] on button "Load More" at bounding box center [656, 723] width 386 height 44
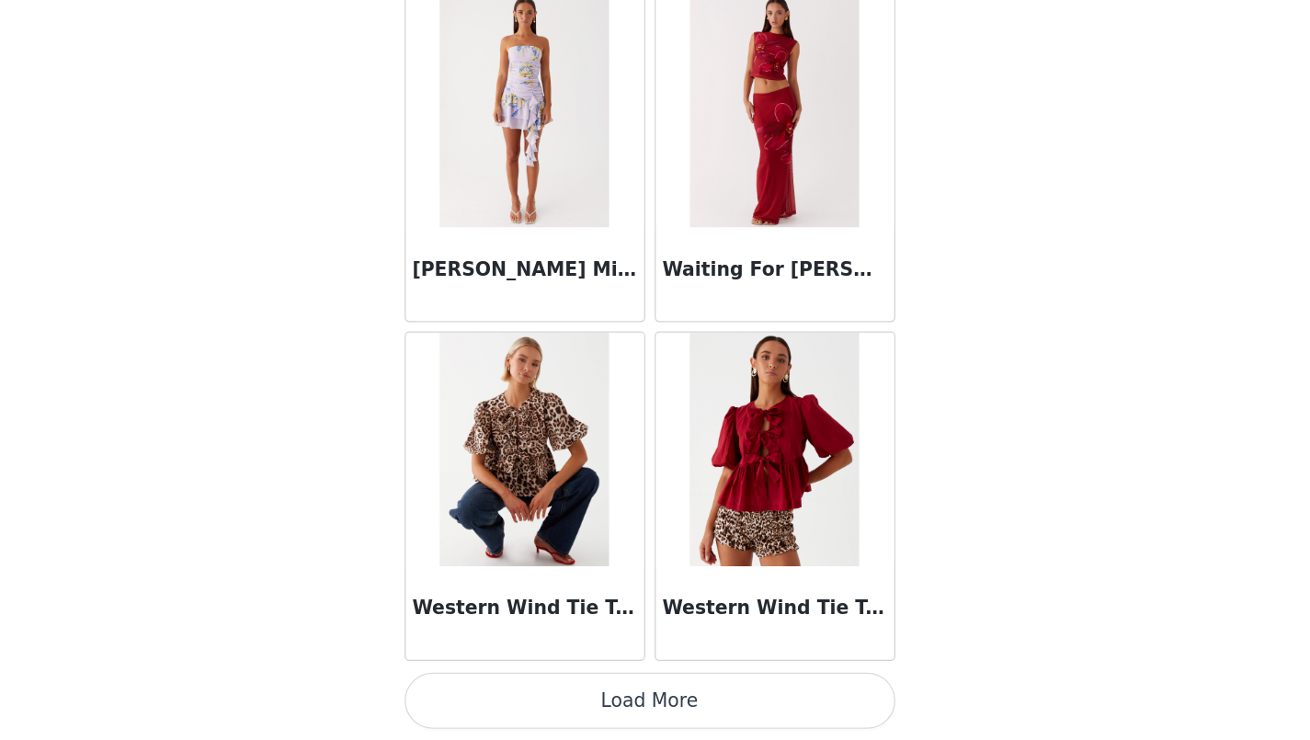
scroll to position [193, 0]
click at [486, 687] on button "Load More" at bounding box center [656, 709] width 386 height 44
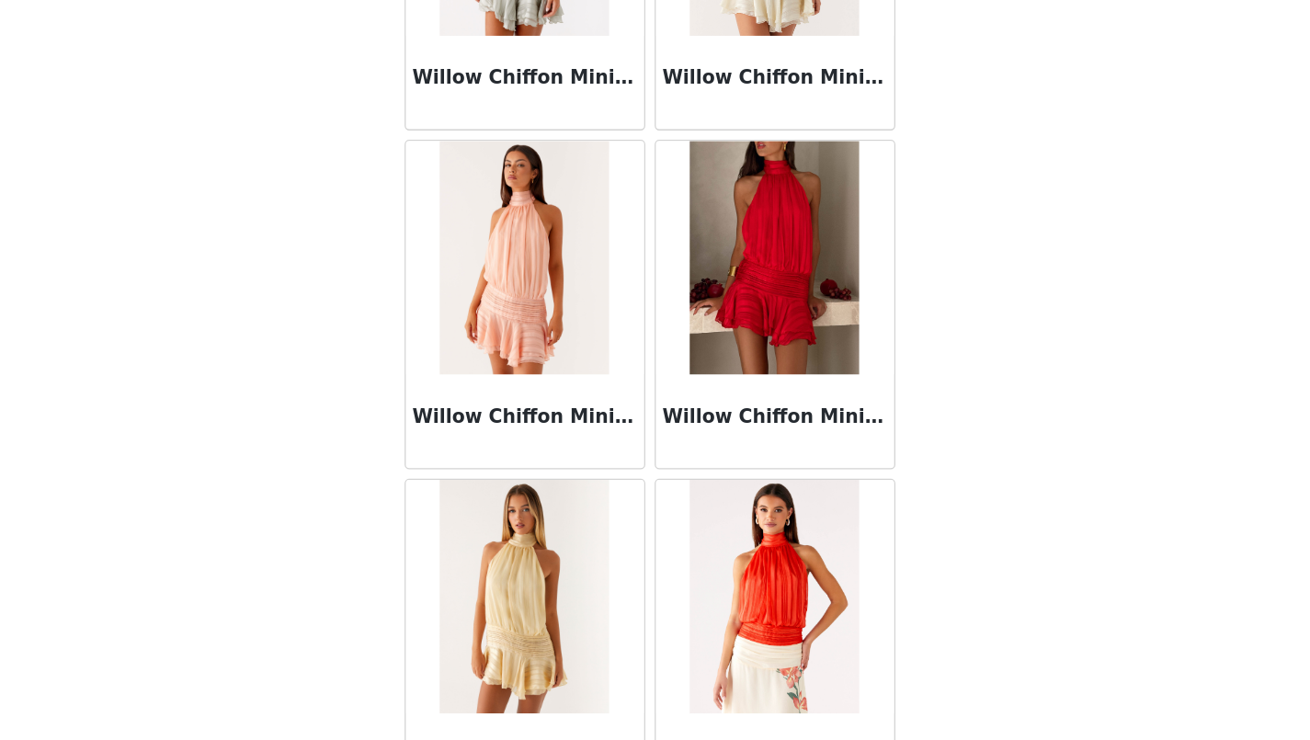
scroll to position [83307, 0]
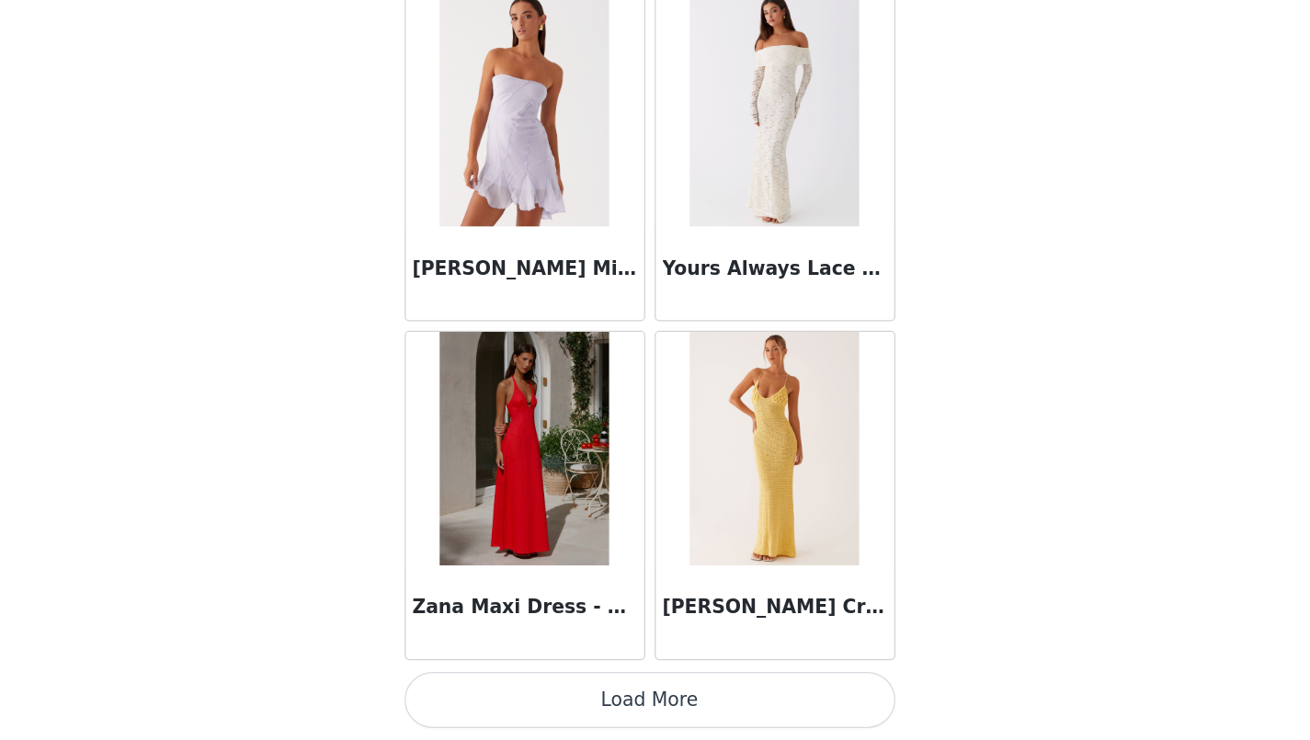
click at [520, 687] on button "Load More" at bounding box center [656, 709] width 386 height 44
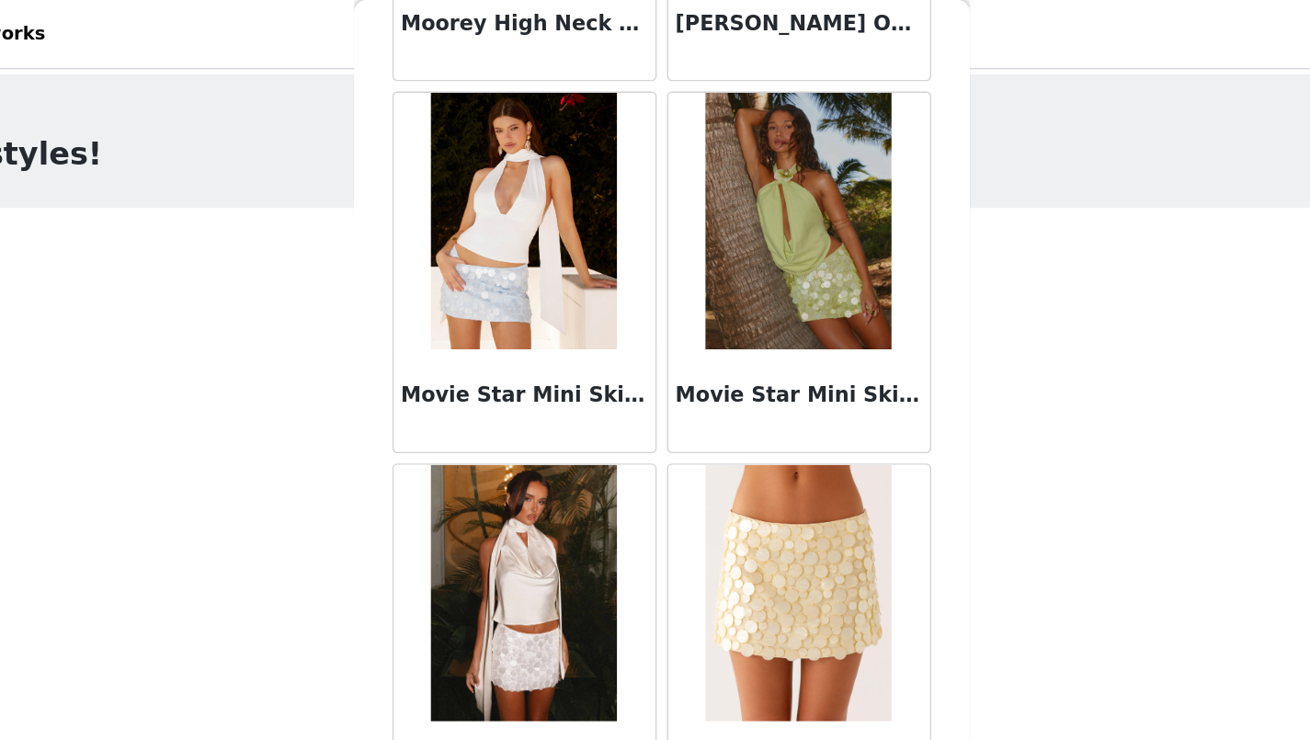
scroll to position [57595, 0]
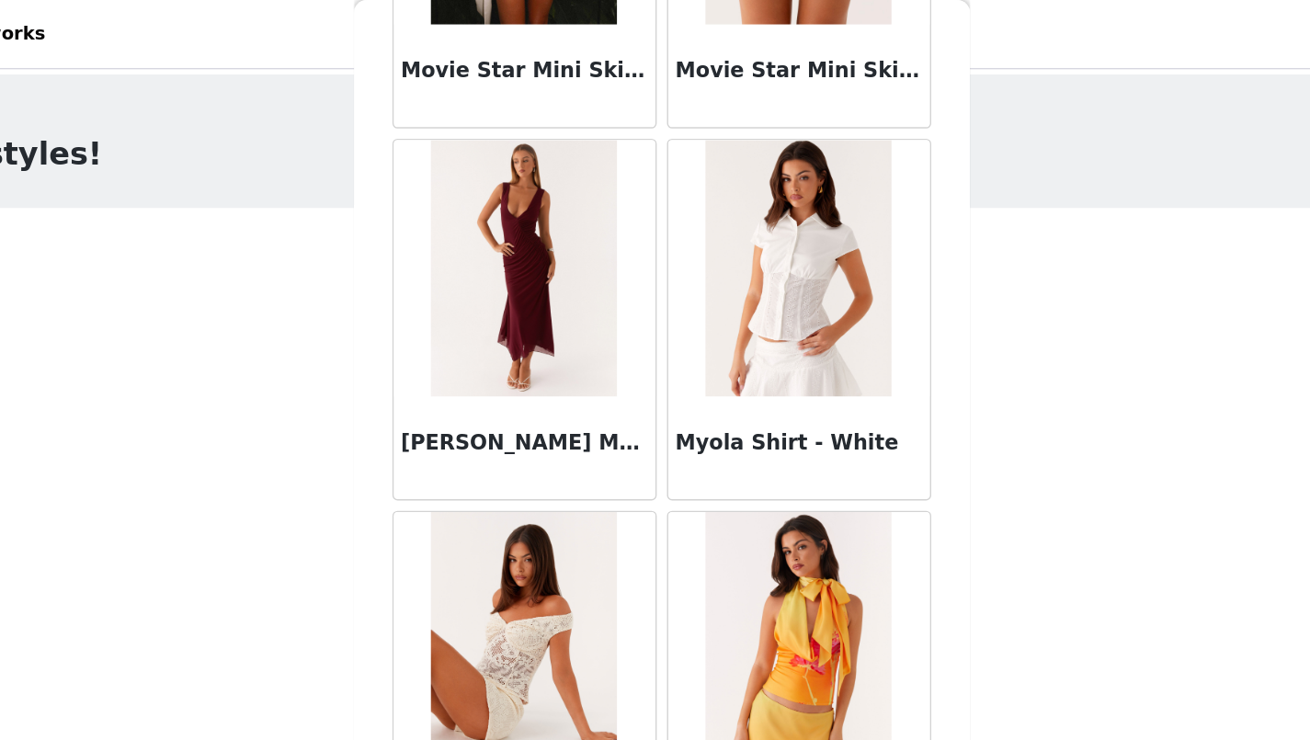
click at [490, 267] on img at bounding box center [556, 192] width 133 height 184
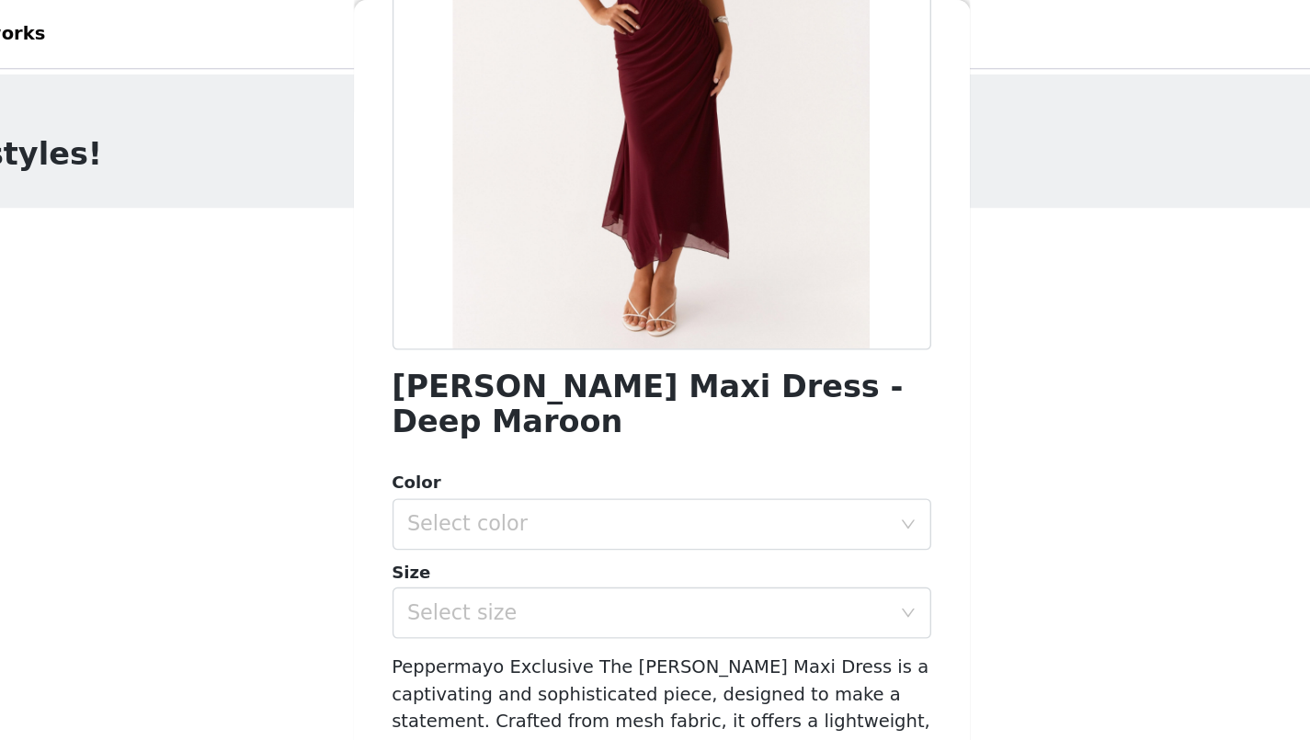
scroll to position [247, 0]
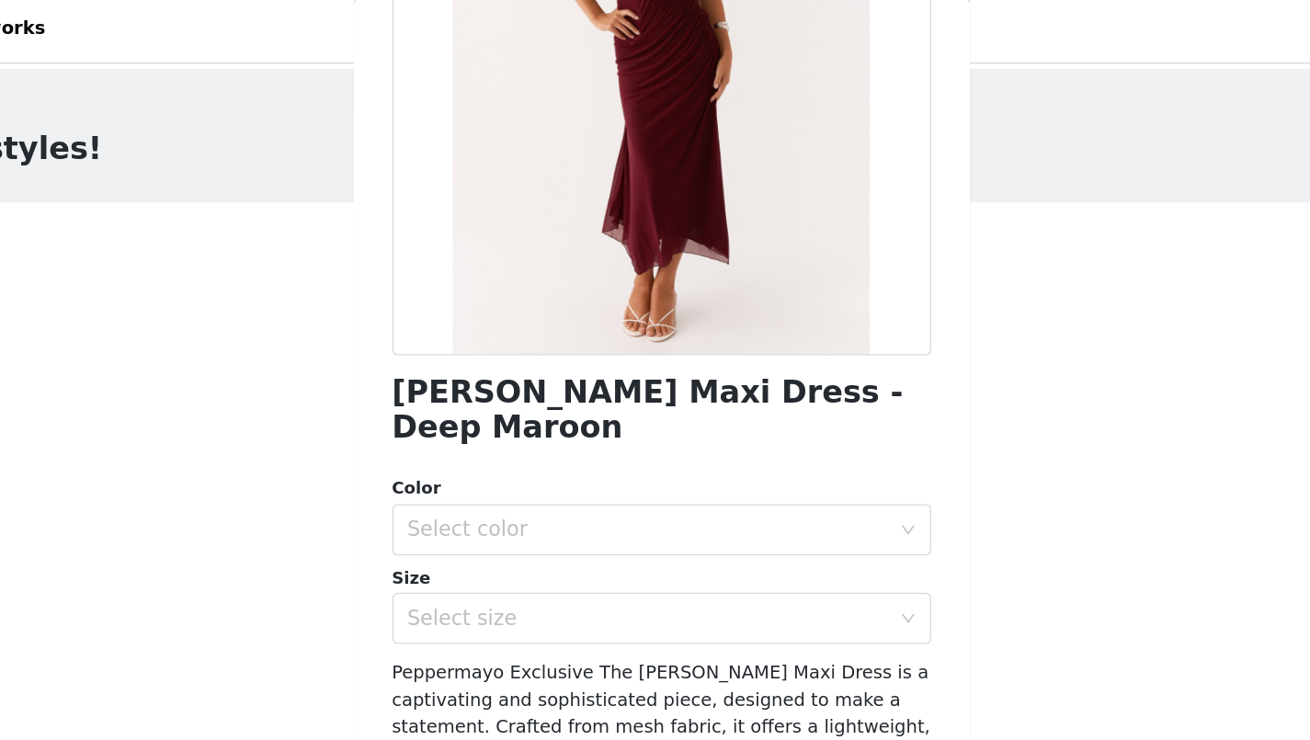
click at [463, 372] on div "Color Select color Size Select size" at bounding box center [656, 405] width 386 height 120
click at [474, 374] on div "Select color" at bounding box center [646, 383] width 344 height 18
click at [462, 393] on li "Deep Maroon" at bounding box center [648, 397] width 372 height 29
click at [474, 438] on div "Select size" at bounding box center [646, 447] width 344 height 18
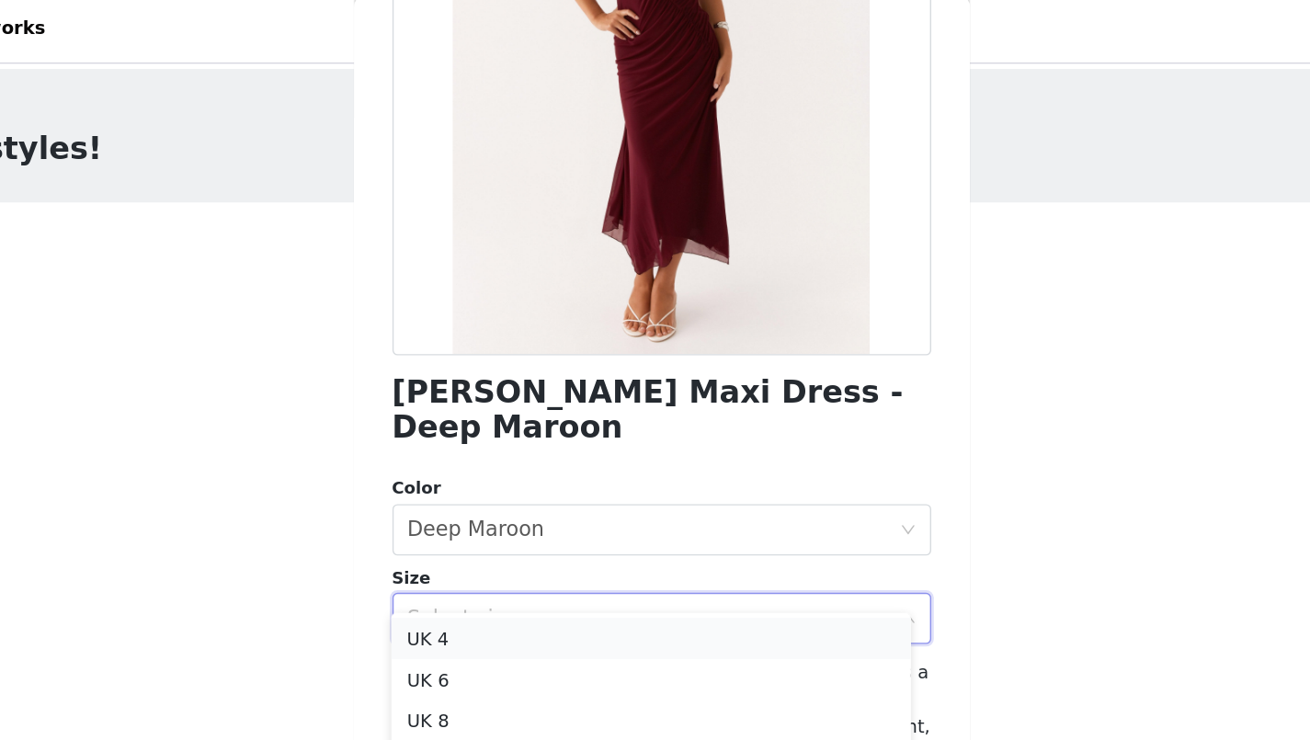
click at [462, 453] on li "UK 4" at bounding box center [648, 461] width 372 height 29
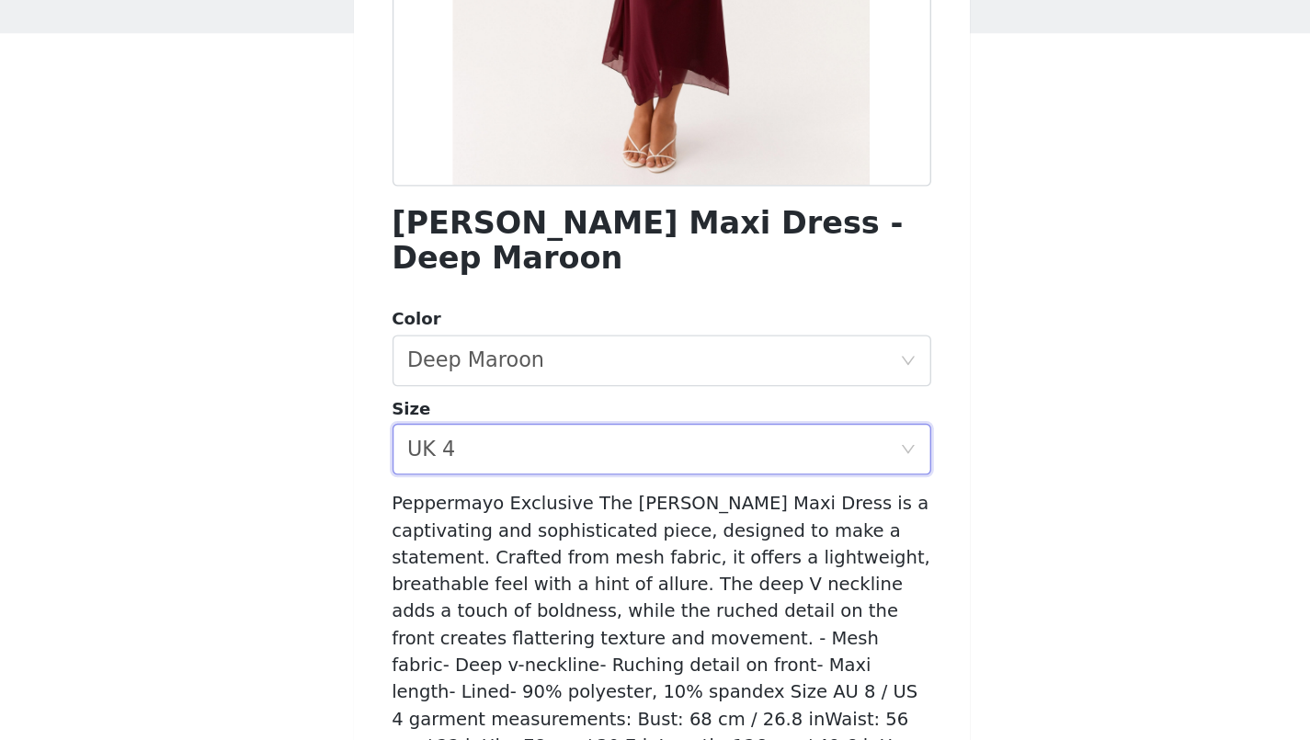
scroll to position [84, 0]
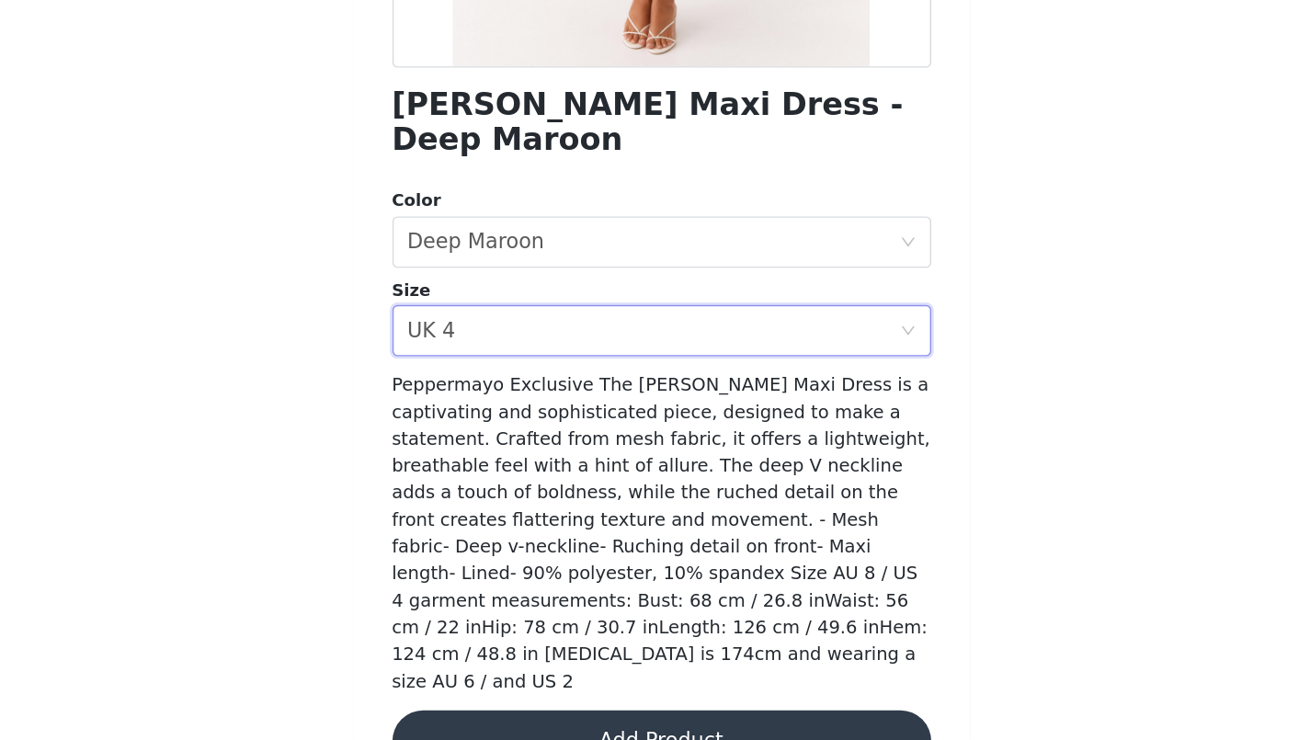
click at [463, 719] on button "Add Product" at bounding box center [656, 741] width 386 height 44
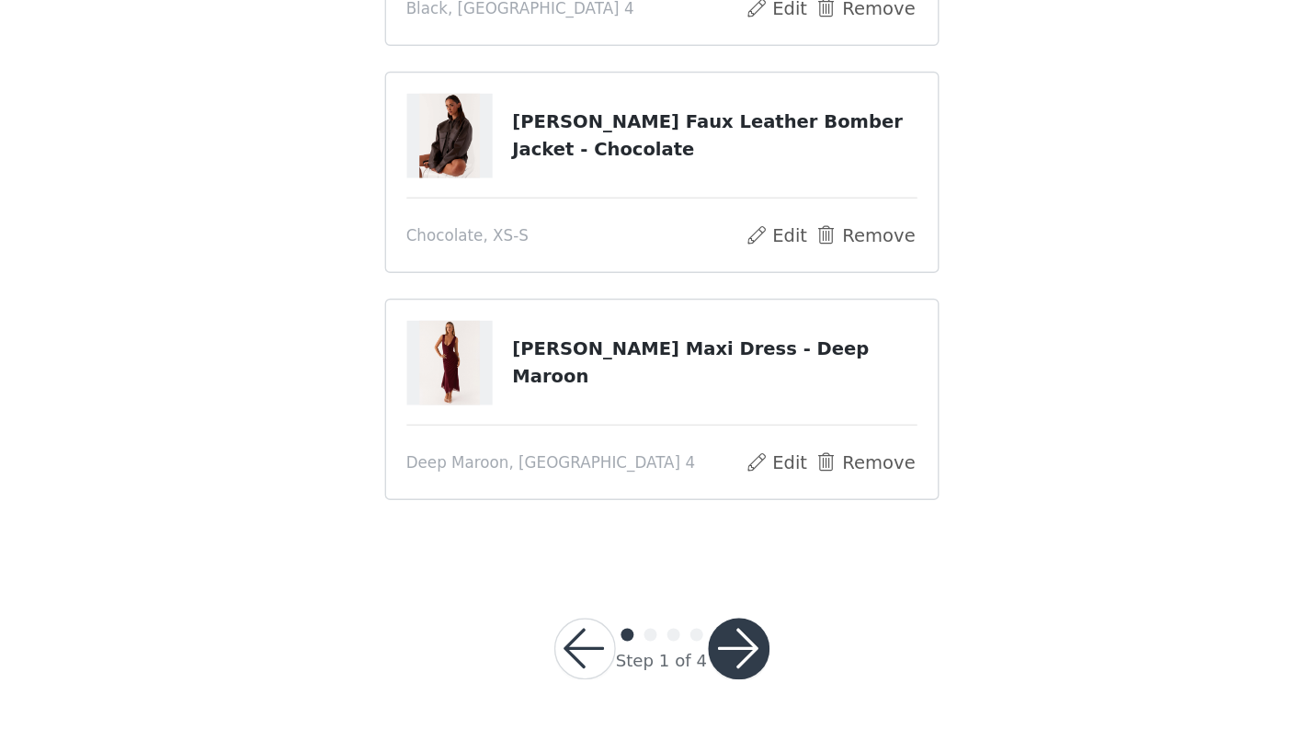
scroll to position [269, 0]
click at [689, 653] on button "button" at bounding box center [711, 675] width 44 height 44
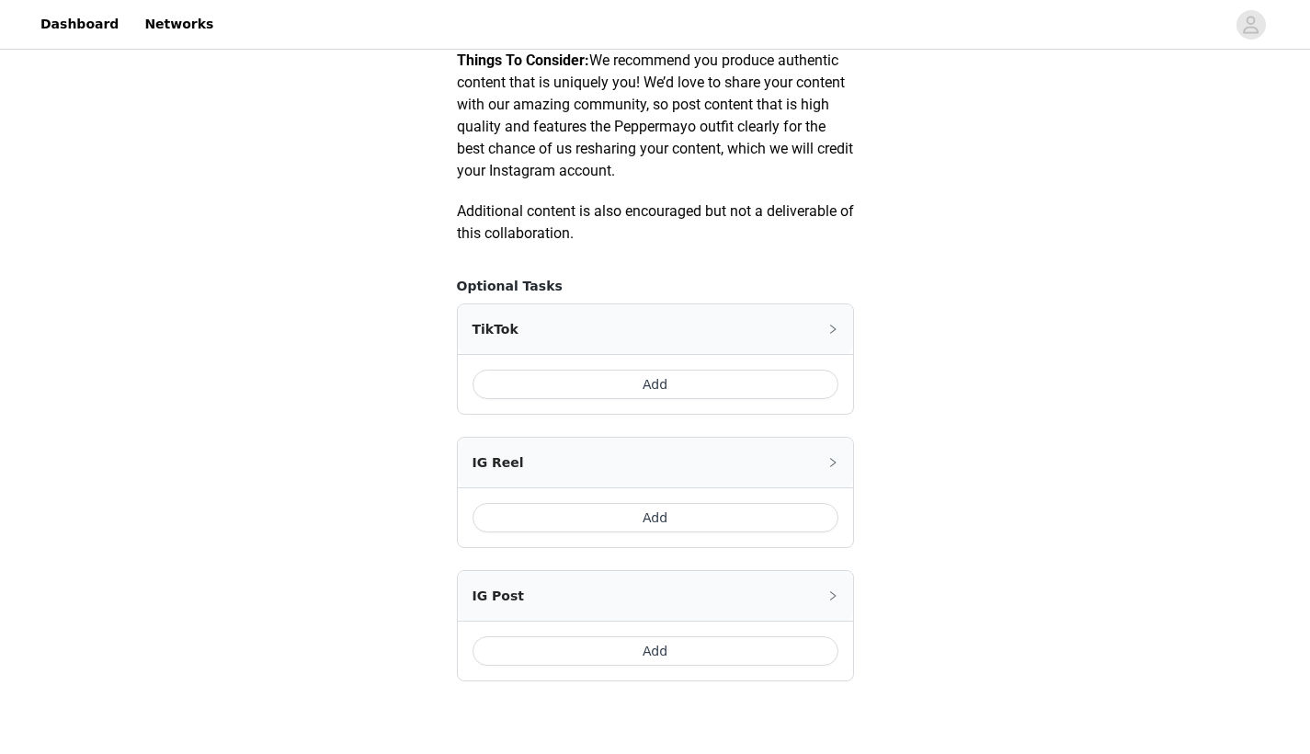
scroll to position [1031, 0]
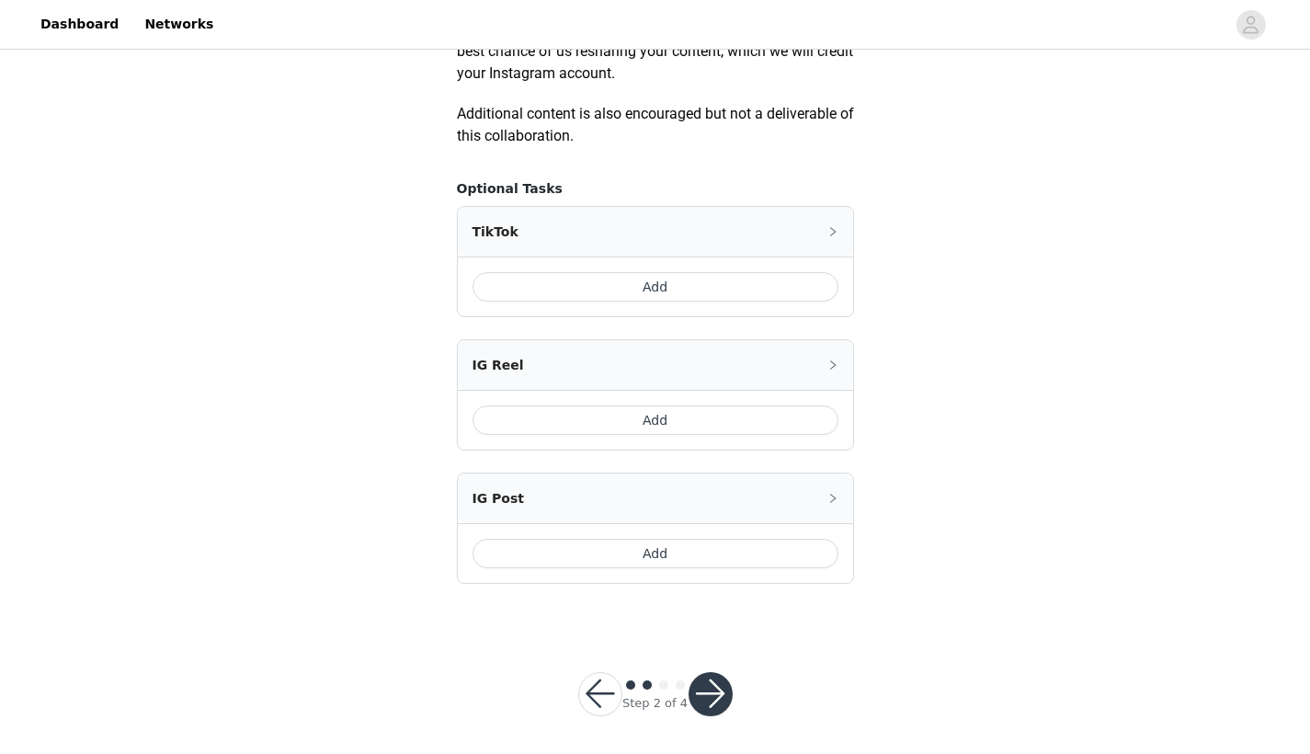
click at [726, 698] on button "button" at bounding box center [711, 694] width 44 height 44
click at [692, 692] on button "button" at bounding box center [711, 694] width 44 height 44
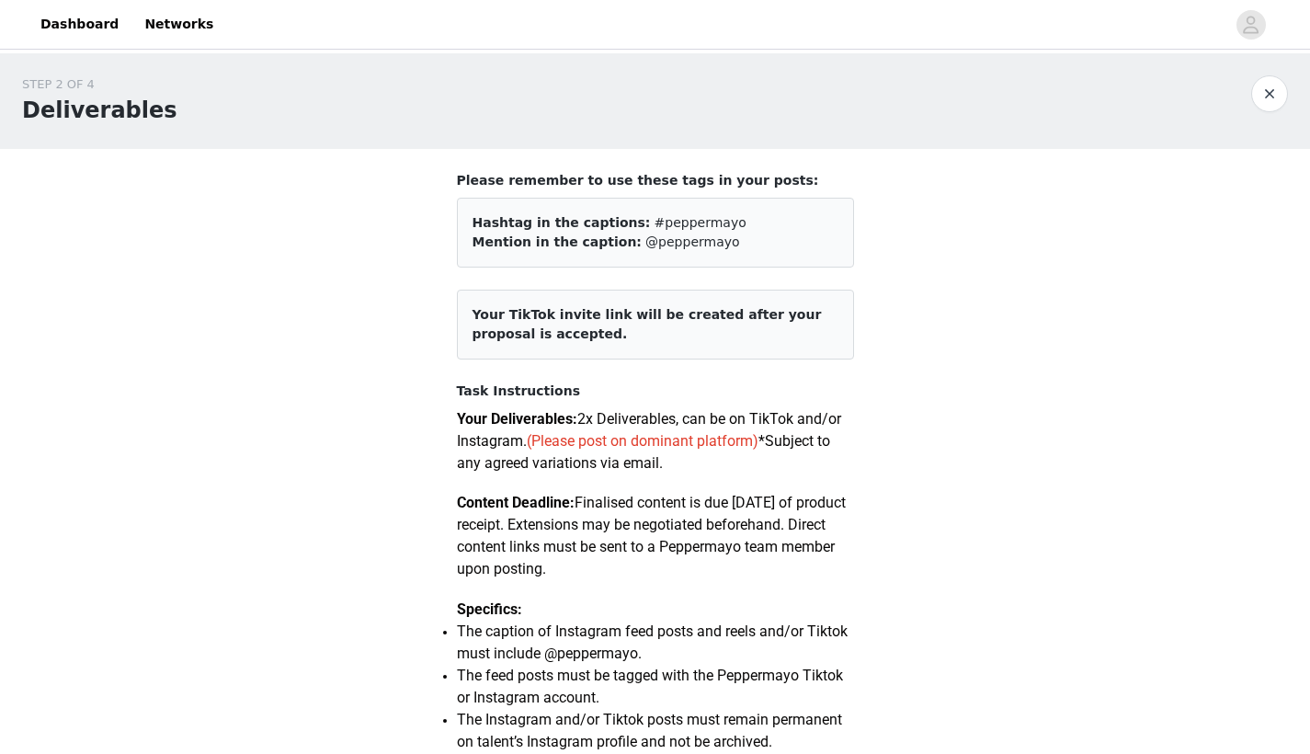
scroll to position [0, 0]
click at [667, 314] on span "Your TikTok invite link will be created after your proposal is accepted." at bounding box center [647, 324] width 349 height 34
click at [693, 238] on span "@peppermayo" at bounding box center [693, 241] width 94 height 15
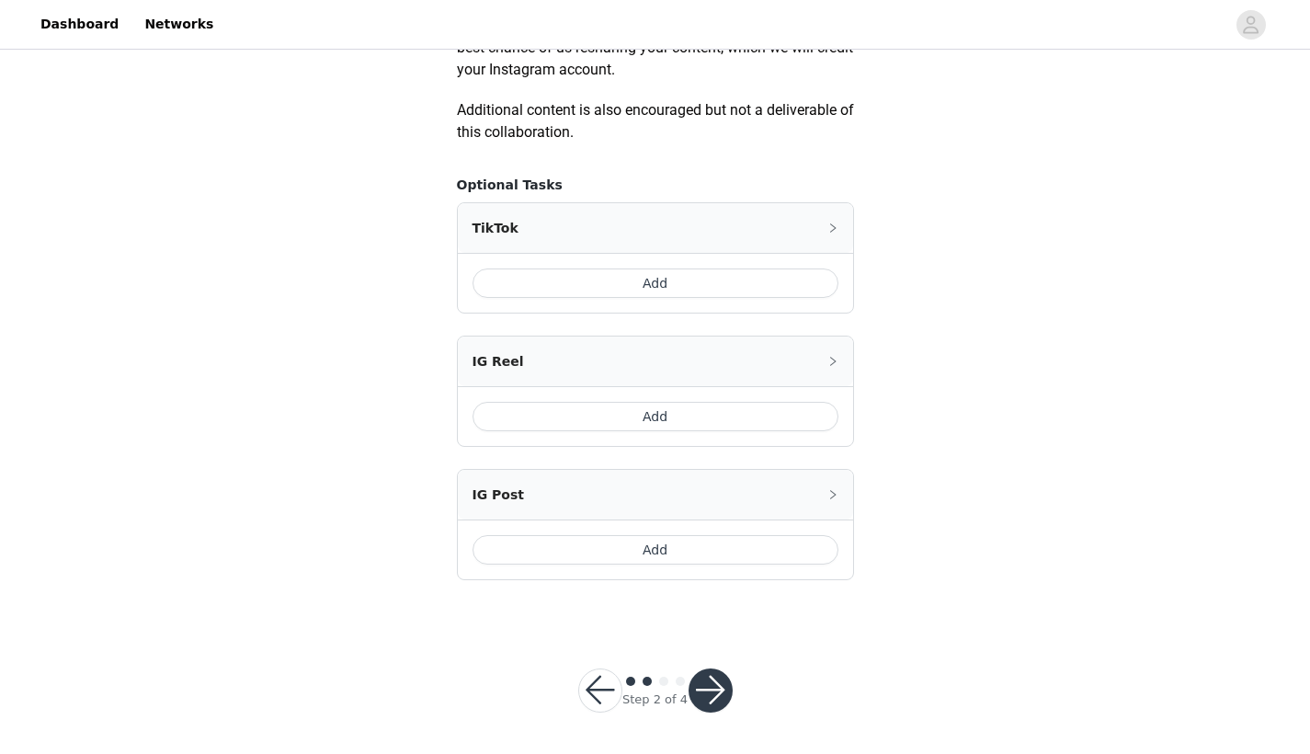
scroll to position [1034, 0]
click at [707, 698] on button "button" at bounding box center [711, 691] width 44 height 44
click at [827, 233] on div "TikTok" at bounding box center [655, 229] width 395 height 50
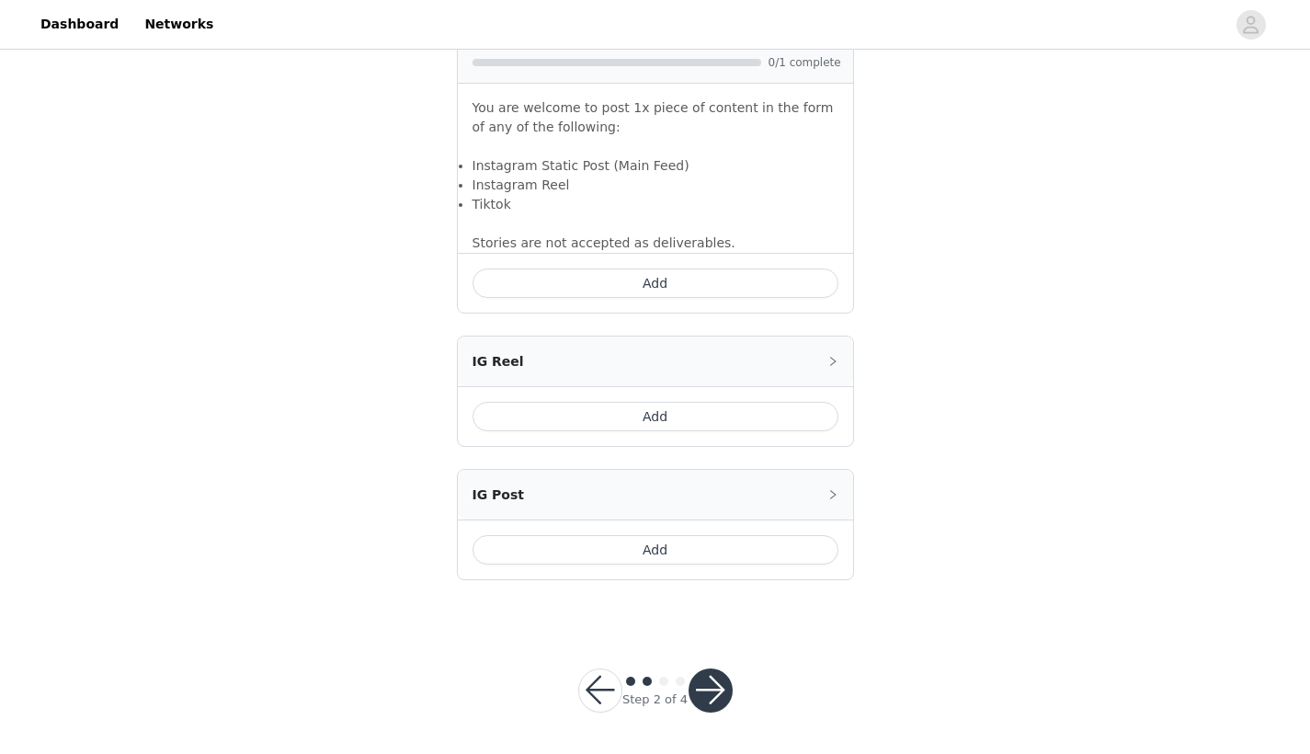
scroll to position [1257, 0]
click at [700, 703] on button "button" at bounding box center [711, 691] width 44 height 44
click at [623, 694] on div "Step 2 of 4" at bounding box center [655, 701] width 65 height 18
click at [615, 696] on button "button" at bounding box center [600, 691] width 44 height 44
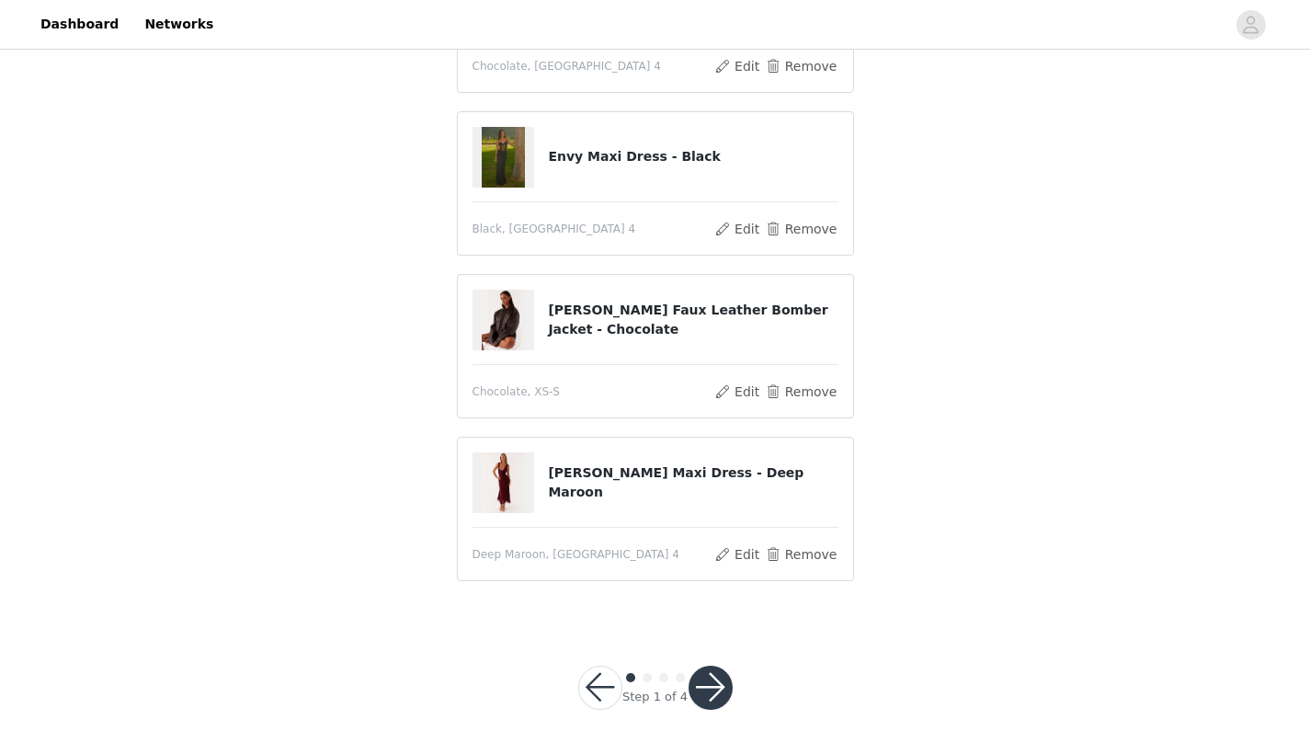
scroll to position [376, 0]
click at [721, 680] on button "button" at bounding box center [711, 689] width 44 height 44
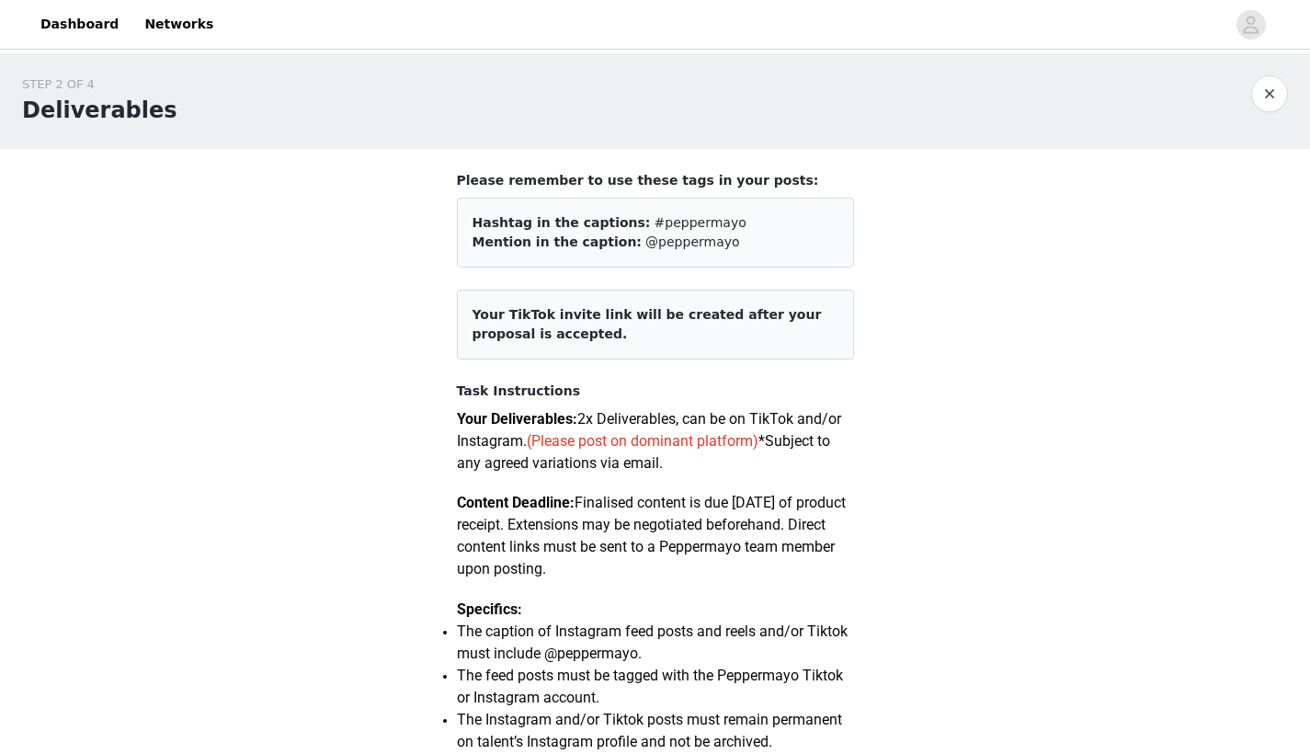
click at [1269, 101] on button "button" at bounding box center [1270, 93] width 37 height 37
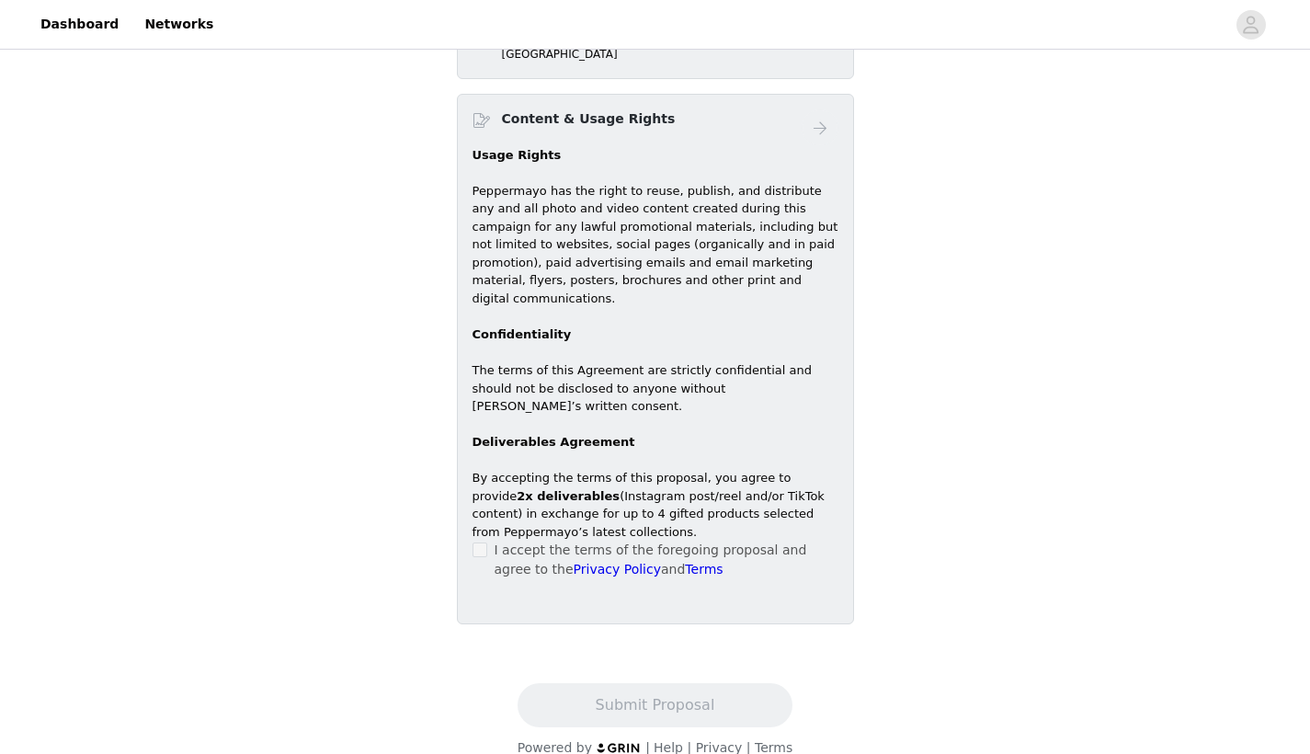
scroll to position [1310, 0]
click at [803, 120] on link at bounding box center [820, 129] width 37 height 37
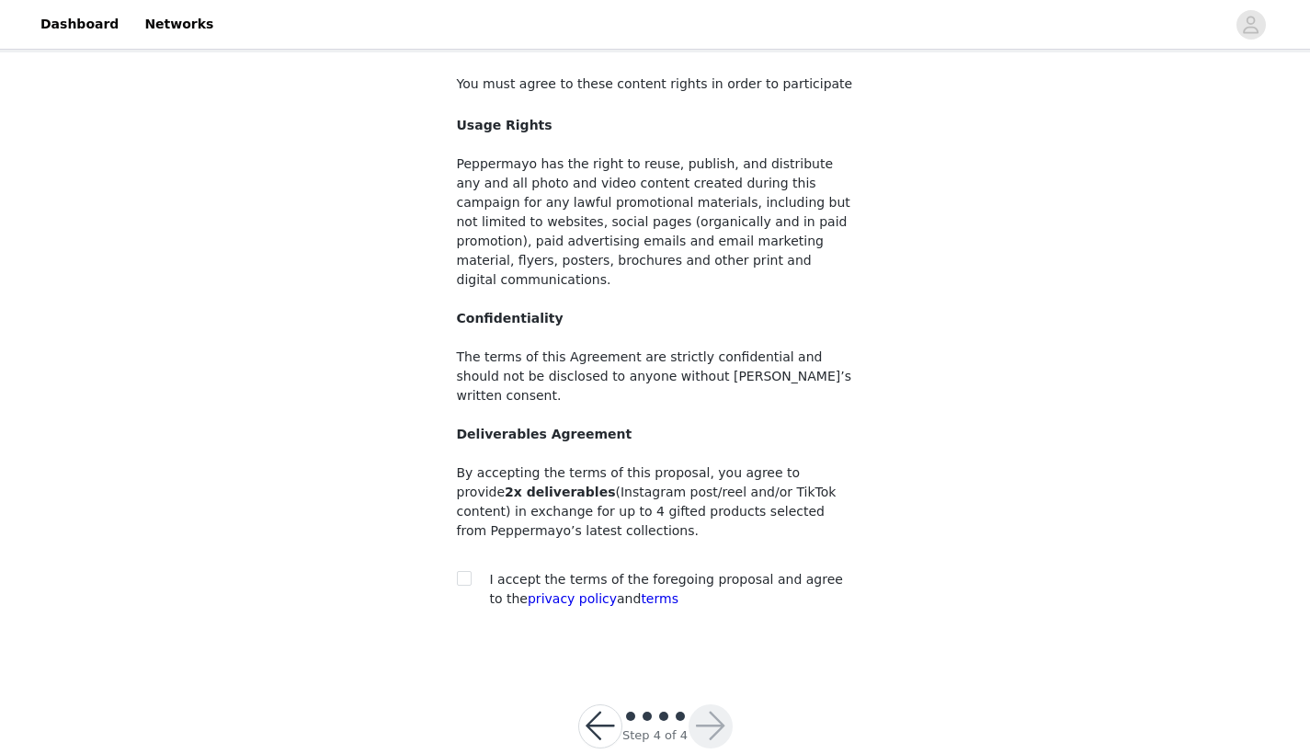
scroll to position [96, 0]
click at [459, 572] on input "checkbox" at bounding box center [463, 578] width 13 height 13
checkbox input "true"
click at [716, 705] on button "button" at bounding box center [711, 727] width 44 height 44
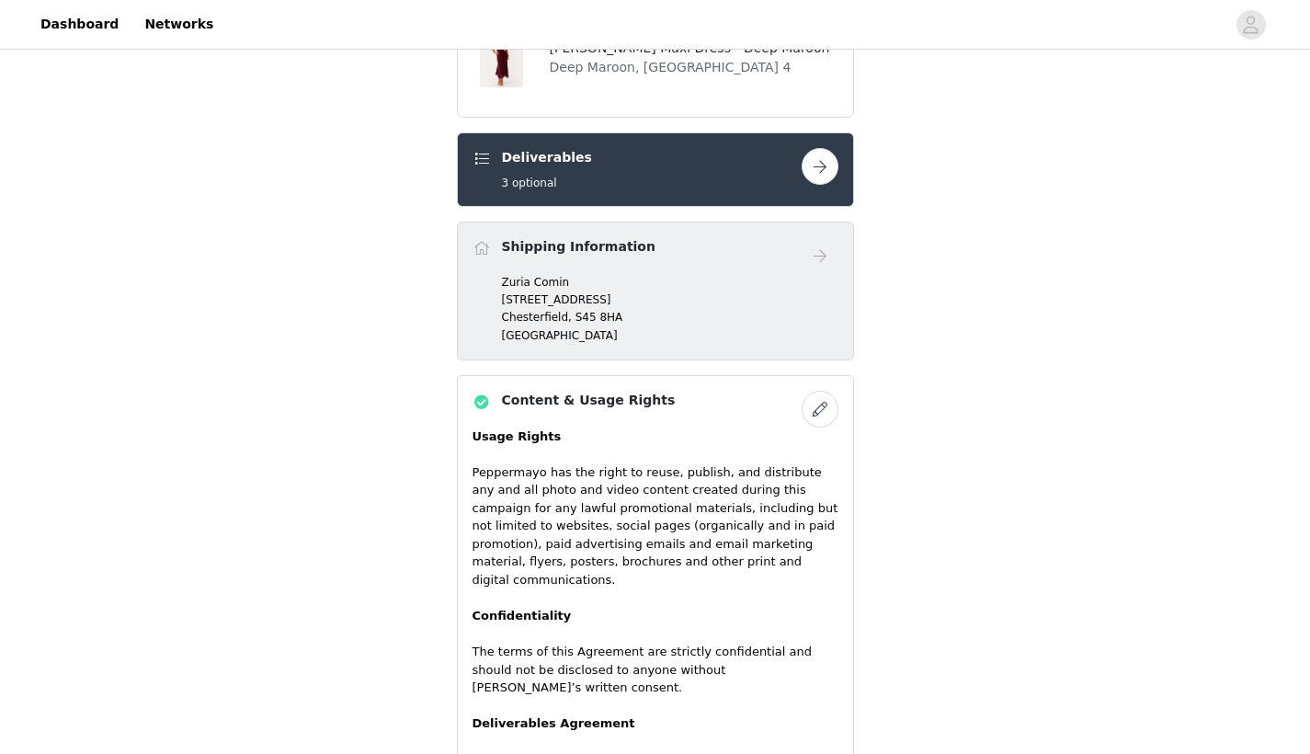
scroll to position [668, 0]
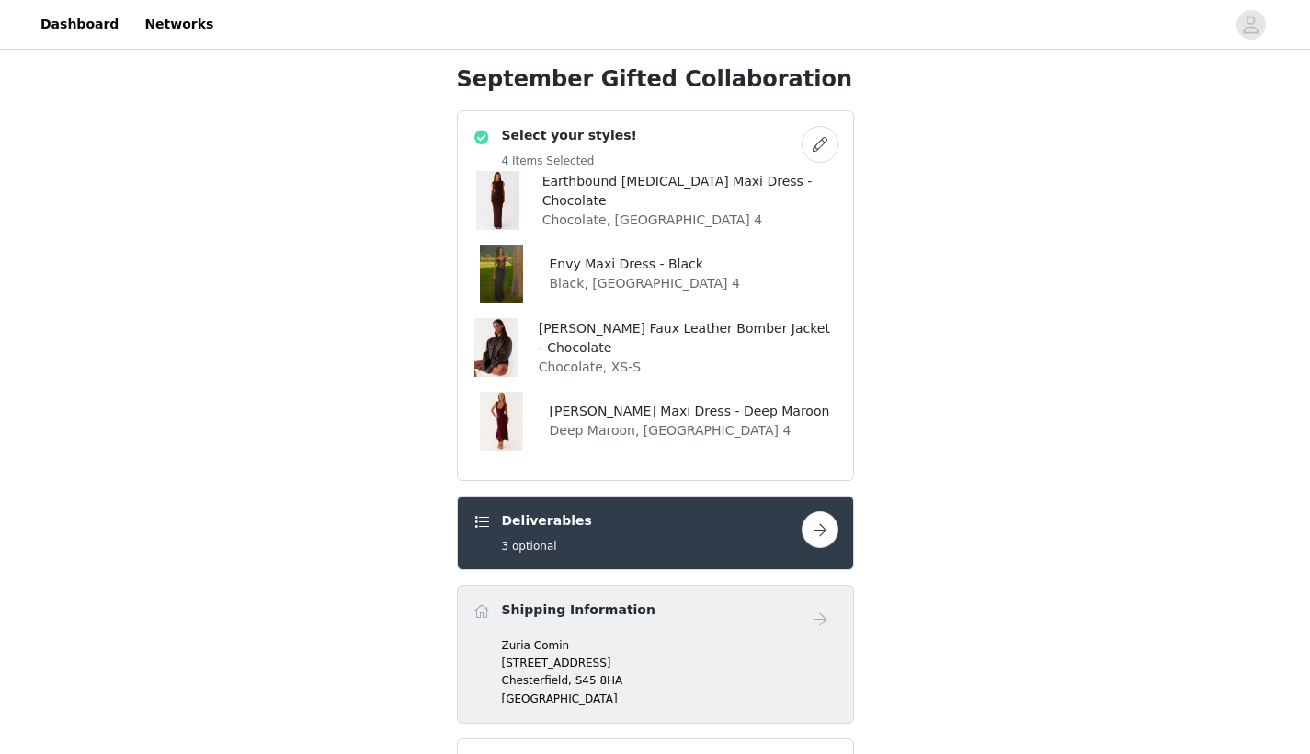
click at [614, 621] on div "Shipping Information" at bounding box center [579, 613] width 154 height 27
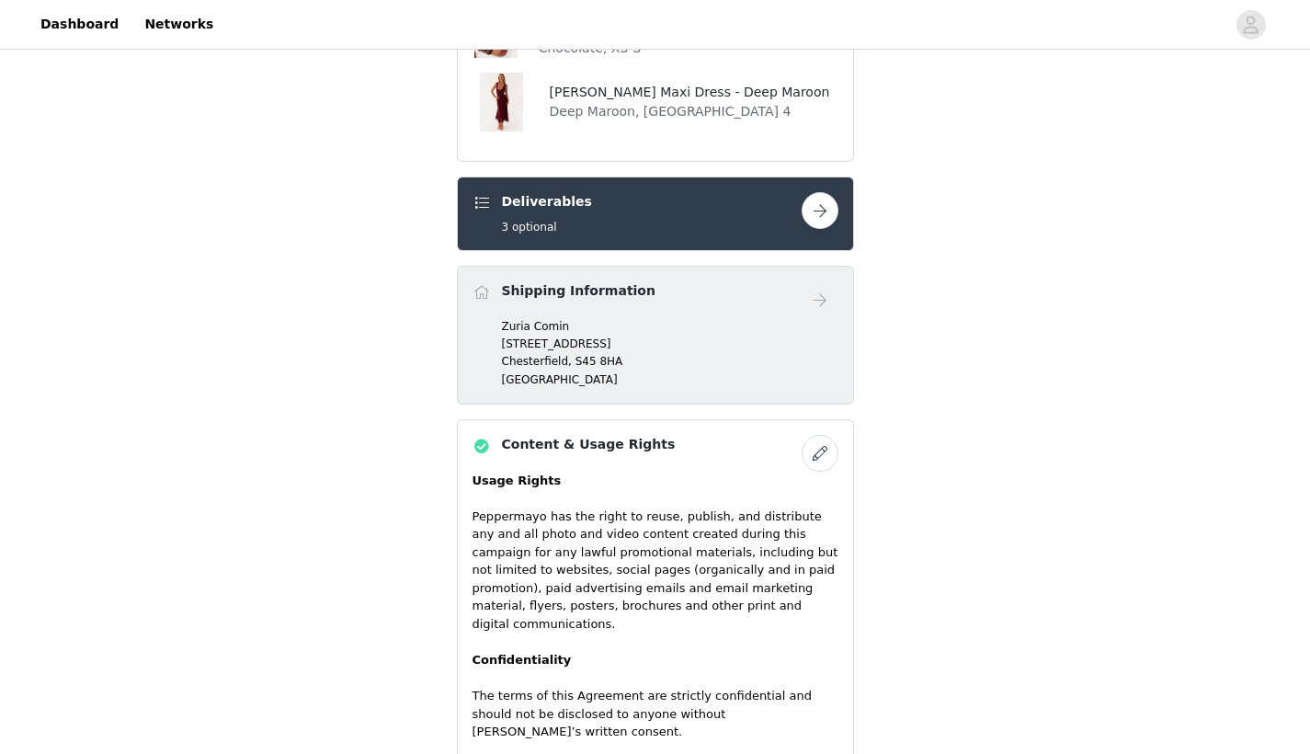
scroll to position [1053, 0]
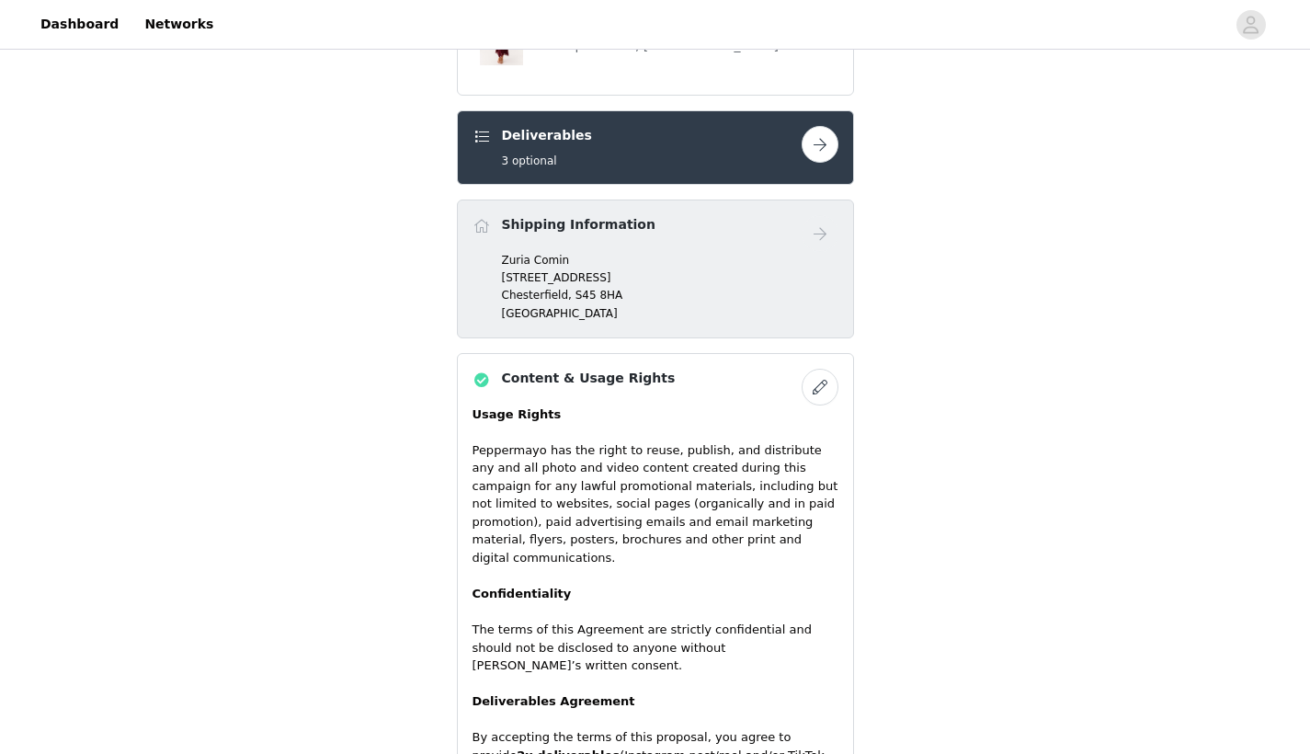
click at [826, 154] on button "button" at bounding box center [820, 144] width 37 height 37
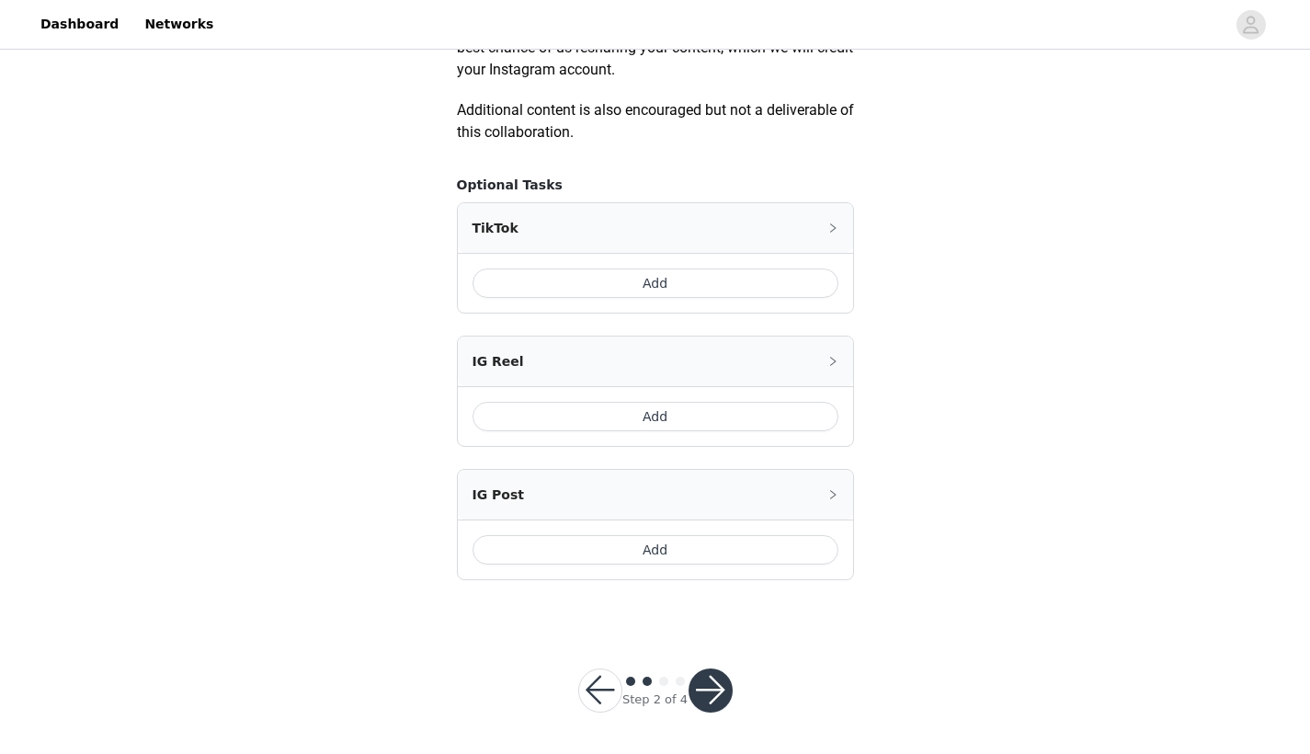
scroll to position [1034, 0]
click at [832, 254] on div "Add" at bounding box center [655, 284] width 395 height 60
click at [825, 227] on div "TikTok" at bounding box center [655, 229] width 395 height 50
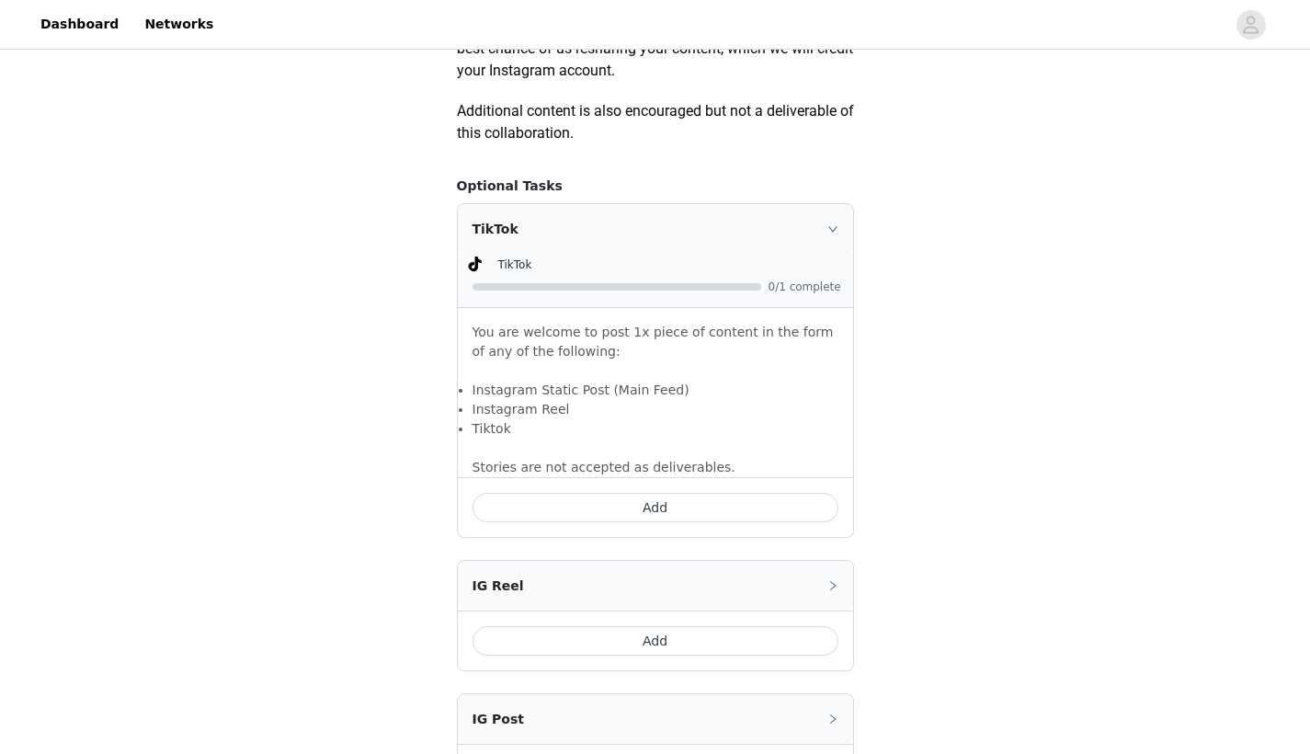
click at [696, 514] on button "Add" at bounding box center [656, 507] width 366 height 29
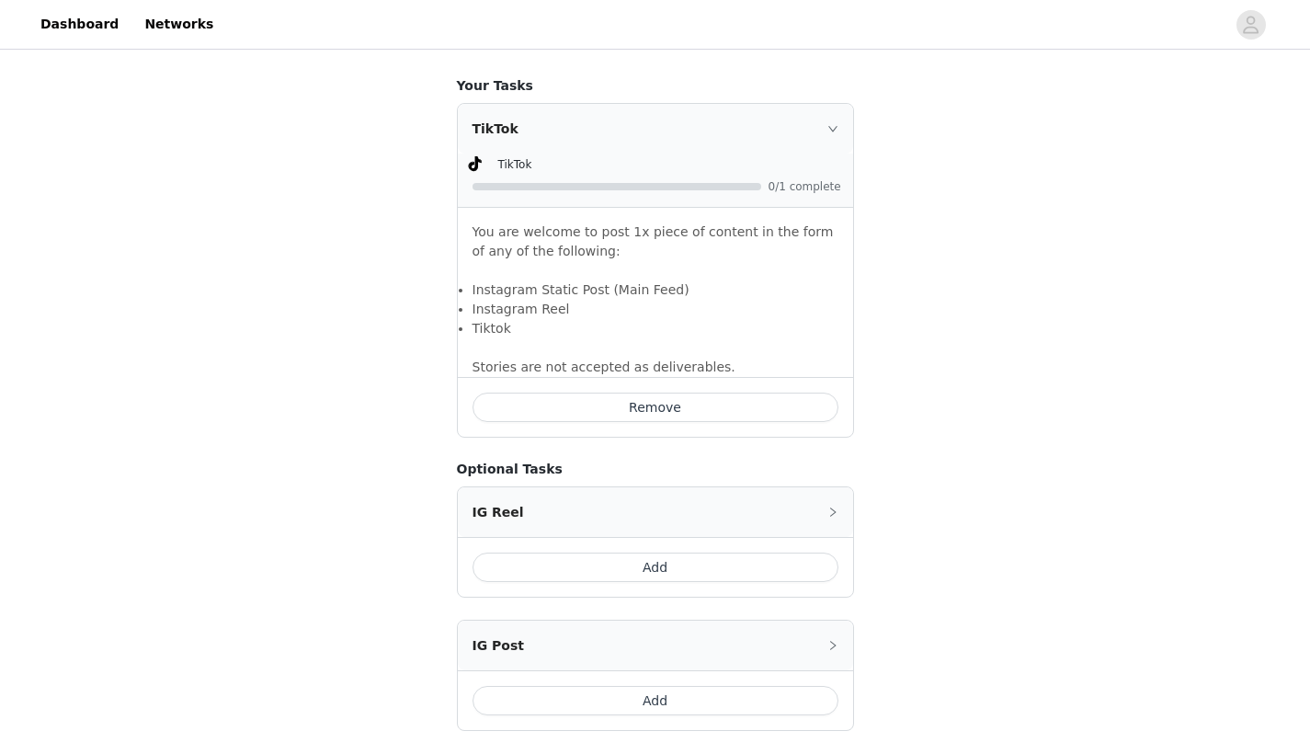
scroll to position [1253, 0]
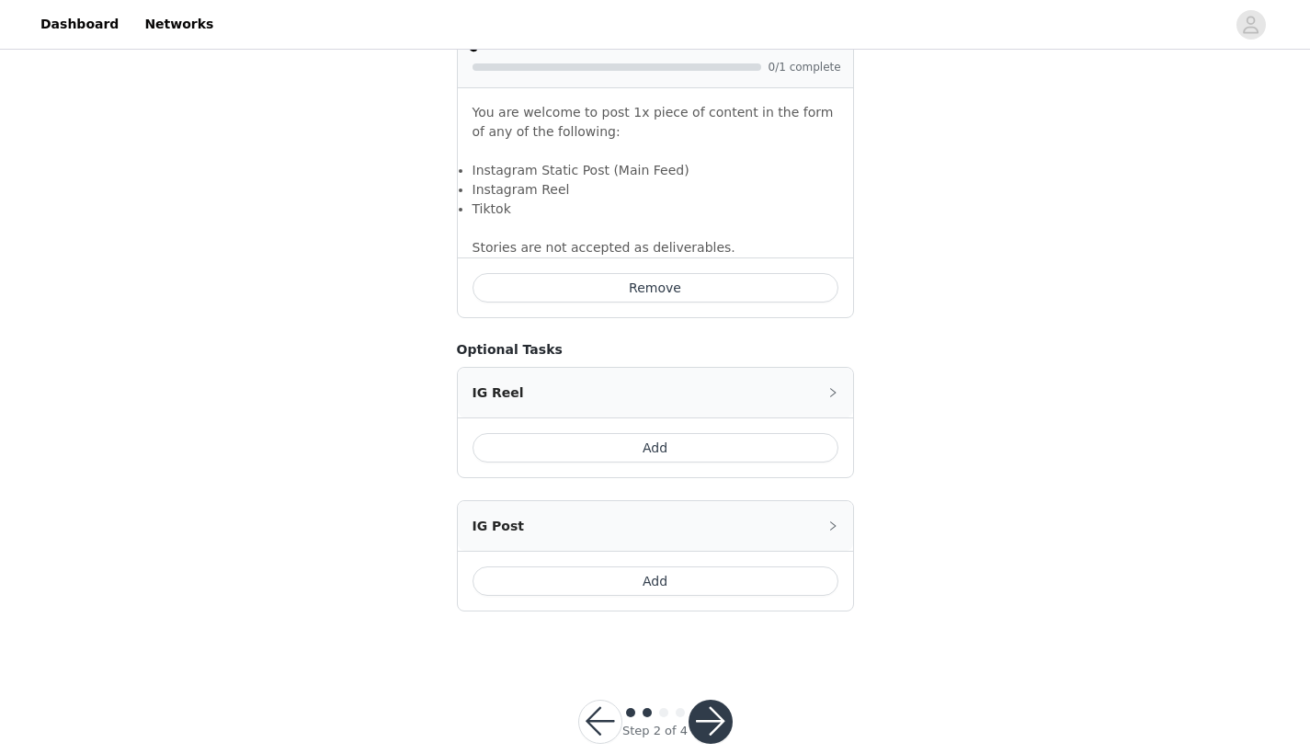
click at [698, 718] on button "button" at bounding box center [711, 722] width 44 height 44
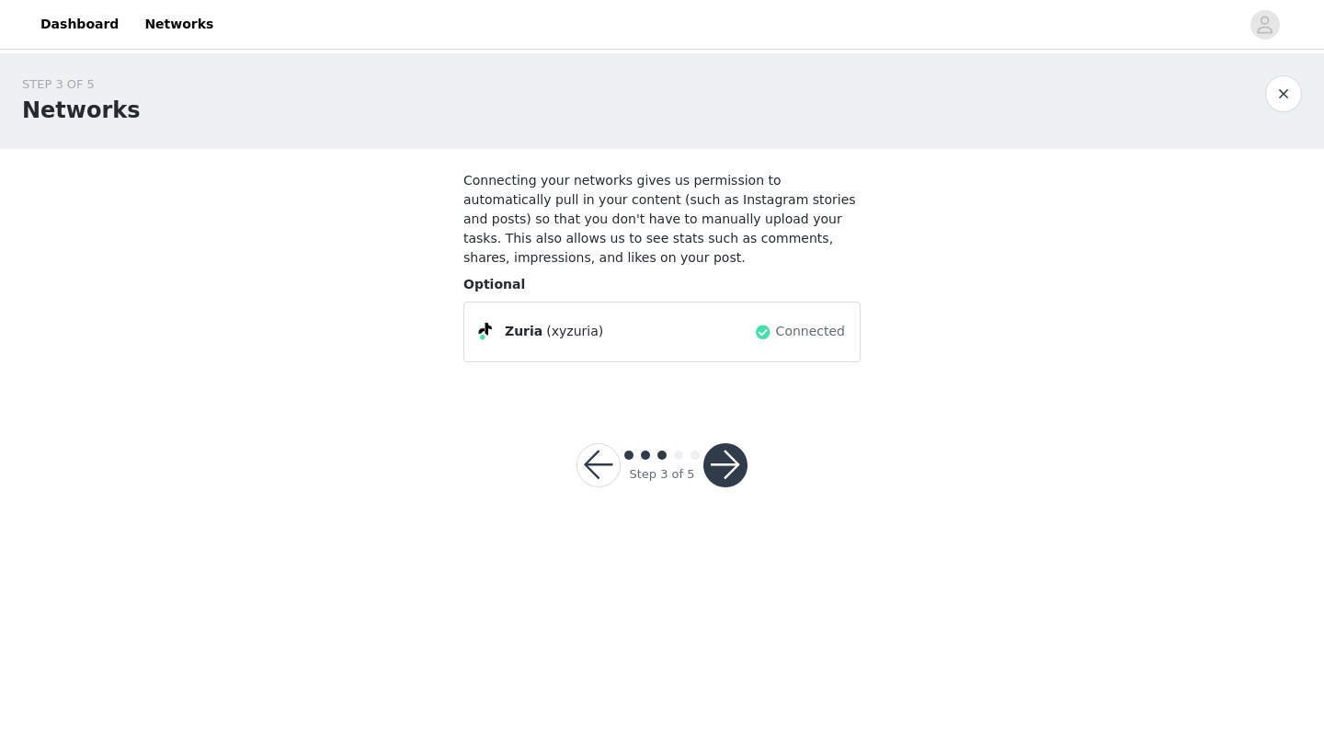
click at [726, 469] on button "button" at bounding box center [725, 465] width 44 height 44
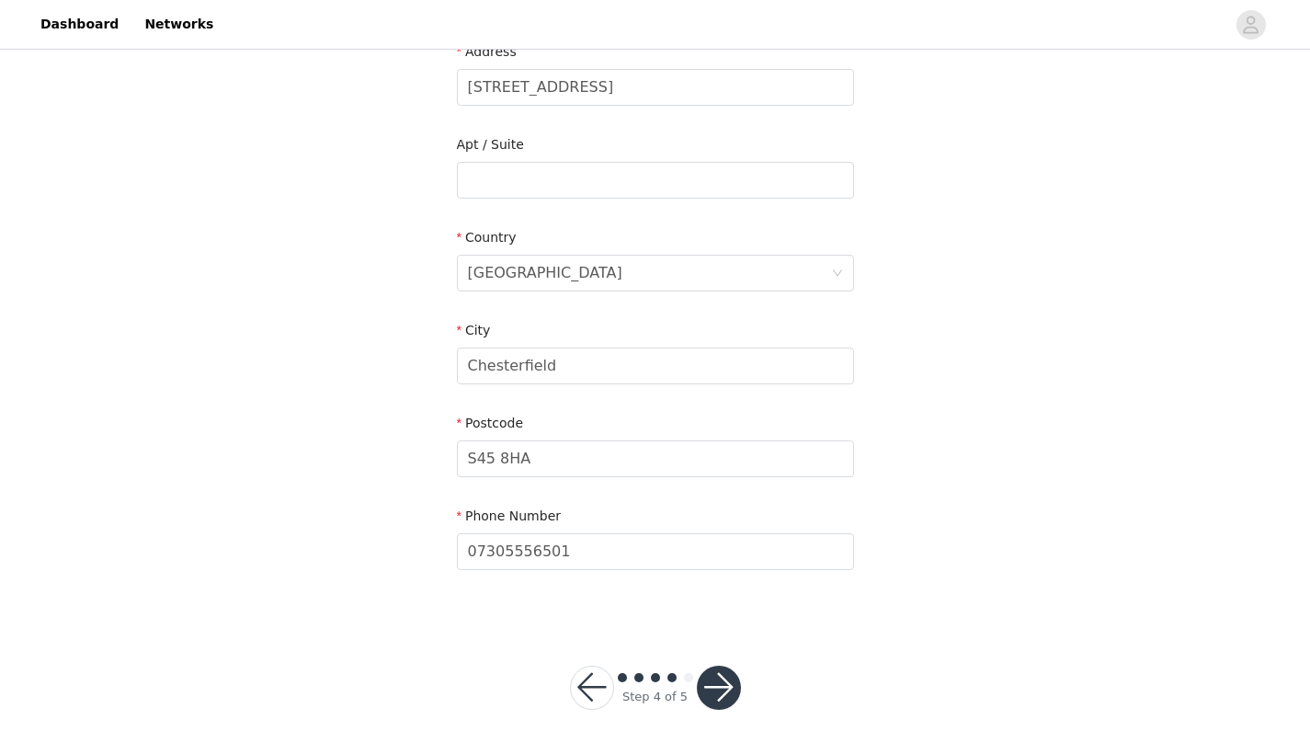
scroll to position [406, 0]
click at [712, 686] on button "button" at bounding box center [719, 689] width 44 height 44
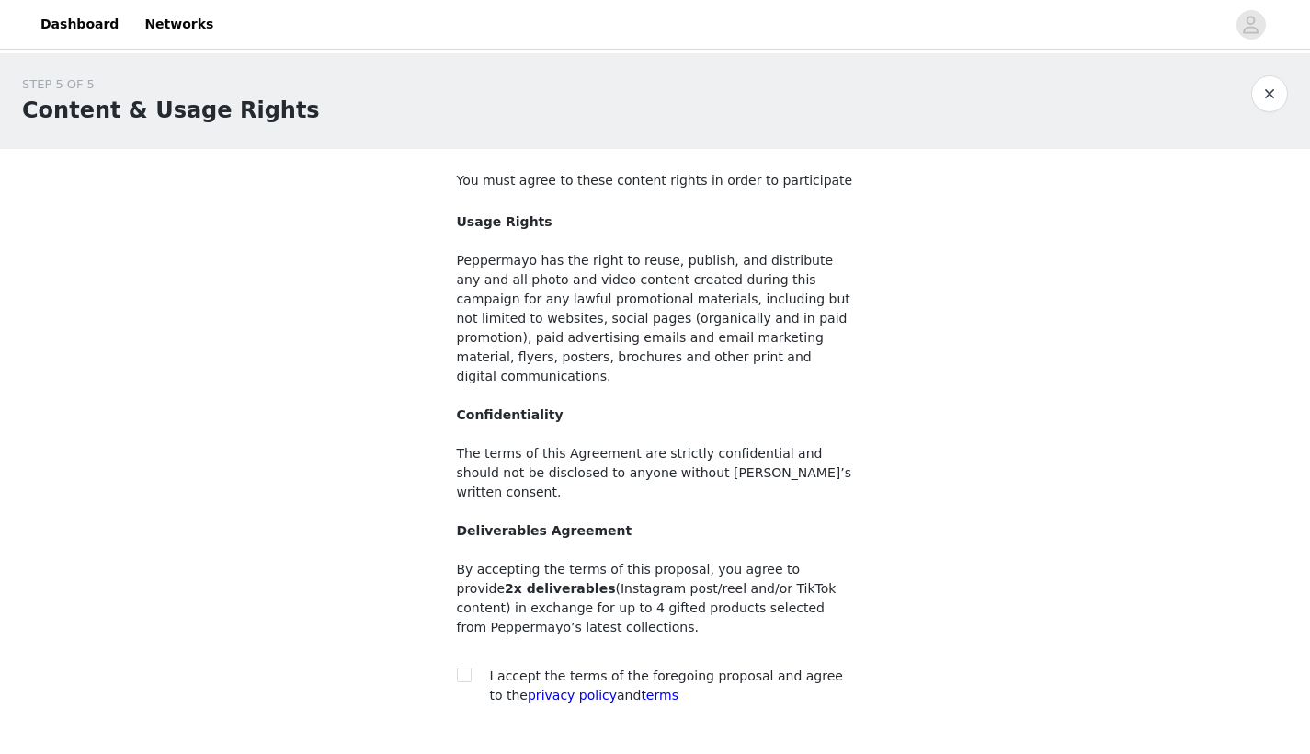
click at [474, 667] on div at bounding box center [470, 676] width 26 height 19
click at [463, 668] on input "checkbox" at bounding box center [463, 674] width 13 height 13
checkbox input "true"
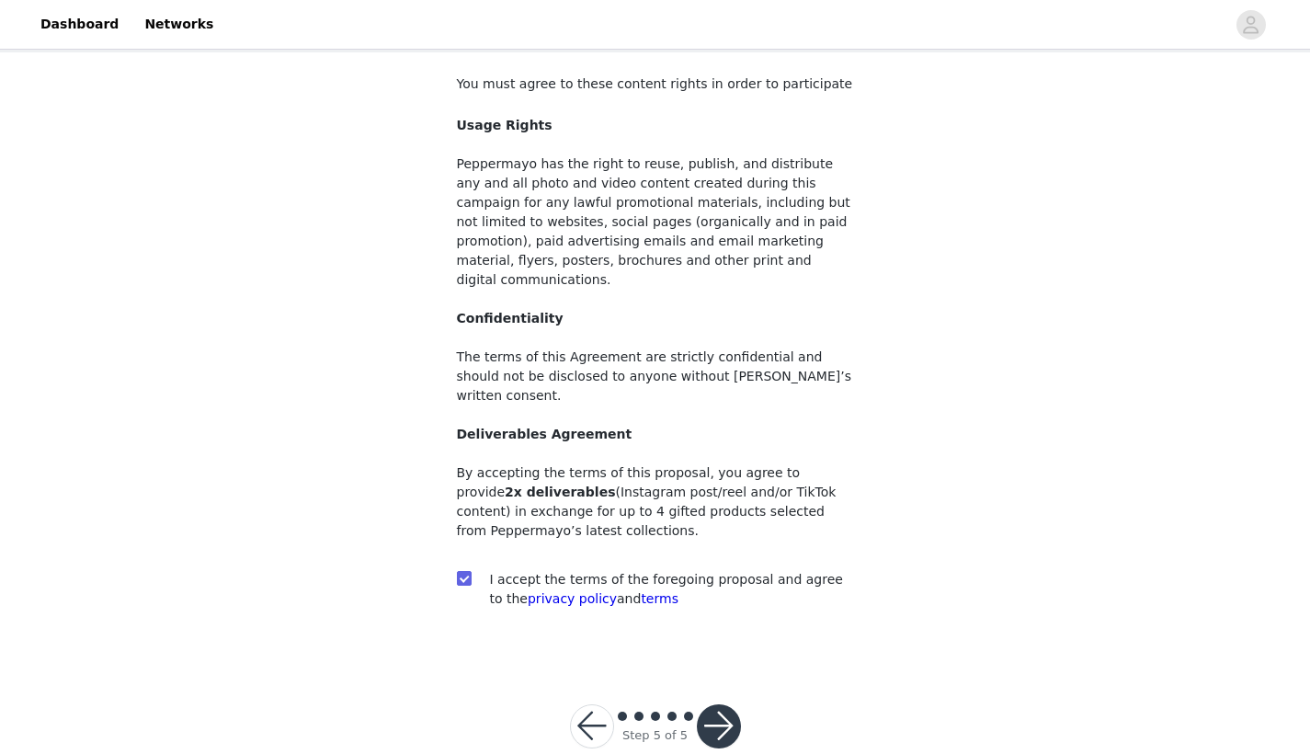
scroll to position [96, 0]
click at [710, 705] on button "button" at bounding box center [719, 727] width 44 height 44
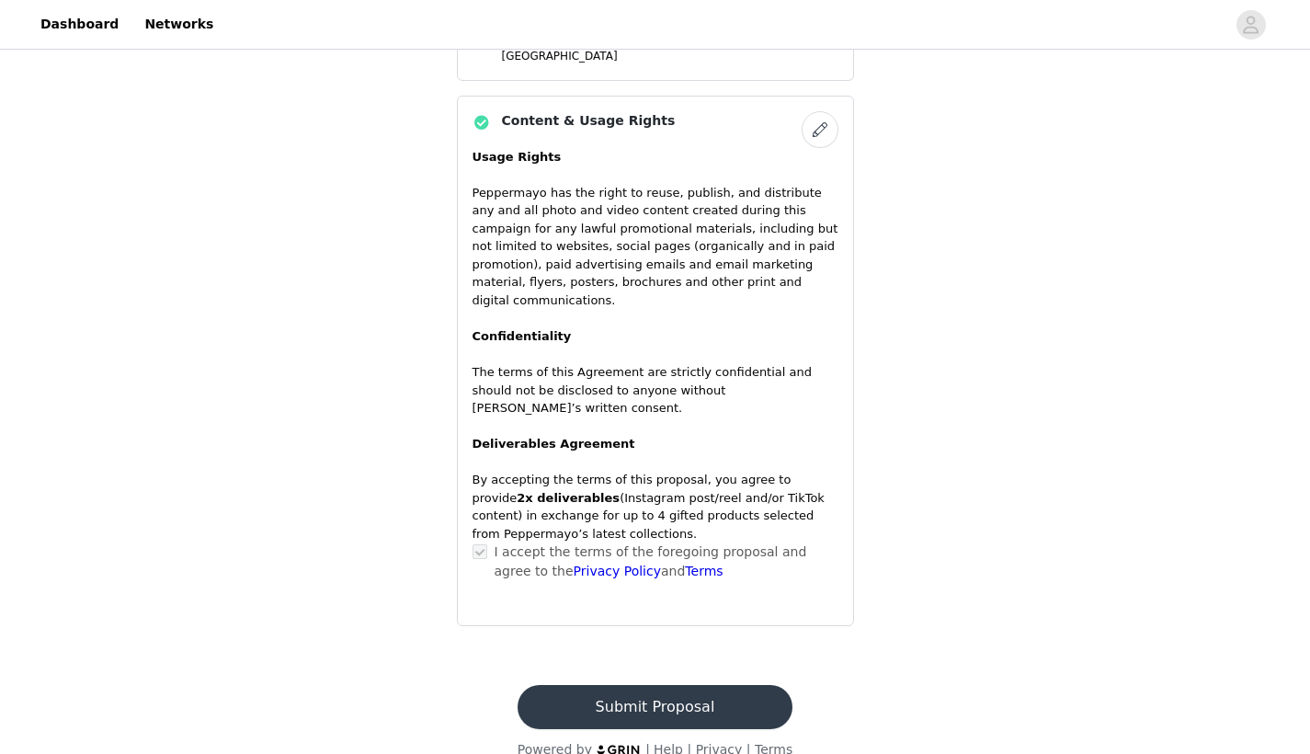
click at [641, 687] on button "Submit Proposal" at bounding box center [655, 707] width 275 height 44
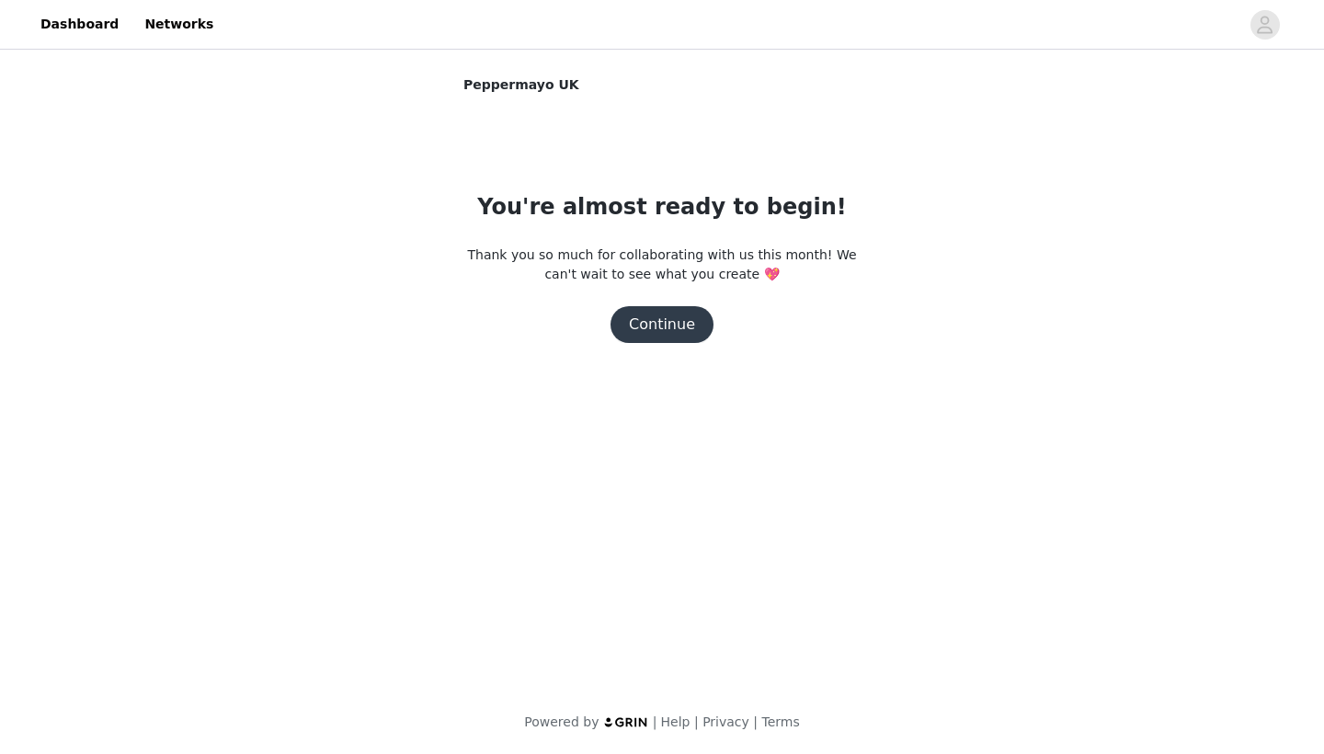
click at [664, 307] on button "Continue" at bounding box center [662, 324] width 103 height 37
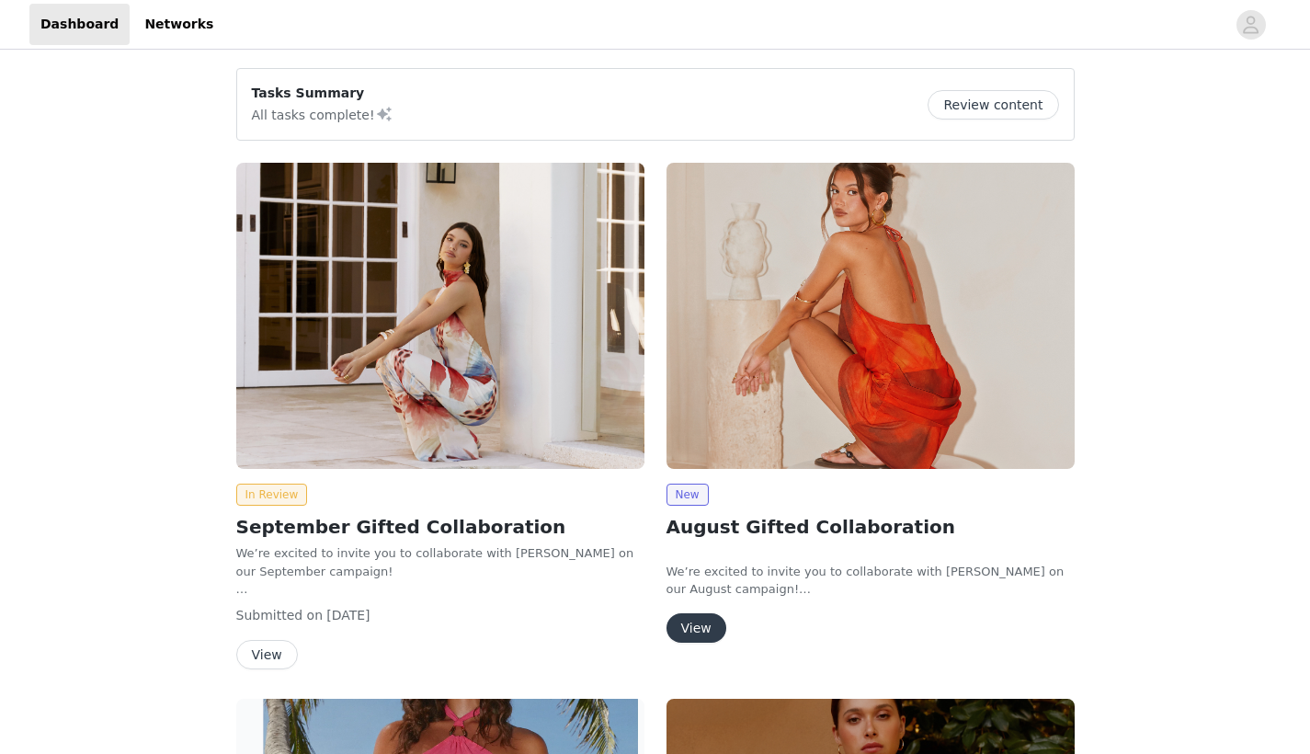
click at [704, 613] on button "View" at bounding box center [697, 627] width 60 height 29
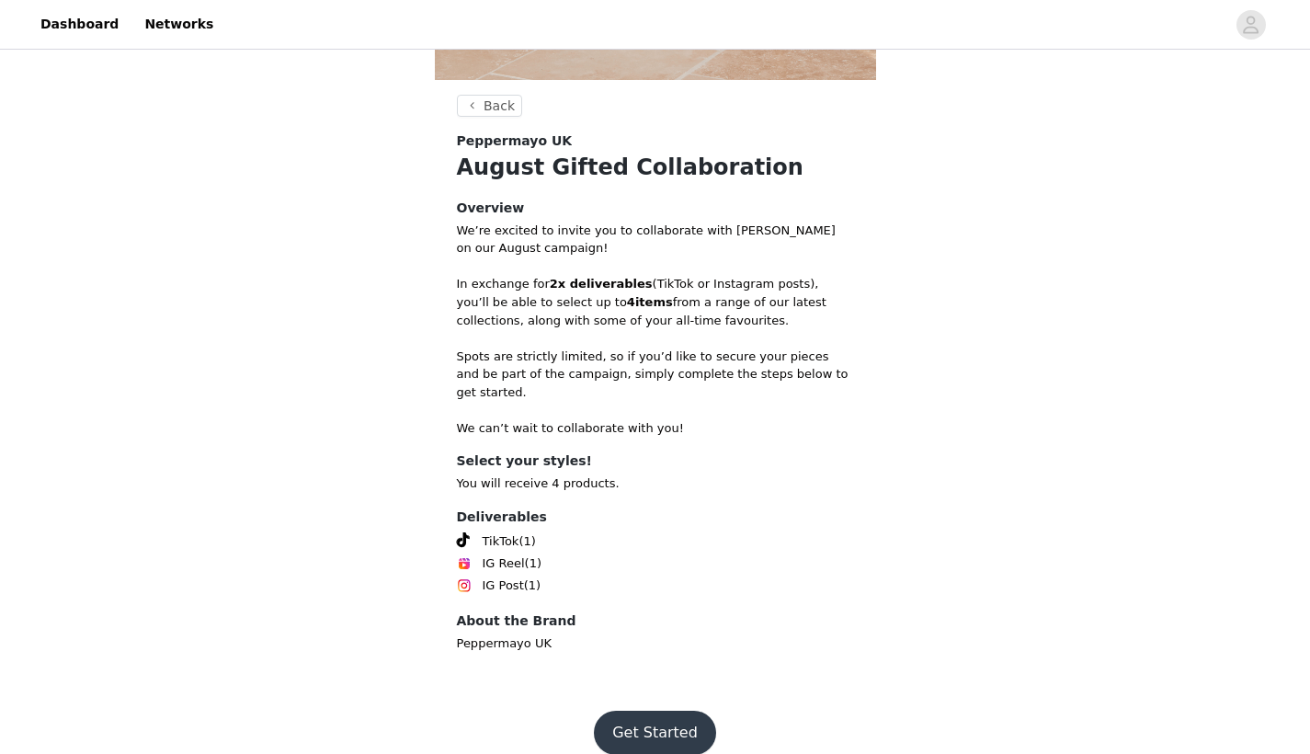
scroll to position [635, 0]
click at [638, 712] on button "Get Started" at bounding box center [655, 734] width 122 height 44
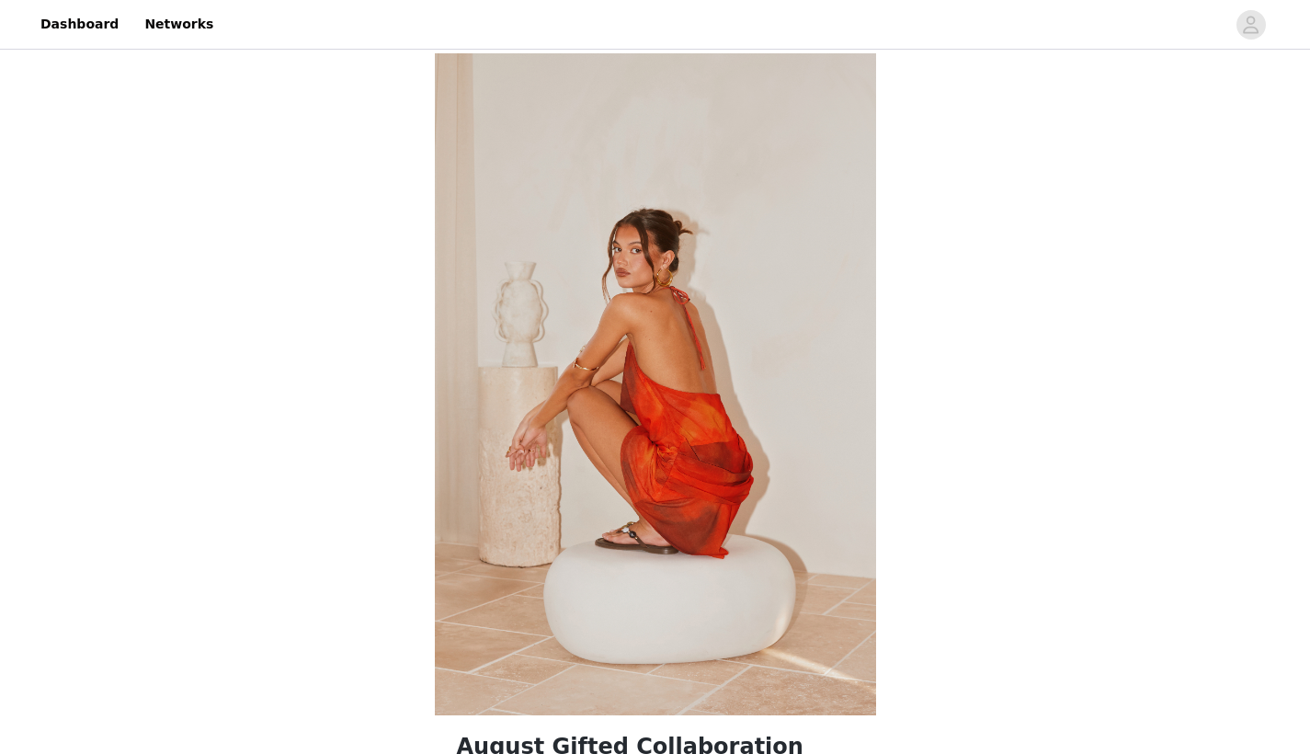
scroll to position [396, 0]
